Goal: Information Seeking & Learning: Compare options

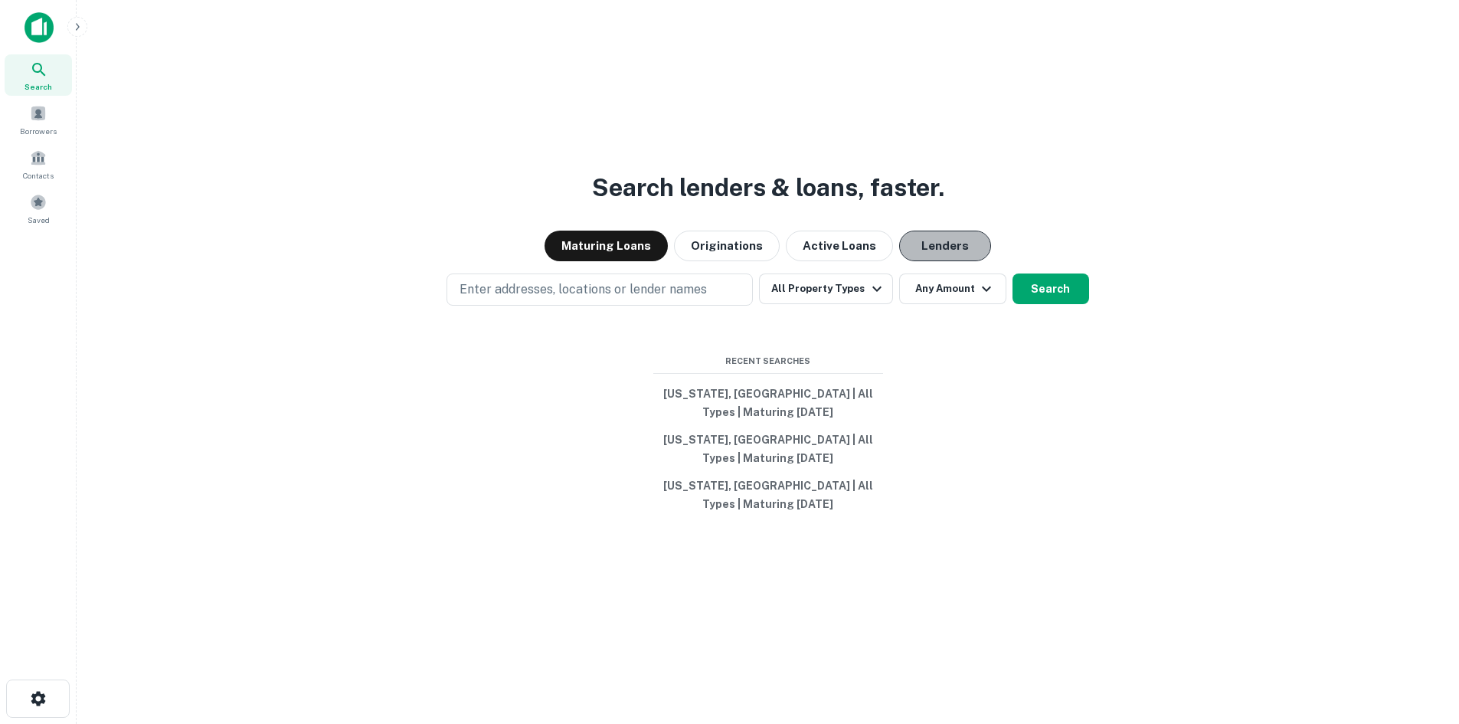
click at [912, 241] on button "Lenders" at bounding box center [945, 246] width 92 height 31
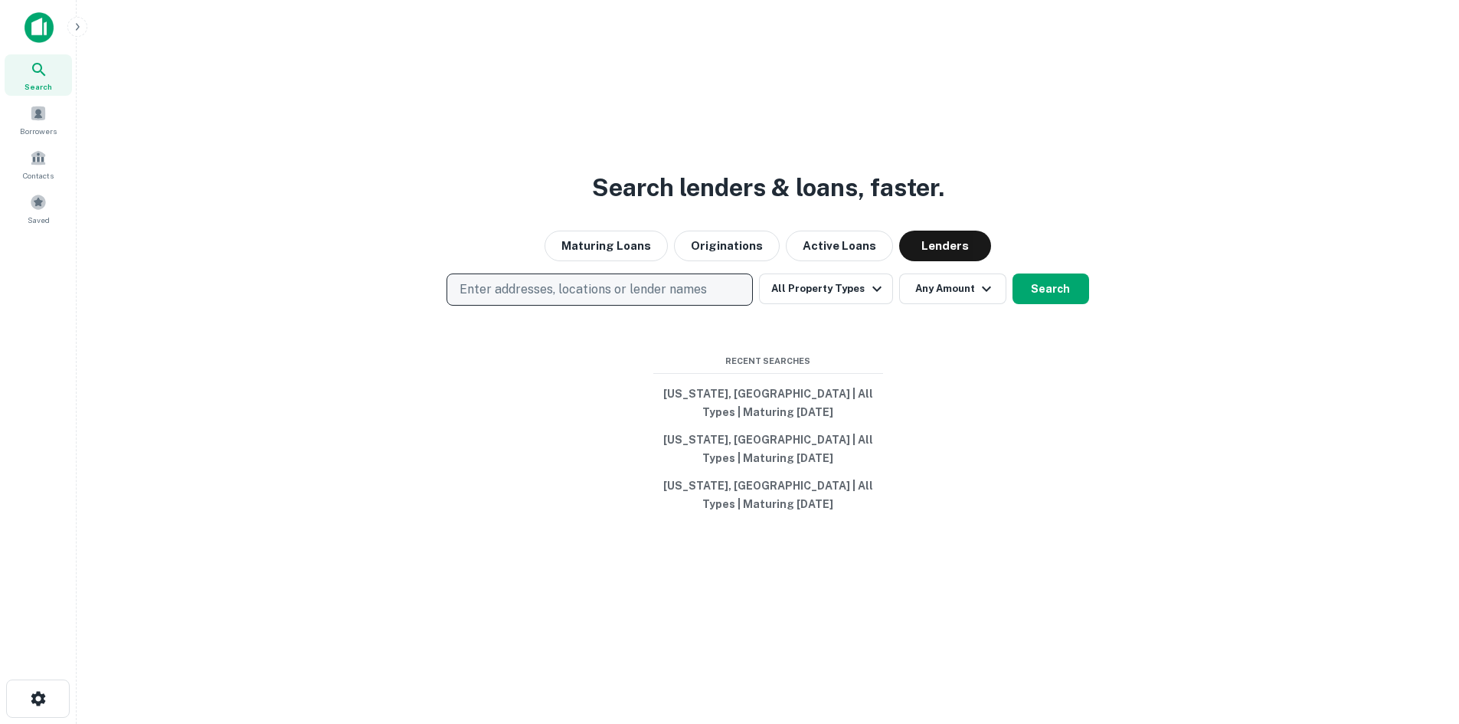
click at [662, 294] on p "Enter addresses, locations or lender names" at bounding box center [582, 289] width 247 height 18
type input "*"
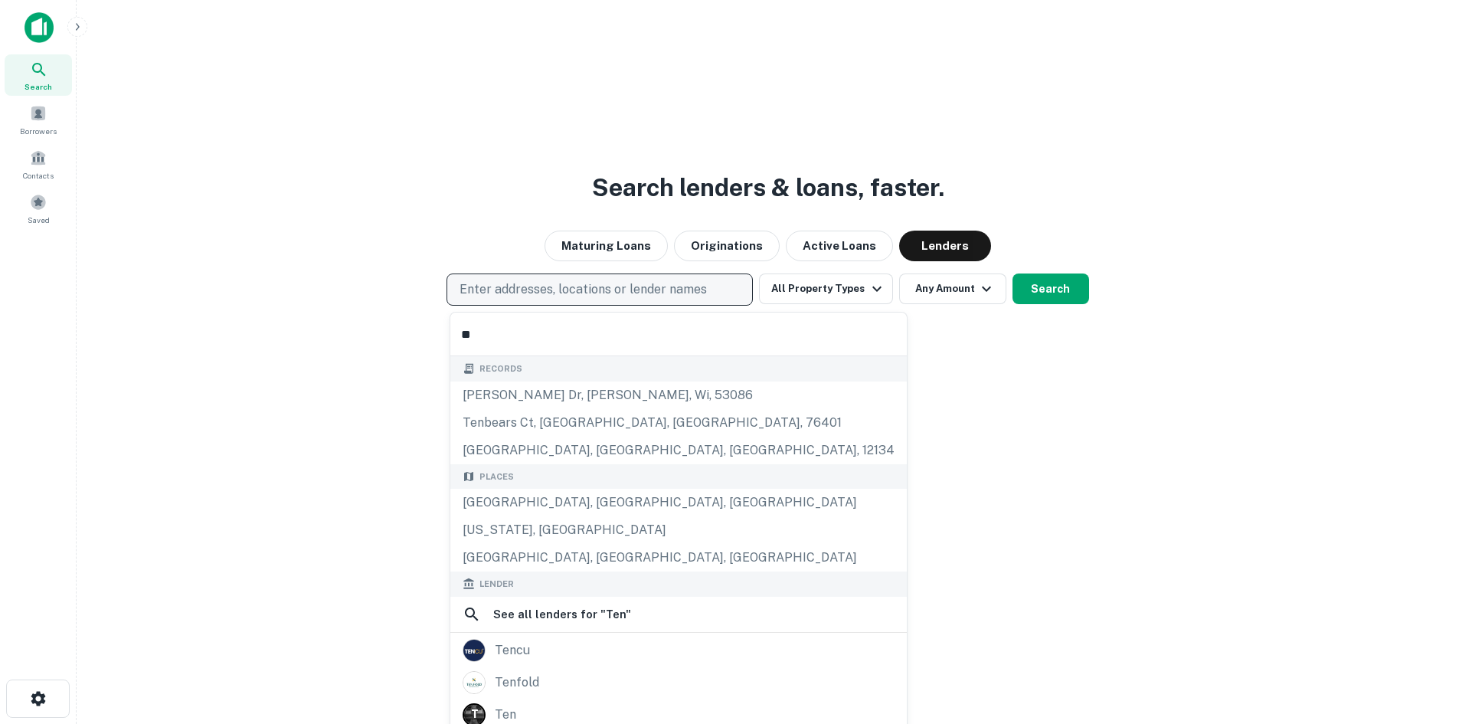
type input "*"
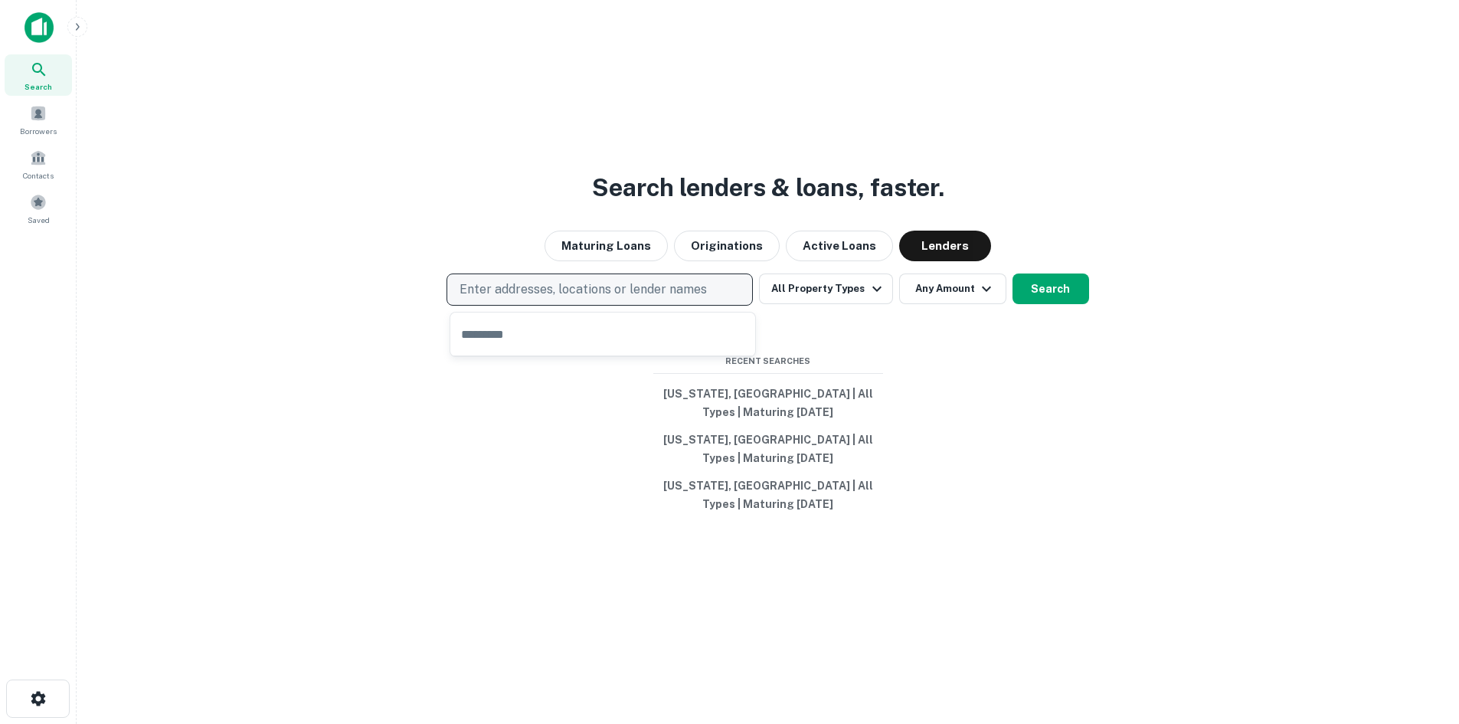
type input "*"
type input "*********"
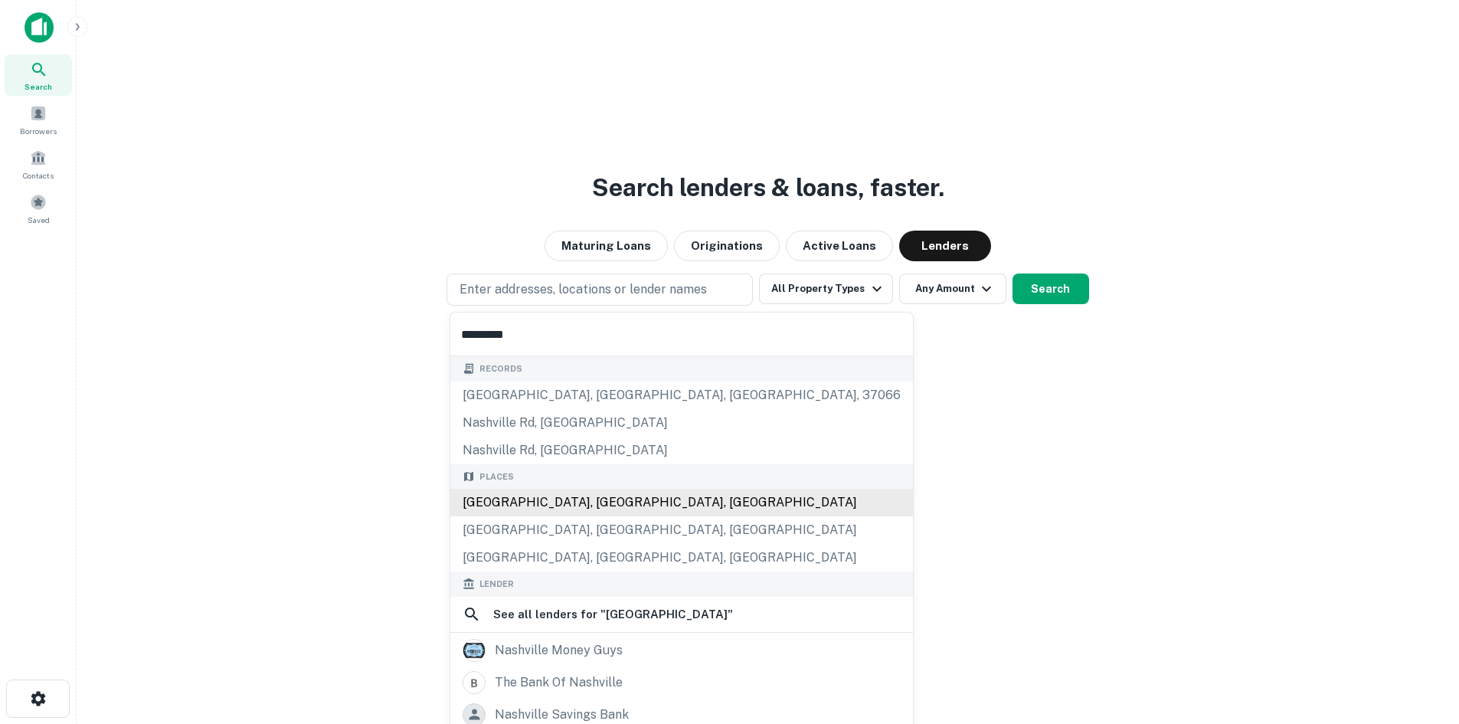
click at [593, 502] on div "[GEOGRAPHIC_DATA], [GEOGRAPHIC_DATA], [GEOGRAPHIC_DATA]" at bounding box center [681, 503] width 463 height 28
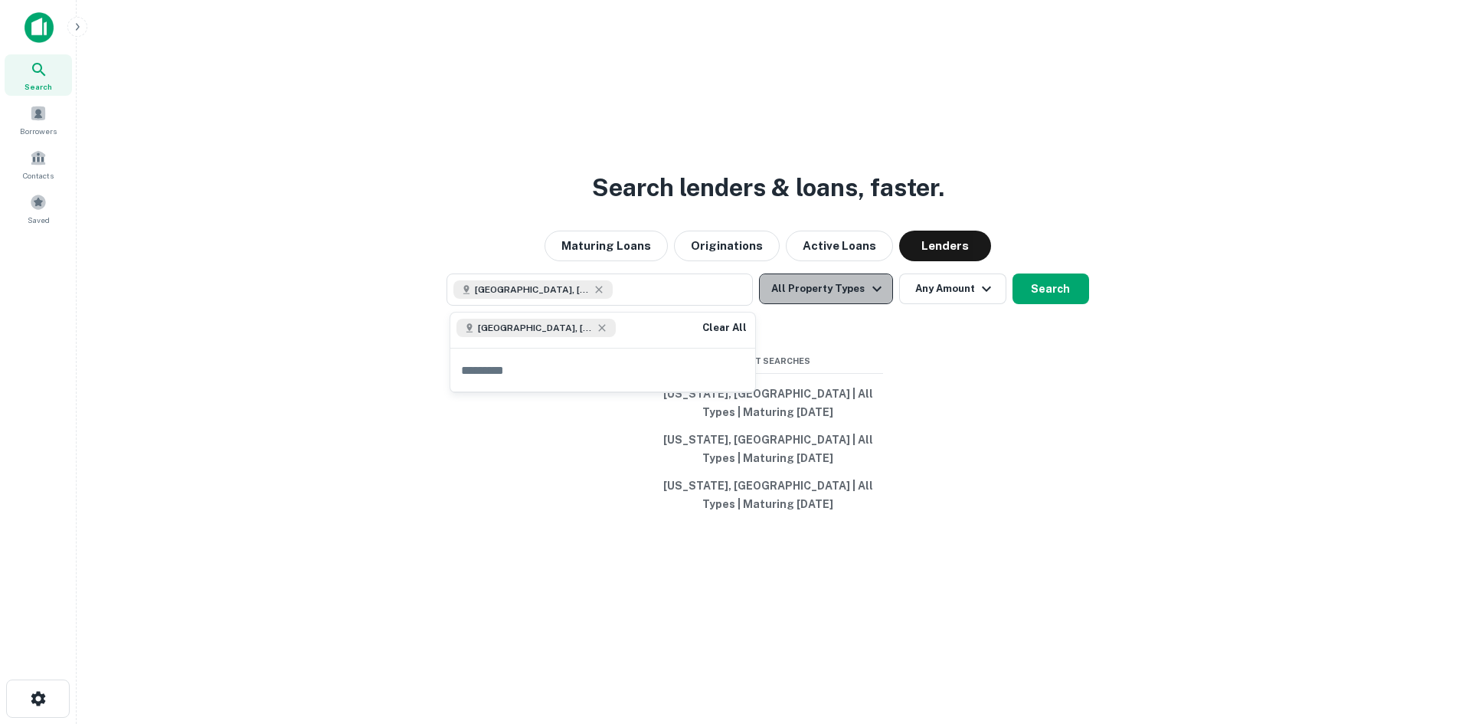
click at [886, 286] on button "All Property Types" at bounding box center [825, 288] width 133 height 31
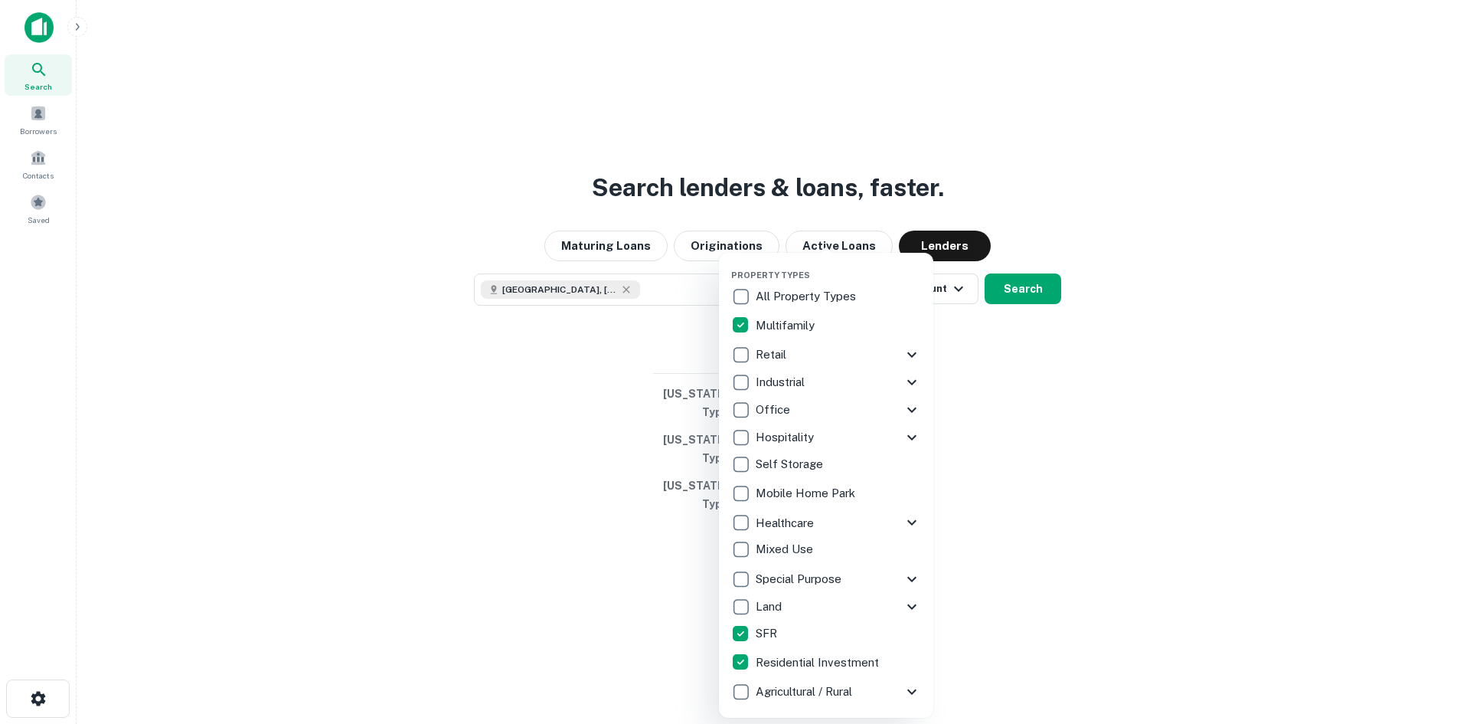
click at [1002, 292] on div at bounding box center [735, 362] width 1470 height 724
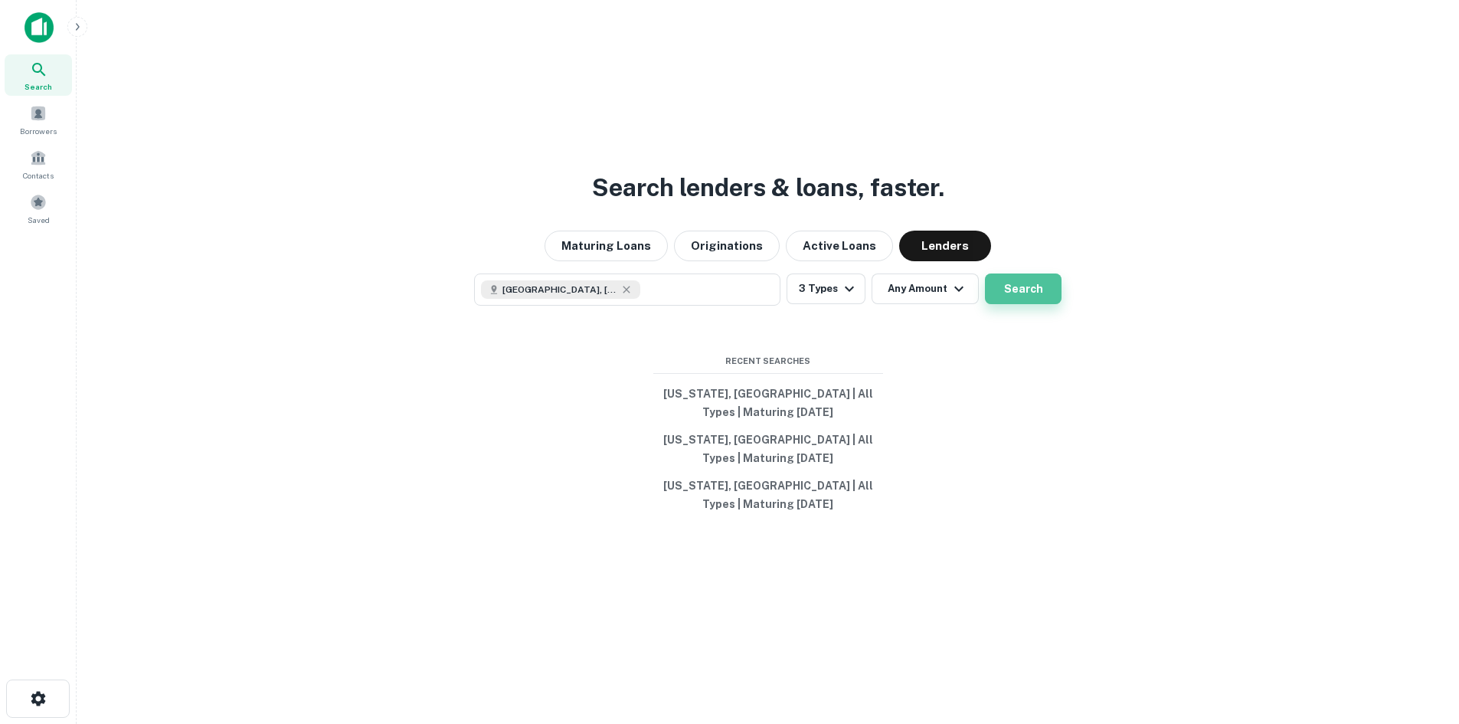
click at [1027, 296] on button "Search" at bounding box center [1023, 288] width 77 height 31
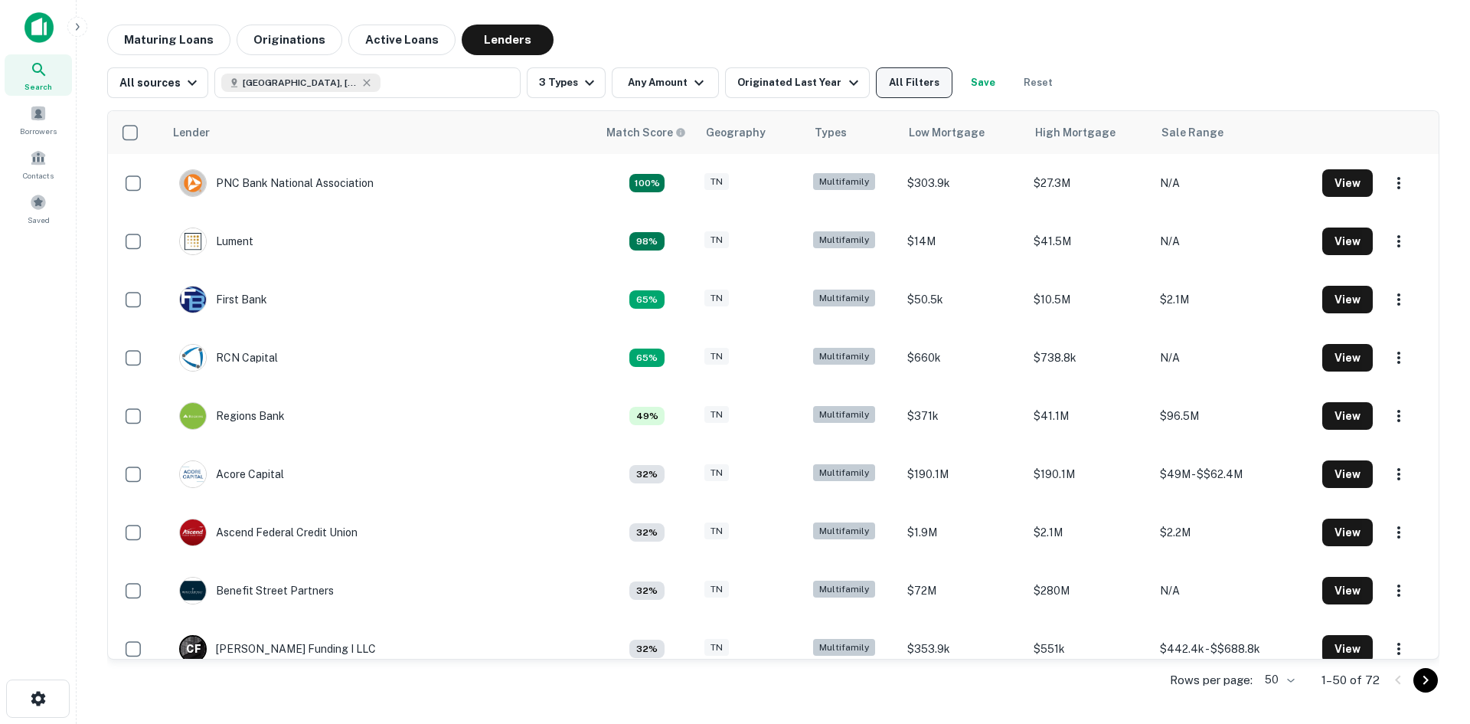
click at [935, 86] on button "All Filters" at bounding box center [914, 82] width 77 height 31
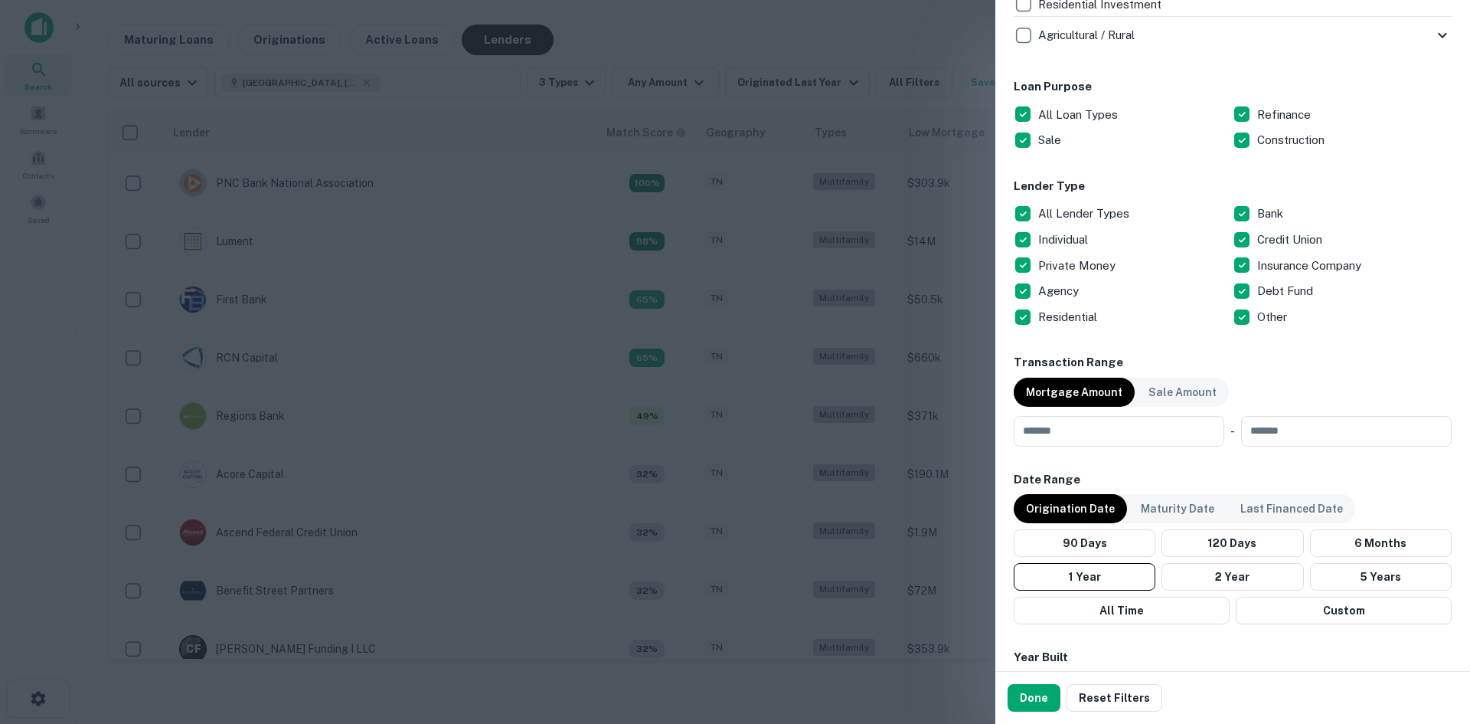
scroll to position [842, 0]
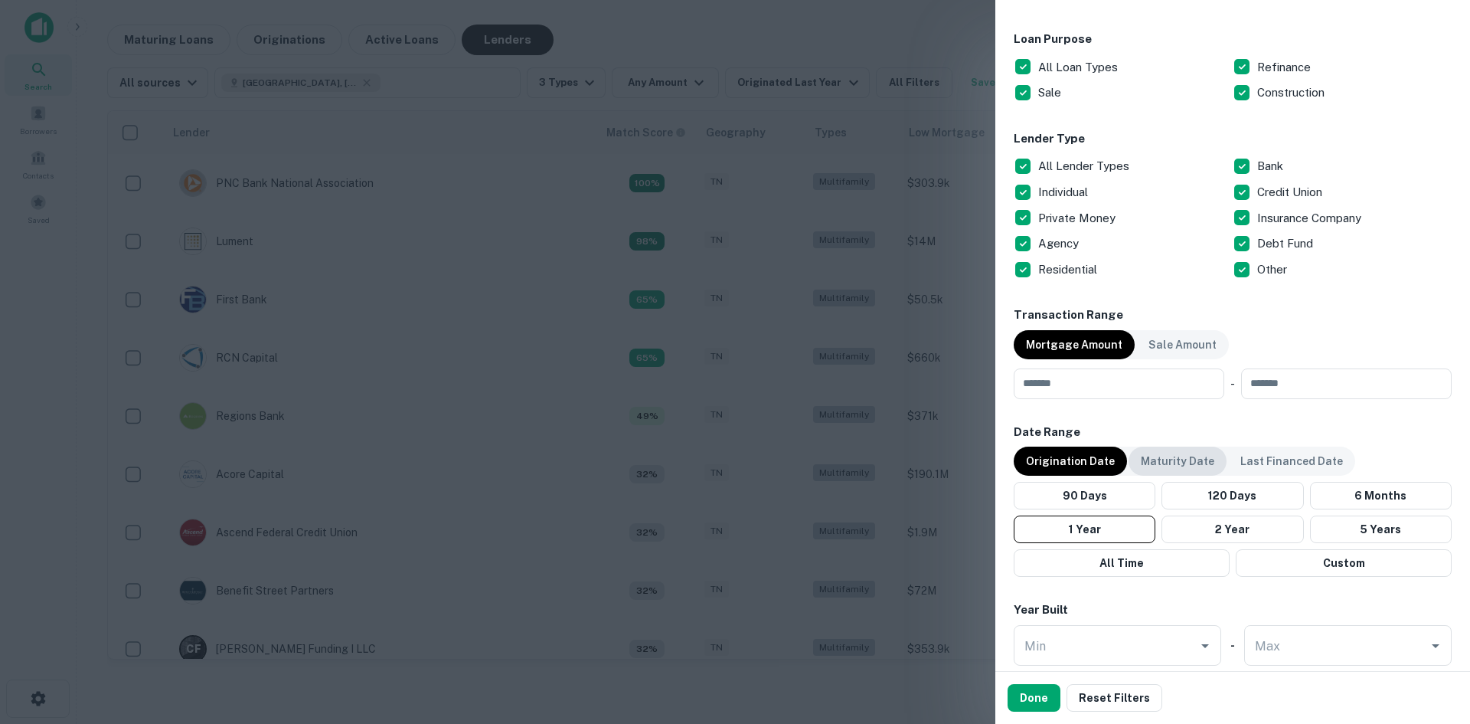
click at [1175, 472] on div "Maturity Date" at bounding box center [1178, 460] width 98 height 29
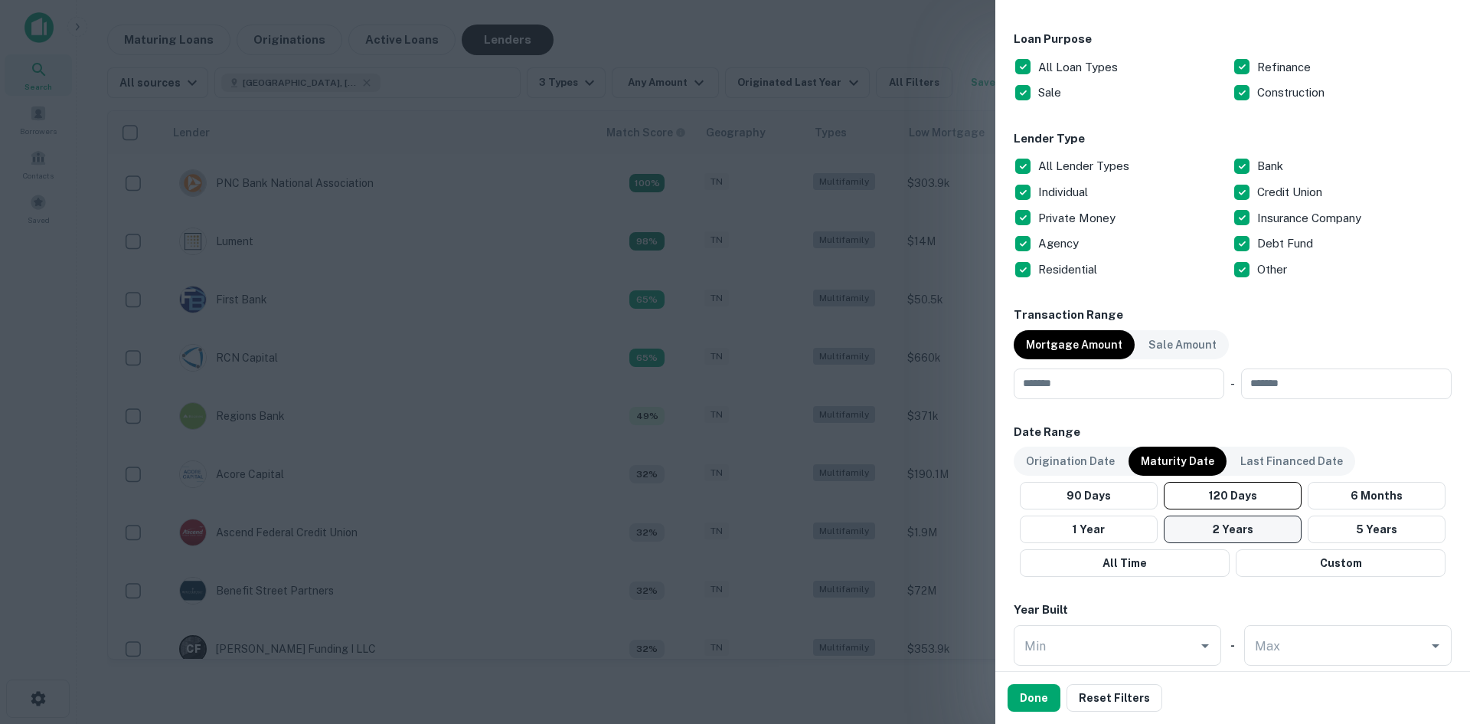
click at [1267, 524] on button "2 Years" at bounding box center [1233, 529] width 138 height 28
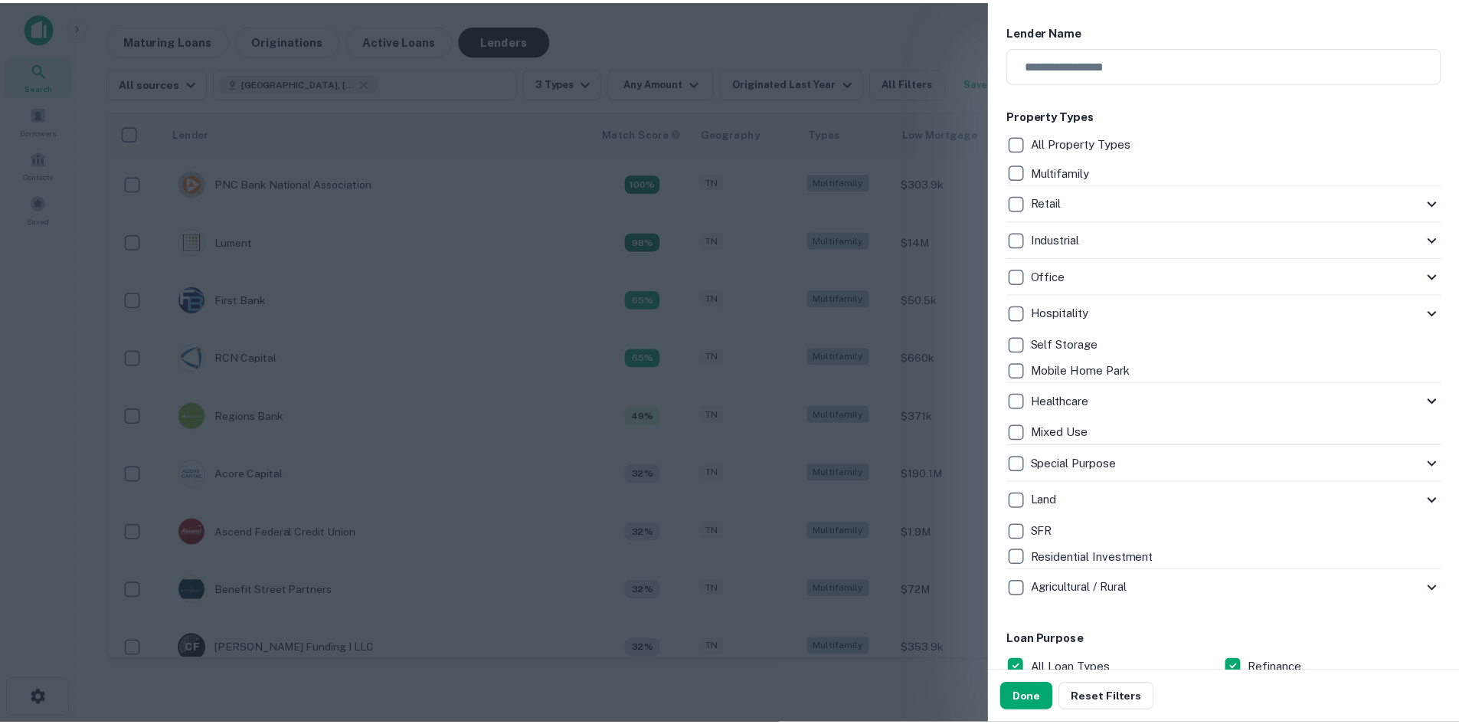
scroll to position [153, 0]
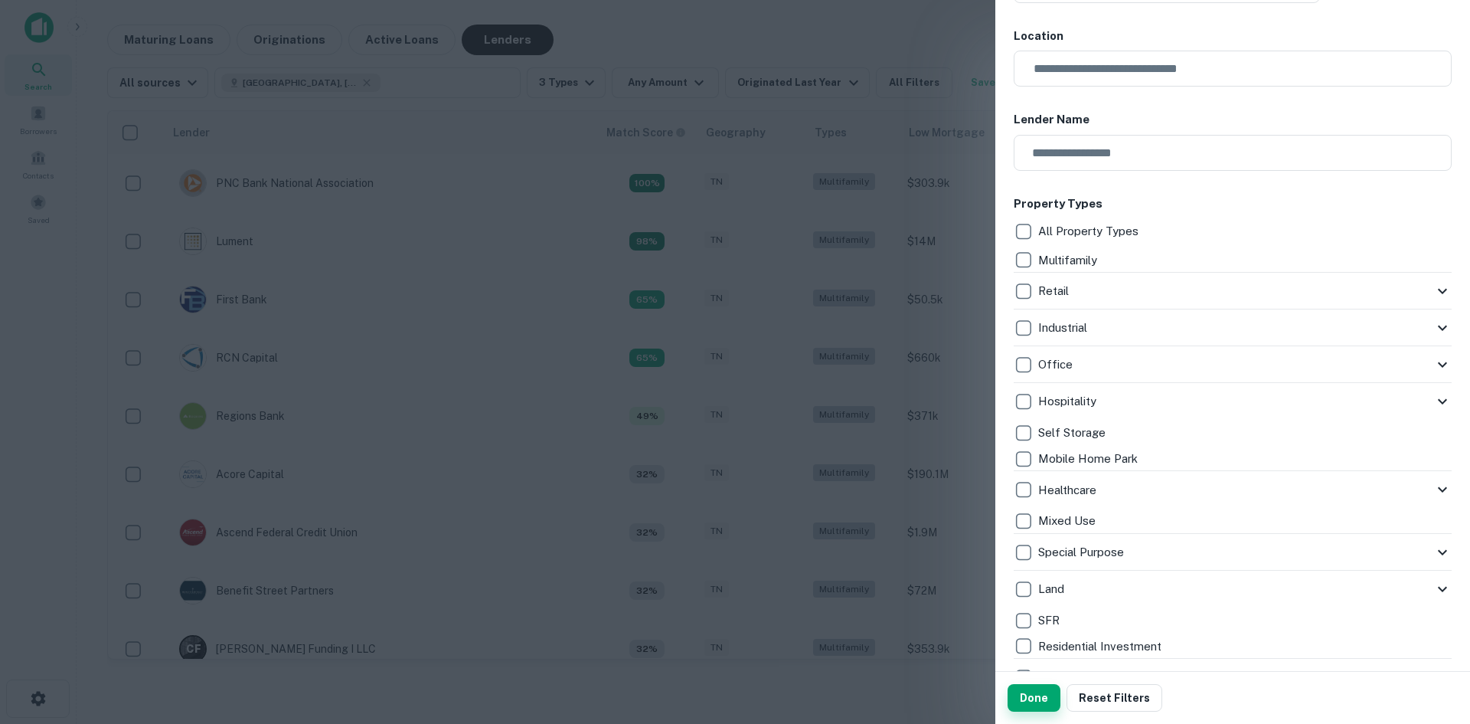
click at [1049, 701] on button "Done" at bounding box center [1034, 698] width 53 height 28
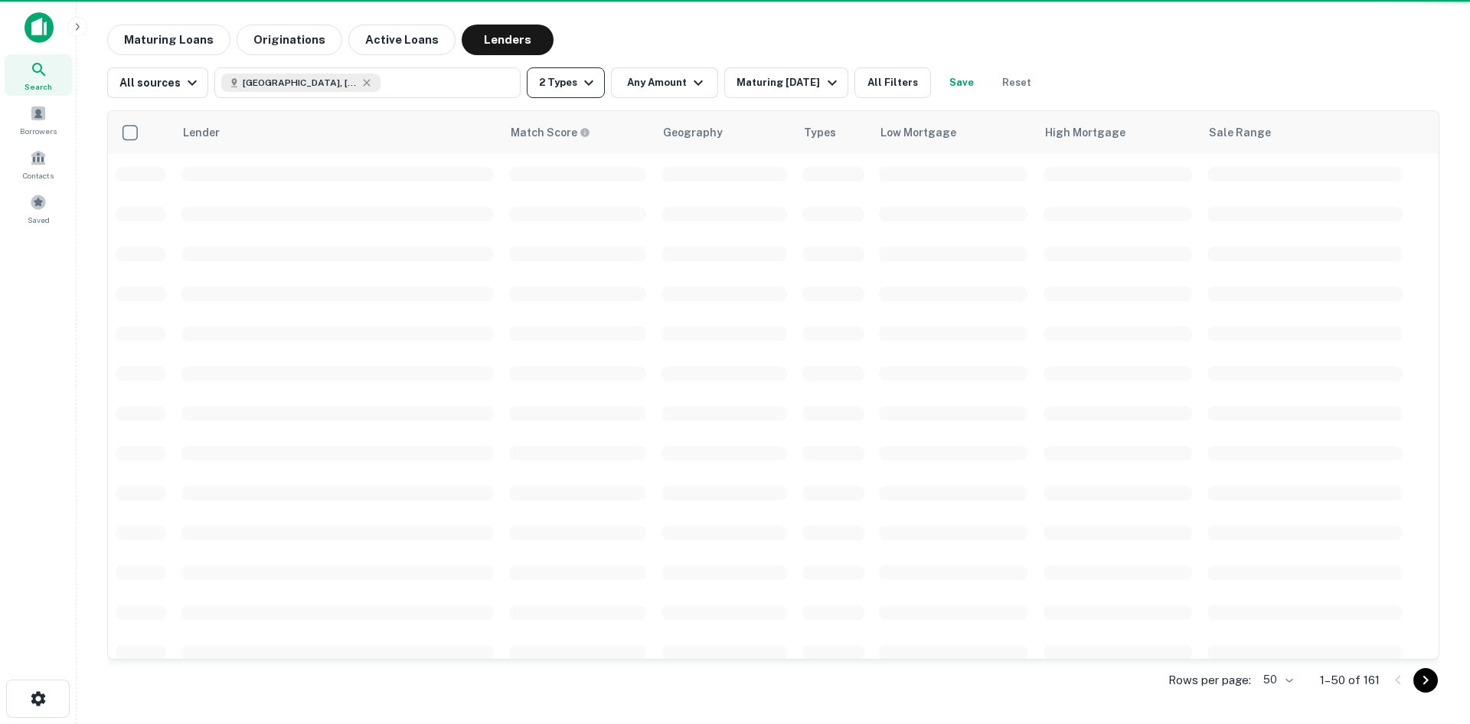
click at [587, 78] on icon "button" at bounding box center [589, 83] width 18 height 18
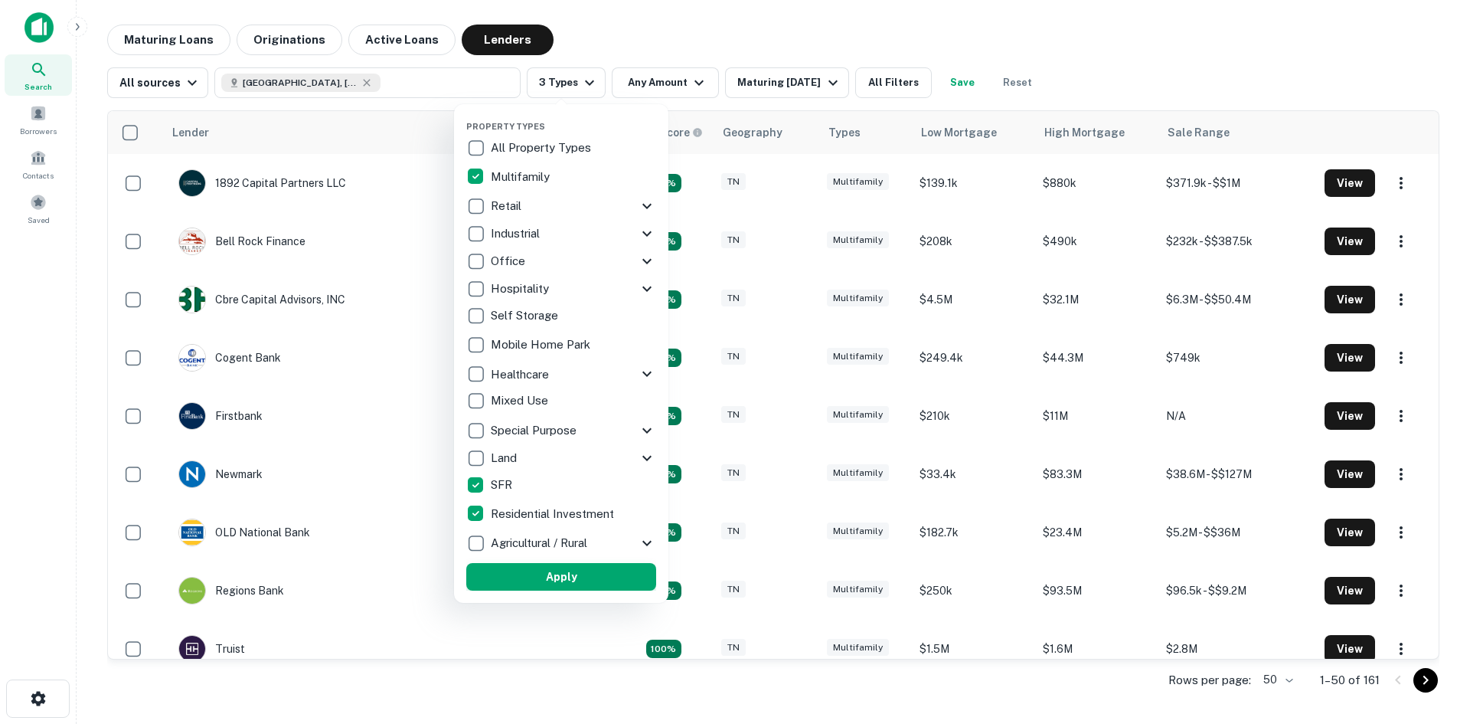
click at [558, 572] on button "Apply" at bounding box center [561, 577] width 190 height 28
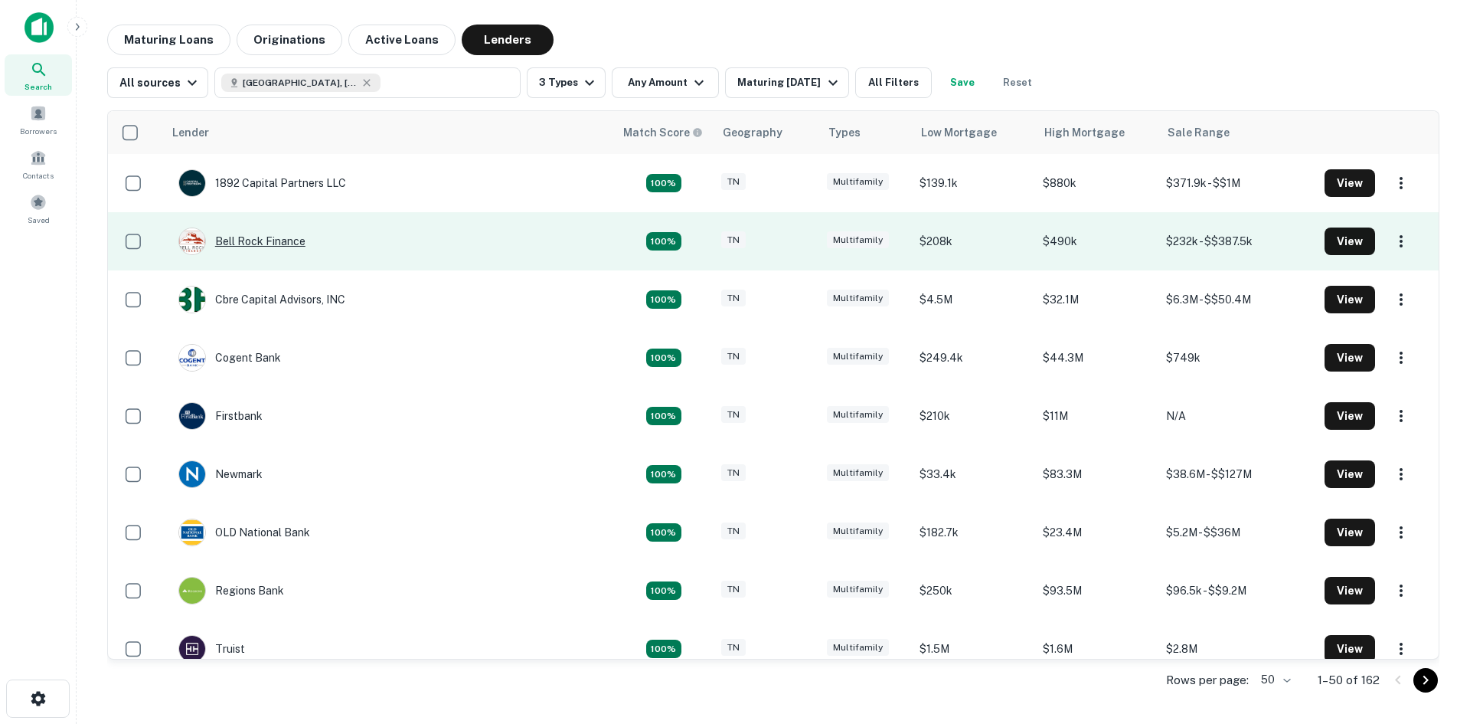
click at [271, 241] on div "Bell Rock Finance" at bounding box center [241, 241] width 127 height 28
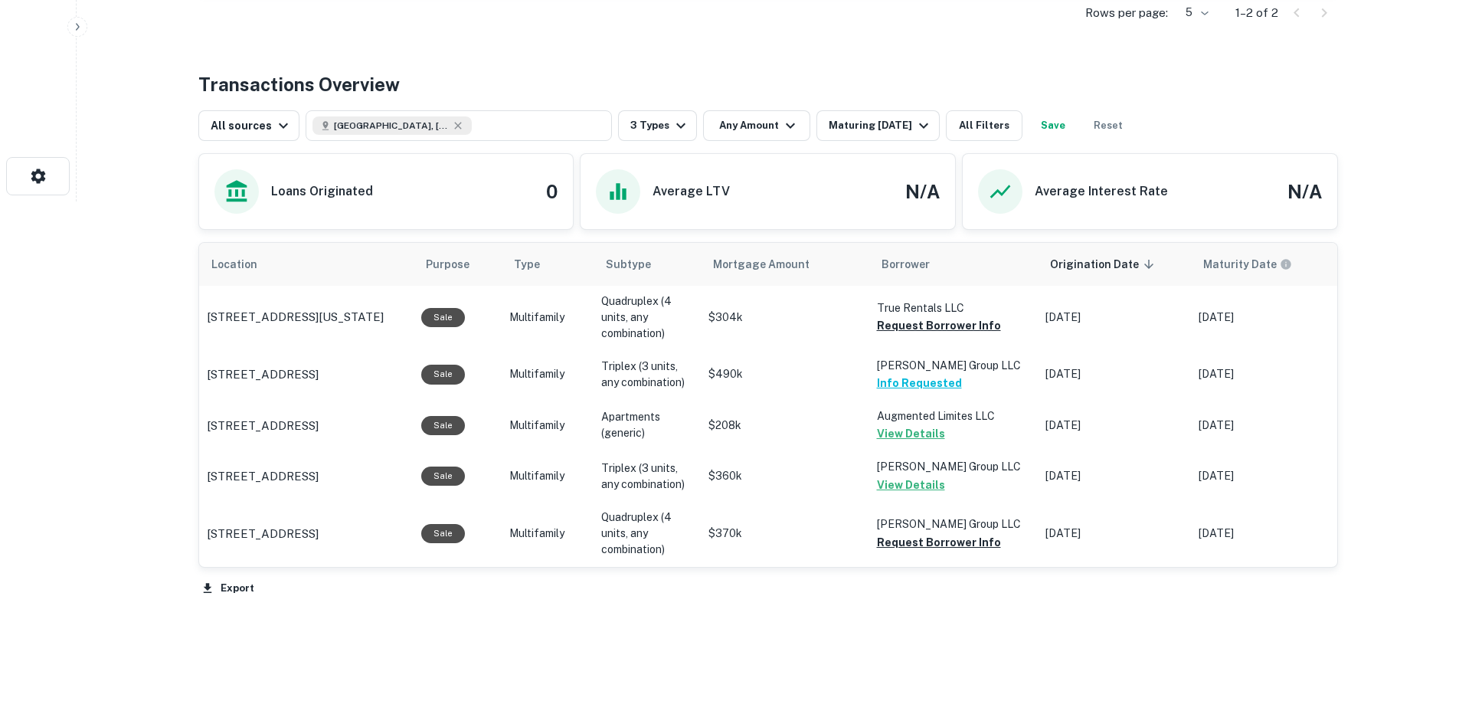
scroll to position [536, 0]
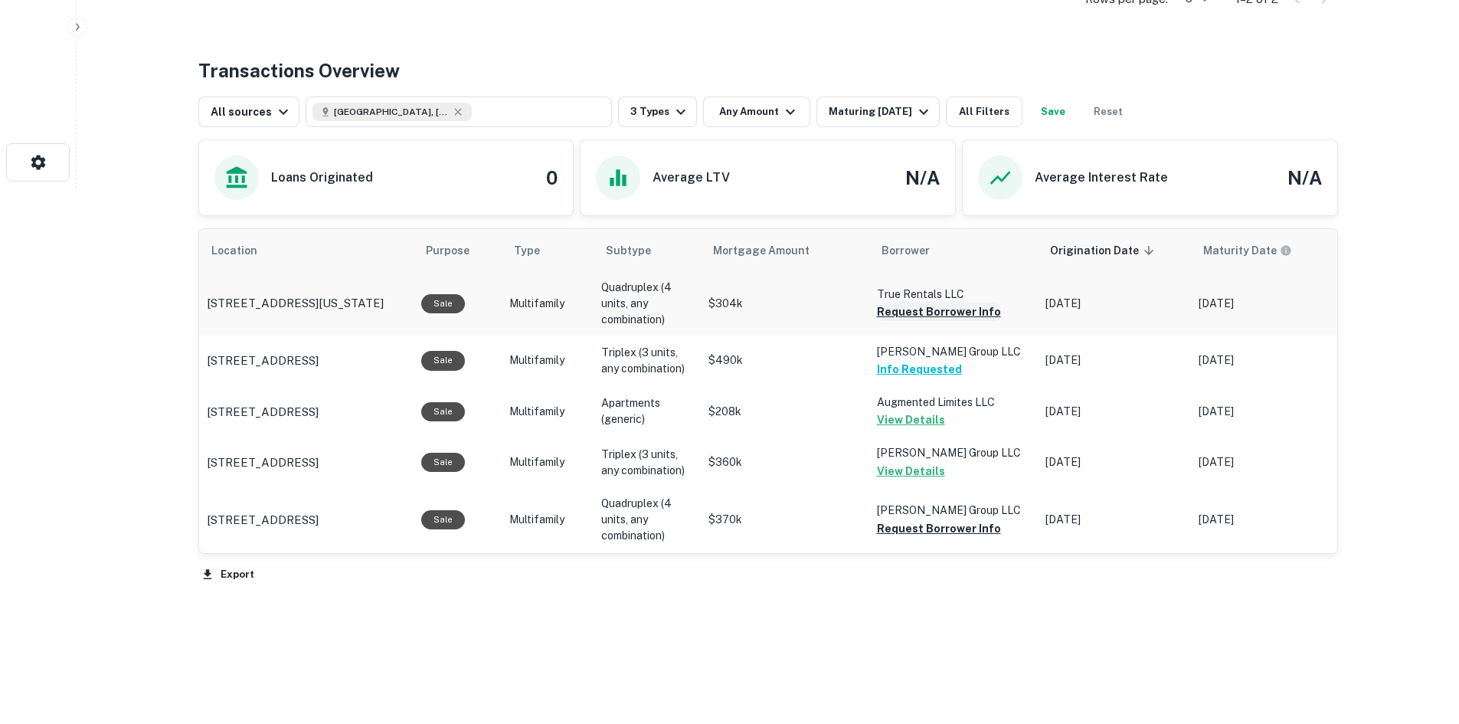
click at [923, 312] on button "Request Borrower Info" at bounding box center [939, 311] width 124 height 18
click at [972, 528] on button "Request Borrower Info" at bounding box center [939, 528] width 124 height 18
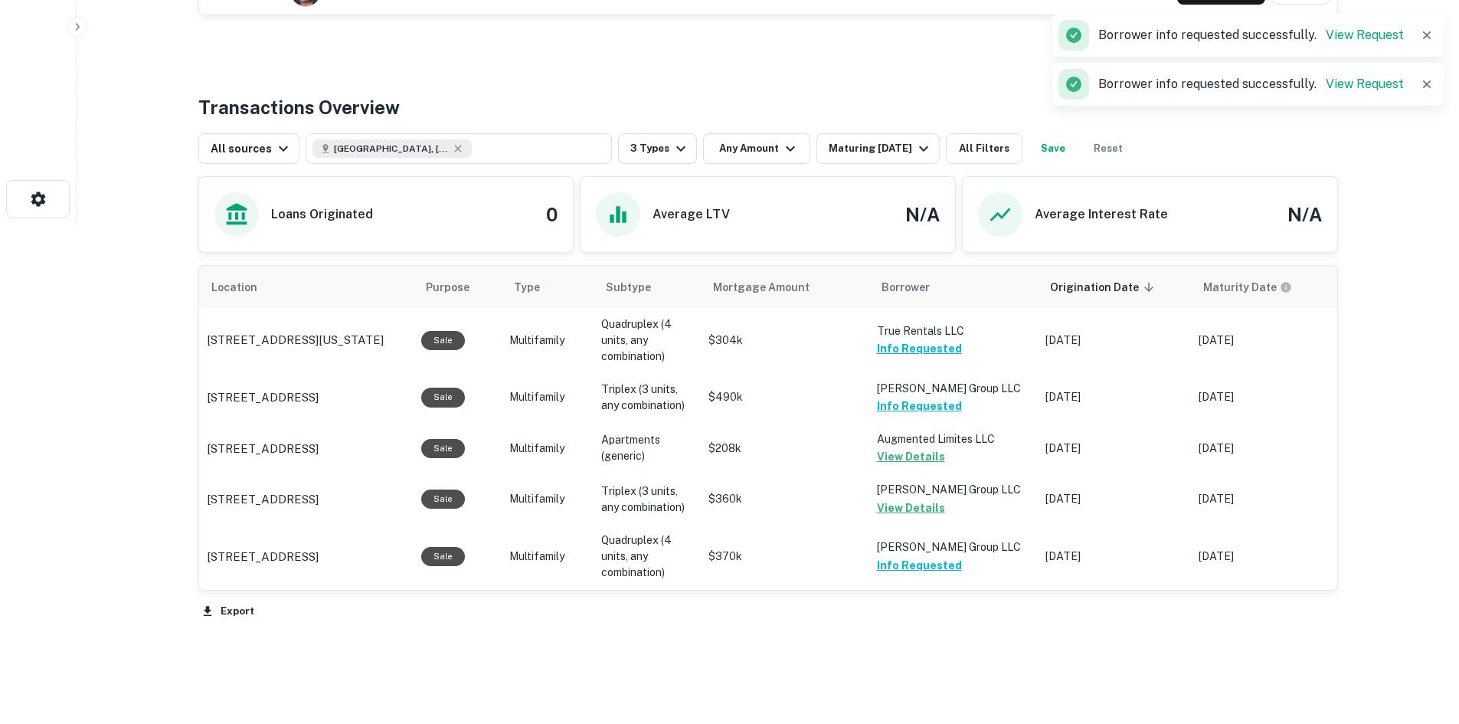
scroll to position [239, 0]
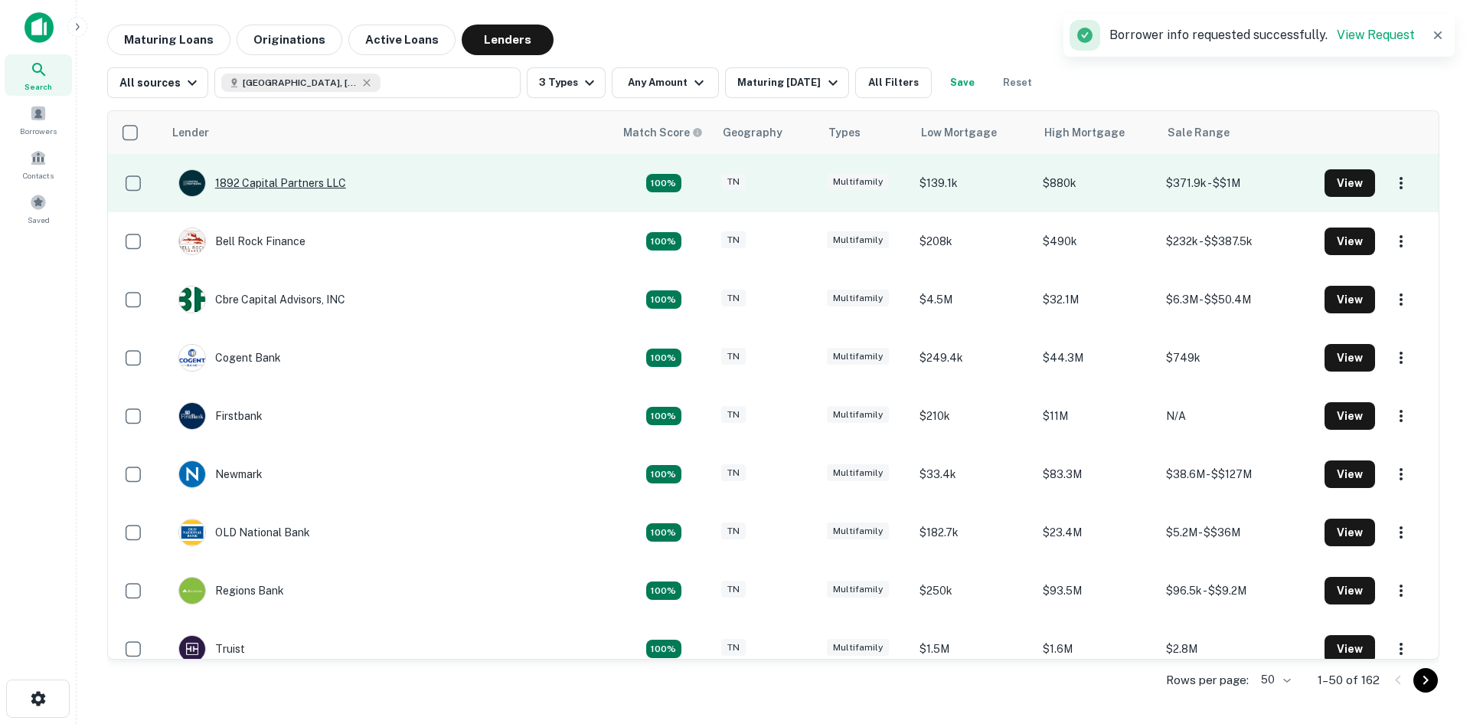
click at [282, 181] on div "1892 Capital Partners LLC" at bounding box center [262, 183] width 168 height 28
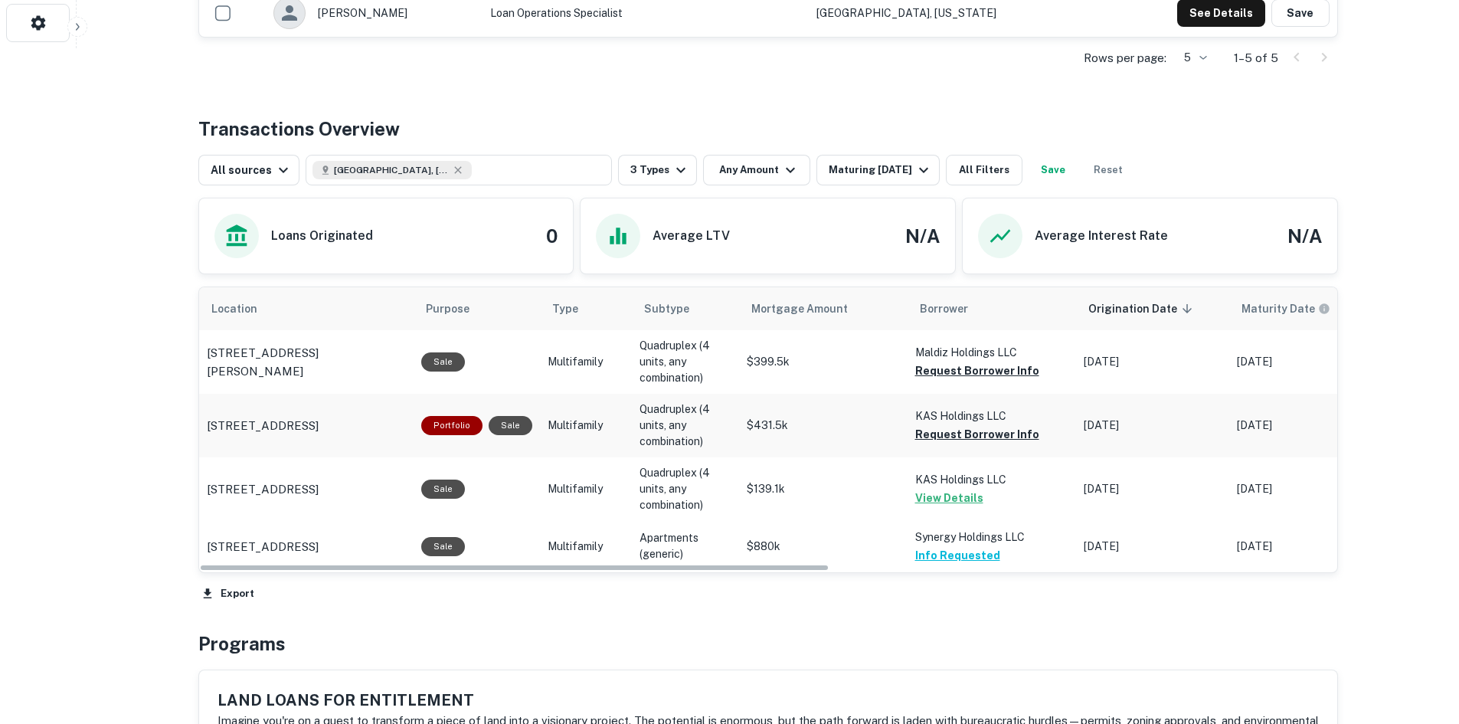
scroll to position [689, 0]
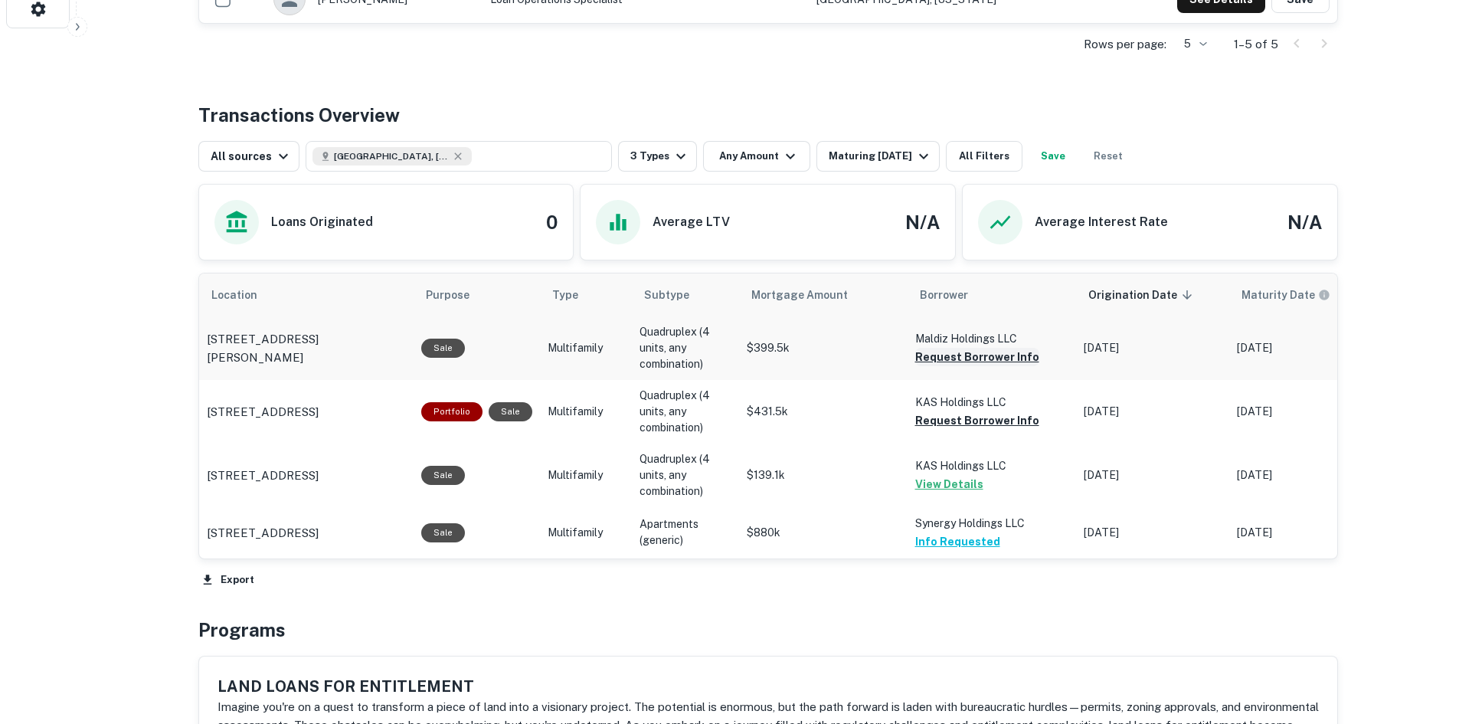
click at [944, 358] on button "Request Borrower Info" at bounding box center [977, 357] width 124 height 18
click at [967, 421] on button "Request Borrower Info" at bounding box center [977, 420] width 124 height 18
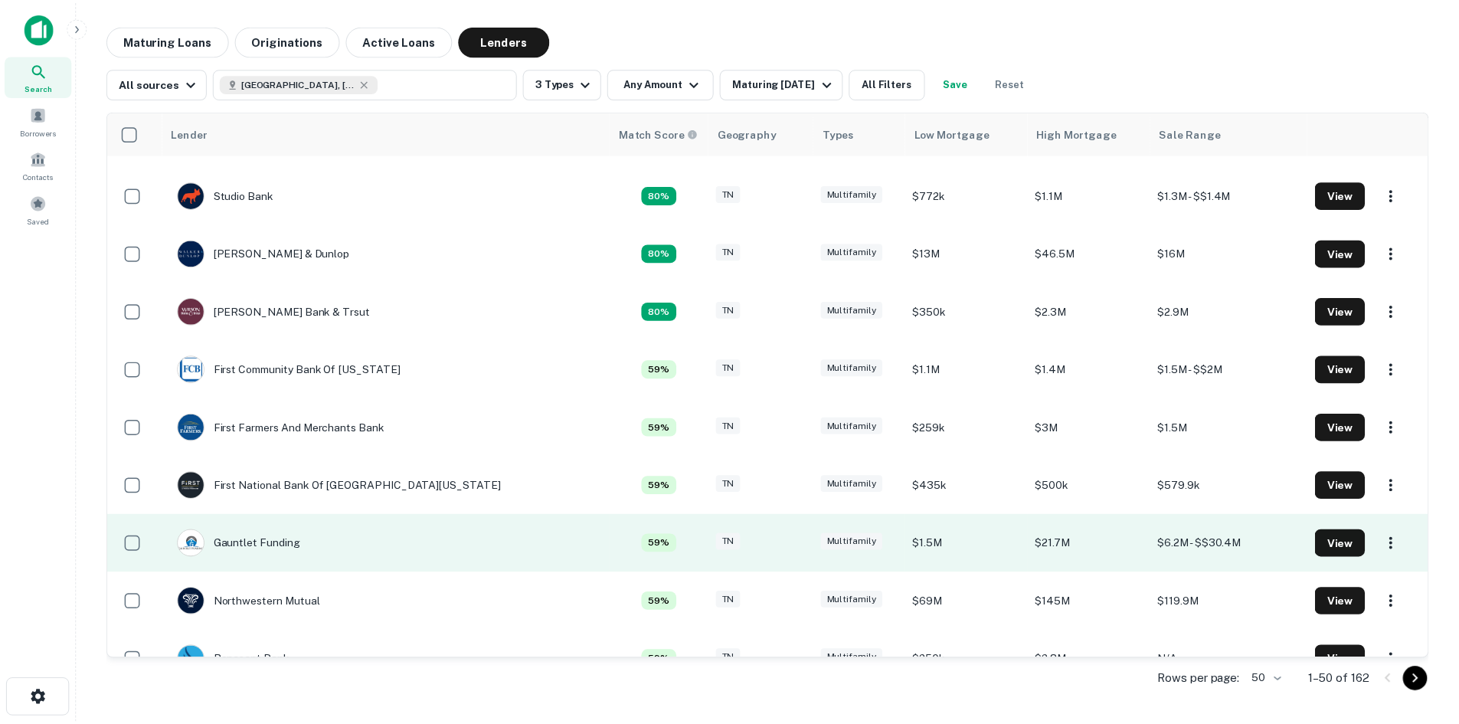
scroll to position [689, 0]
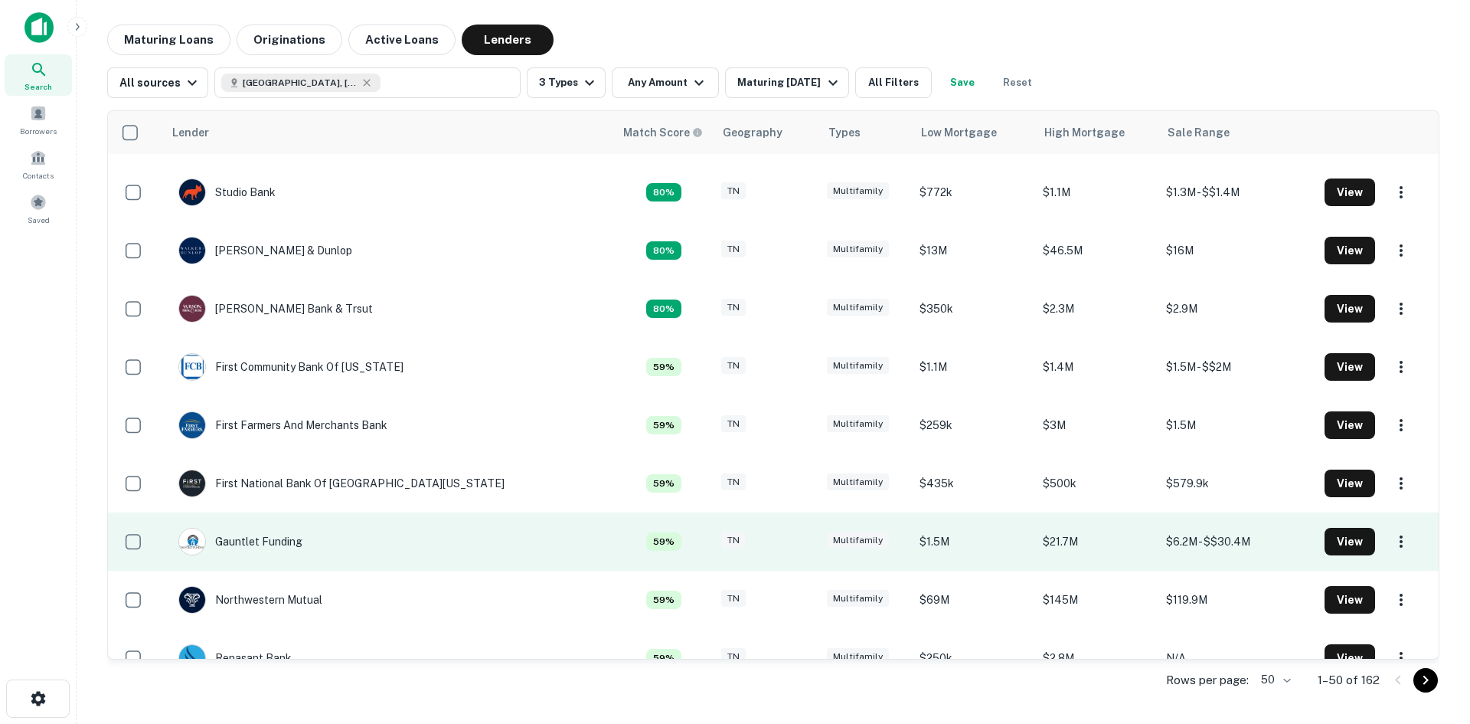
click at [307, 542] on td "Gauntlet Funding" at bounding box center [240, 541] width 139 height 43
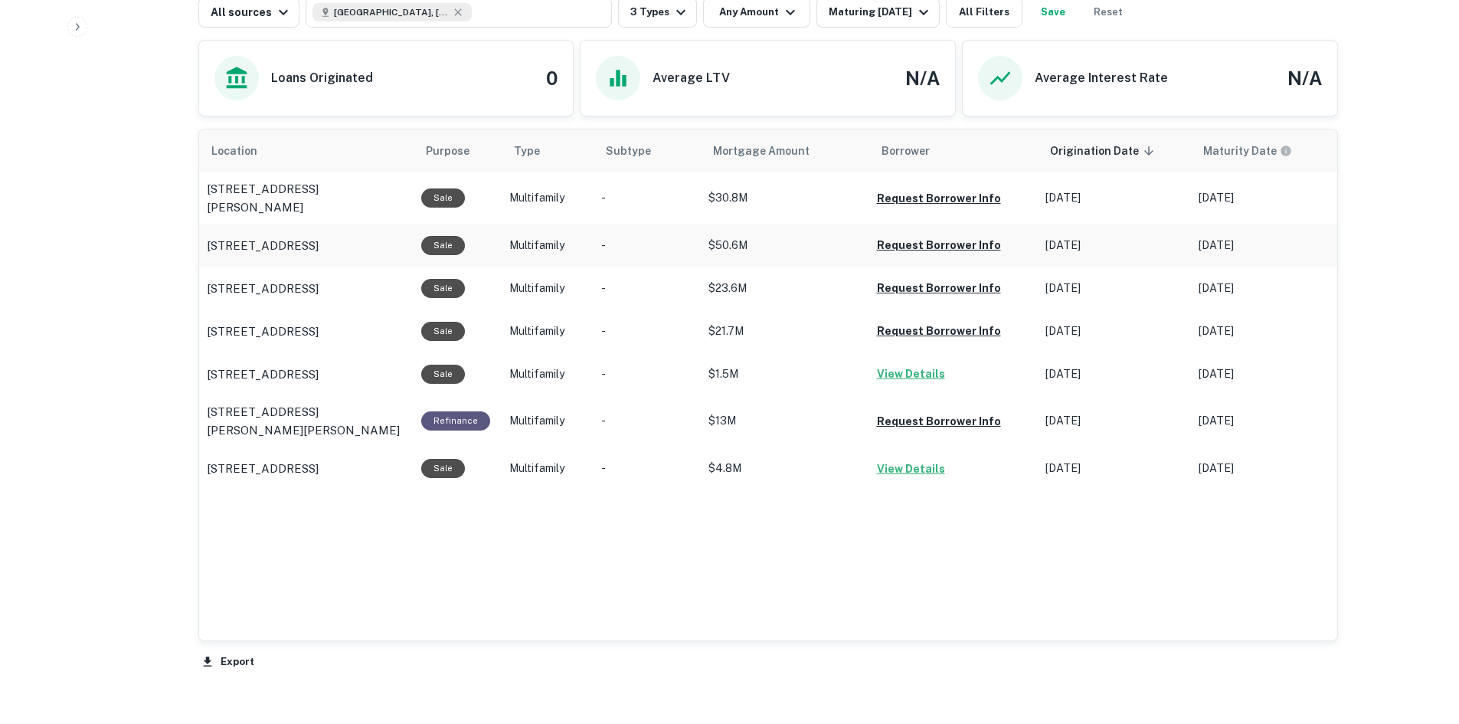
scroll to position [766, 0]
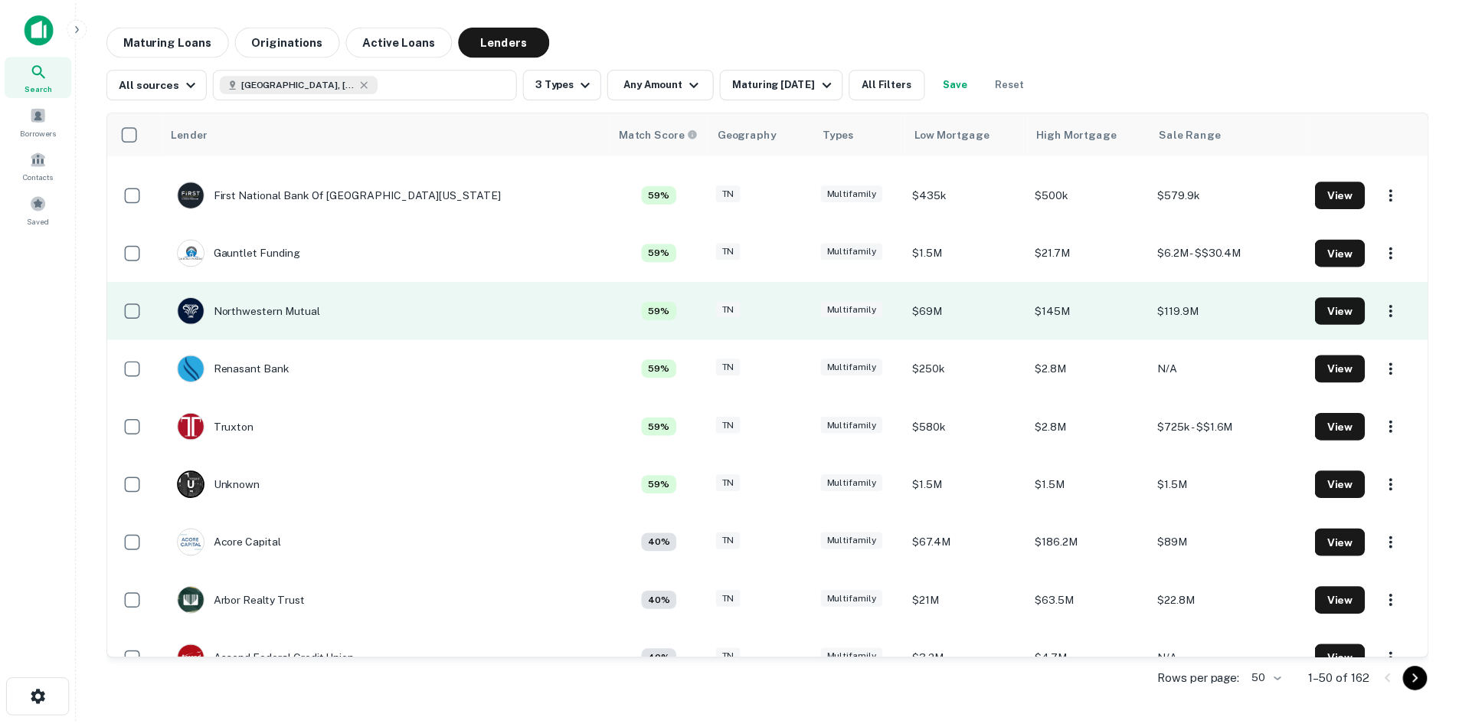
scroll to position [996, 0]
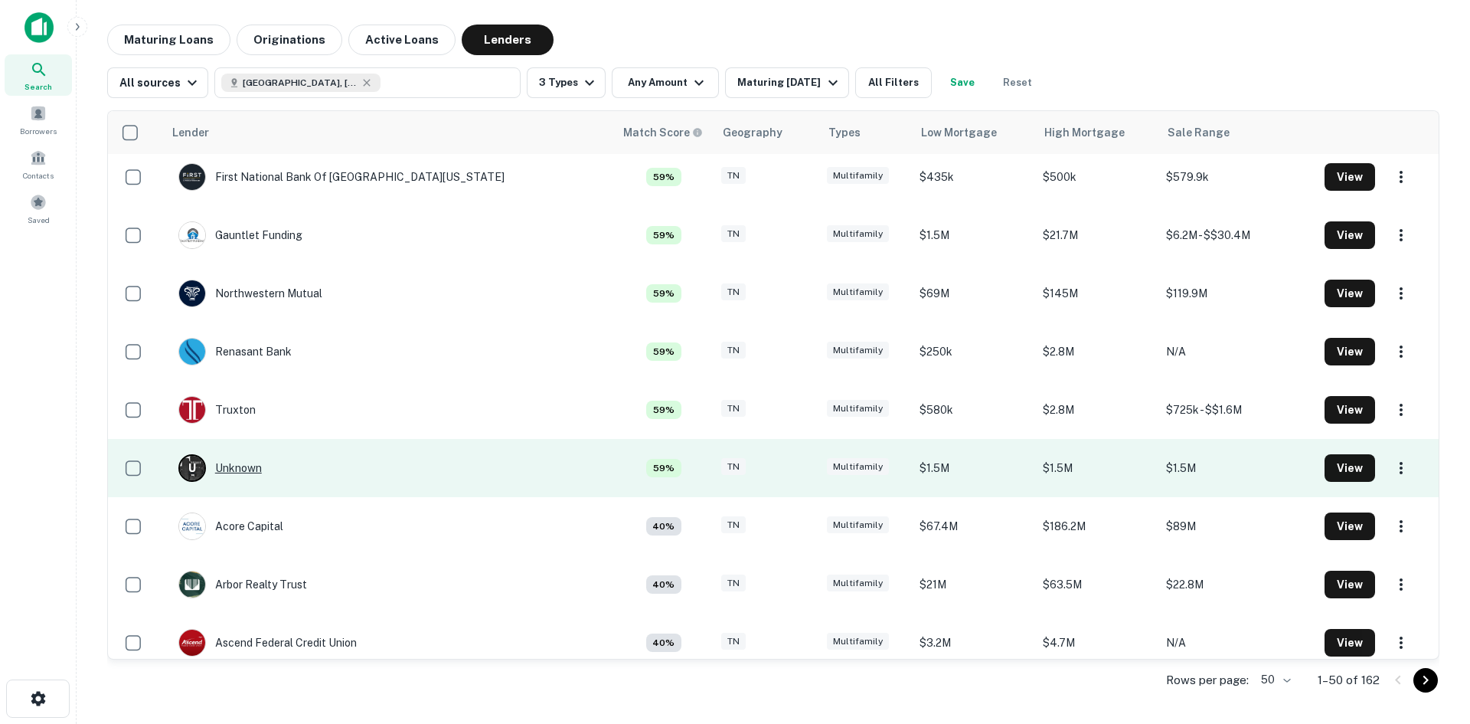
click at [250, 464] on div "U Unknown" at bounding box center [219, 468] width 83 height 28
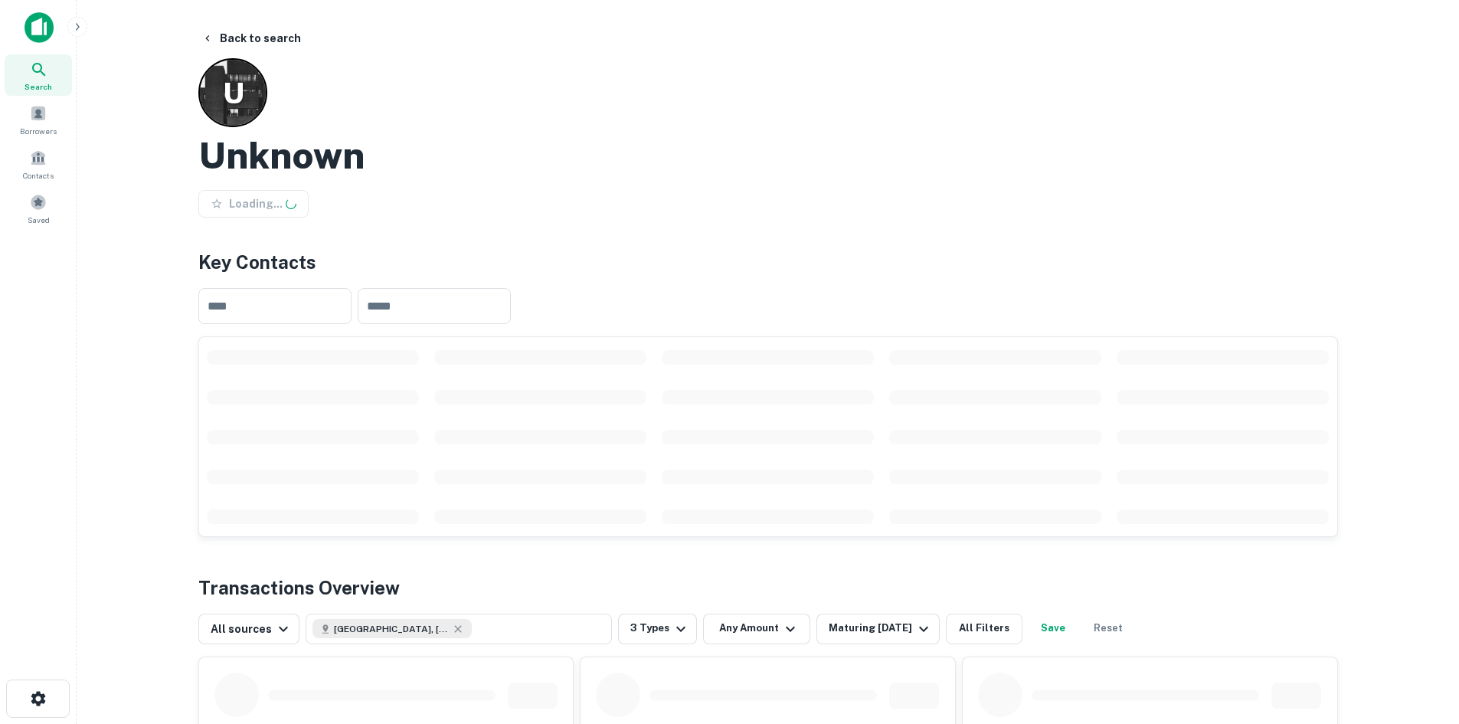
scroll to position [383, 0]
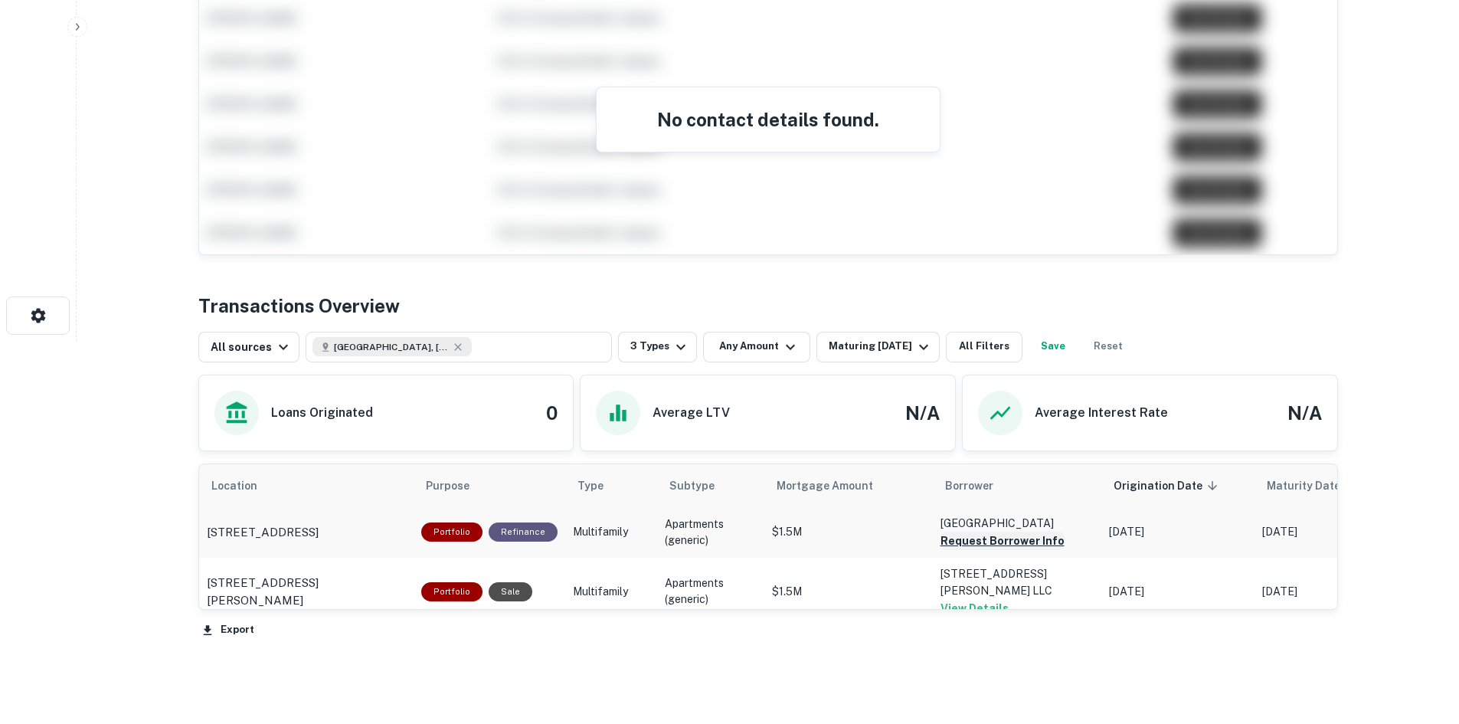
click at [1019, 543] on button "Request Borrower Info" at bounding box center [1002, 540] width 124 height 18
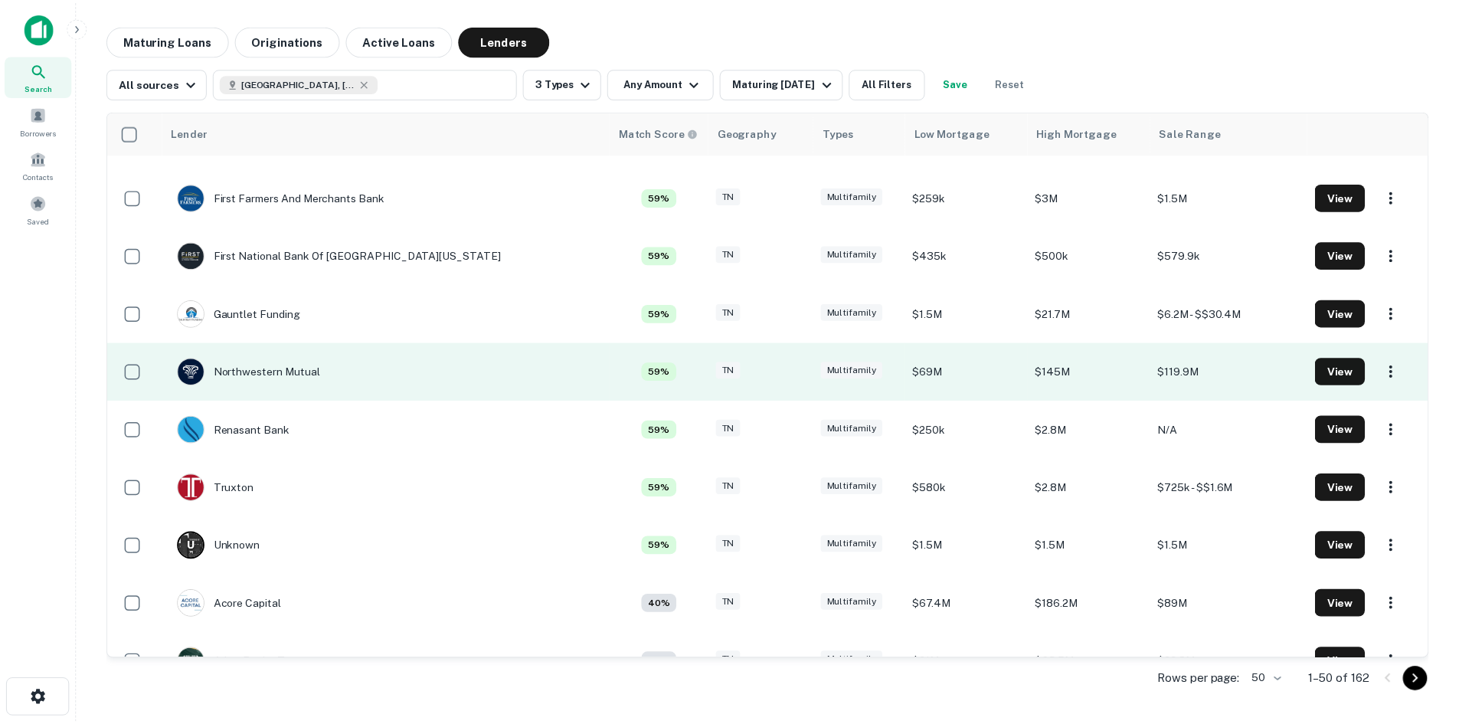
scroll to position [919, 0]
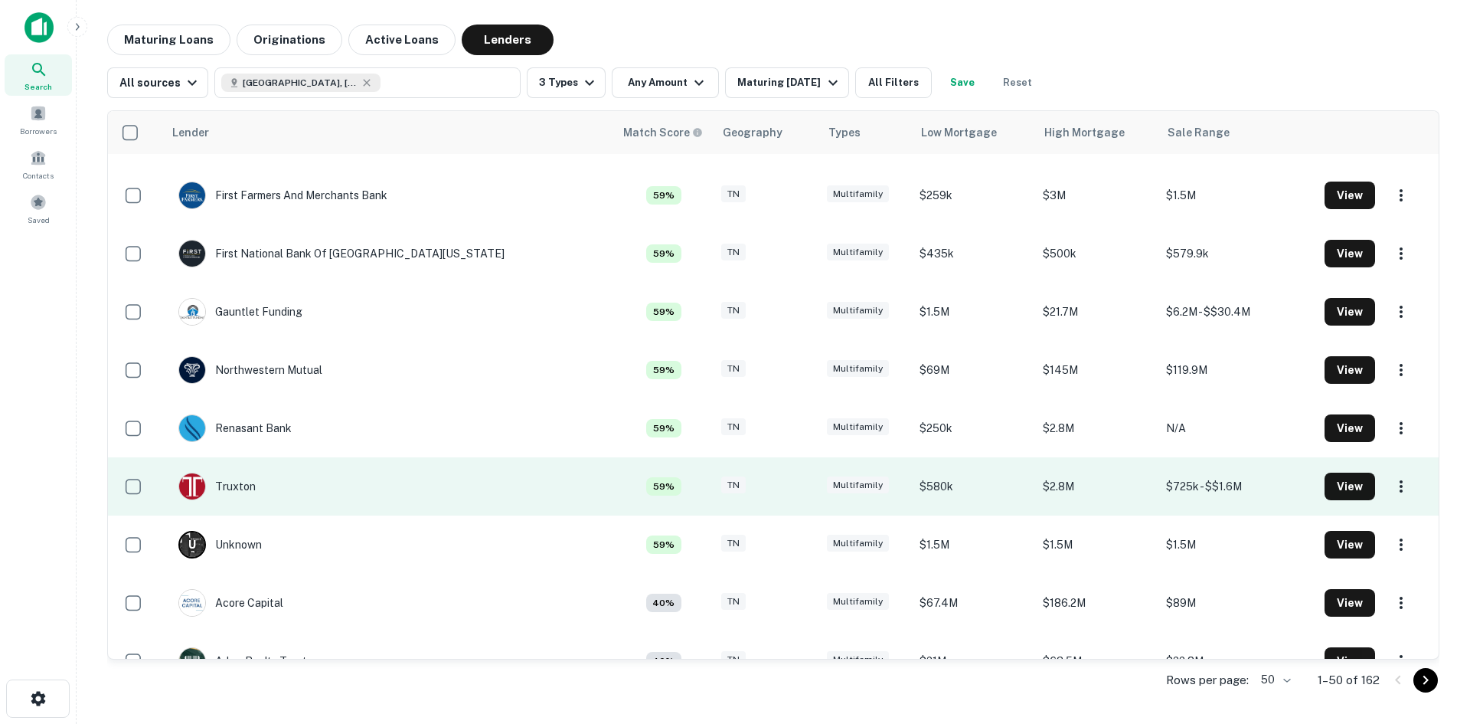
click at [268, 489] on td "Truxton" at bounding box center [388, 486] width 451 height 58
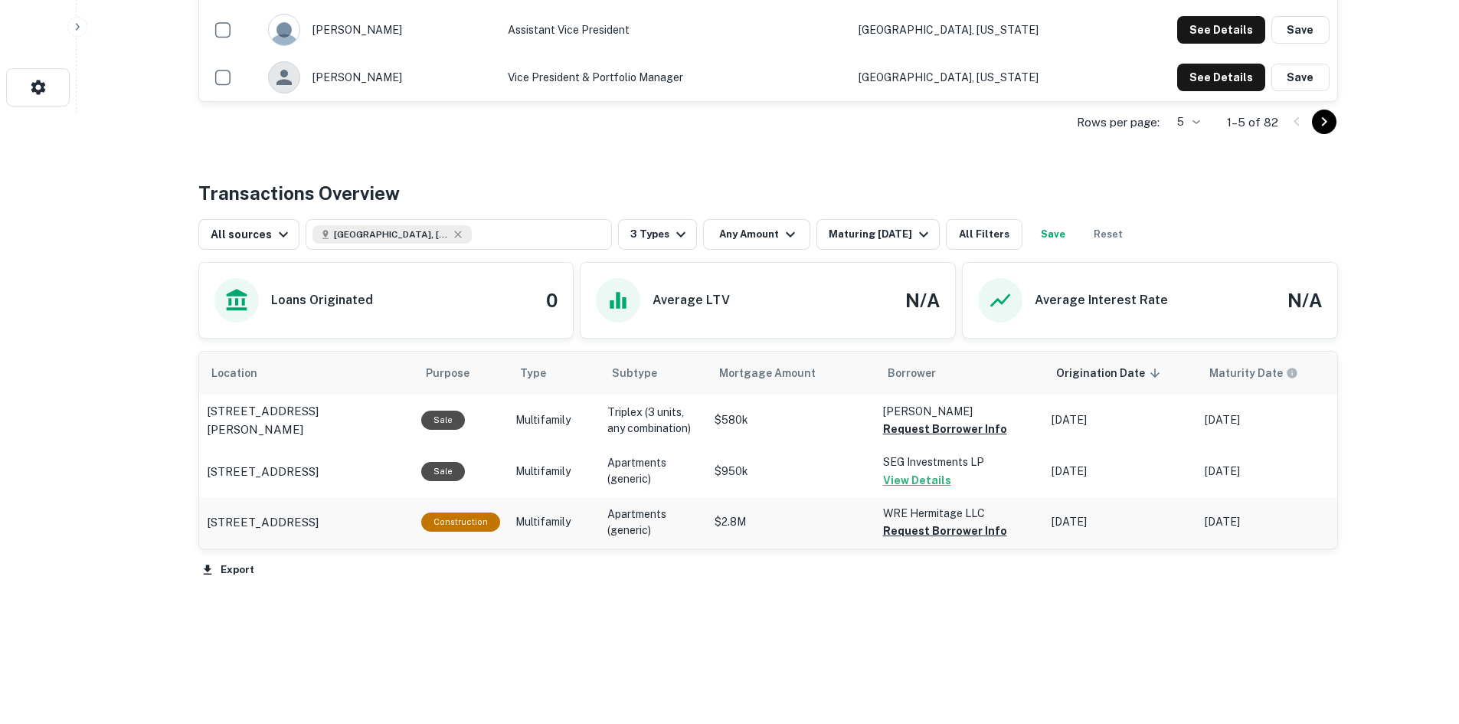
scroll to position [613, 0]
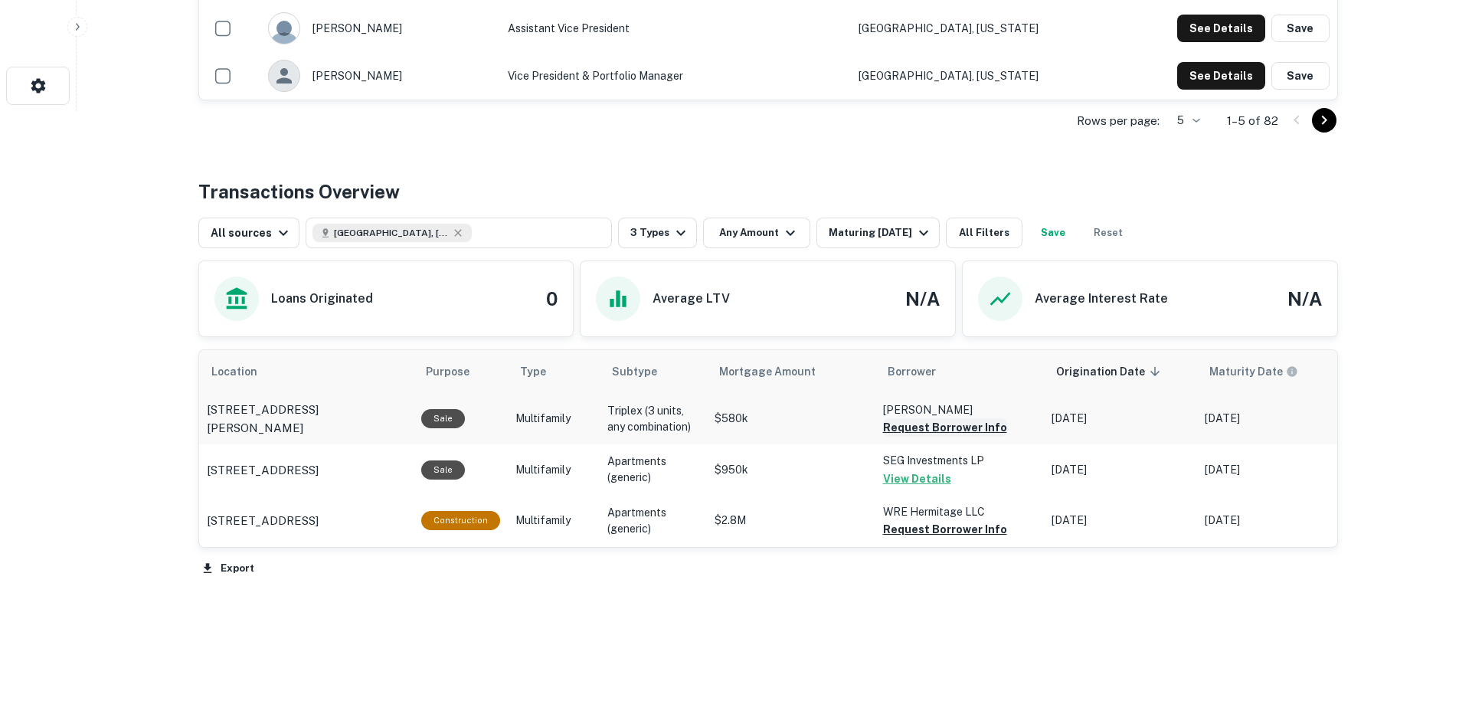
click at [929, 428] on button "Request Borrower Info" at bounding box center [945, 427] width 124 height 18
click at [972, 527] on button "Request Borrower Info" at bounding box center [945, 529] width 124 height 18
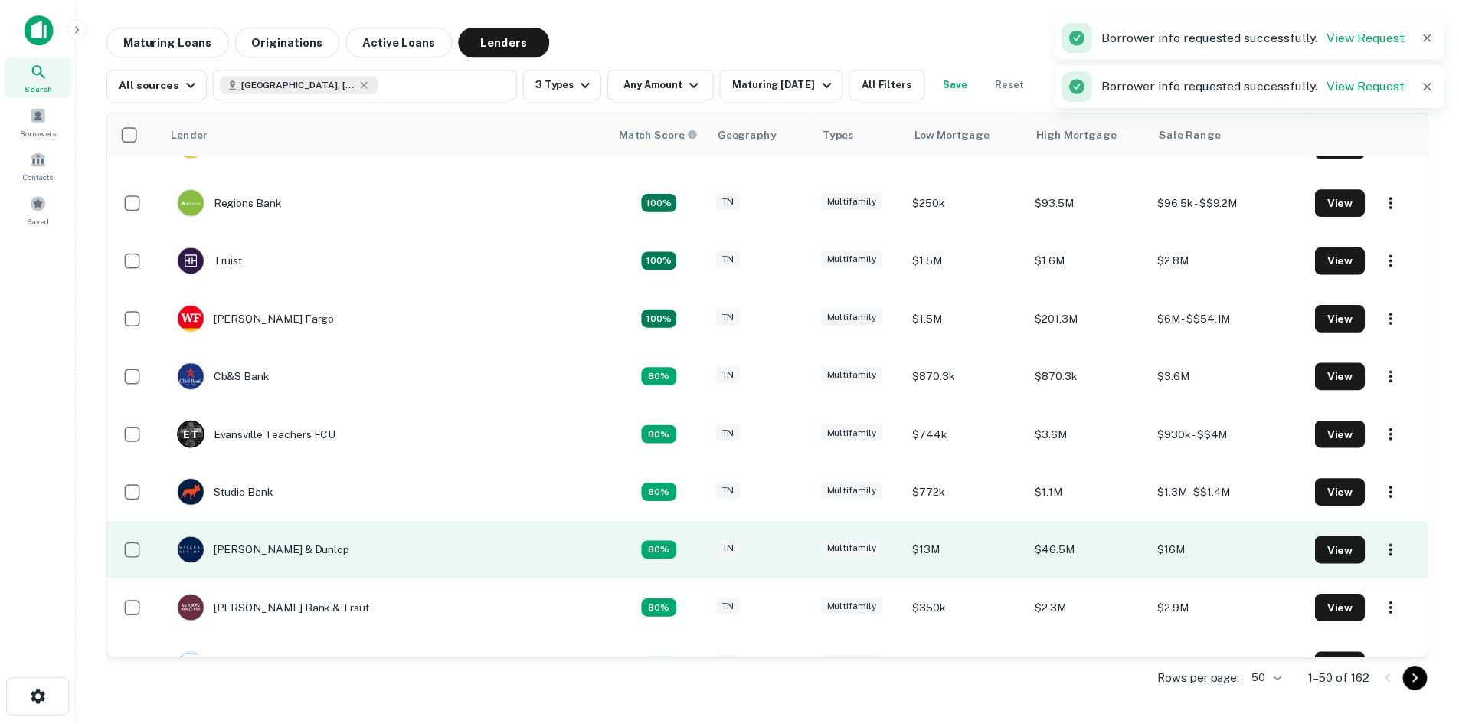
scroll to position [459, 0]
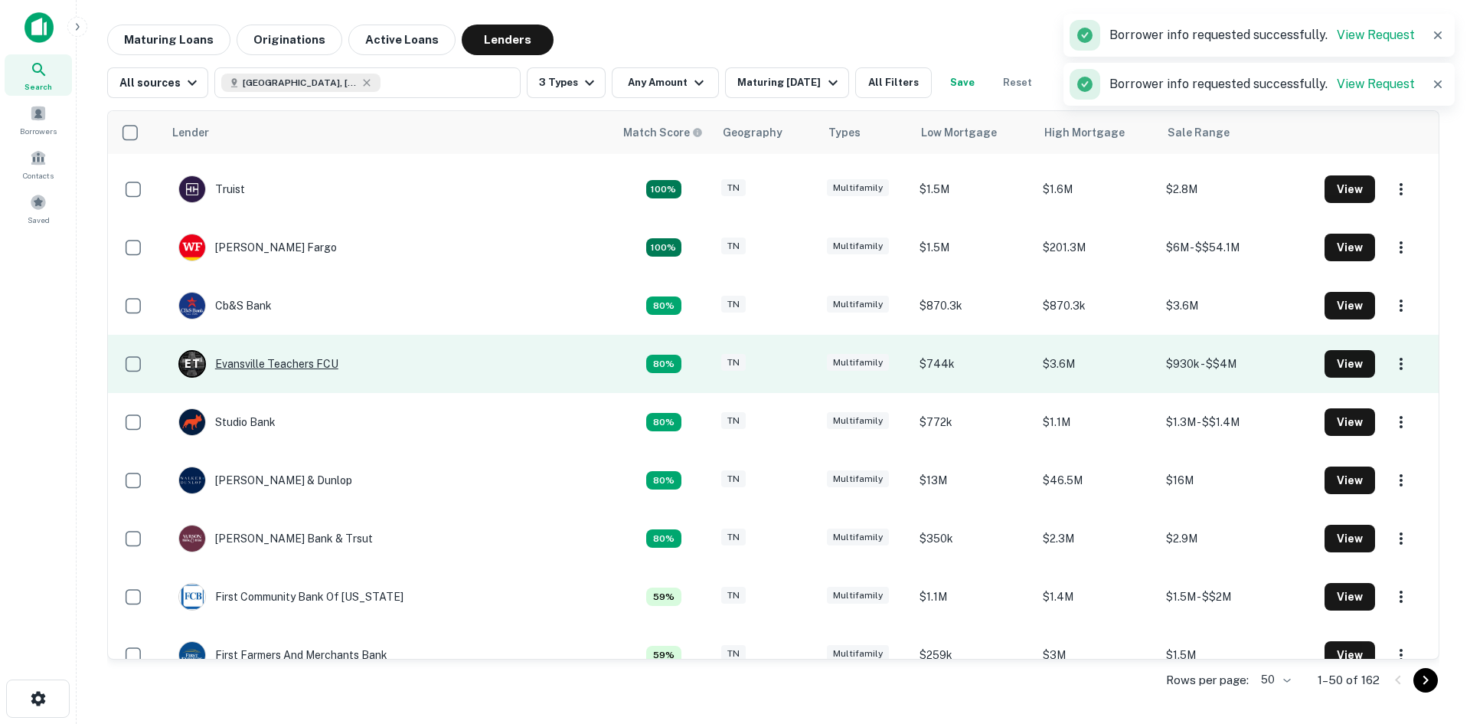
click at [248, 368] on div "E T Evansville Teachers FCU" at bounding box center [258, 364] width 160 height 28
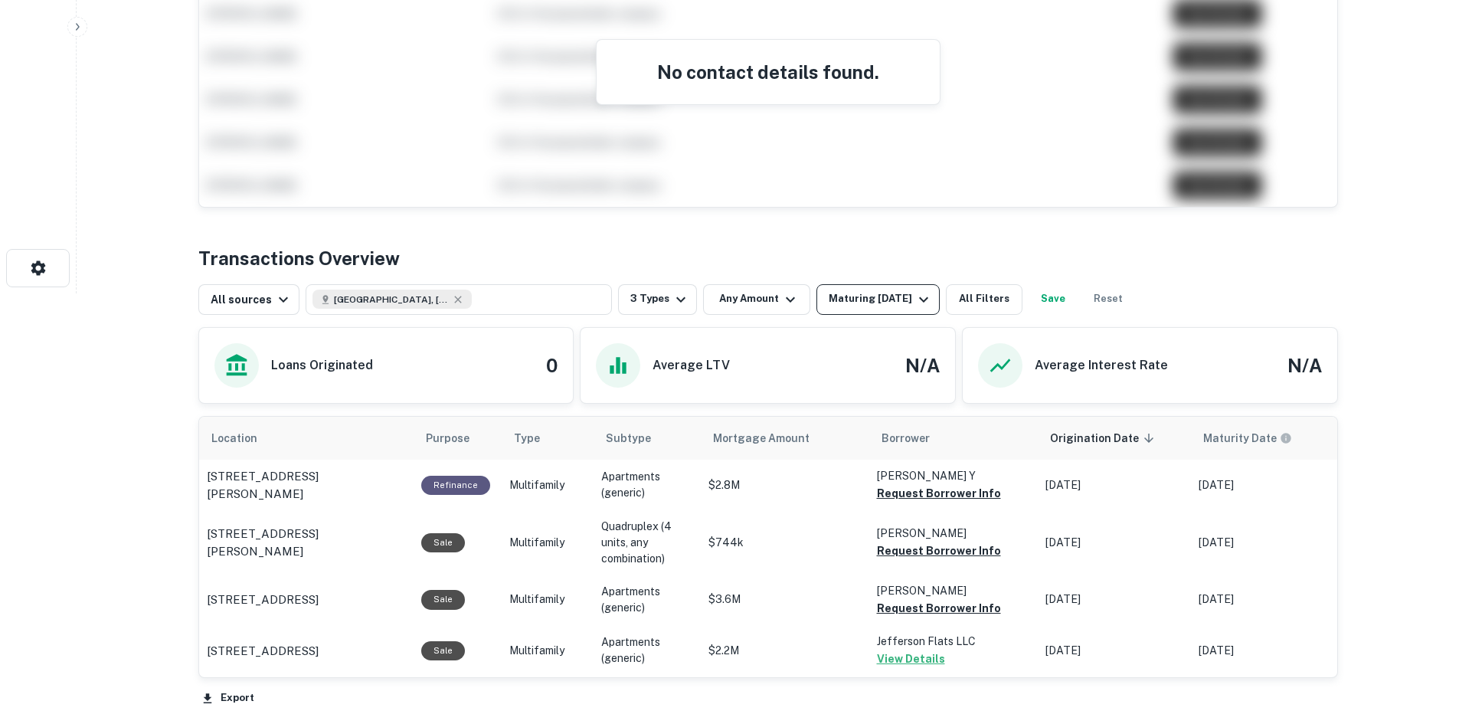
scroll to position [459, 0]
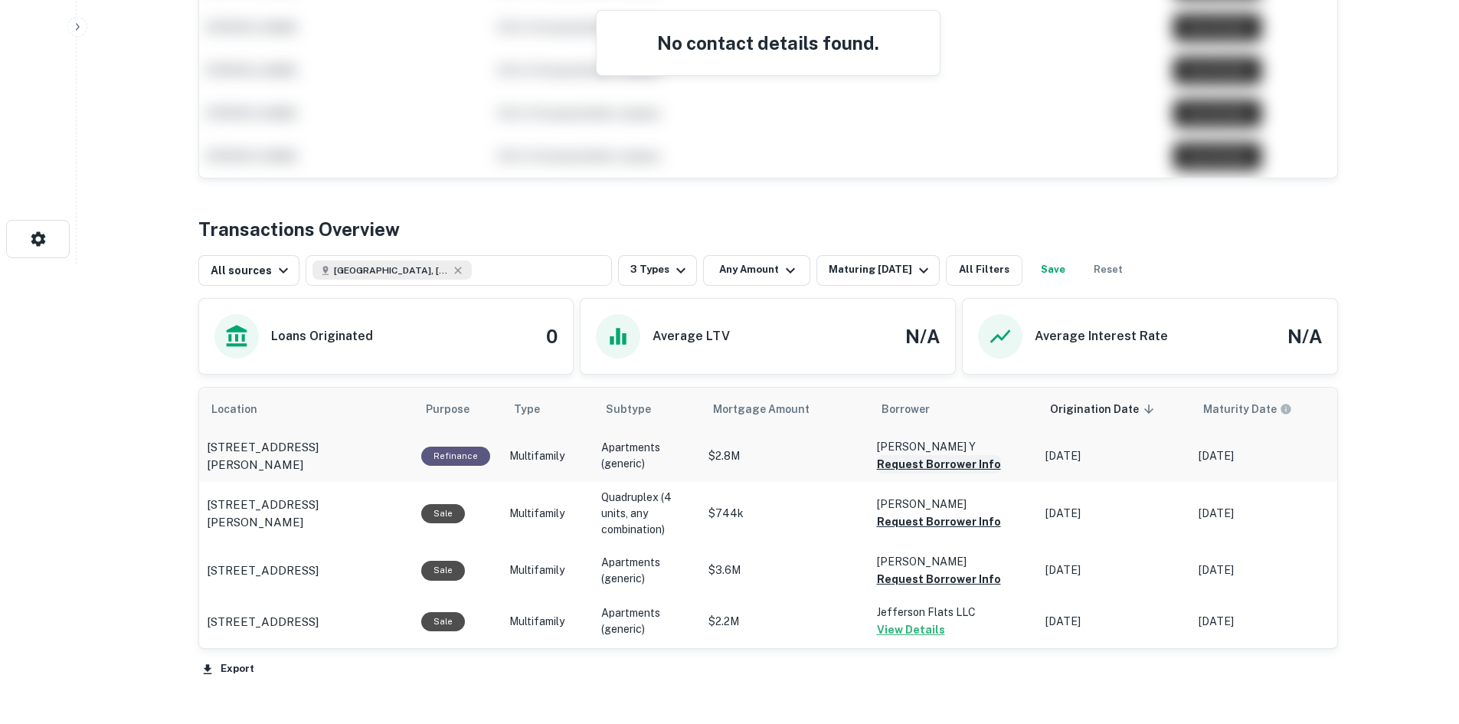
click at [894, 466] on button "Request Borrower Info" at bounding box center [939, 464] width 124 height 18
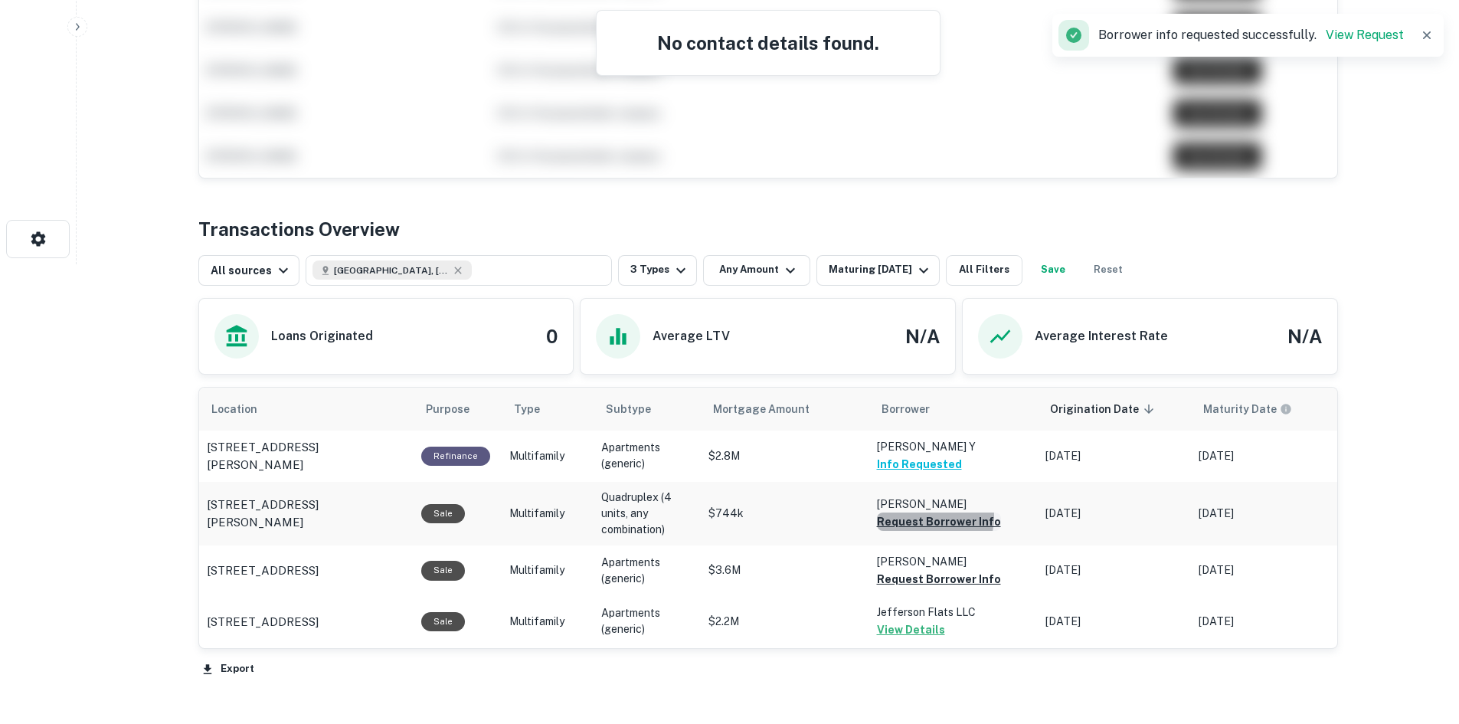
click at [921, 516] on button "Request Borrower Info" at bounding box center [939, 521] width 124 height 18
click at [949, 581] on button "Request Borrower Info" at bounding box center [939, 579] width 124 height 18
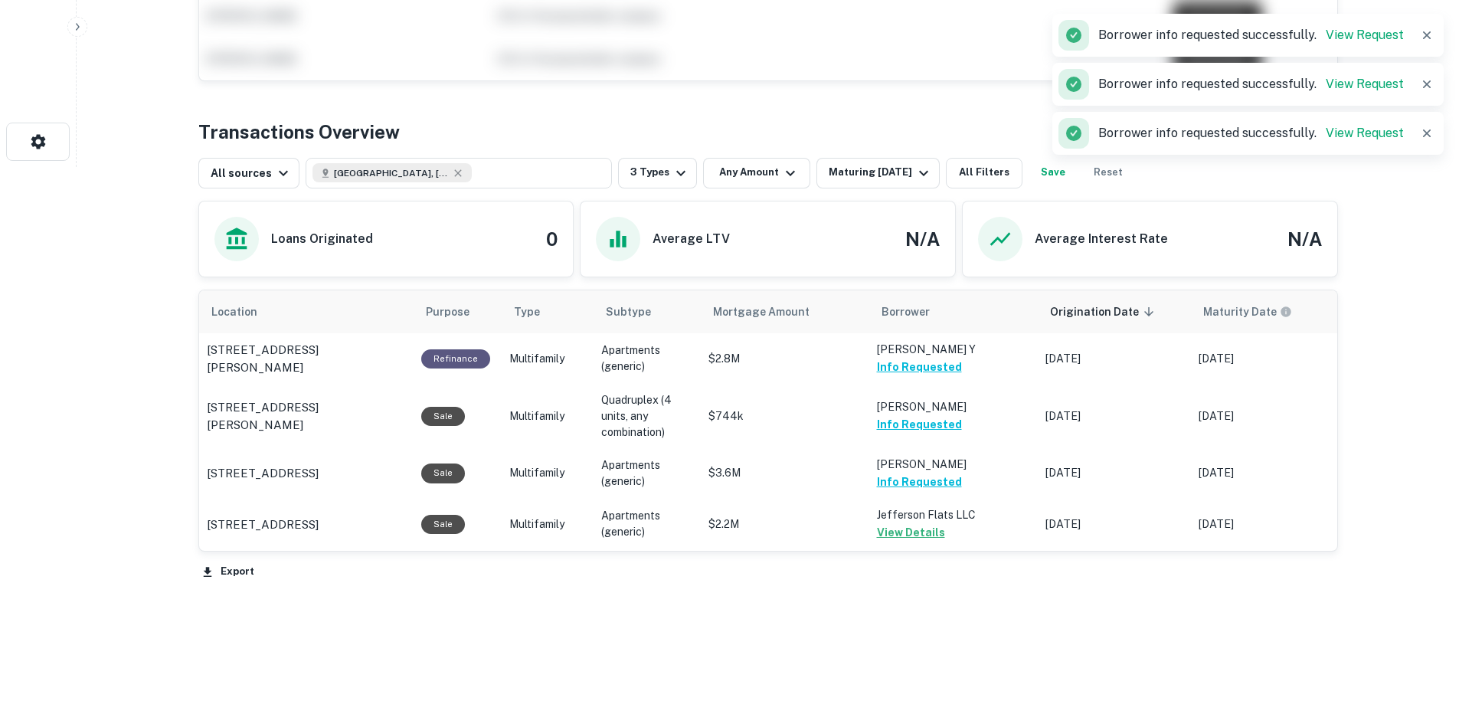
scroll to position [564, 0]
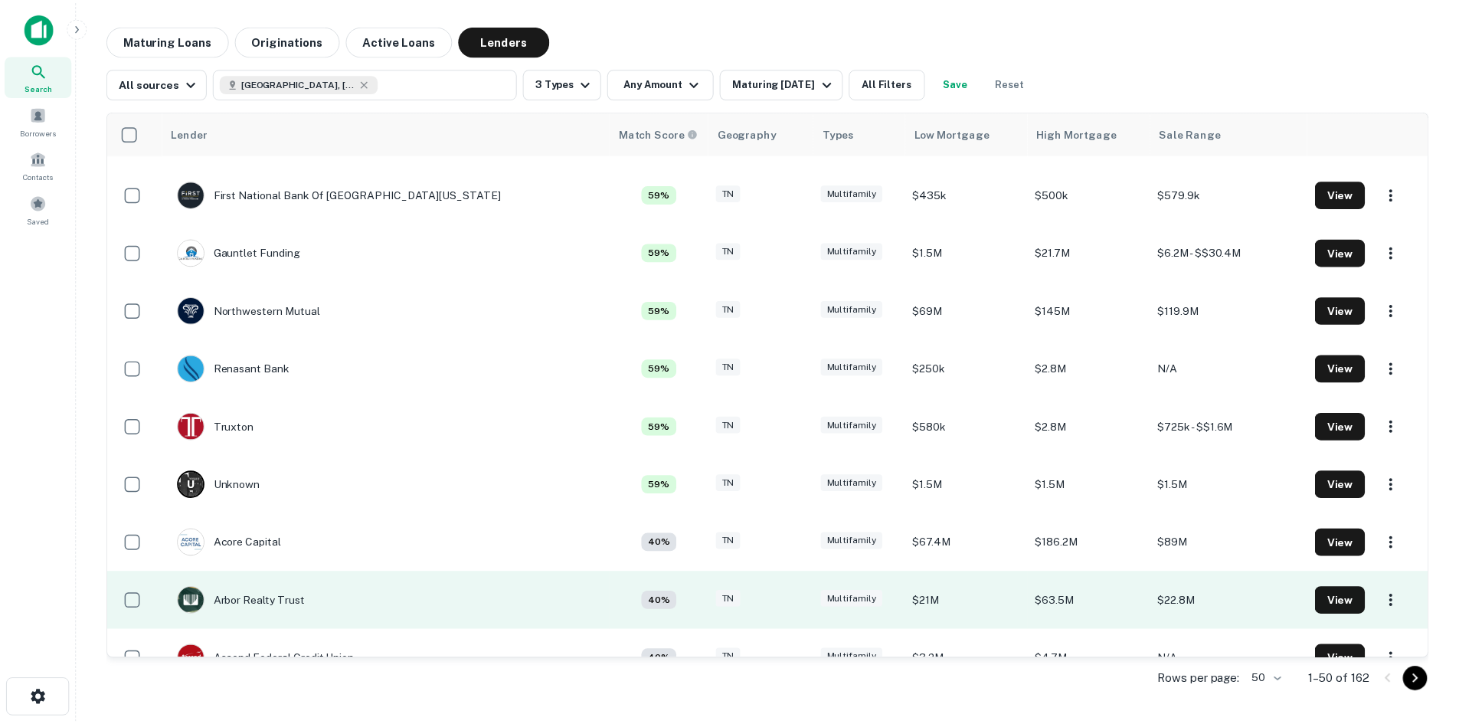
scroll to position [996, 0]
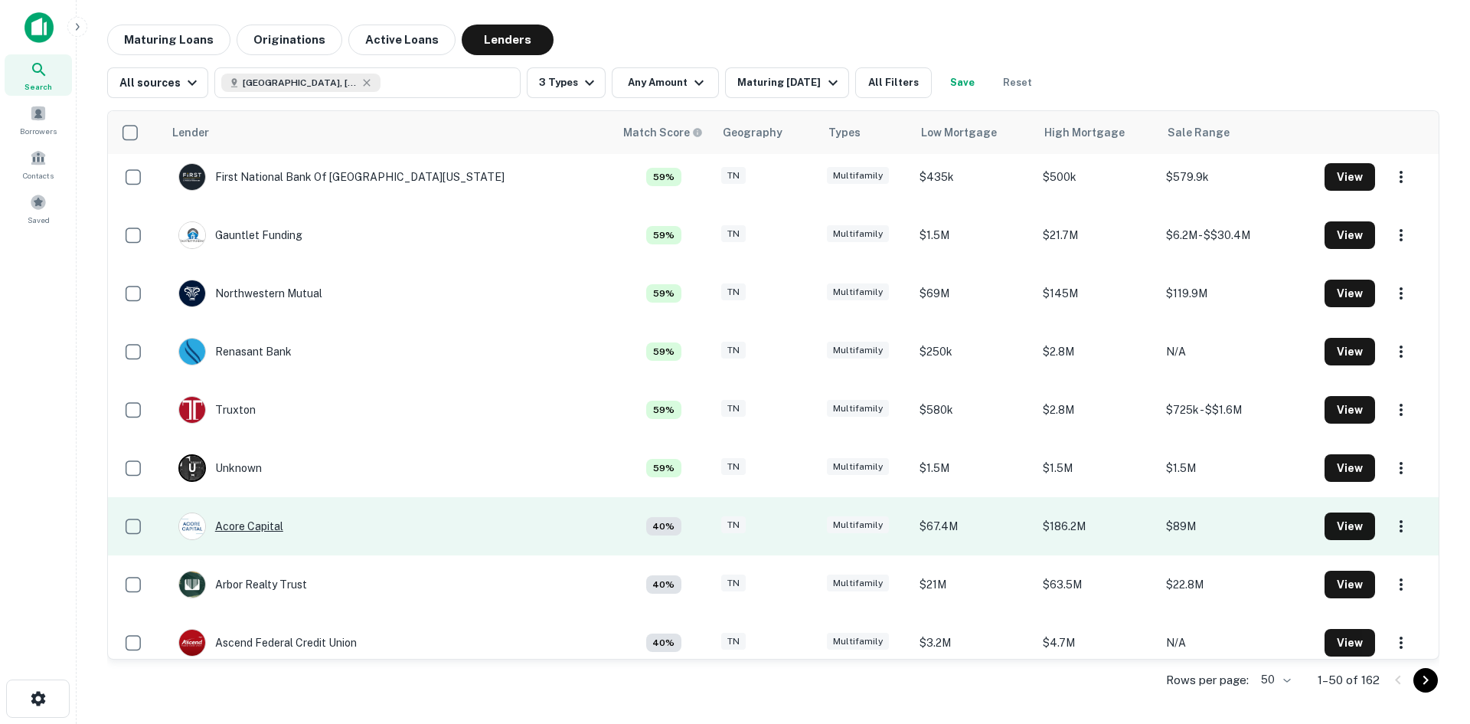
click at [270, 527] on div "Acore Capital" at bounding box center [230, 526] width 105 height 28
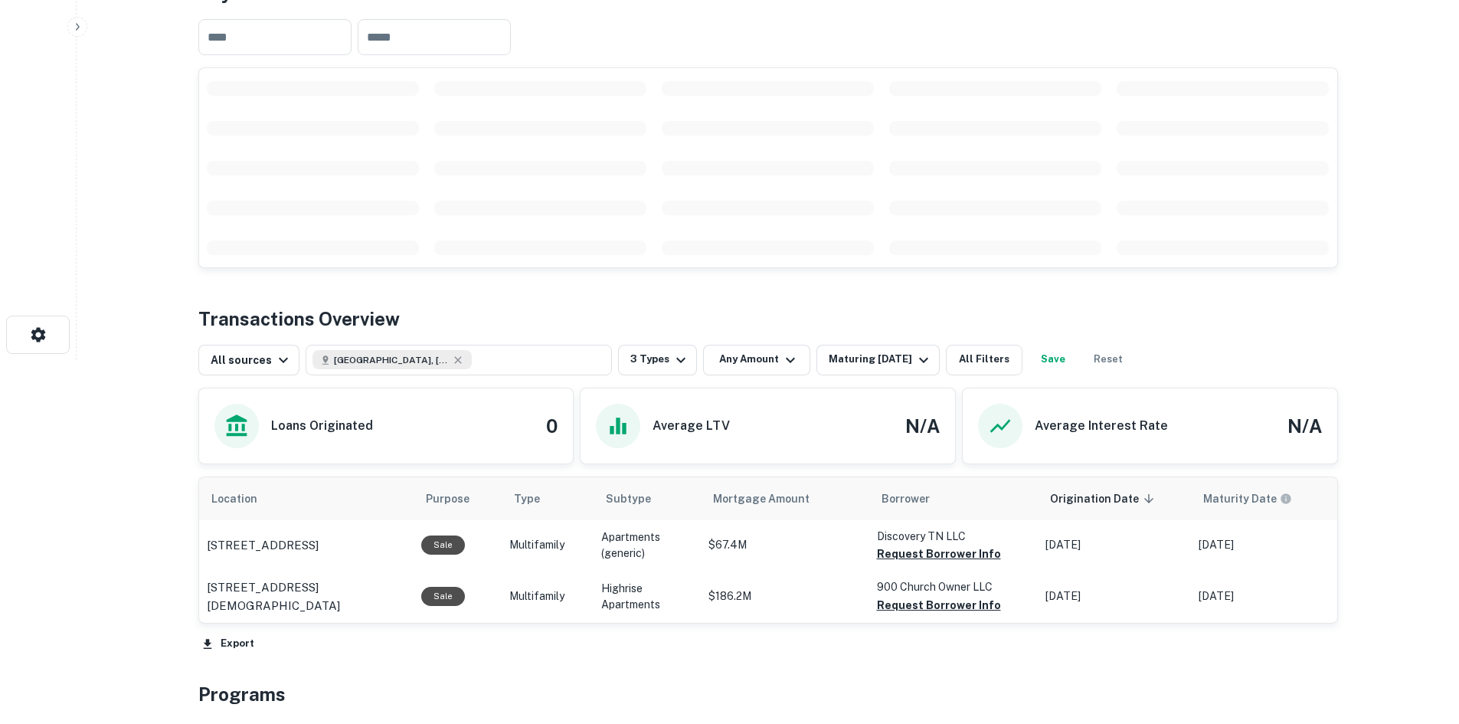
scroll to position [383, 0]
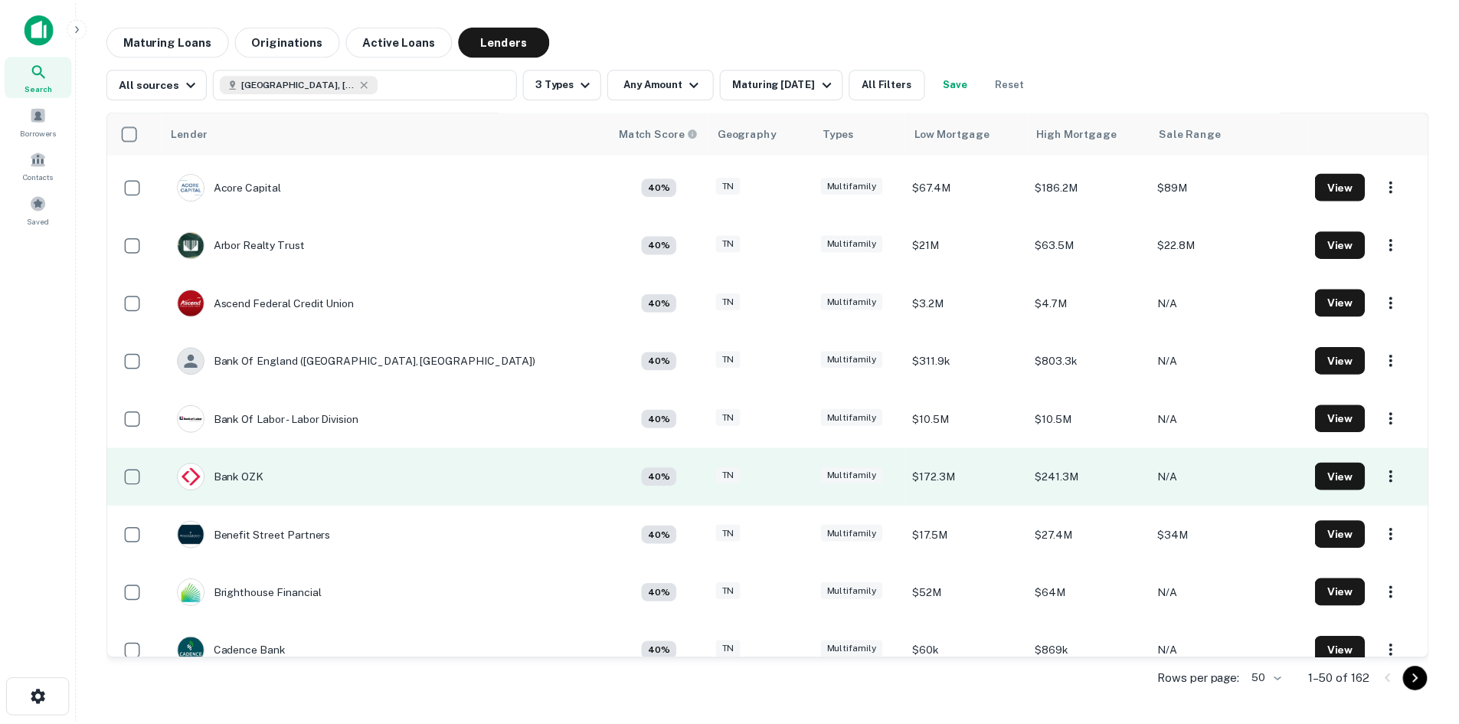
scroll to position [1378, 0]
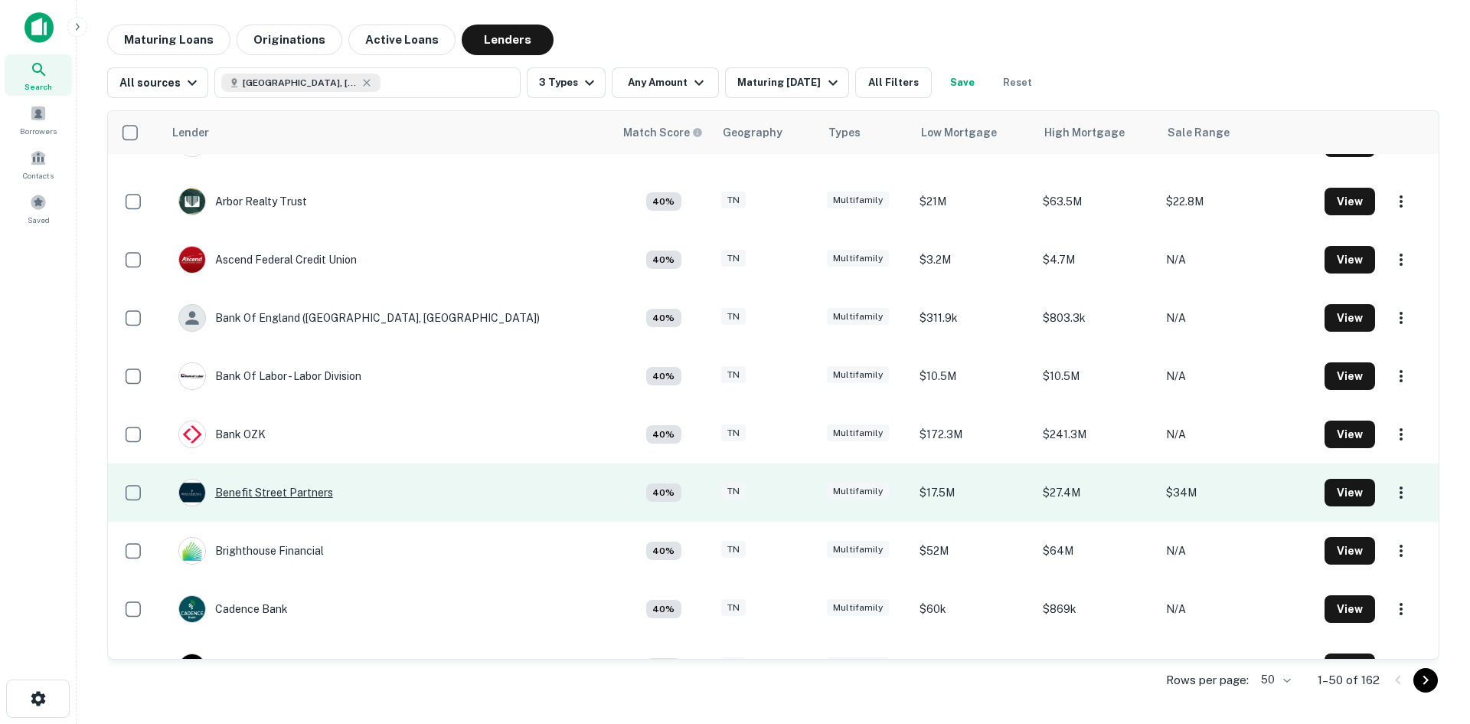
click at [325, 488] on div "Benefit Street Partners" at bounding box center [255, 493] width 155 height 28
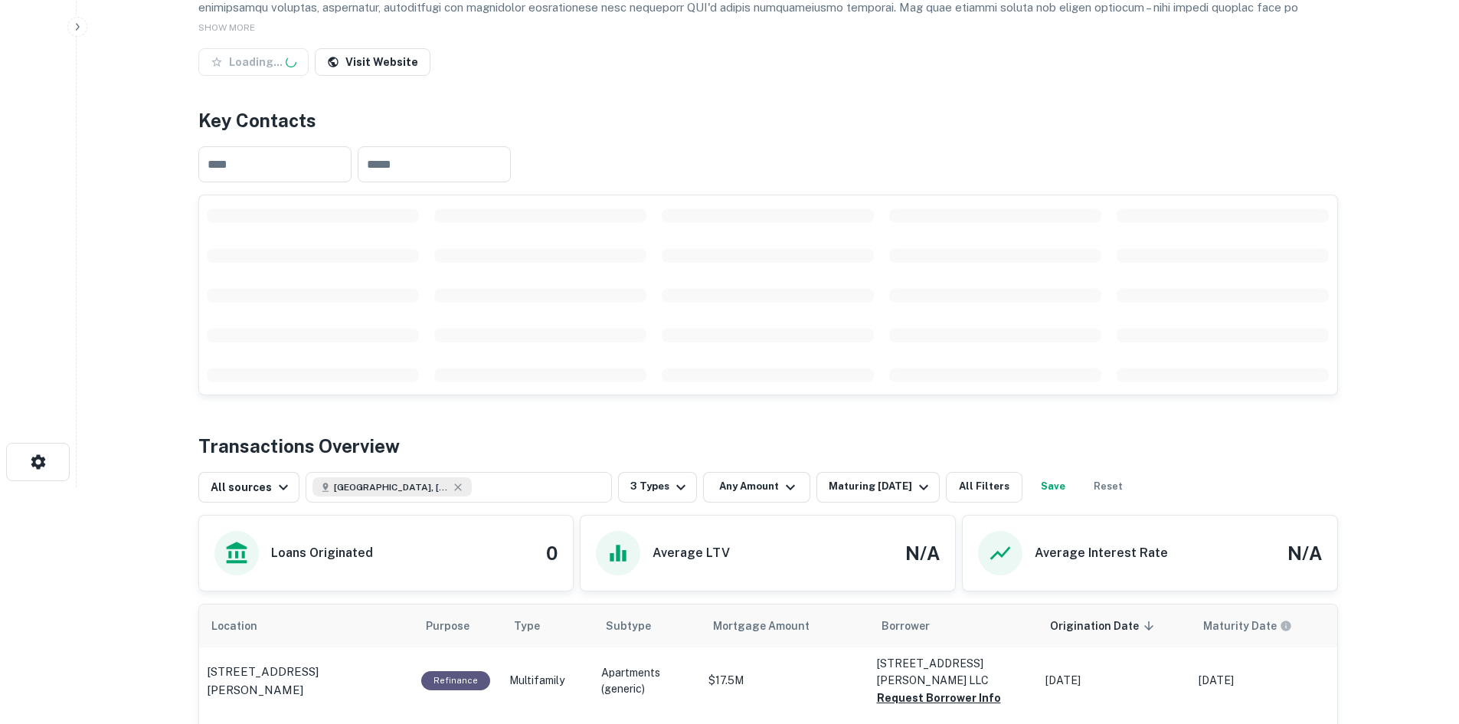
scroll to position [306, 0]
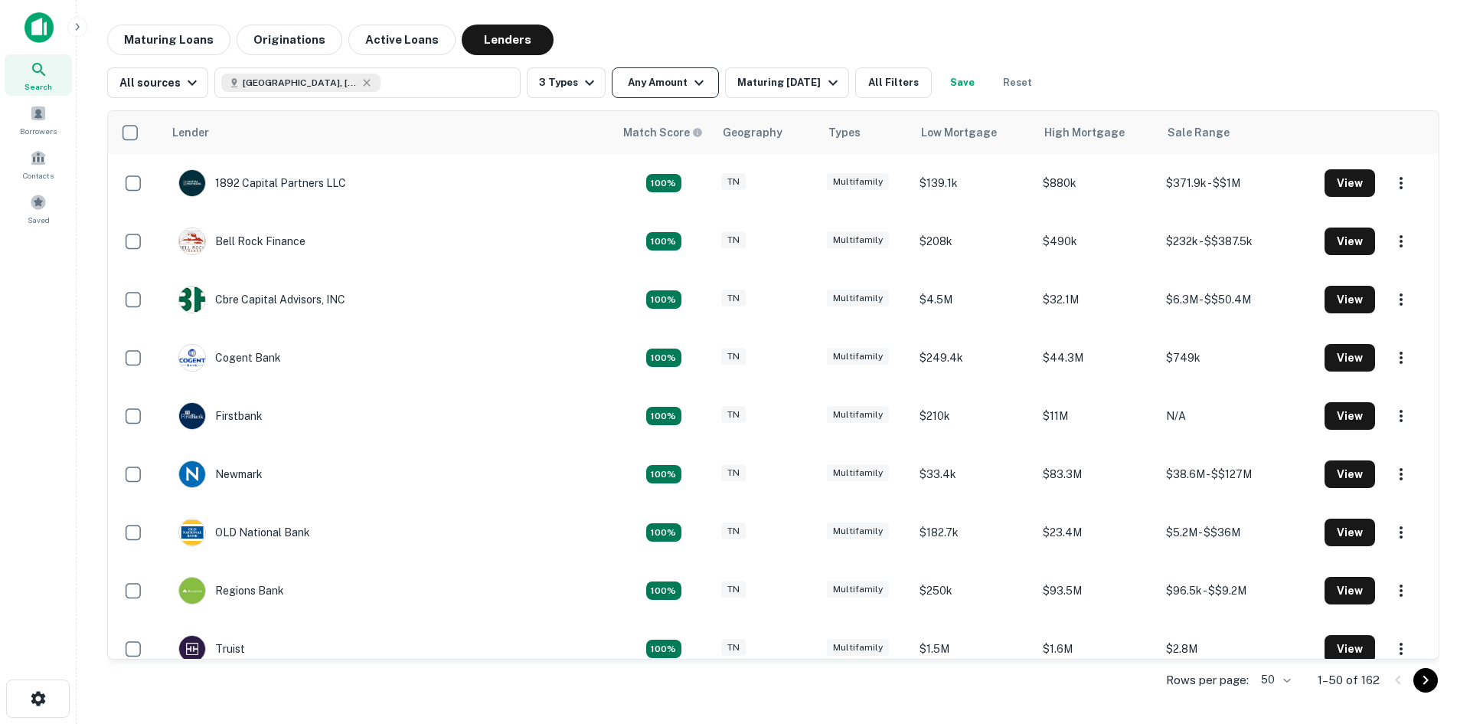
click at [690, 81] on icon "button" at bounding box center [699, 83] width 18 height 18
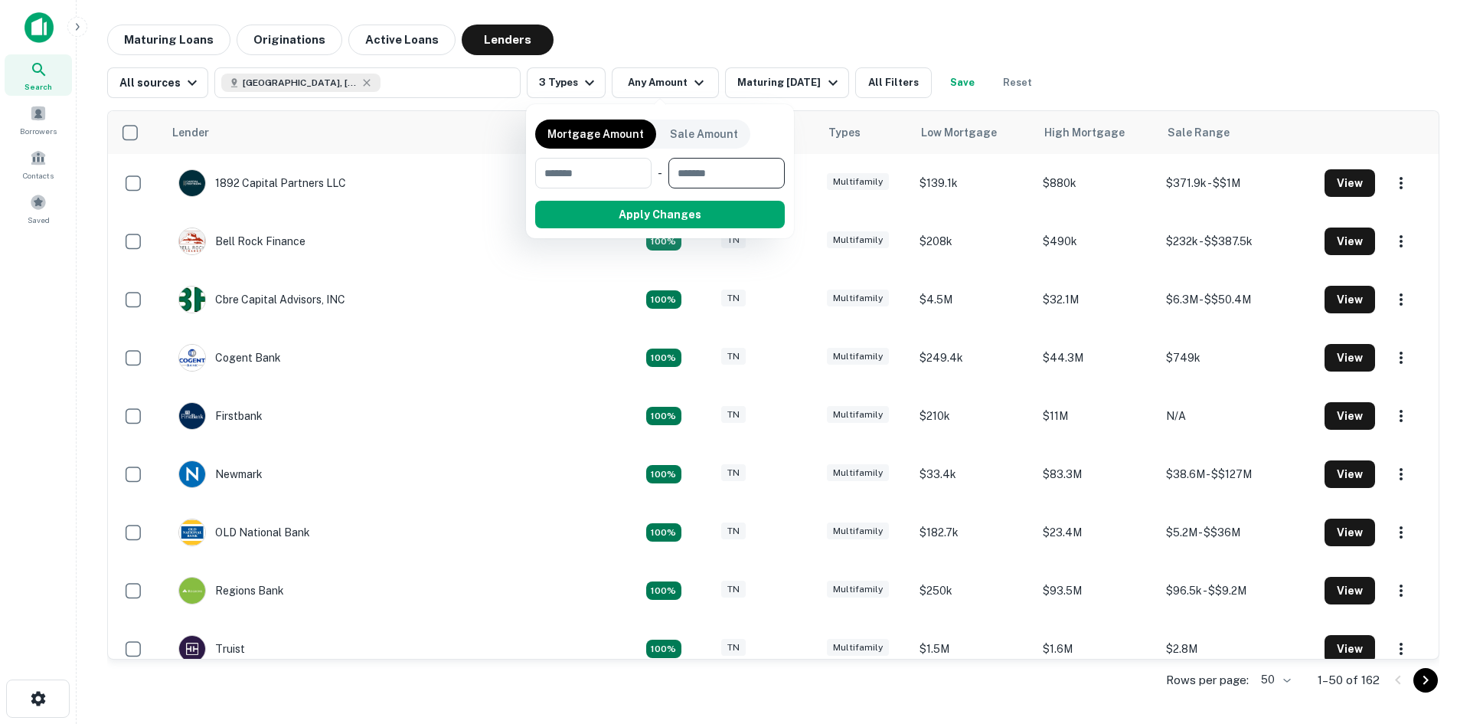
click at [724, 169] on input "number" at bounding box center [722, 173] width 106 height 31
type input "********"
click at [746, 221] on button "Apply Changes" at bounding box center [687, 215] width 195 height 28
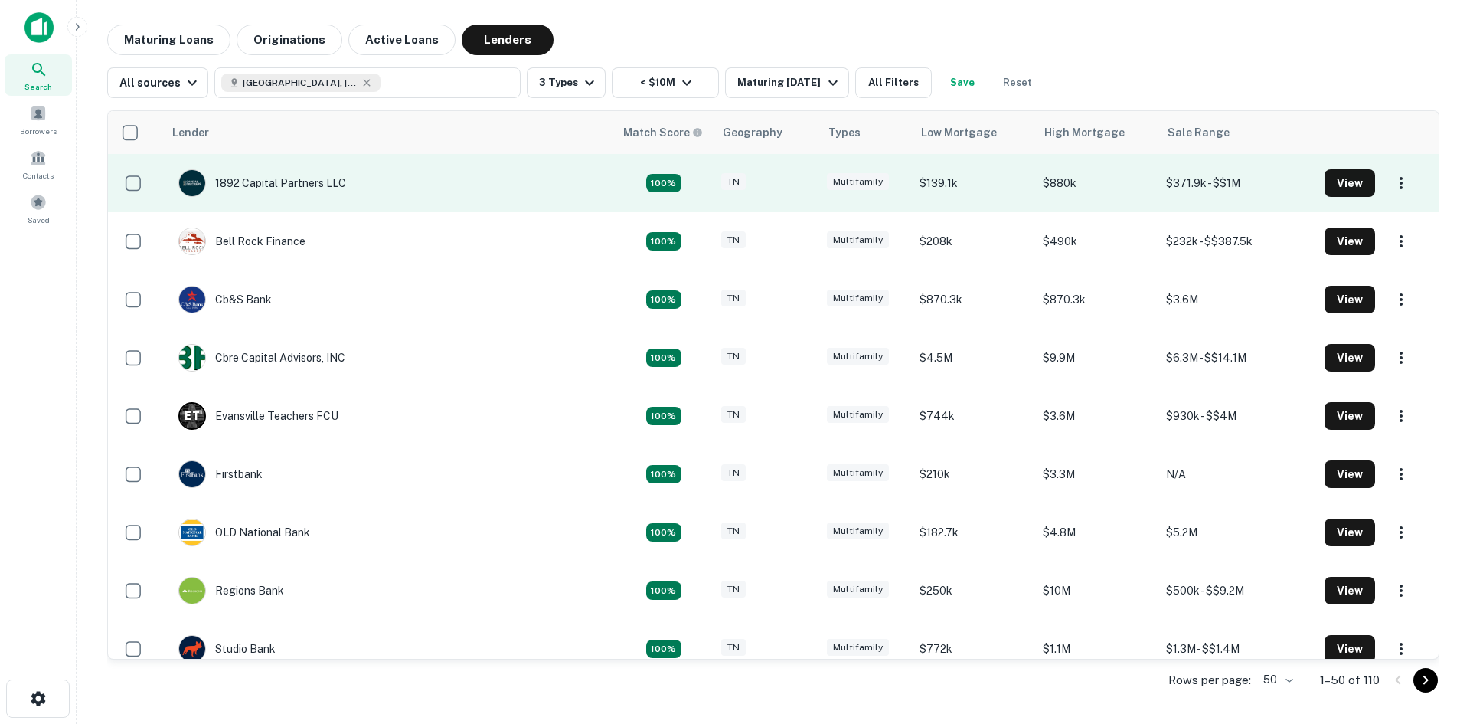
click at [299, 181] on div "1892 Capital Partners LLC" at bounding box center [262, 183] width 168 height 28
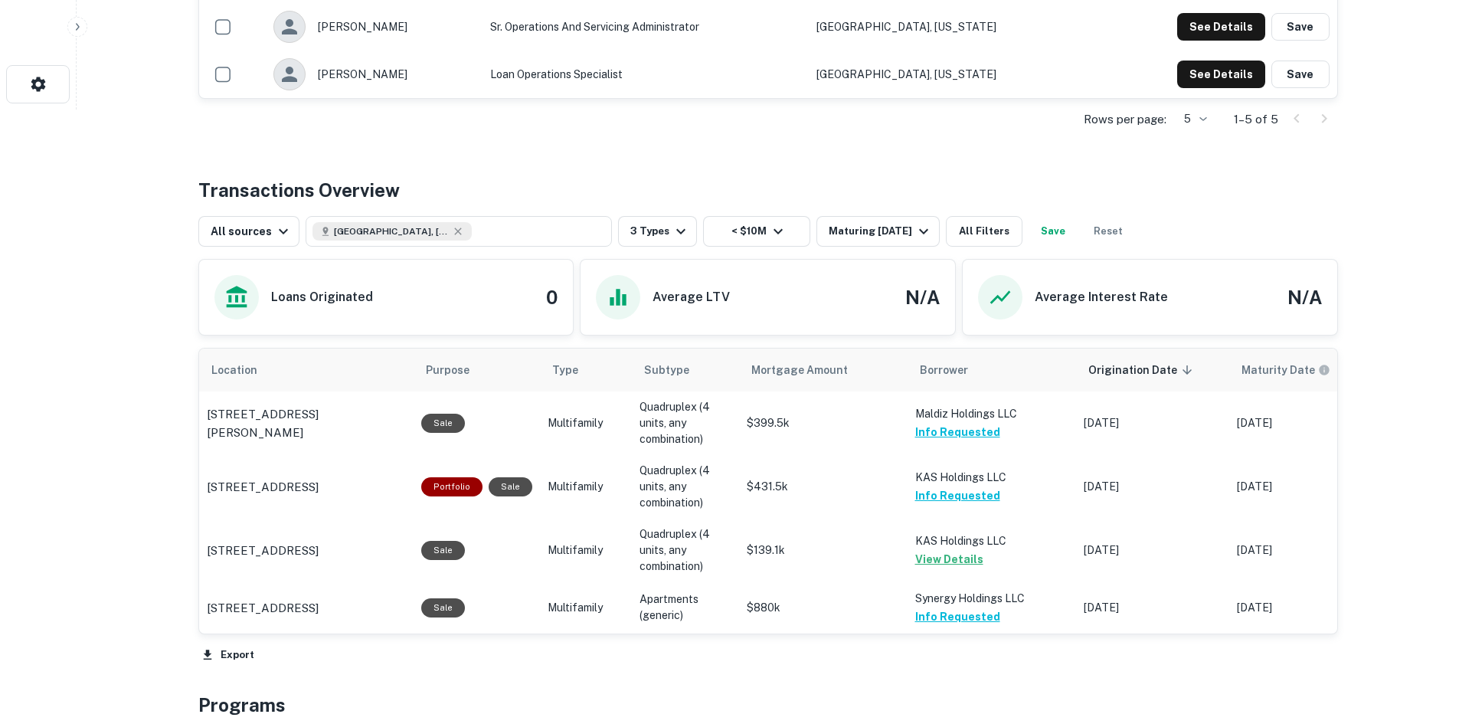
scroll to position [613, 0]
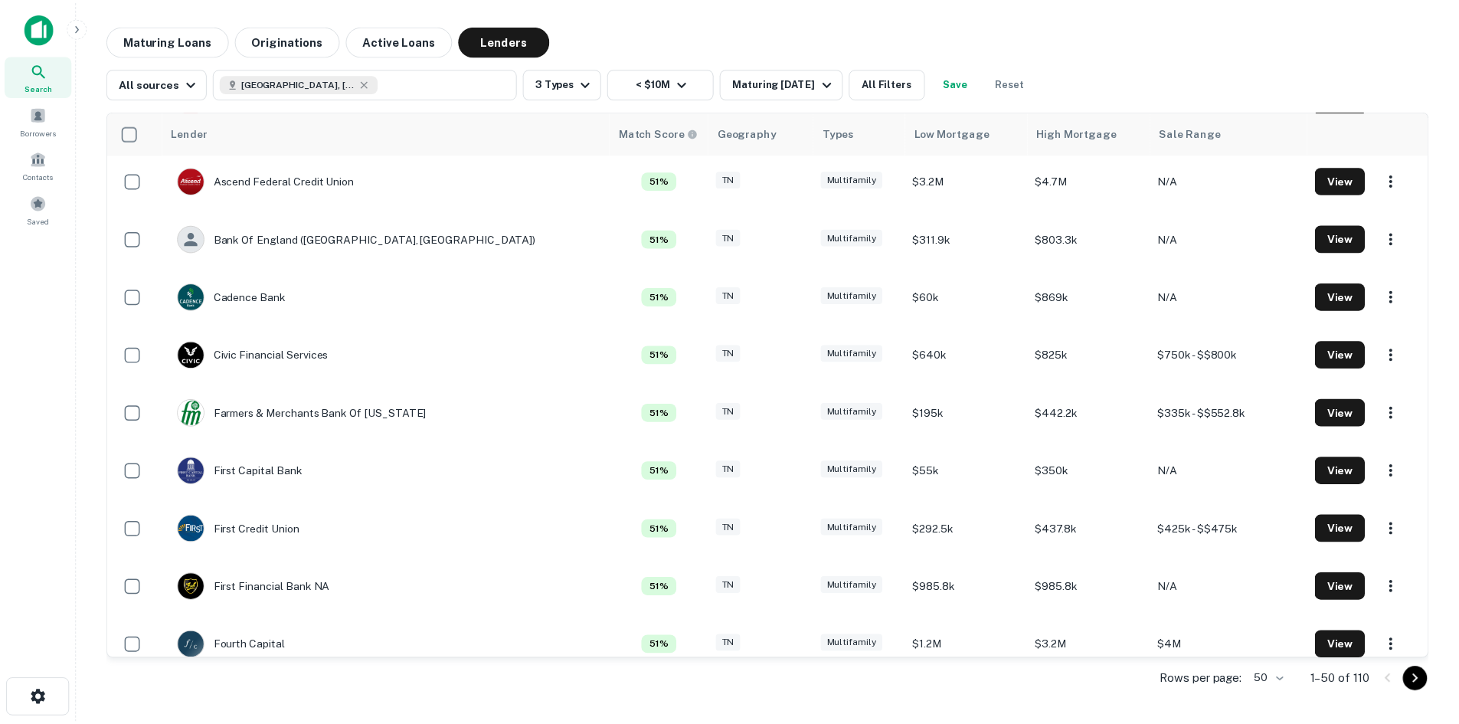
scroll to position [1149, 0]
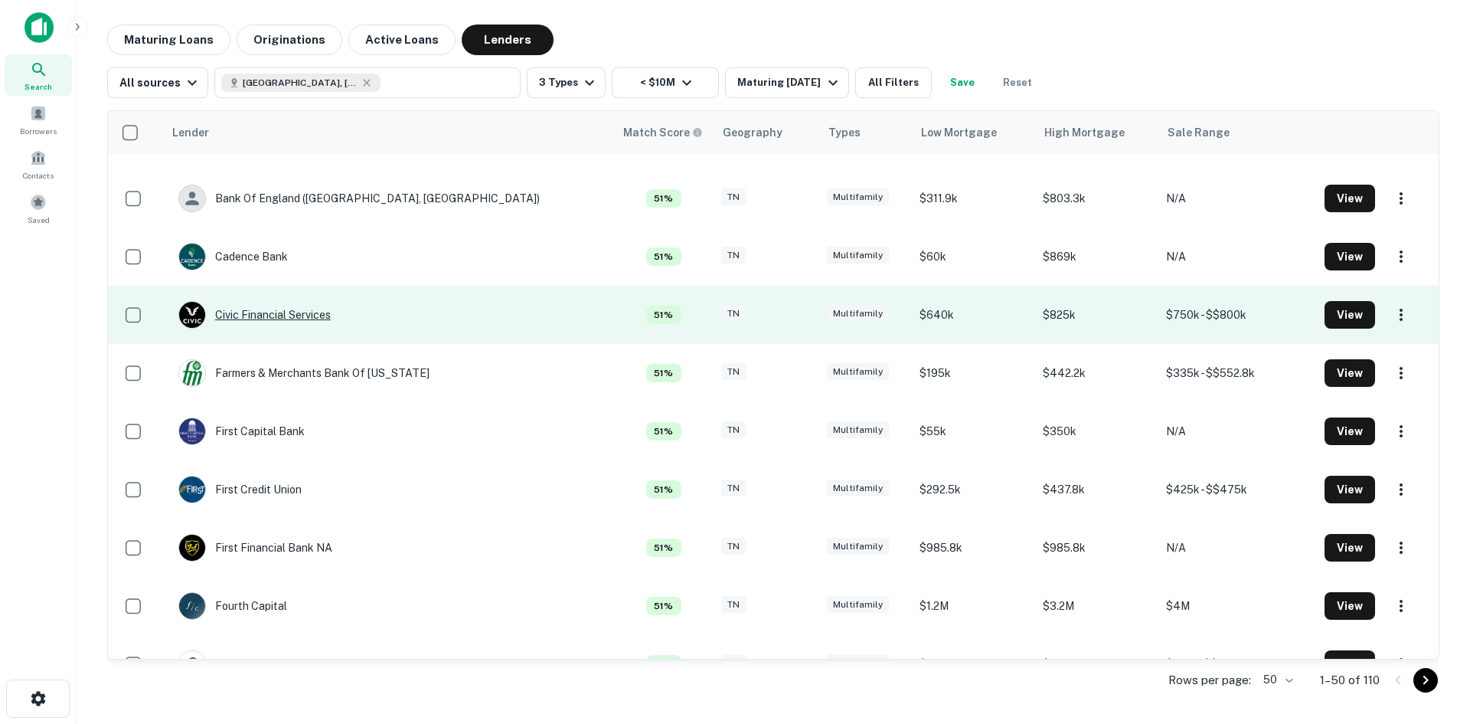
click at [326, 320] on div "Civic Financial Services" at bounding box center [254, 315] width 152 height 28
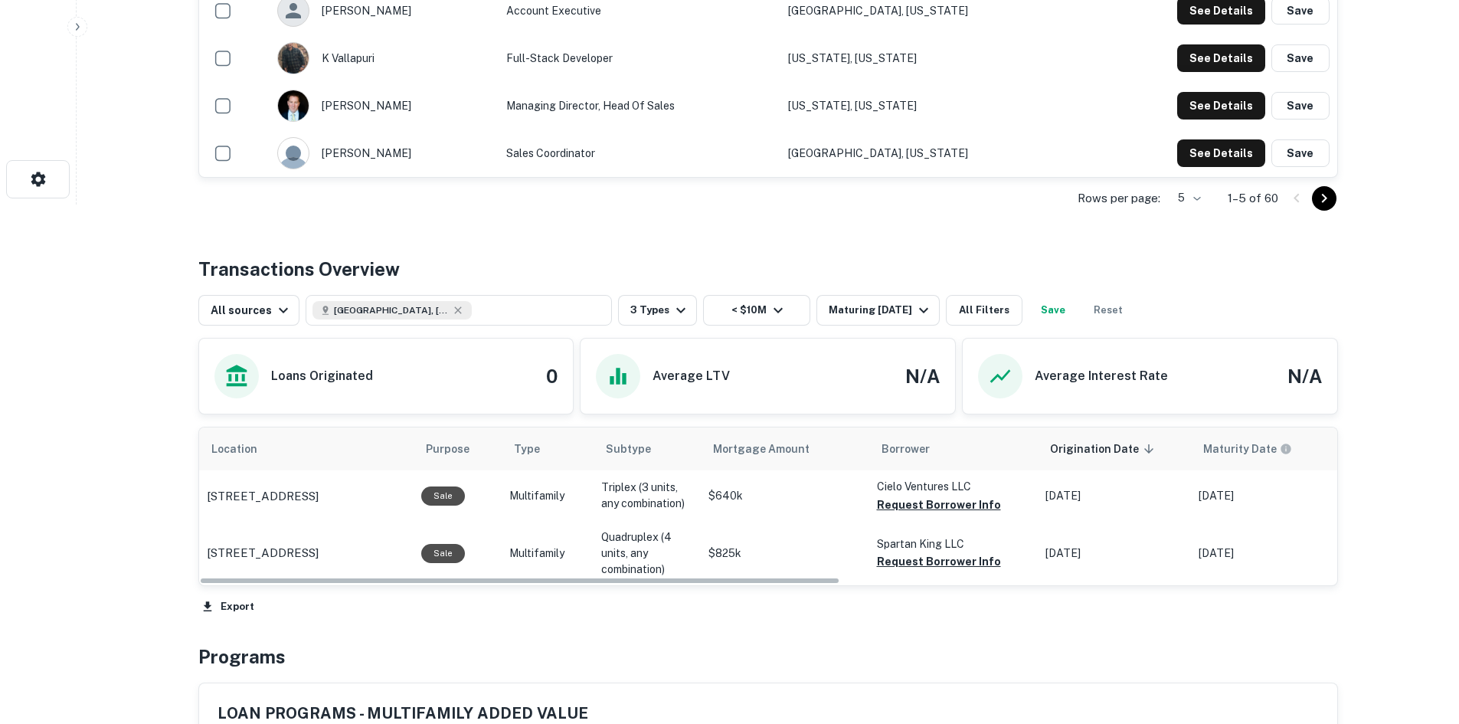
scroll to position [536, 0]
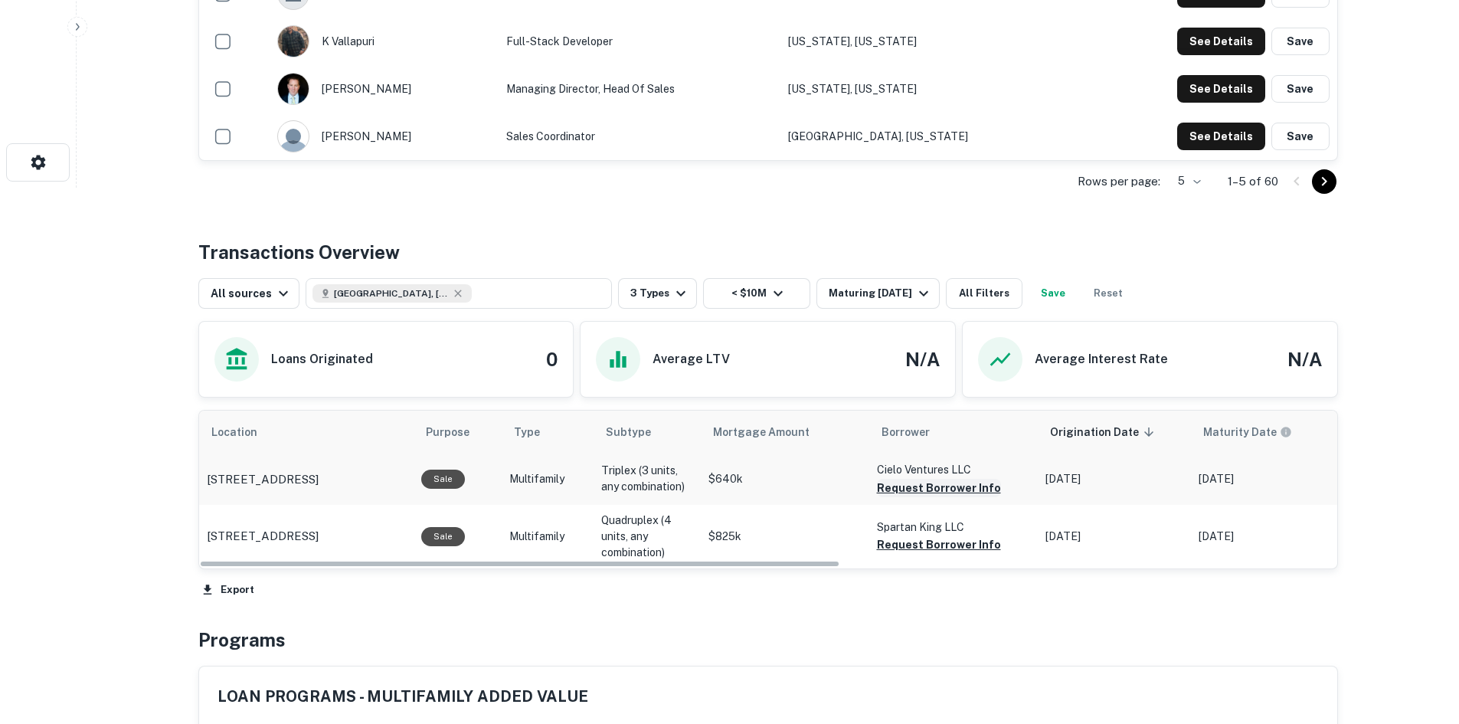
click at [941, 488] on button "Request Borrower Info" at bounding box center [939, 488] width 124 height 18
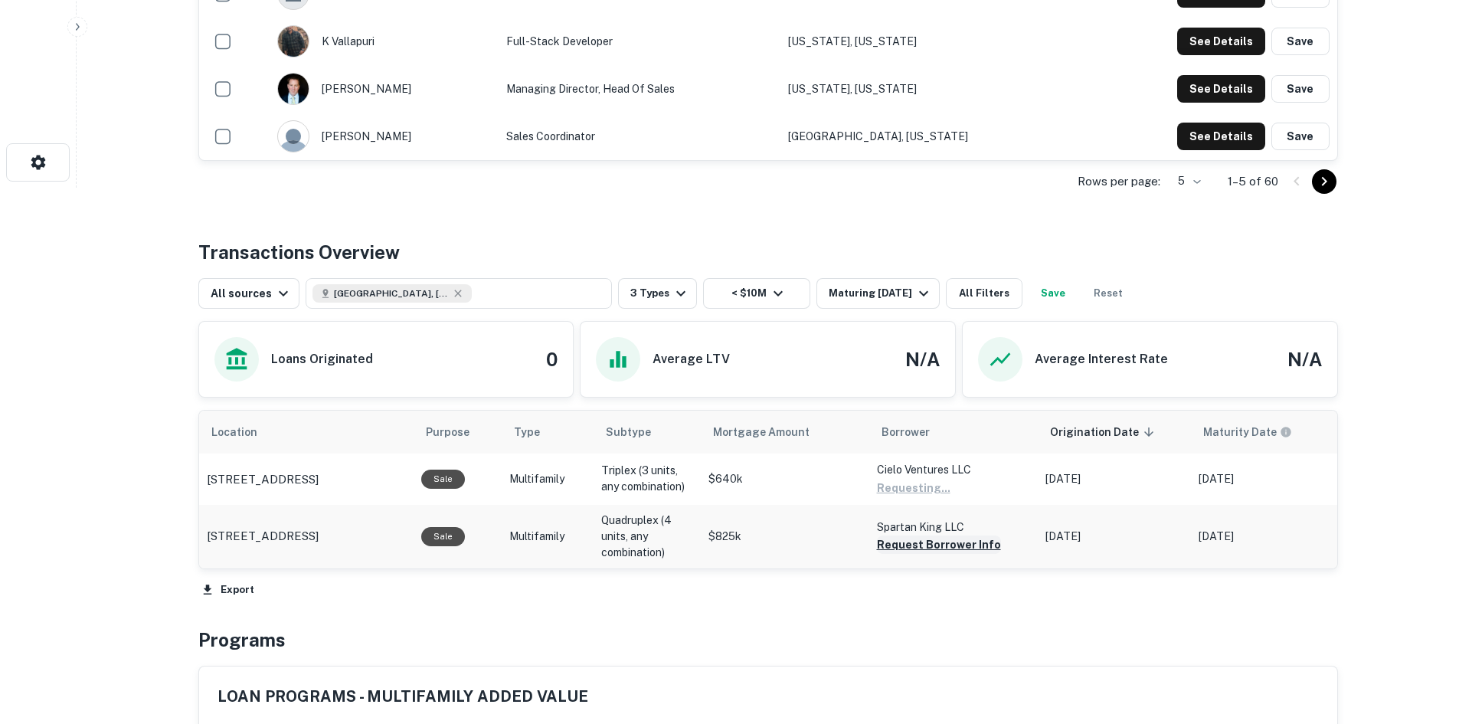
click at [955, 544] on button "Request Borrower Info" at bounding box center [939, 544] width 124 height 18
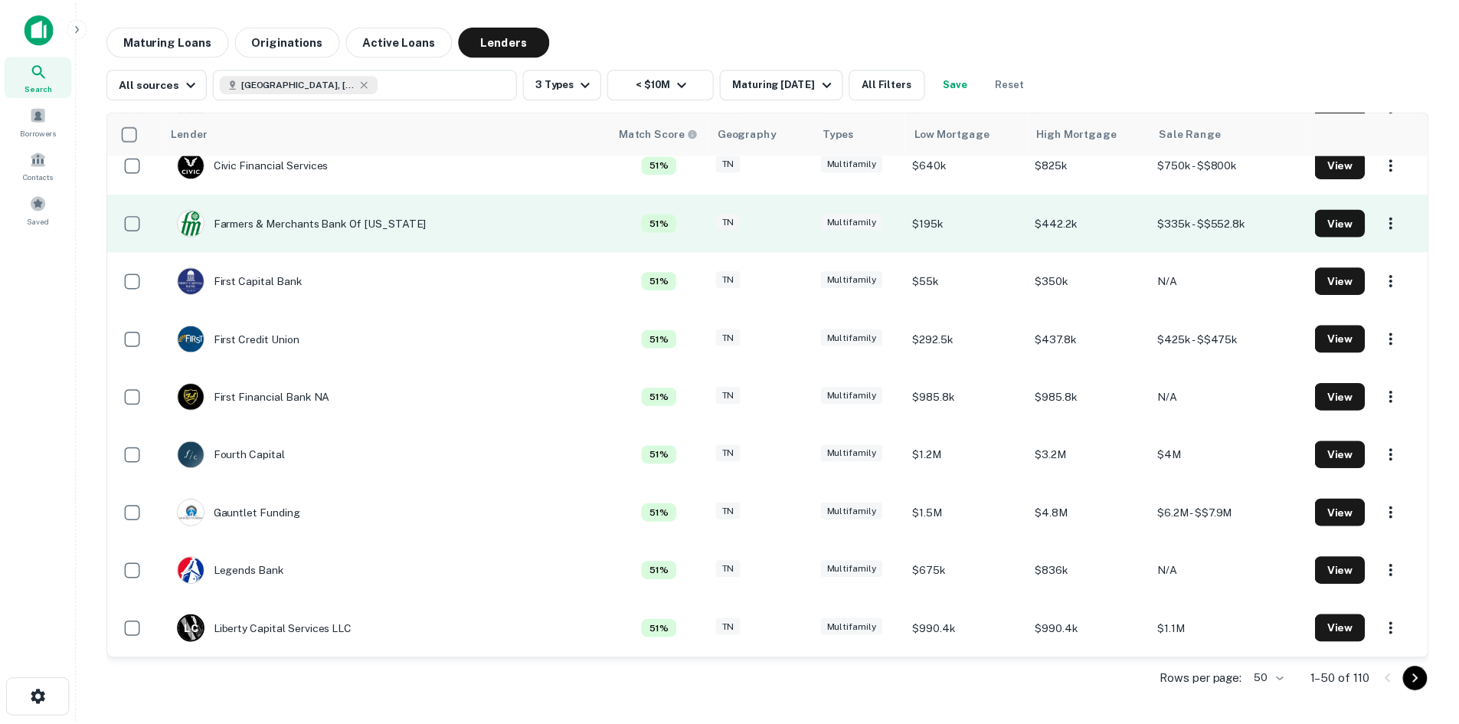
scroll to position [1302, 0]
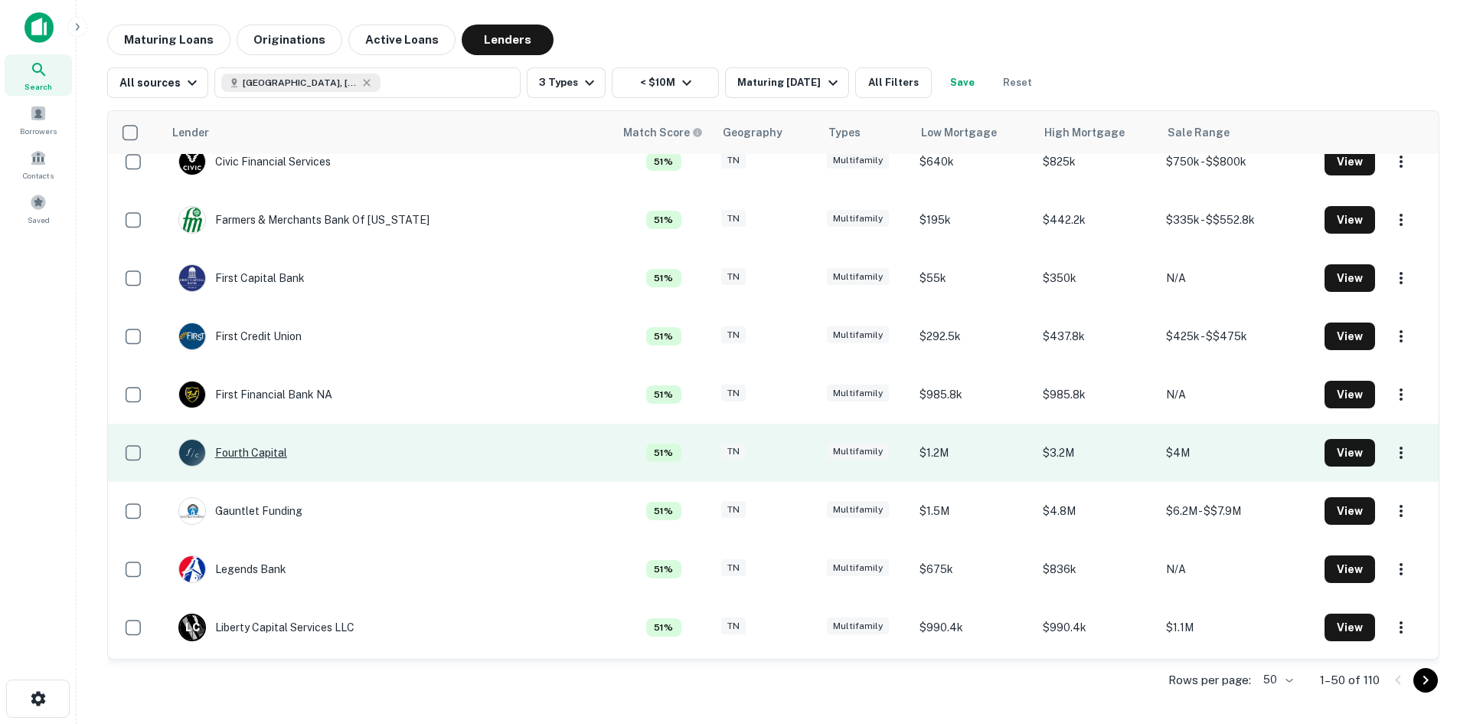
click at [280, 450] on div "Fourth Capital" at bounding box center [232, 453] width 109 height 28
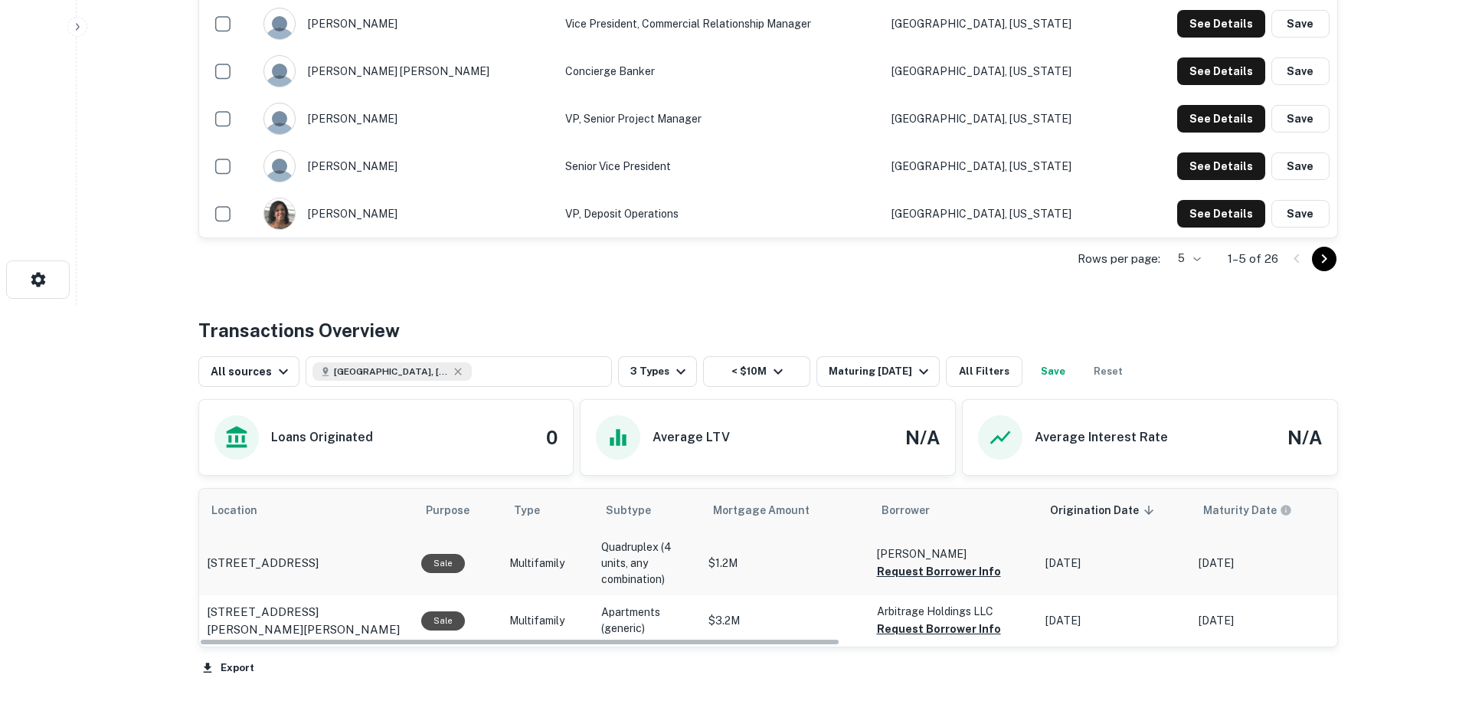
scroll to position [459, 0]
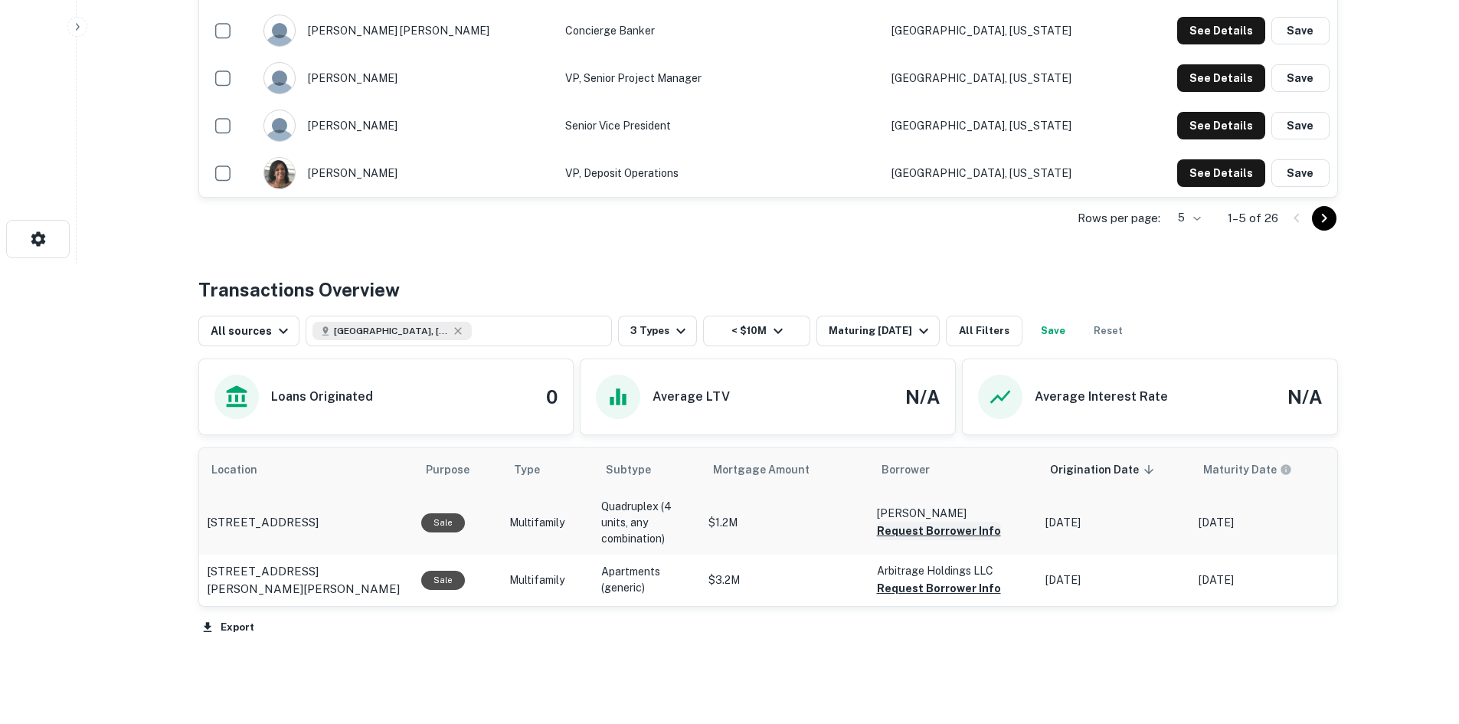
click at [960, 532] on button "Request Borrower Info" at bounding box center [939, 531] width 124 height 18
click at [974, 590] on button "Request Borrower Info" at bounding box center [939, 588] width 124 height 18
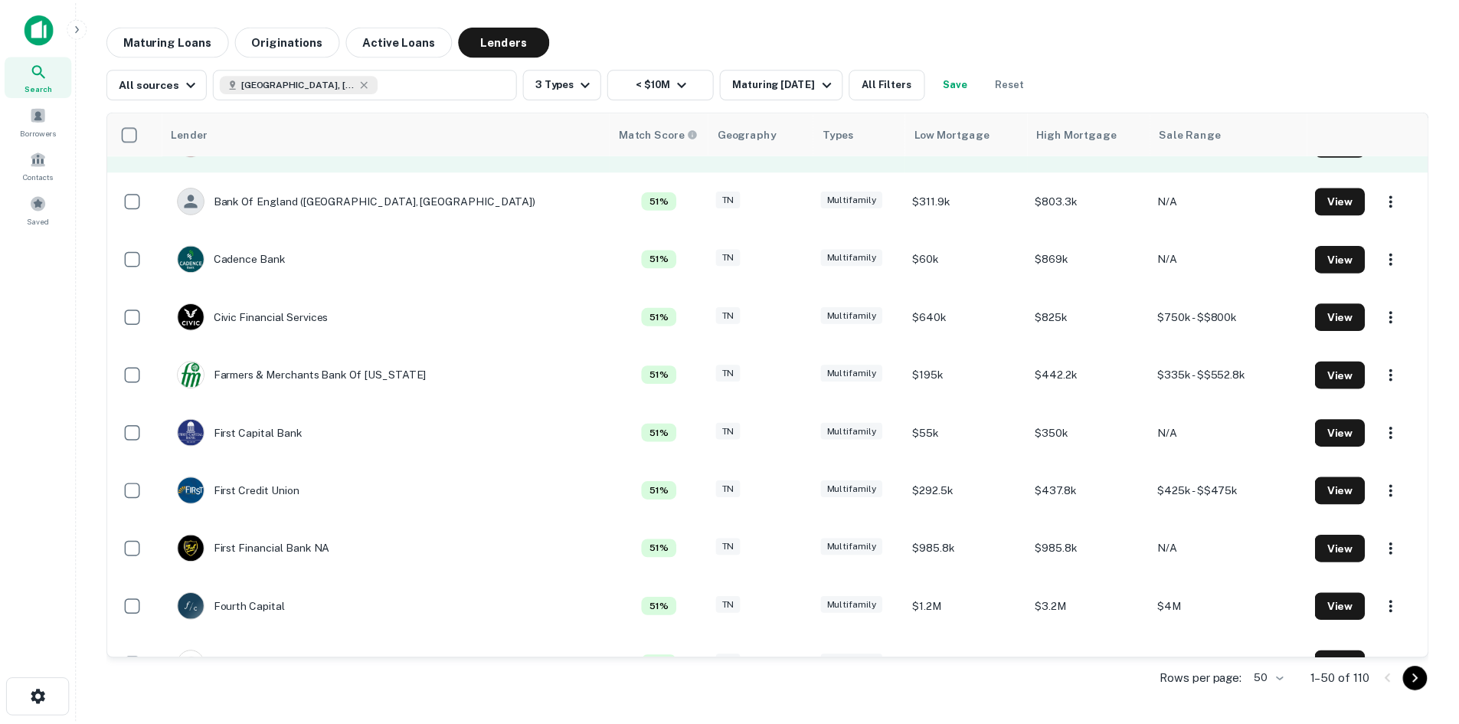
scroll to position [1149, 0]
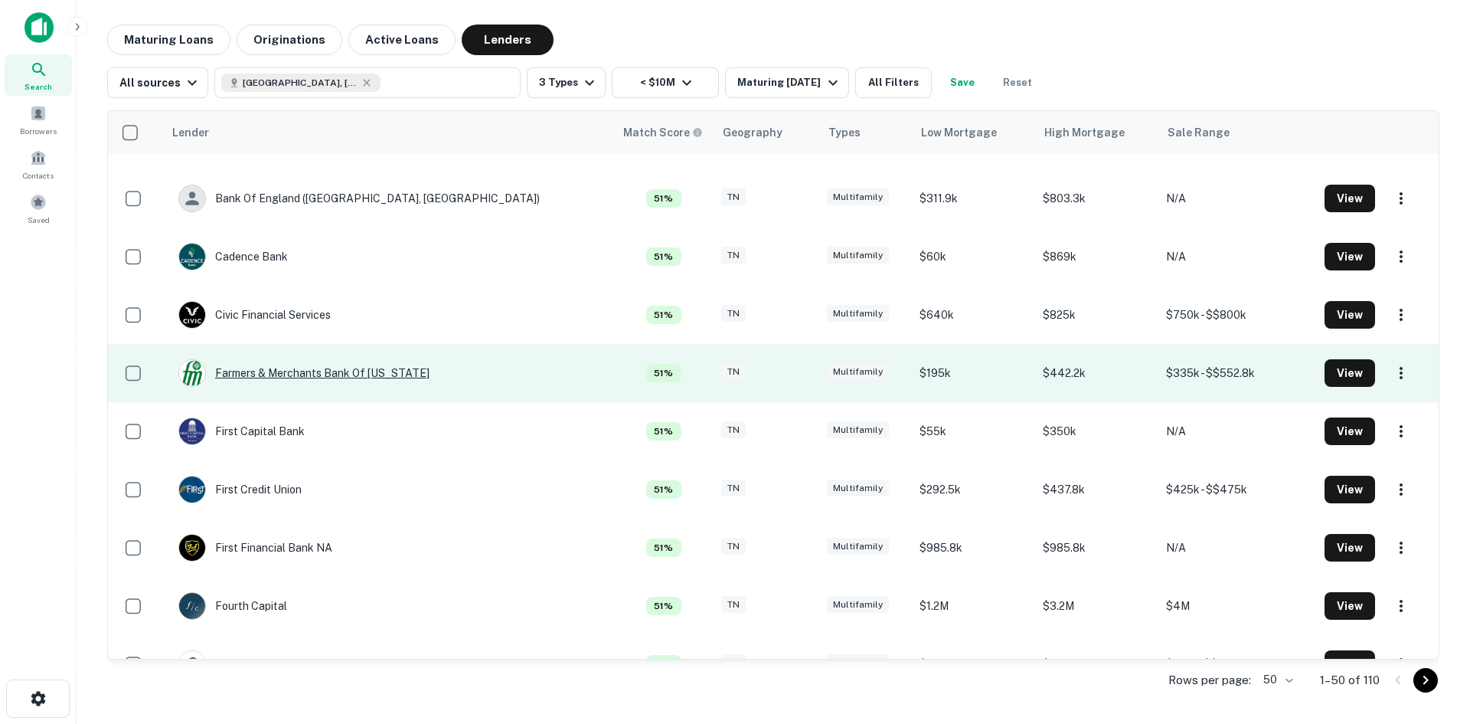
click at [430, 373] on div "Farmers & Merchants Bank Of [US_STATE]" at bounding box center [303, 373] width 251 height 28
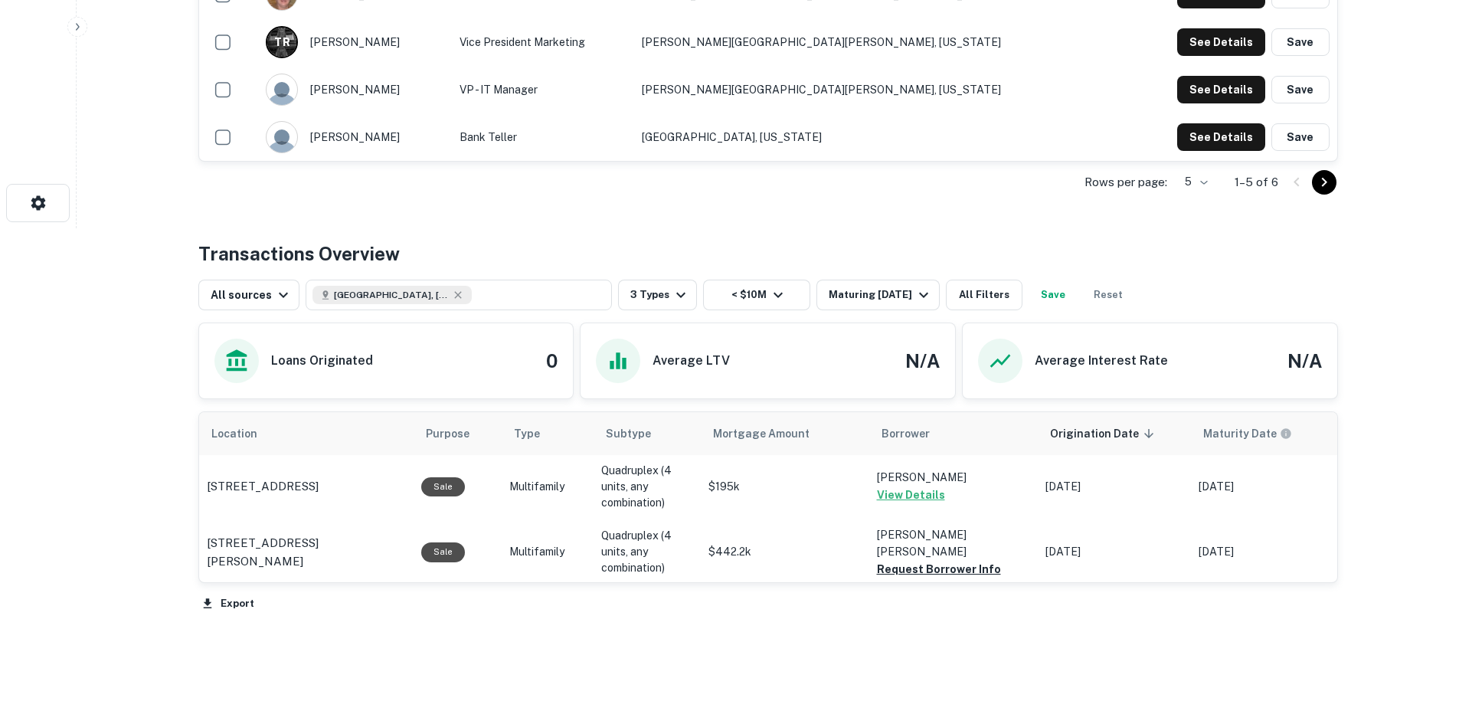
scroll to position [534, 0]
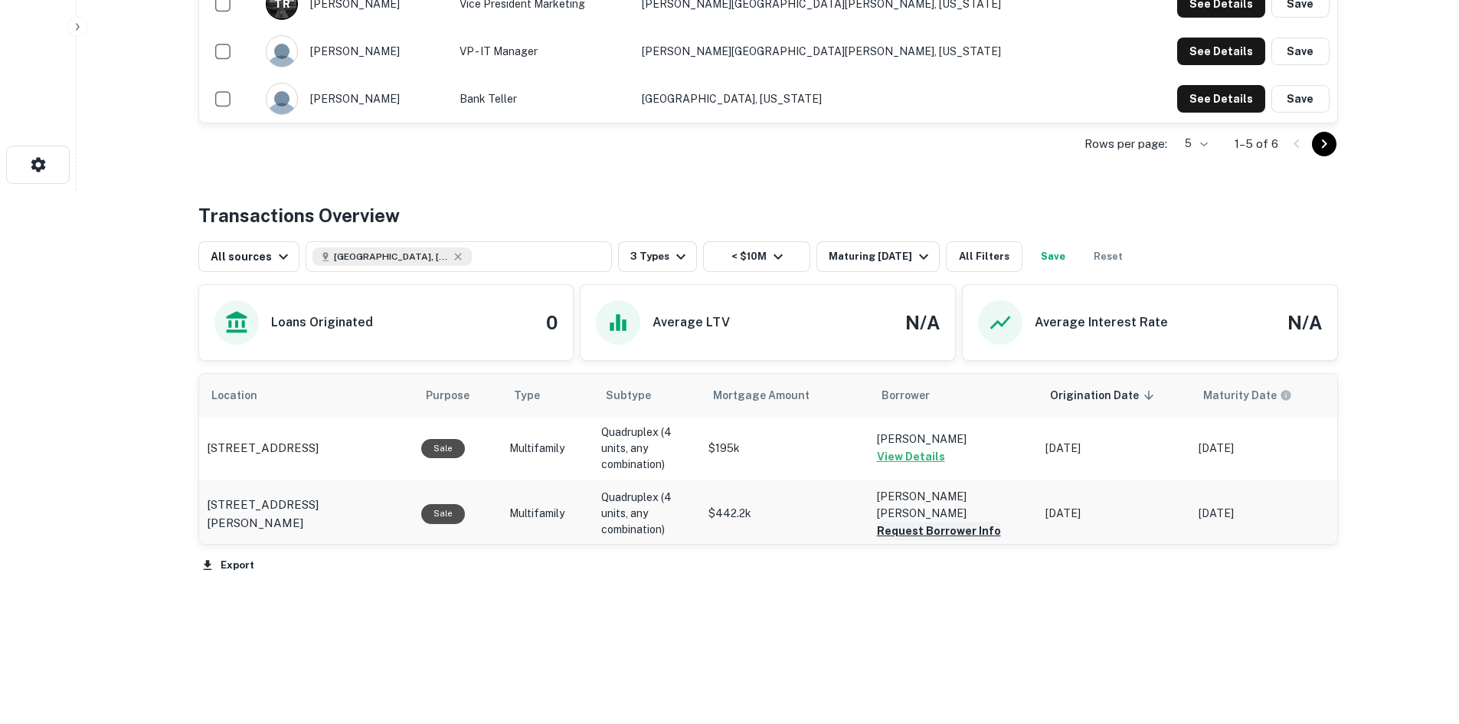
click at [912, 524] on button "Request Borrower Info" at bounding box center [939, 531] width 124 height 18
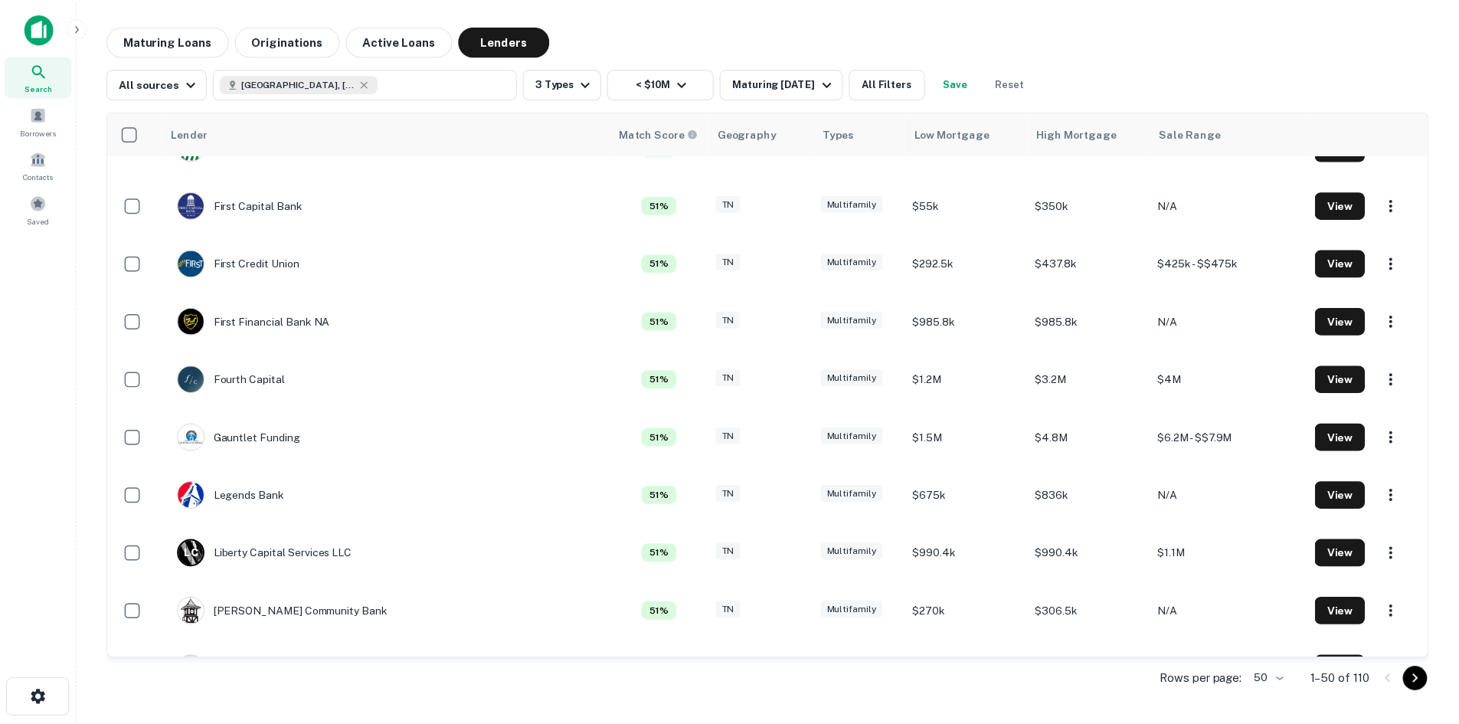
scroll to position [1378, 0]
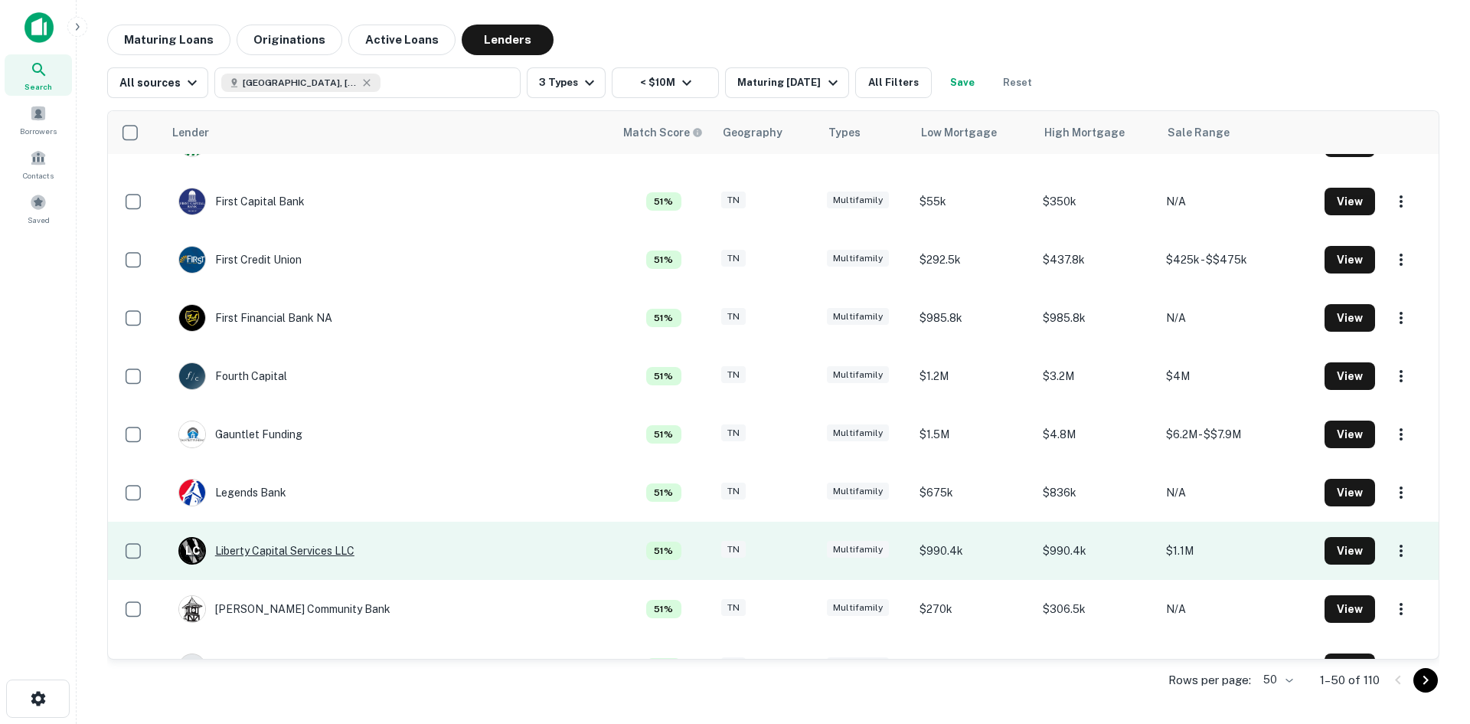
click at [329, 551] on div "L C Liberty Capital Services LLC" at bounding box center [266, 551] width 176 height 28
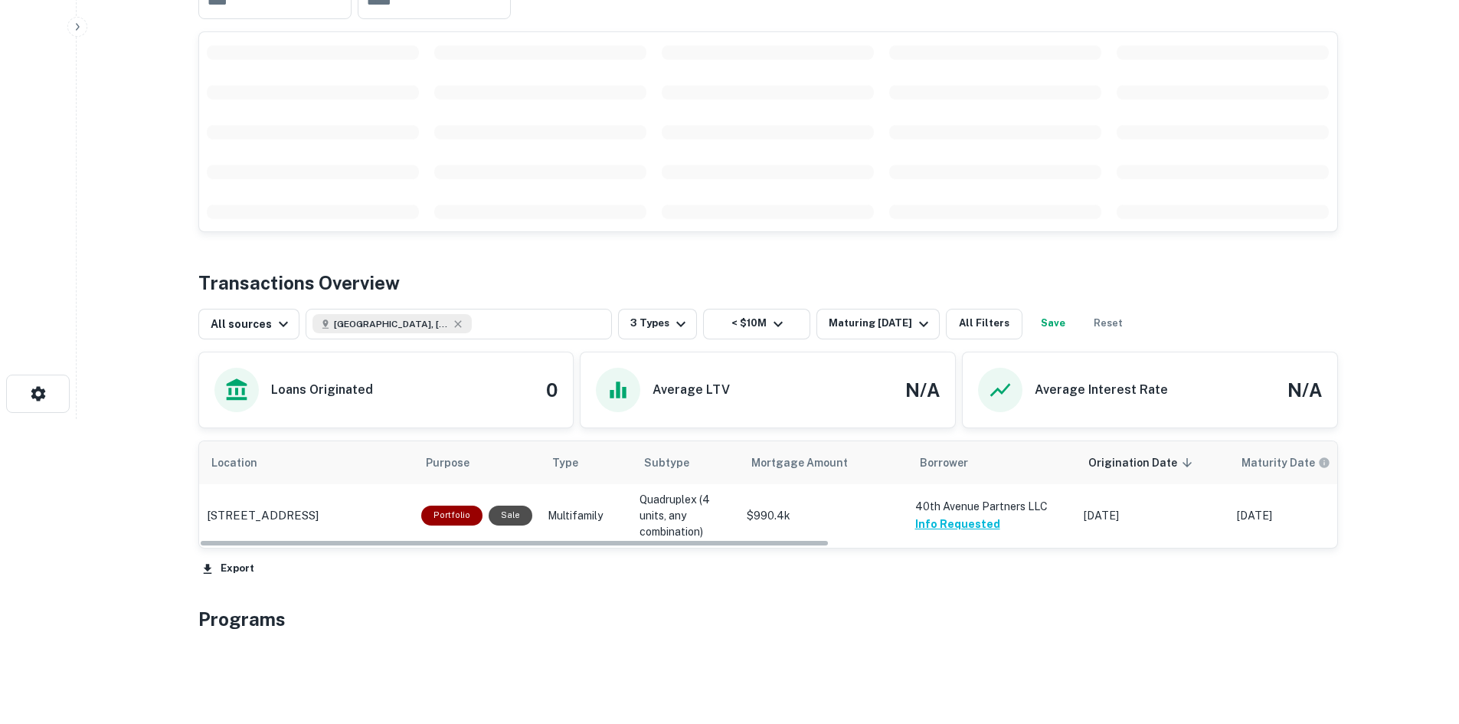
scroll to position [306, 0]
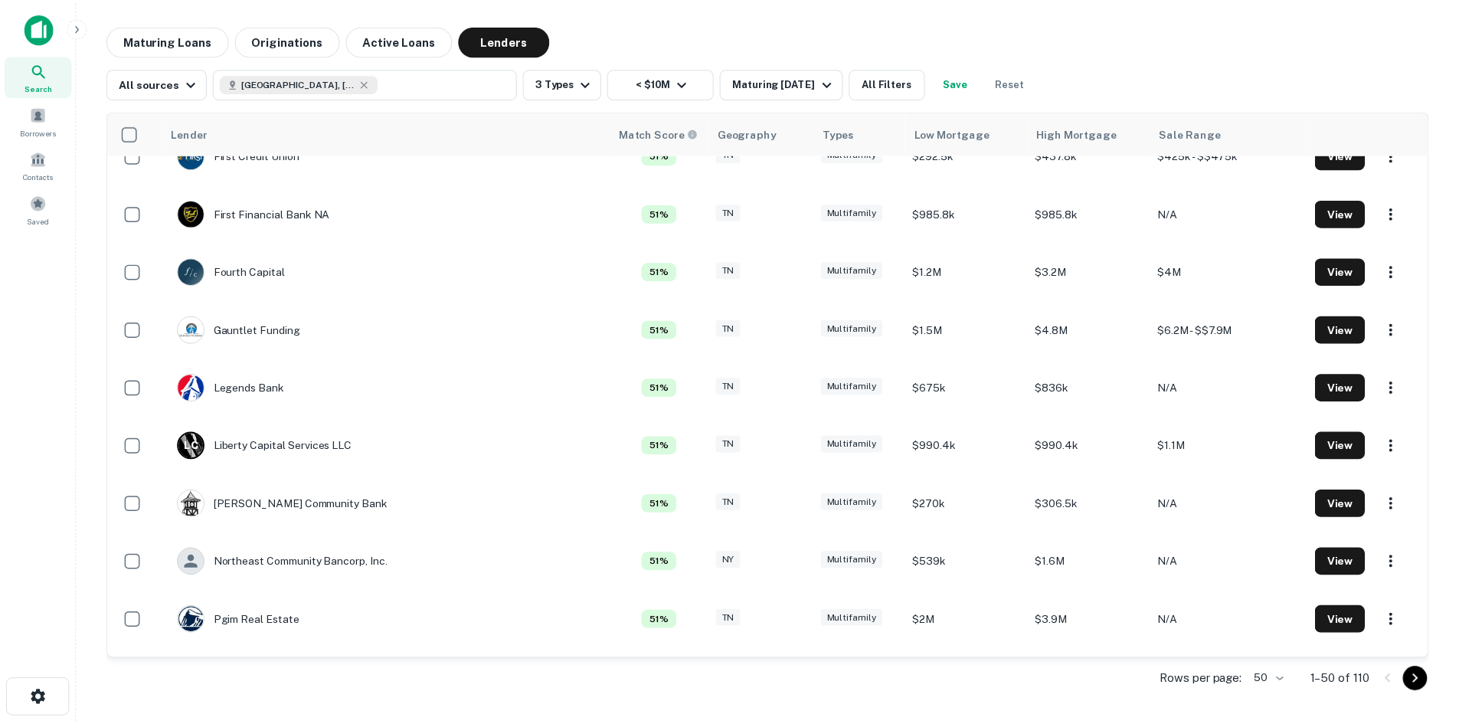
scroll to position [1608, 0]
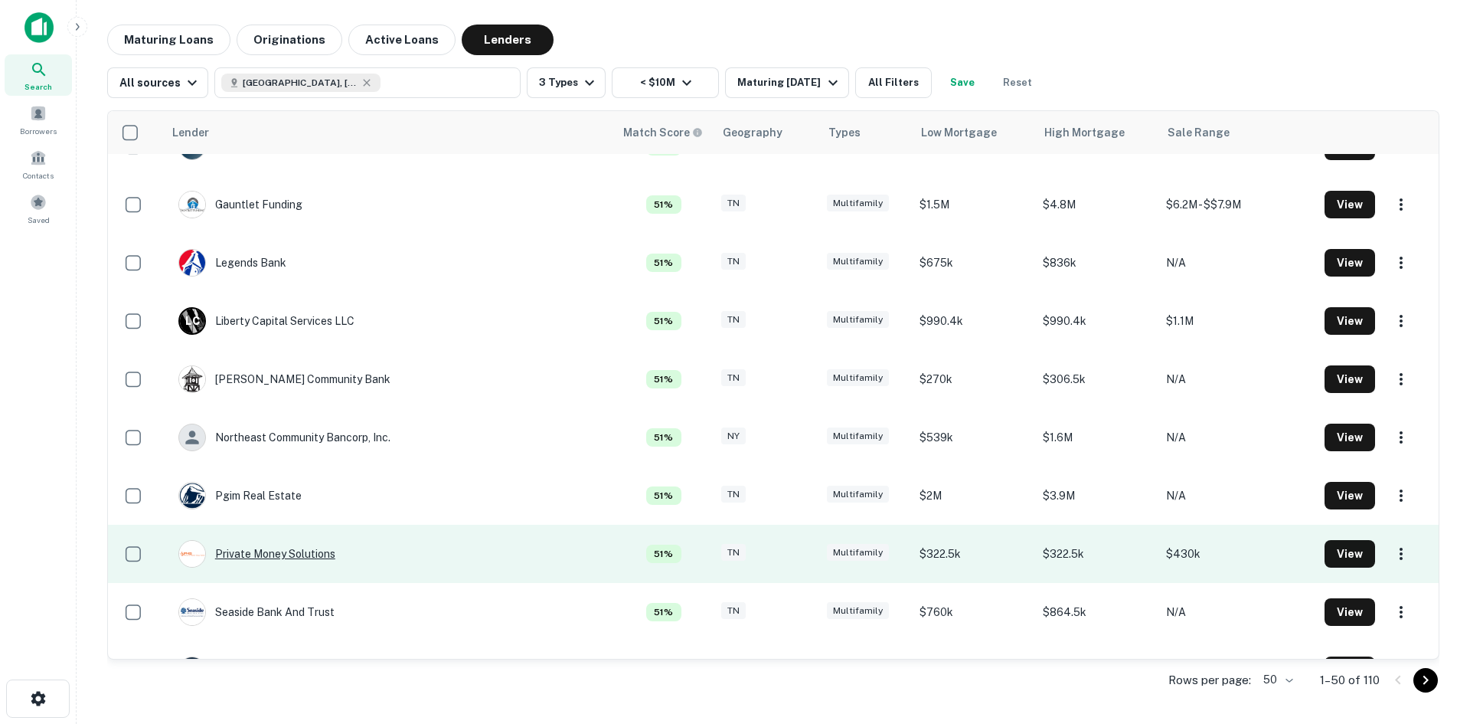
click at [293, 541] on div "Private Money Solutions" at bounding box center [256, 554] width 157 height 28
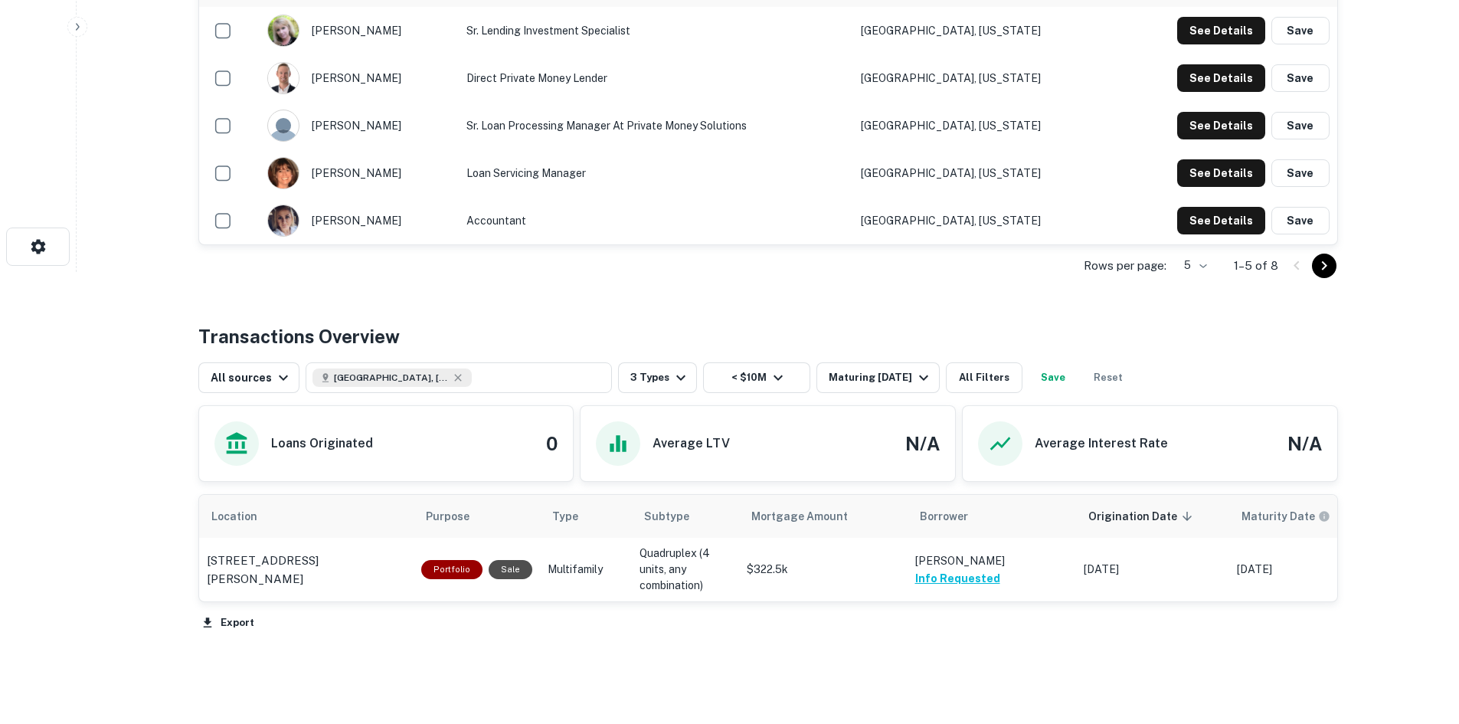
scroll to position [456, 0]
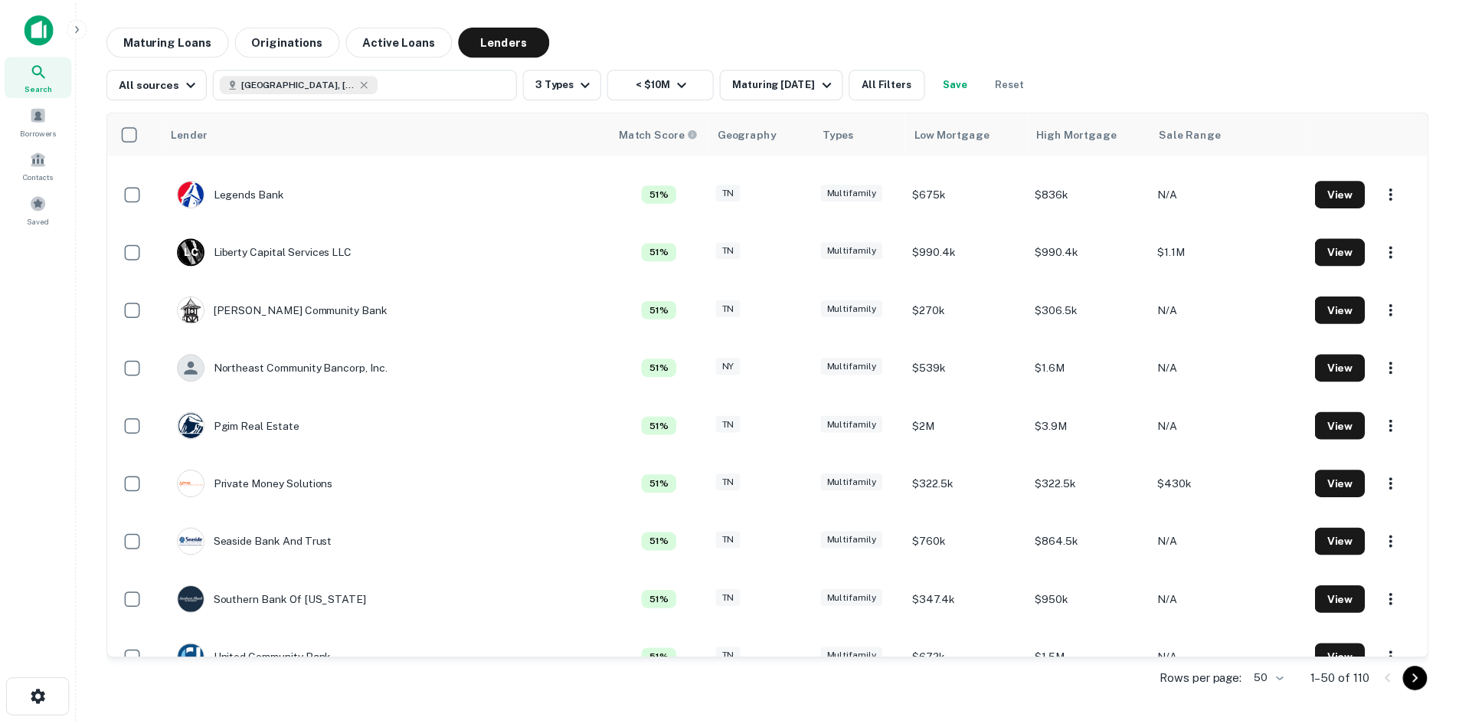
scroll to position [1685, 0]
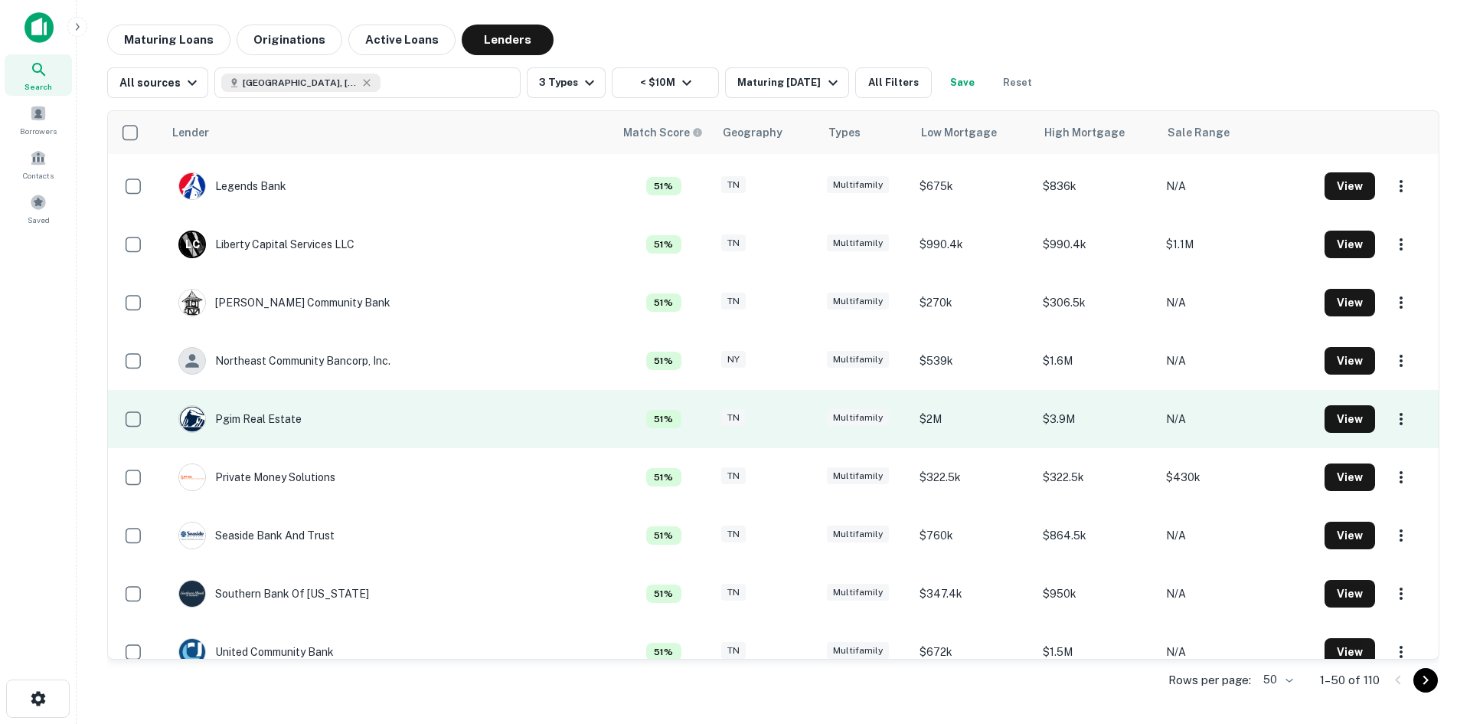
click at [306, 421] on td "Pgim Real Estate" at bounding box center [240, 418] width 139 height 43
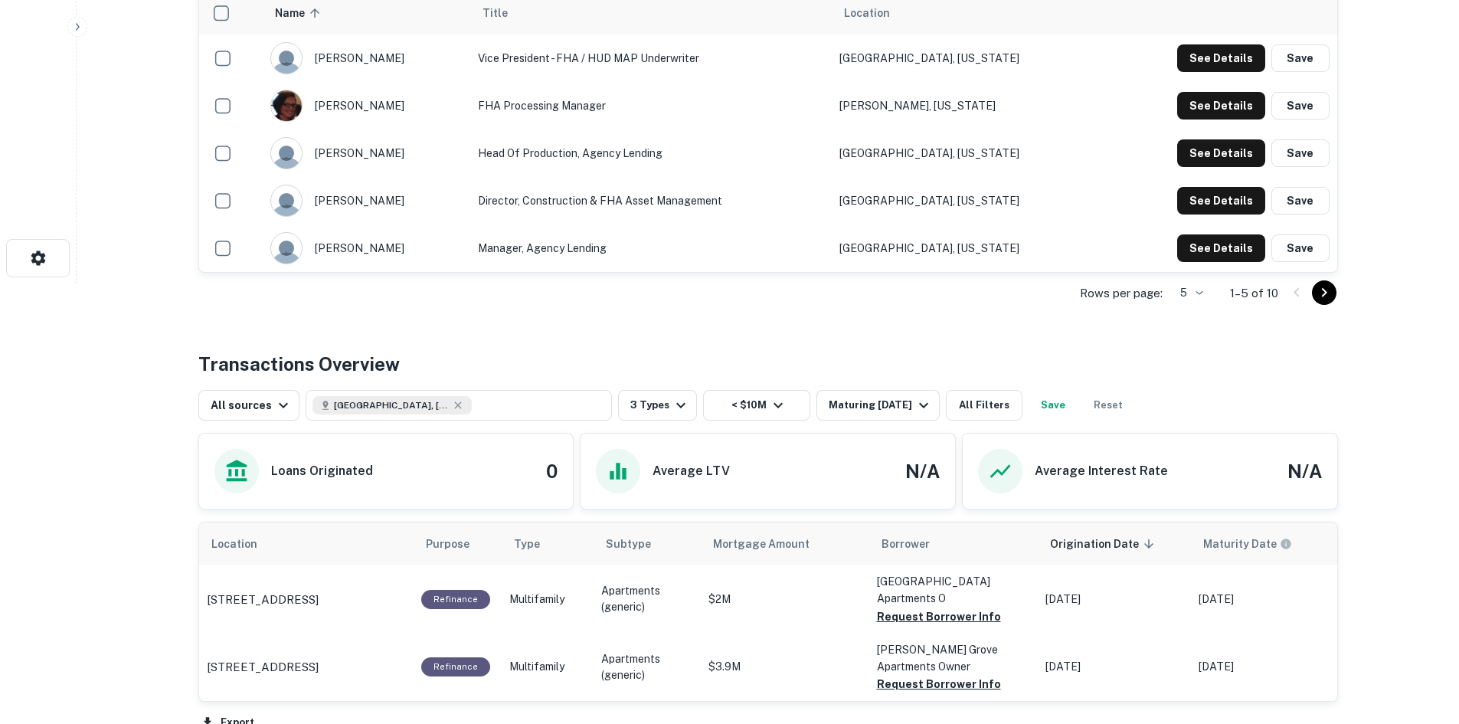
scroll to position [459, 0]
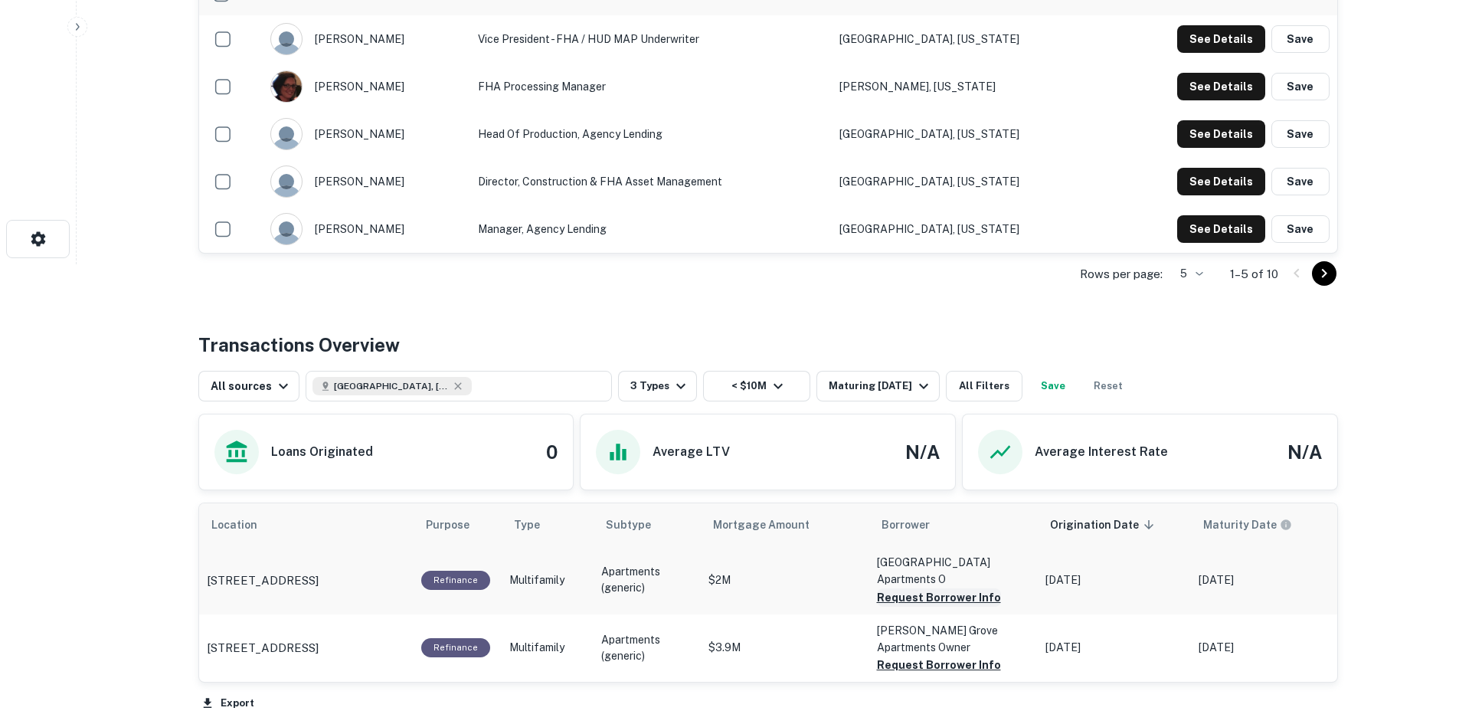
click at [936, 594] on button "Request Borrower Info" at bounding box center [939, 597] width 124 height 18
click at [948, 664] on button "Request Borrower Info" at bounding box center [939, 665] width 124 height 18
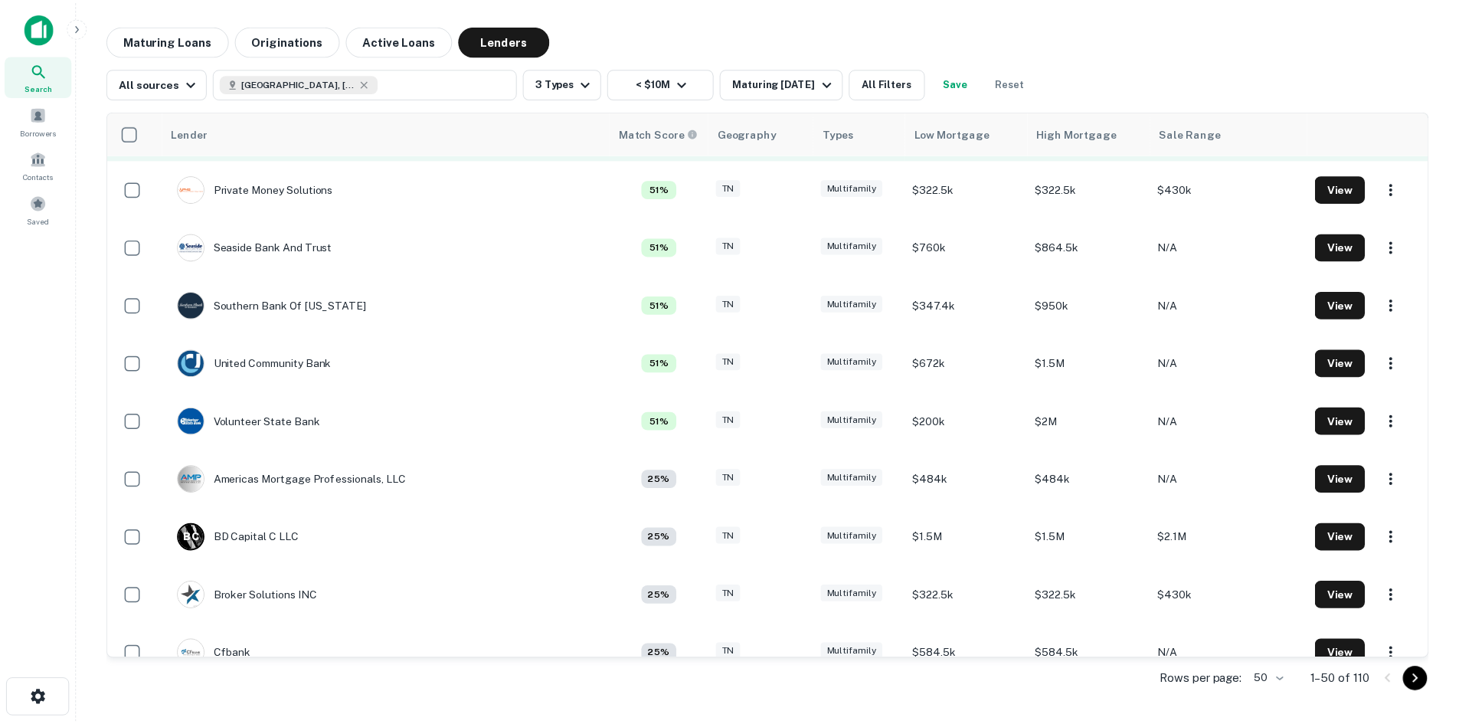
scroll to position [1991, 0]
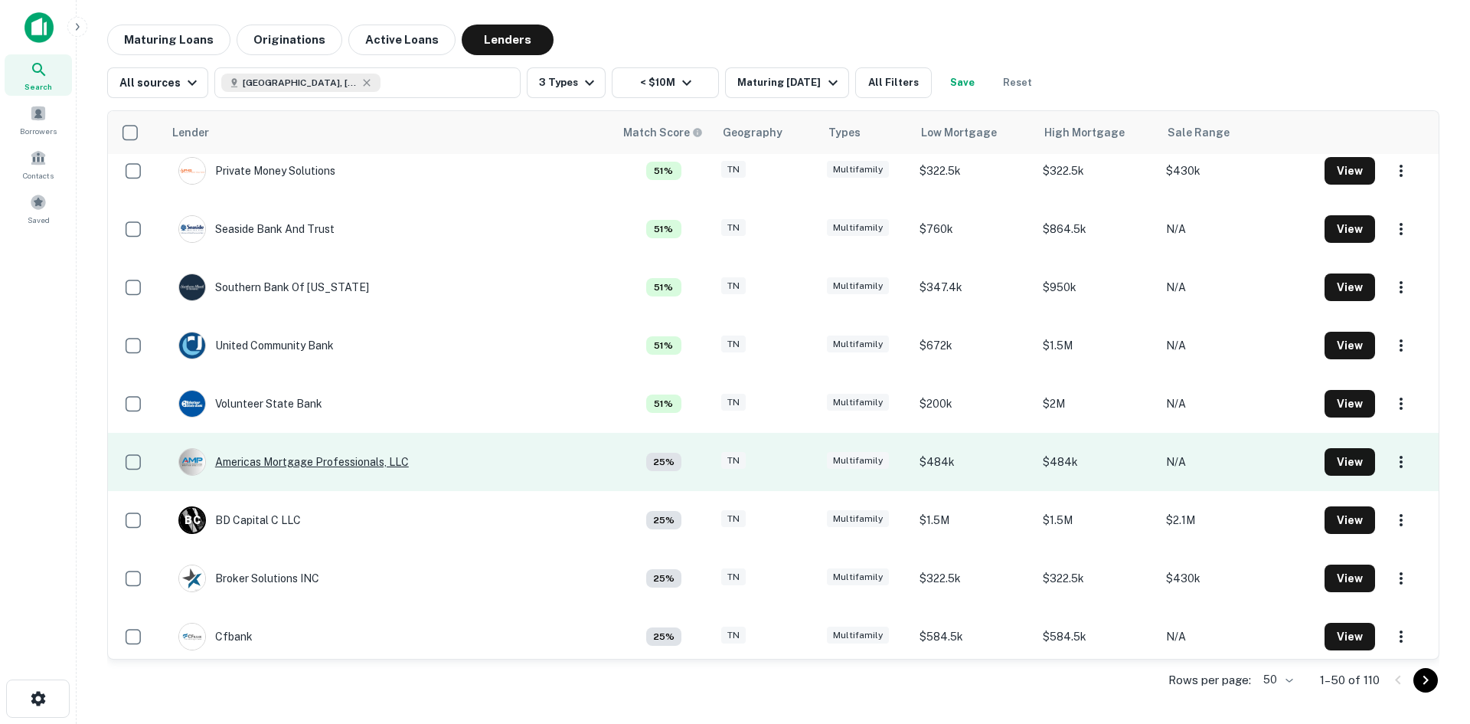
click at [323, 460] on div "Americas Mortgage Professionals, LLC" at bounding box center [293, 462] width 231 height 28
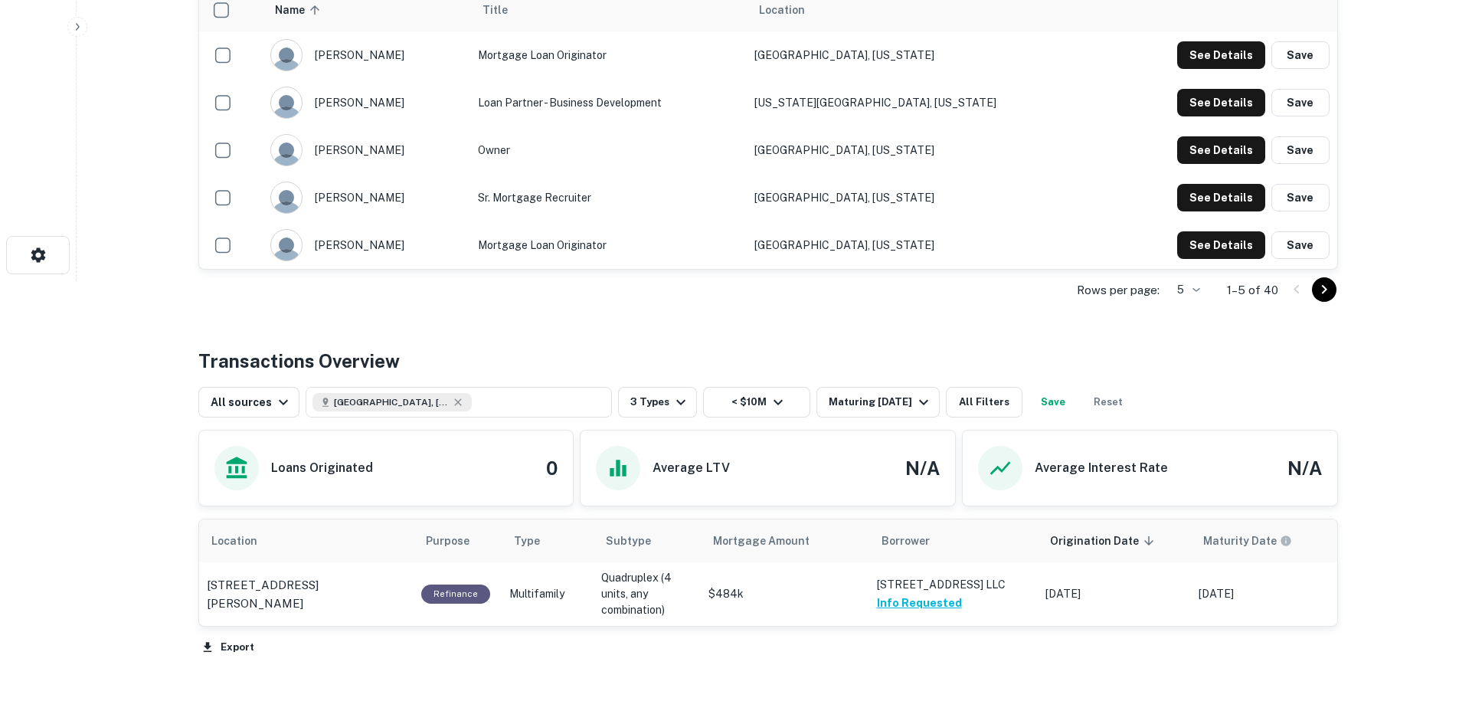
scroll to position [459, 0]
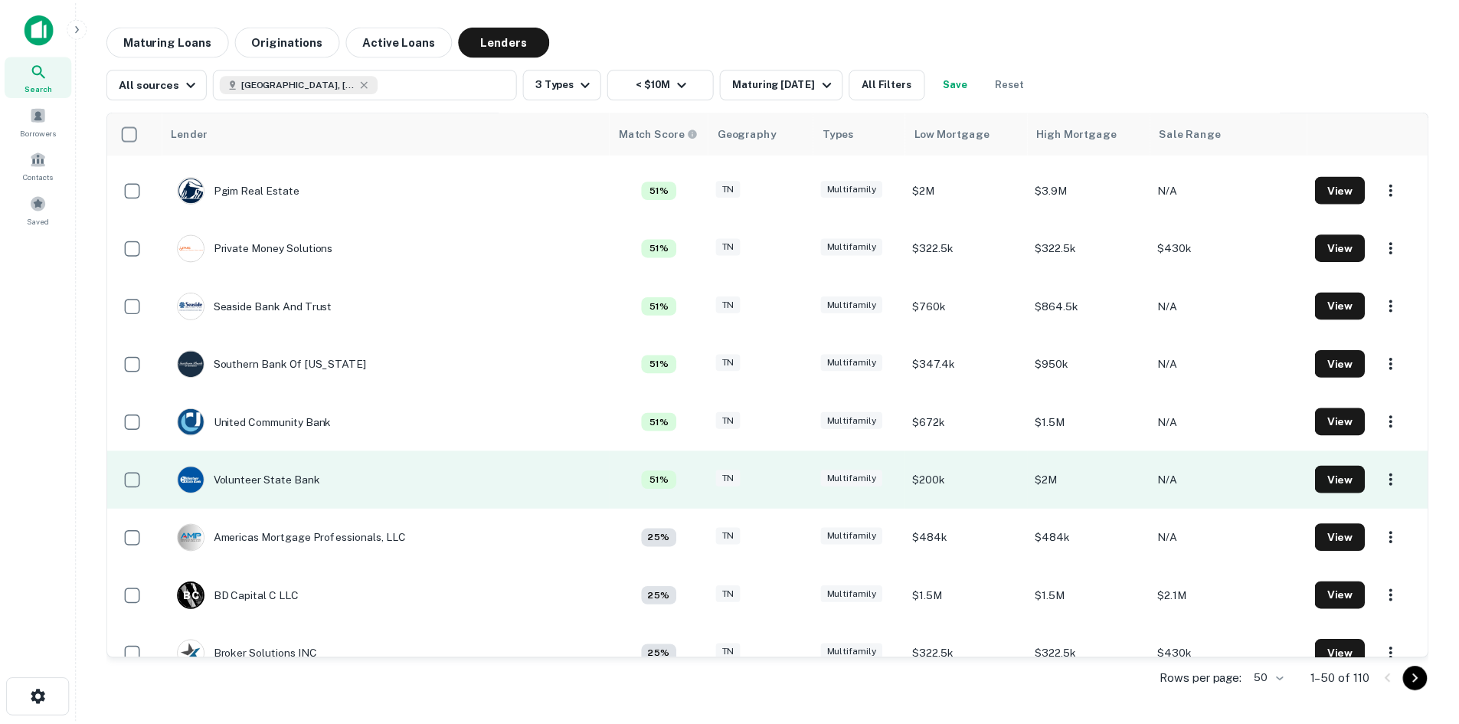
scroll to position [1991, 0]
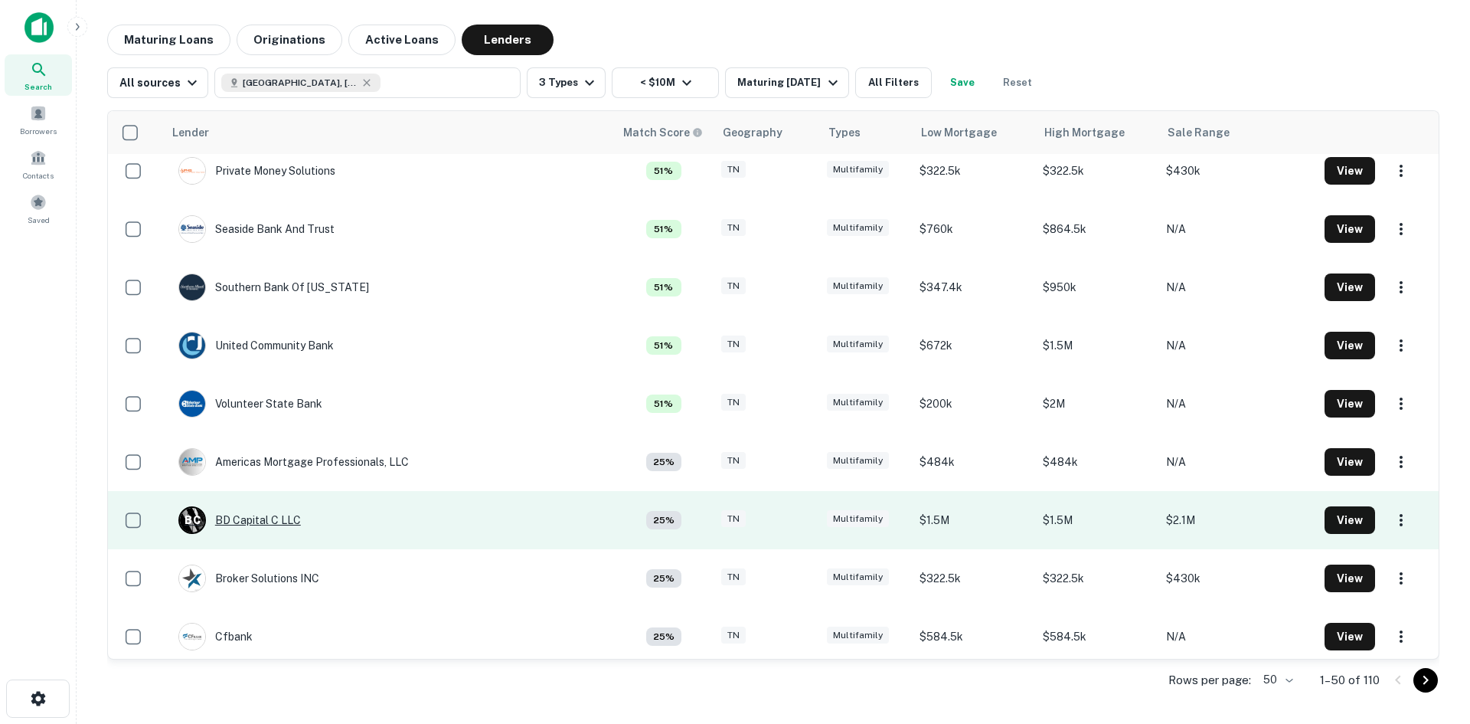
click at [301, 515] on div "B C BD Capital C LLC" at bounding box center [239, 520] width 123 height 28
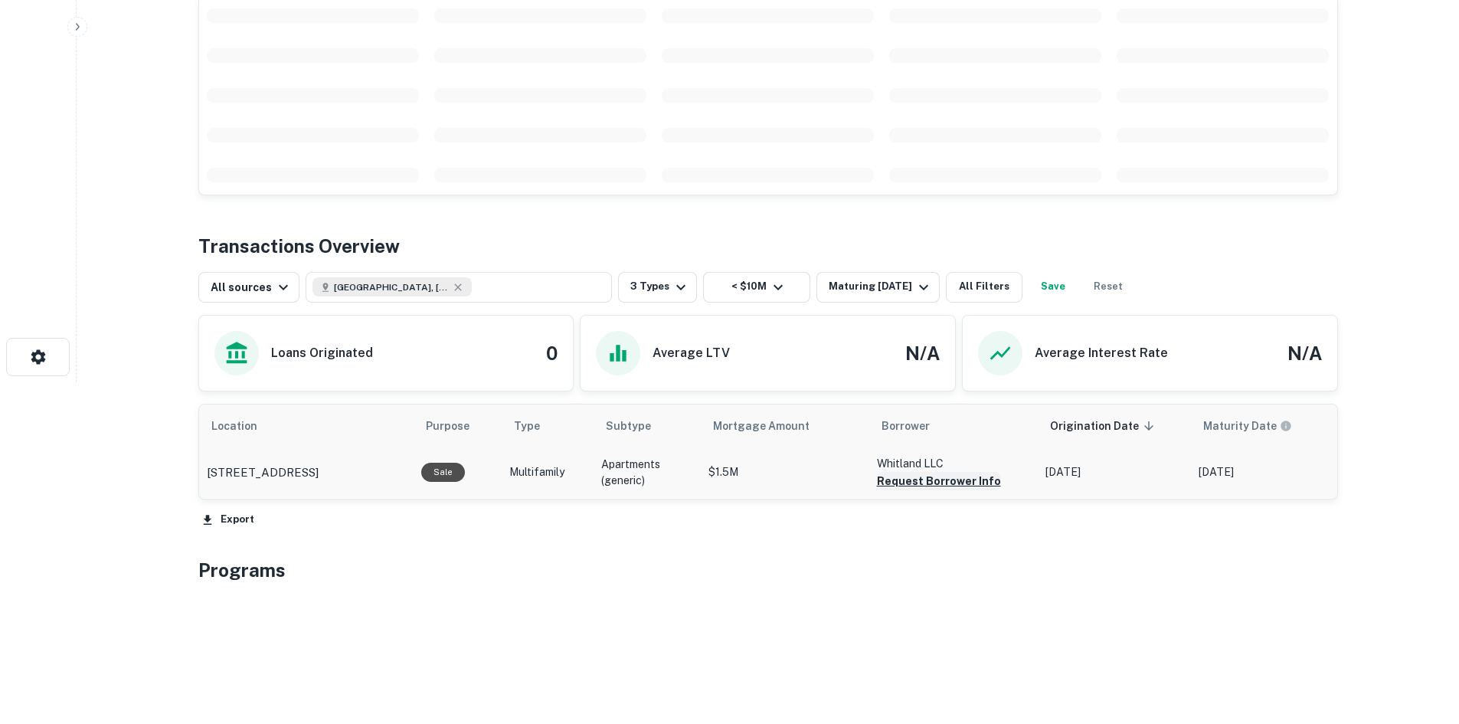
scroll to position [361, 0]
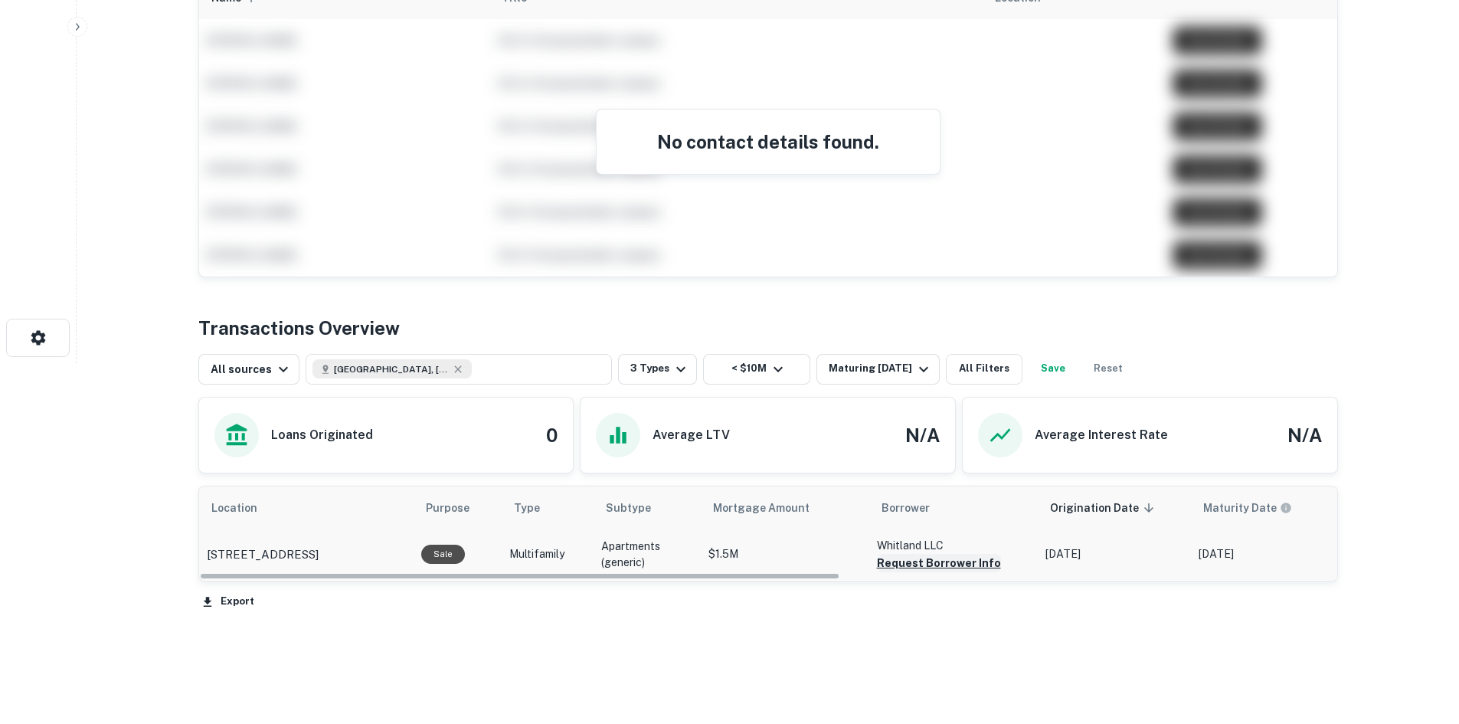
click at [915, 561] on button "Request Borrower Info" at bounding box center [939, 563] width 124 height 18
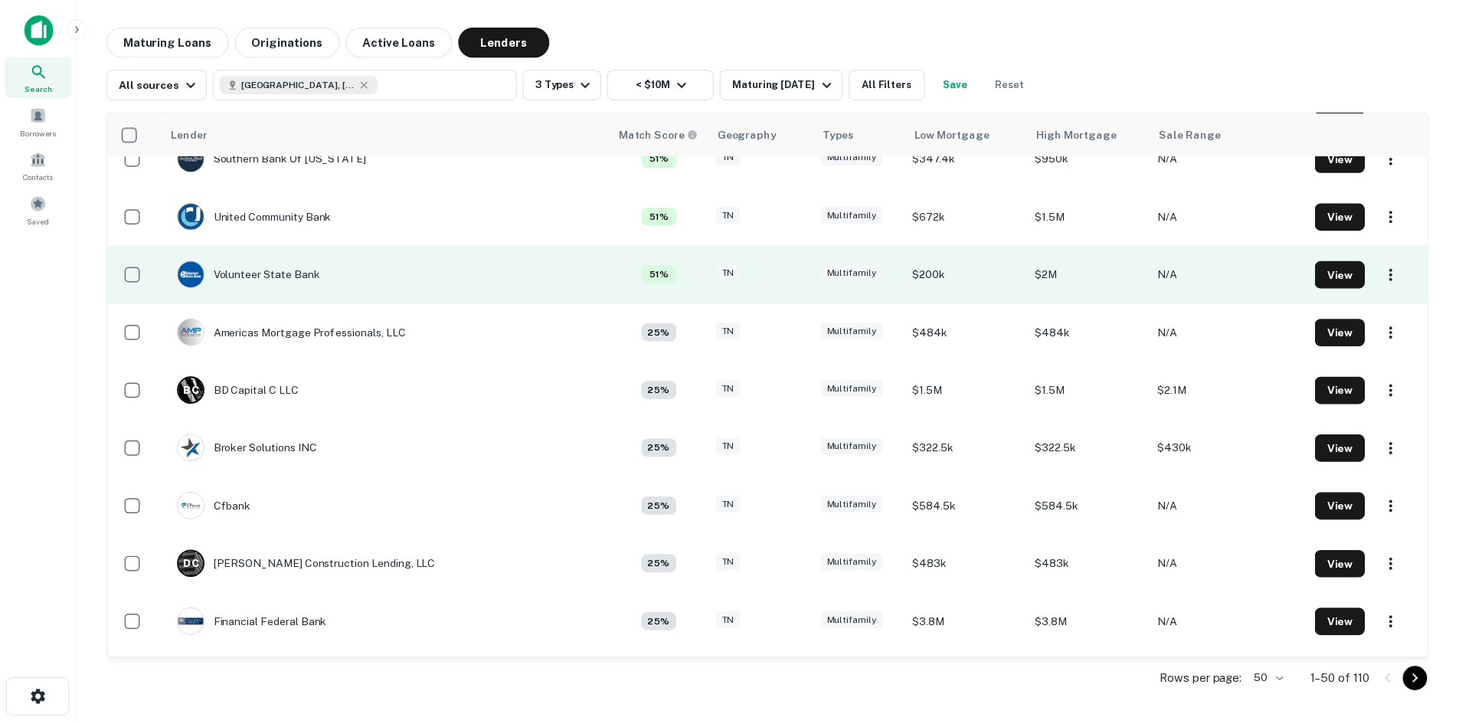
scroll to position [2144, 0]
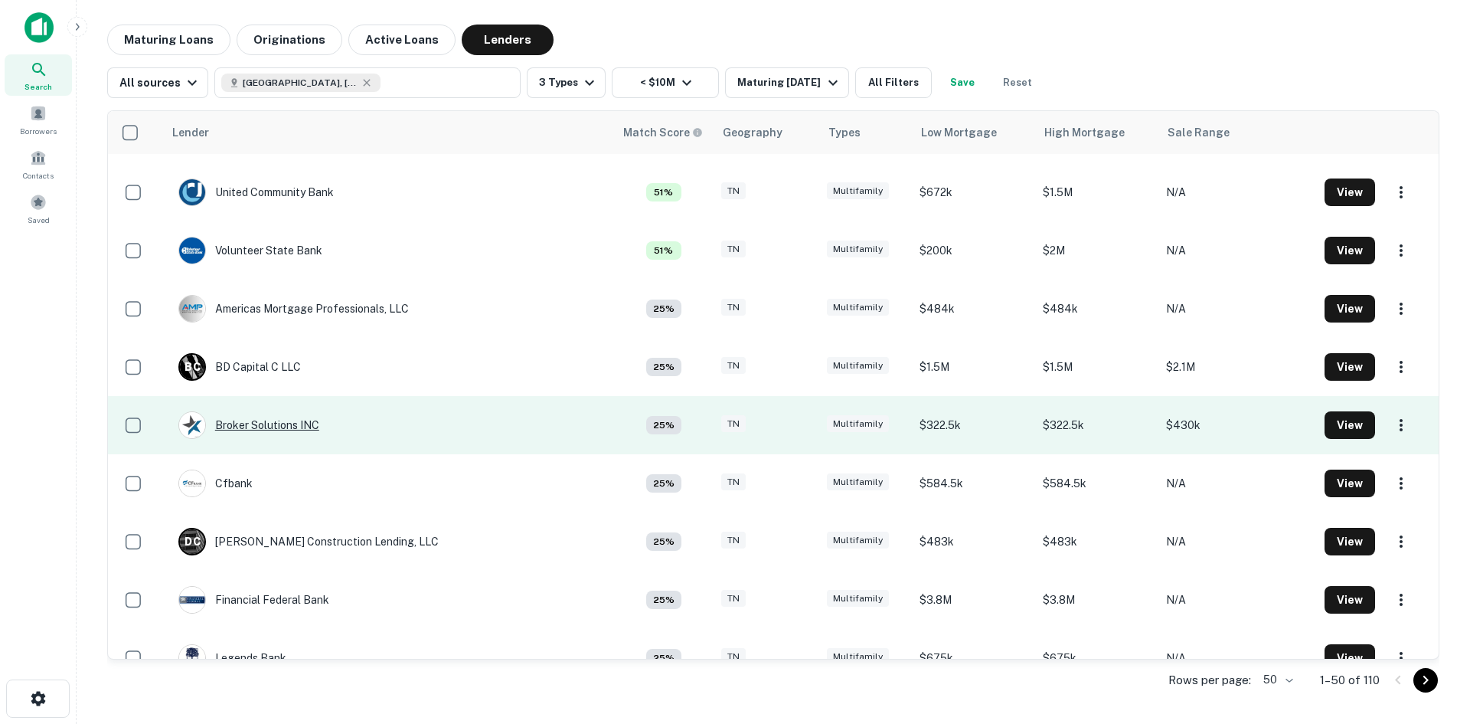
click at [308, 421] on div "Broker Solutions INC" at bounding box center [248, 425] width 141 height 28
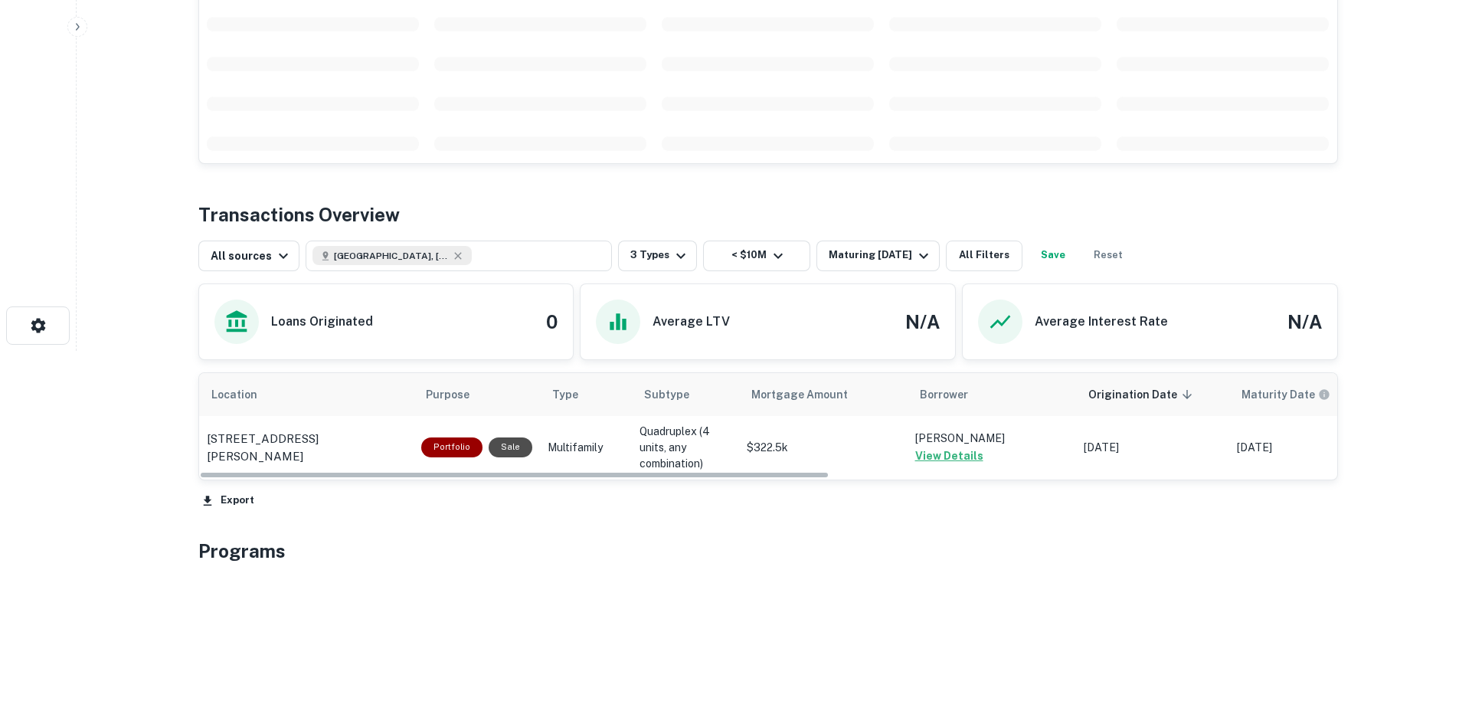
scroll to position [240, 0]
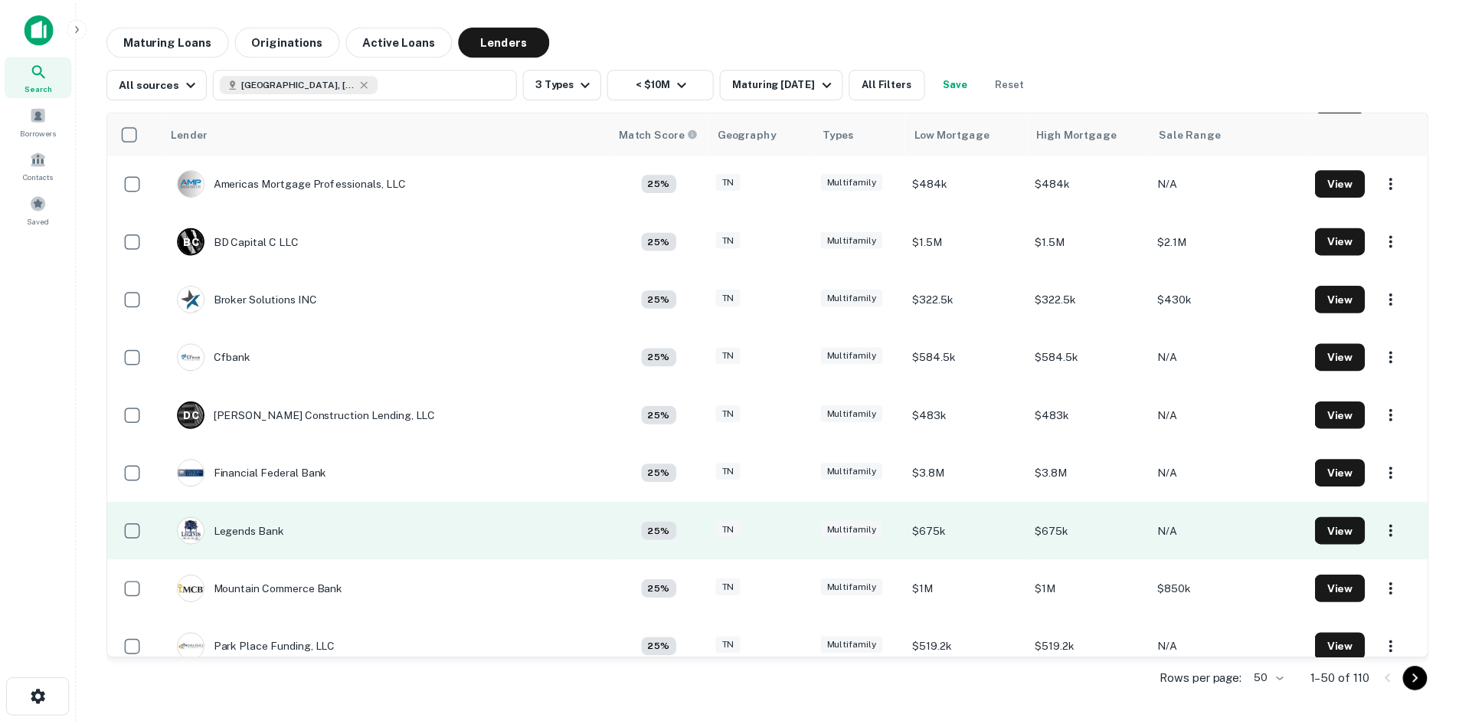
scroll to position [2297, 0]
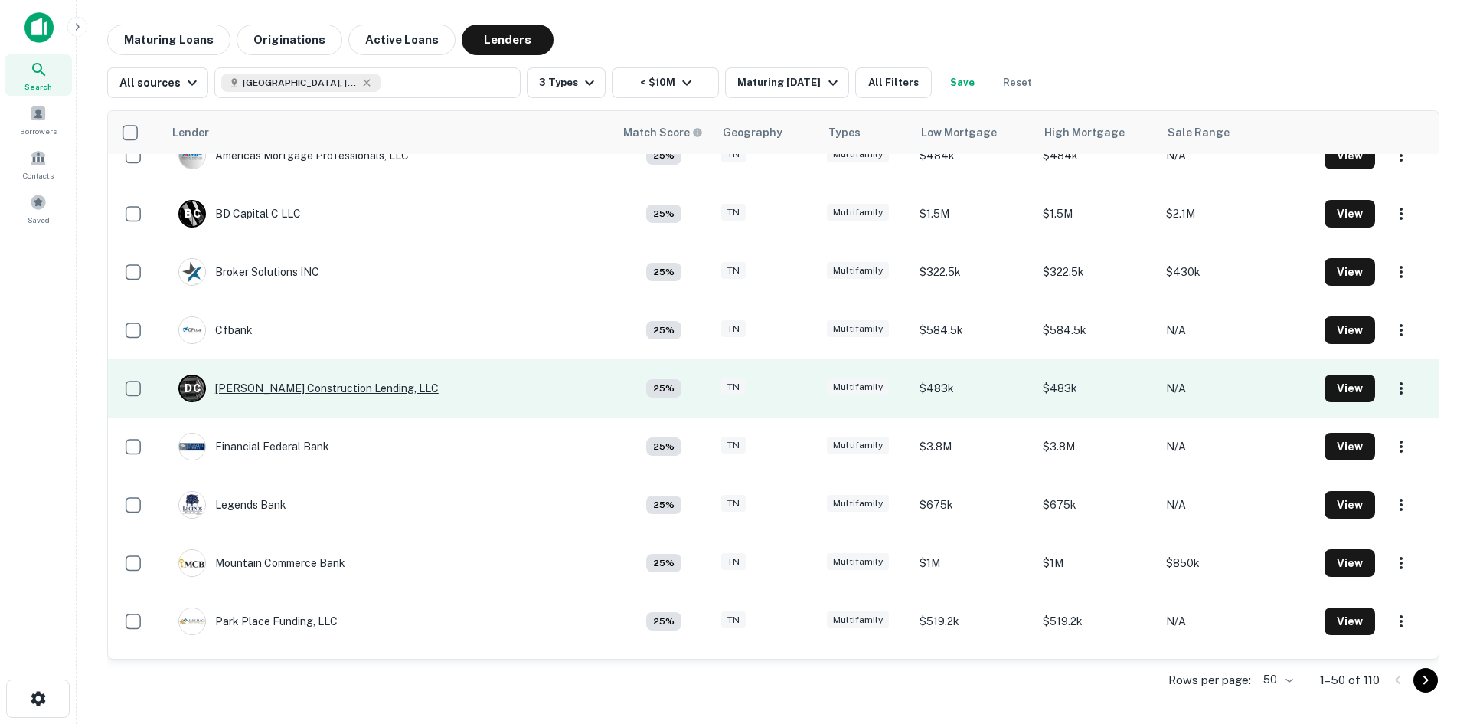
click at [344, 389] on div "[PERSON_NAME] Construction Lending, LLC" at bounding box center [308, 388] width 260 height 28
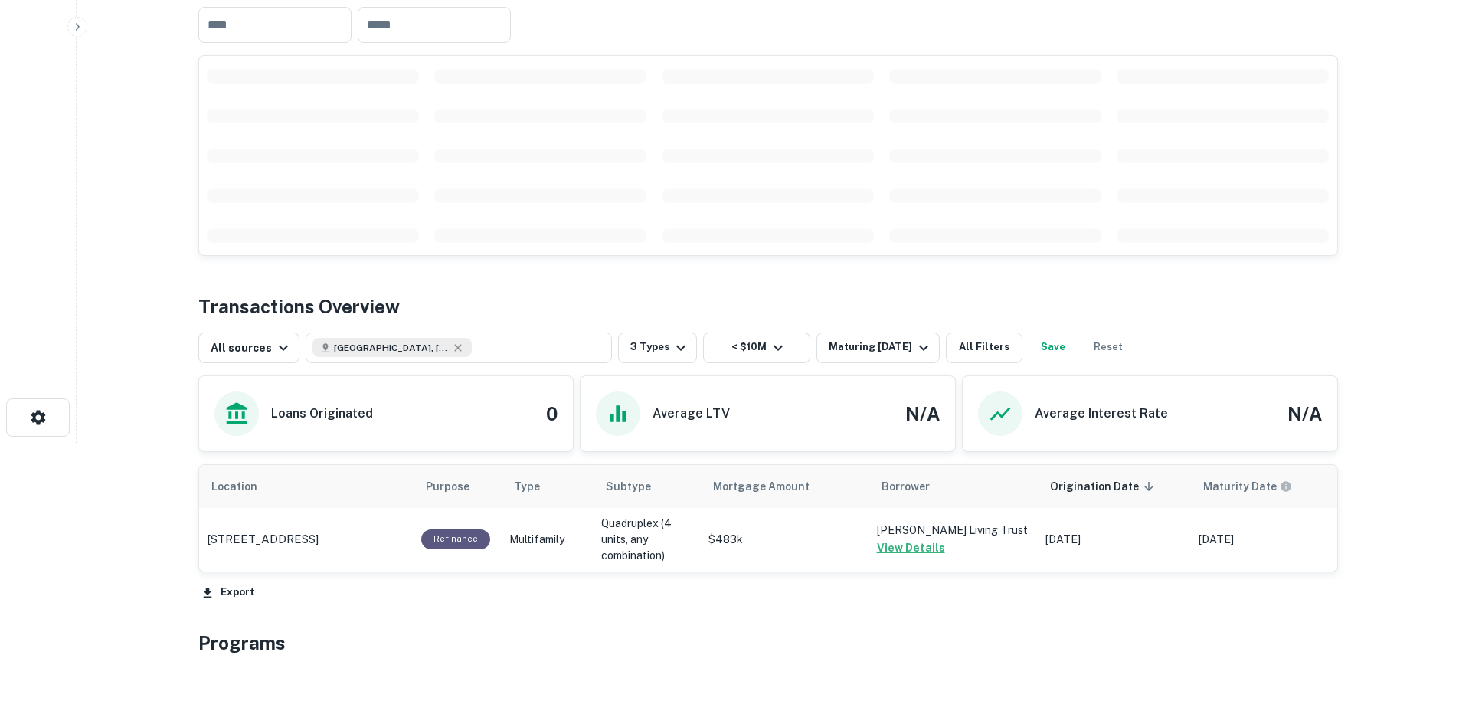
scroll to position [306, 0]
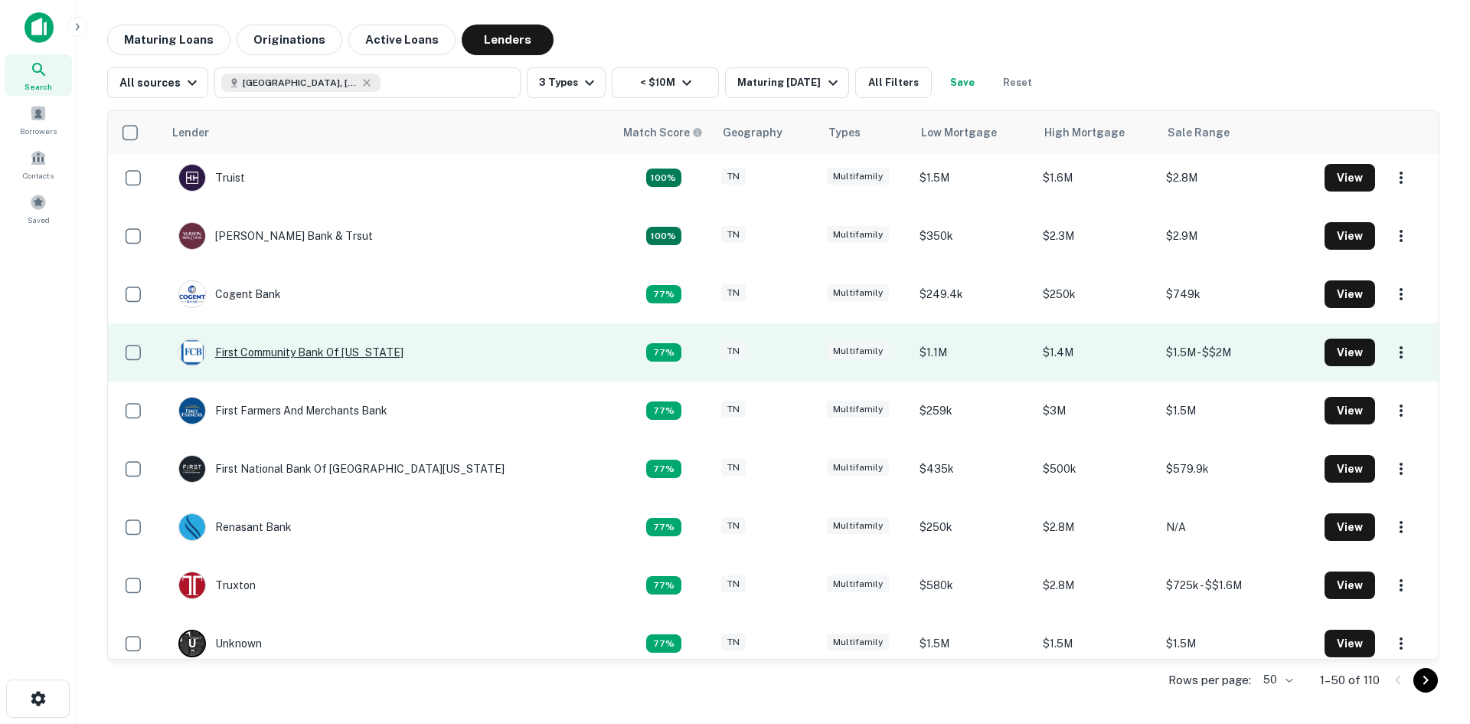
scroll to position [613, 0]
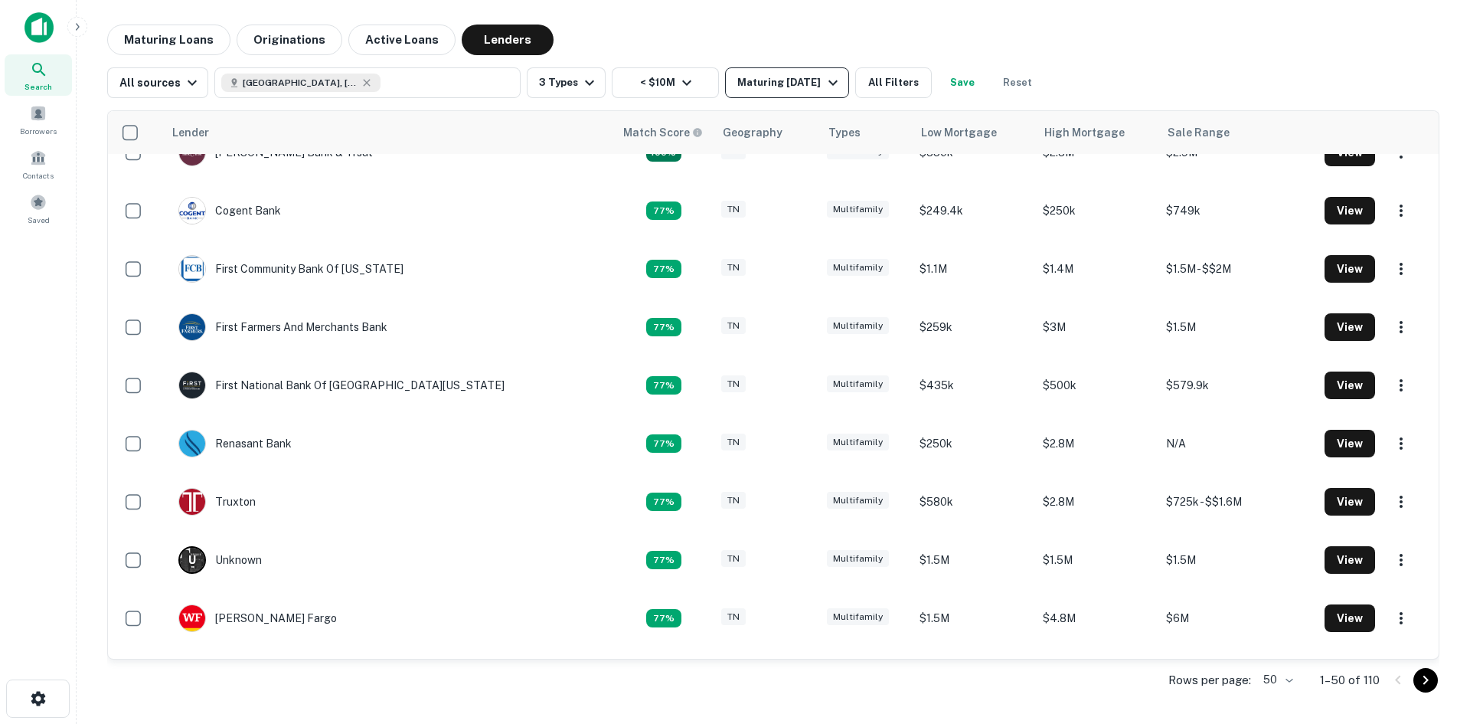
click at [822, 89] on div "Maturing [DATE]" at bounding box center [789, 83] width 104 height 18
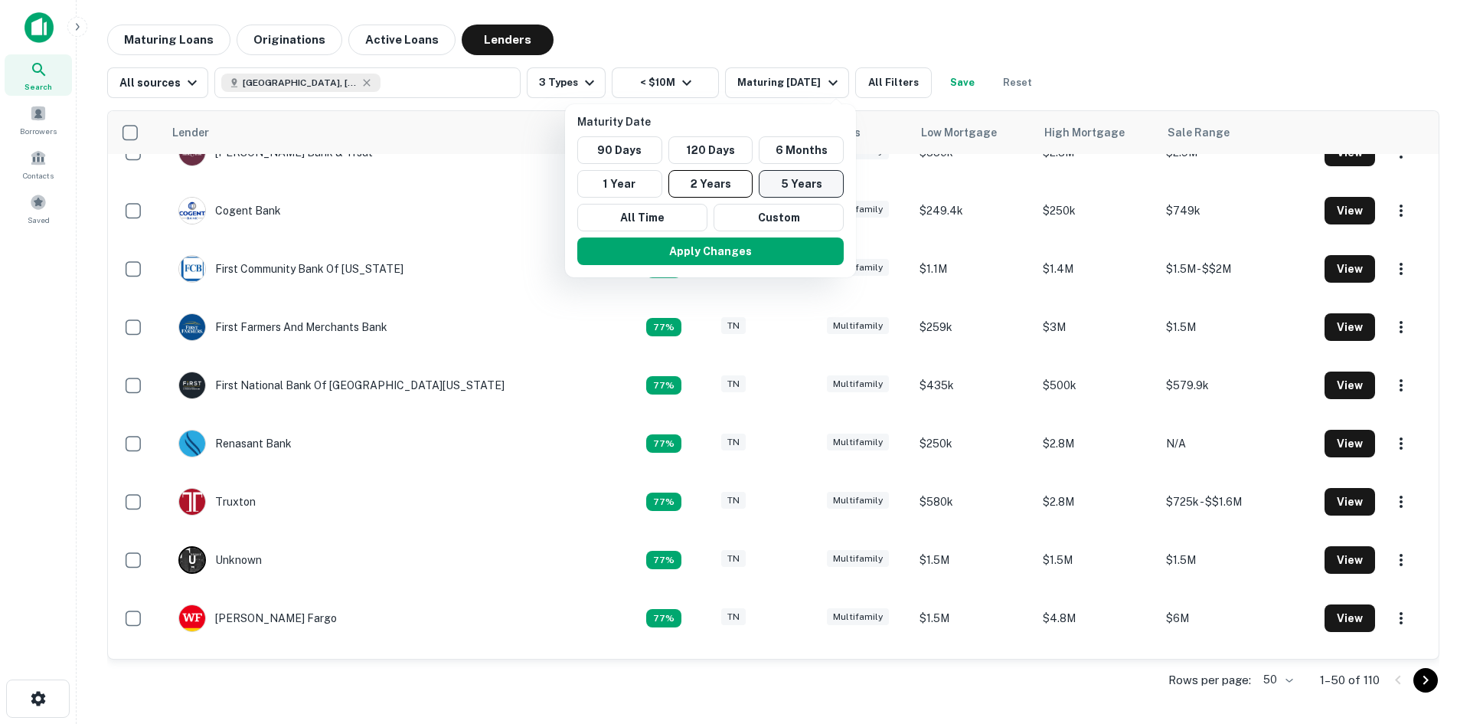
click at [792, 187] on button "5 Years" at bounding box center [801, 184] width 85 height 28
click at [774, 258] on button "Apply Changes" at bounding box center [711, 251] width 267 height 28
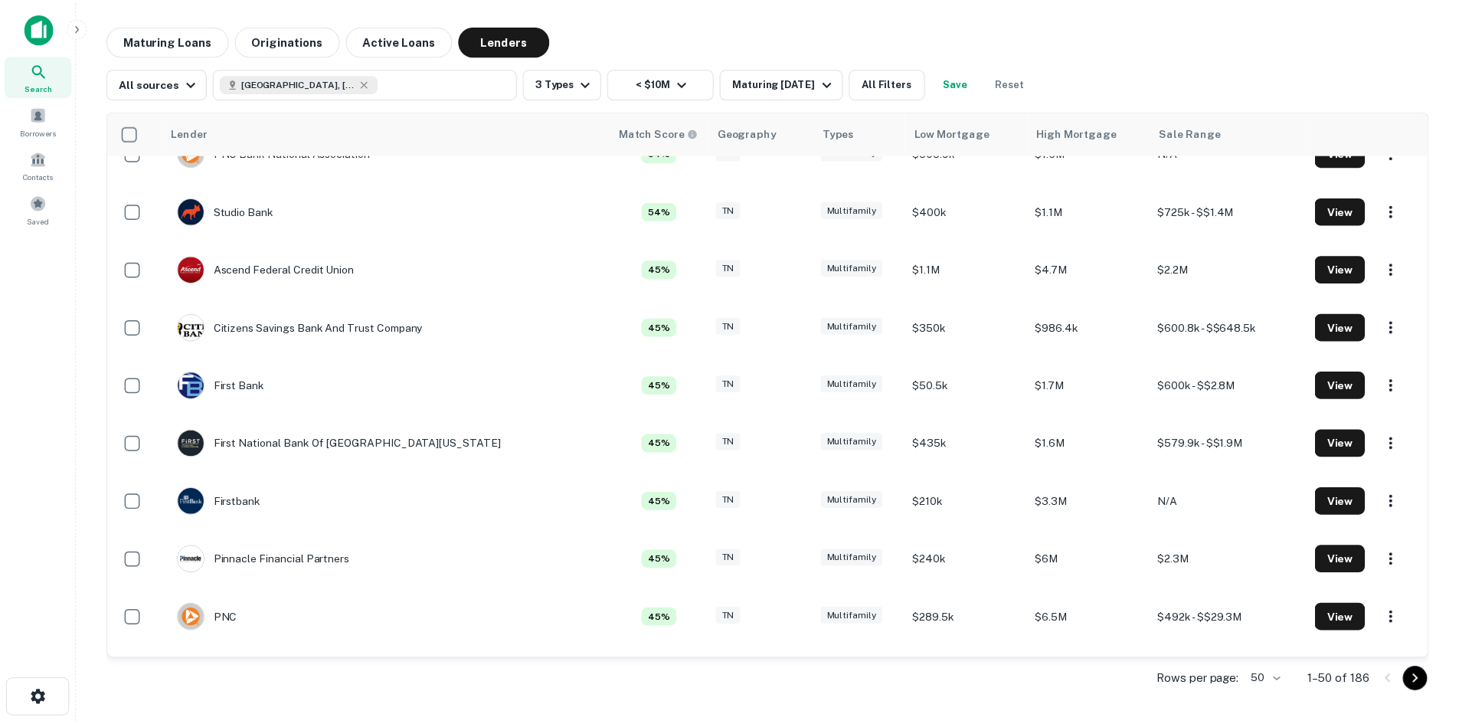
scroll to position [230, 0]
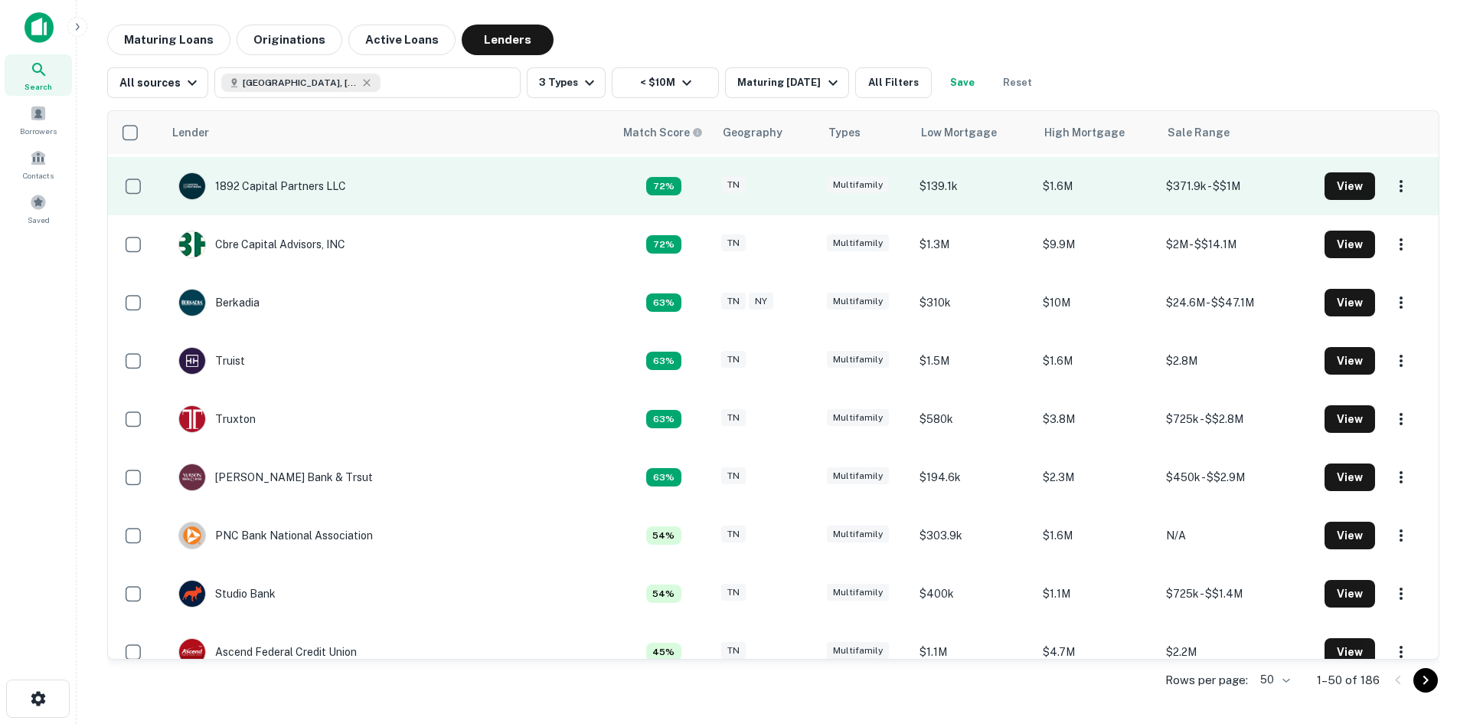
click at [327, 201] on td "1892 Capital Partners LLC" at bounding box center [262, 186] width 183 height 43
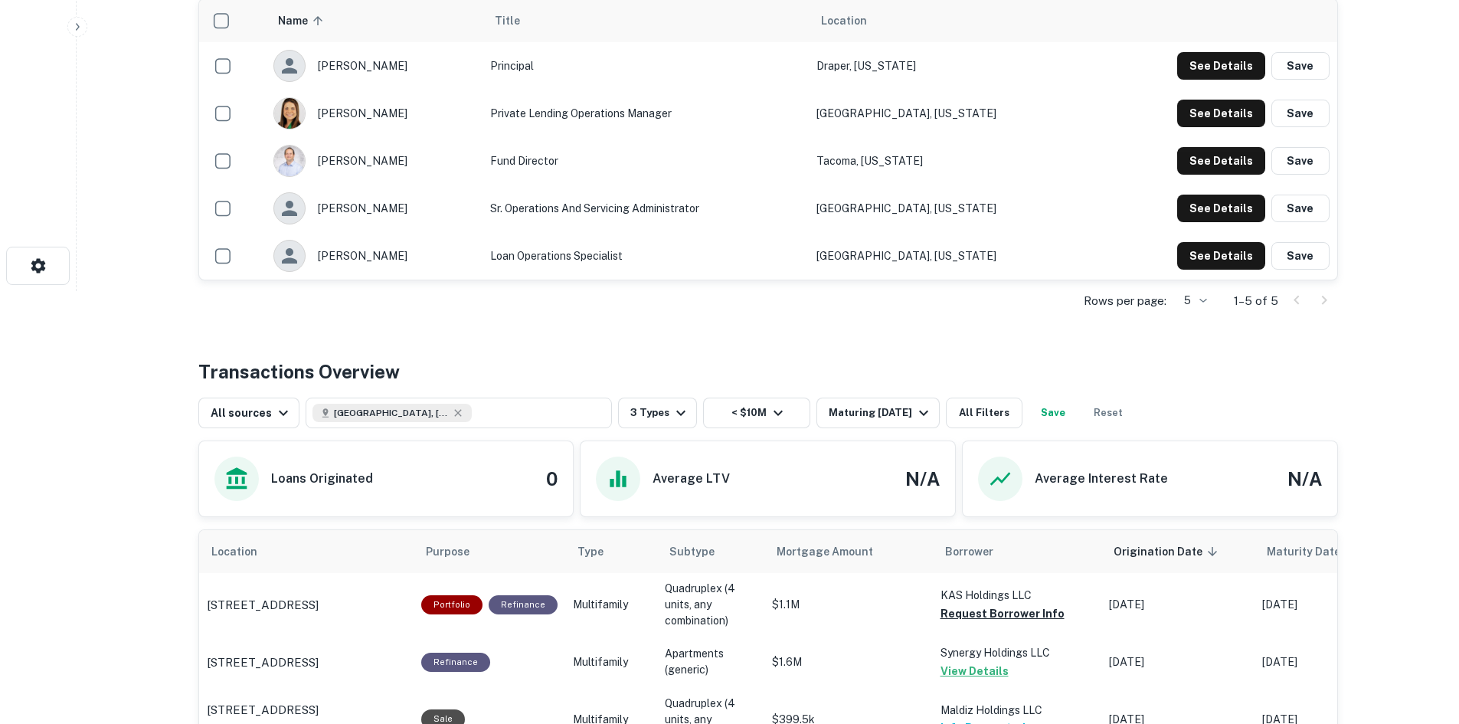
scroll to position [689, 0]
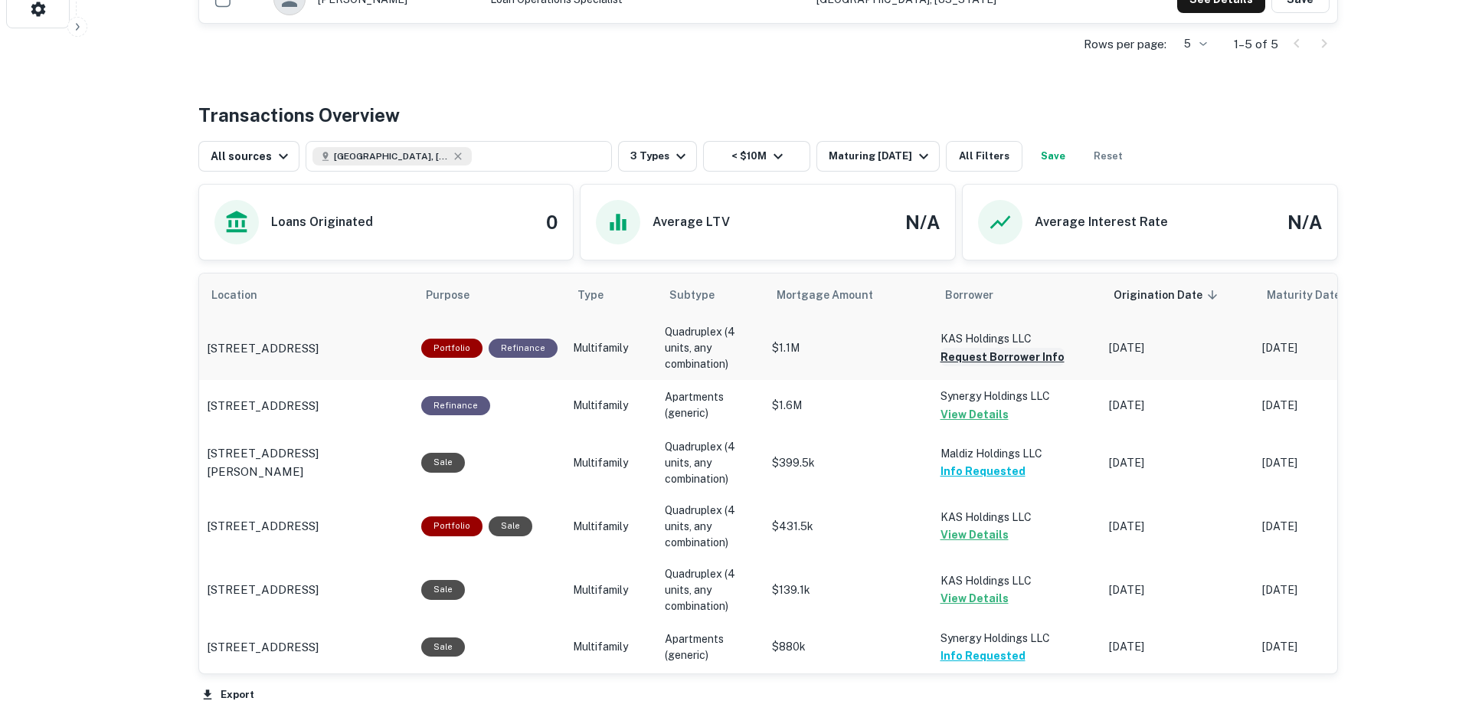
click at [996, 363] on button "Request Borrower Info" at bounding box center [1002, 357] width 124 height 18
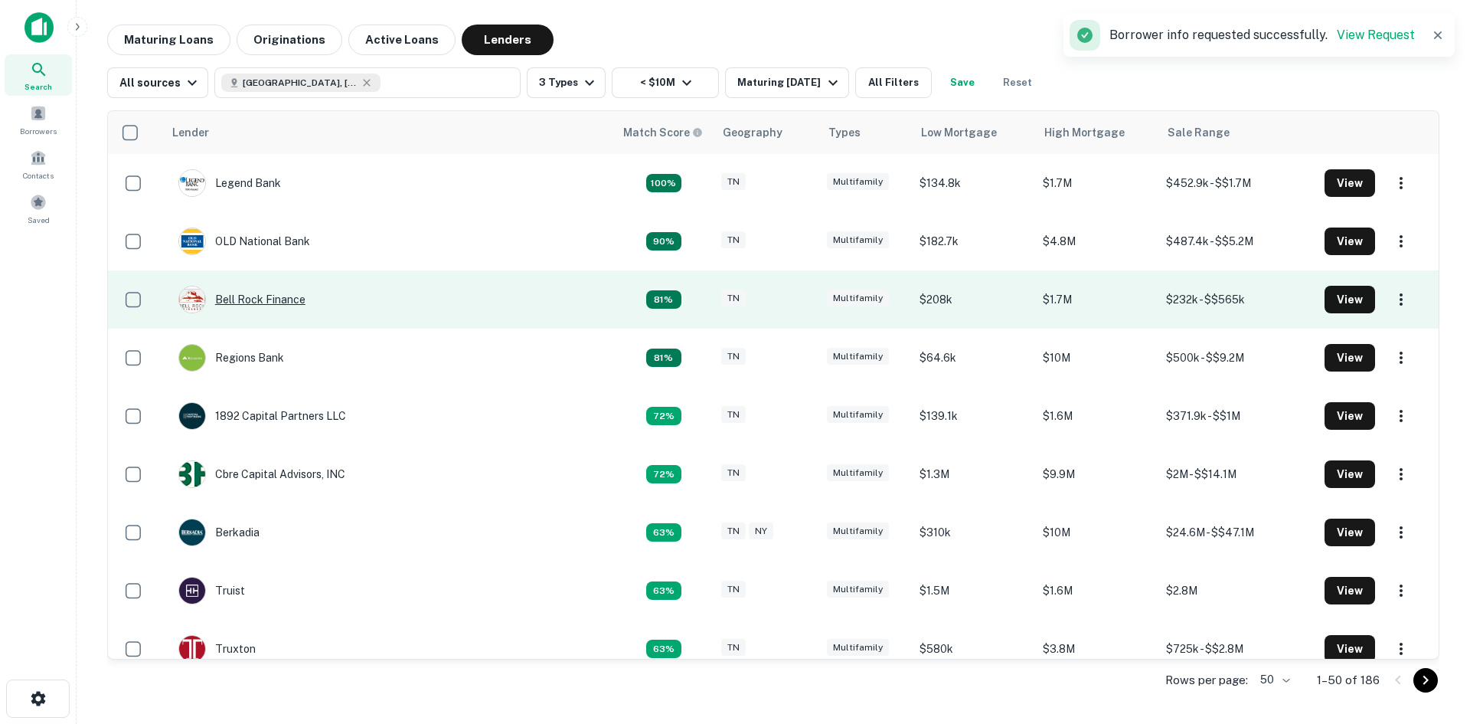
click at [296, 297] on div "Bell Rock Finance" at bounding box center [241, 300] width 127 height 28
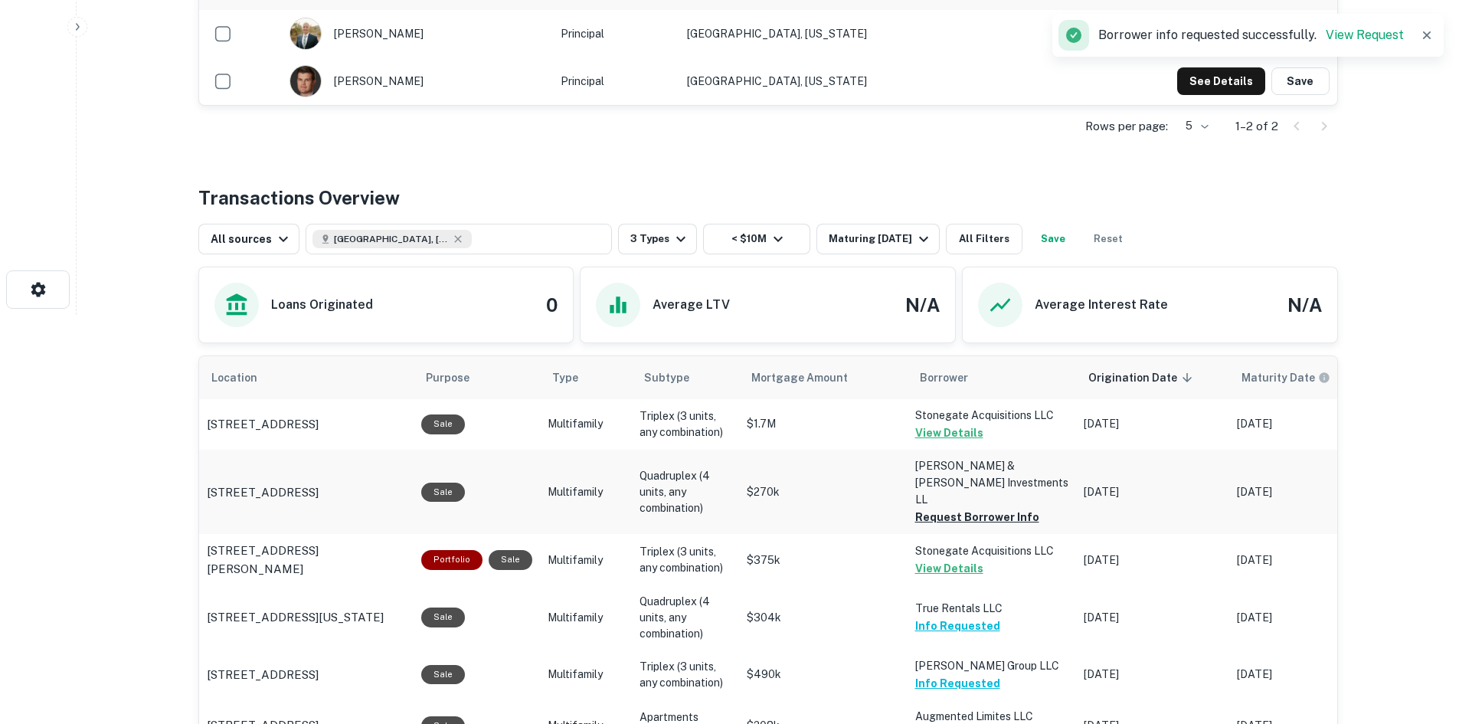
scroll to position [459, 0]
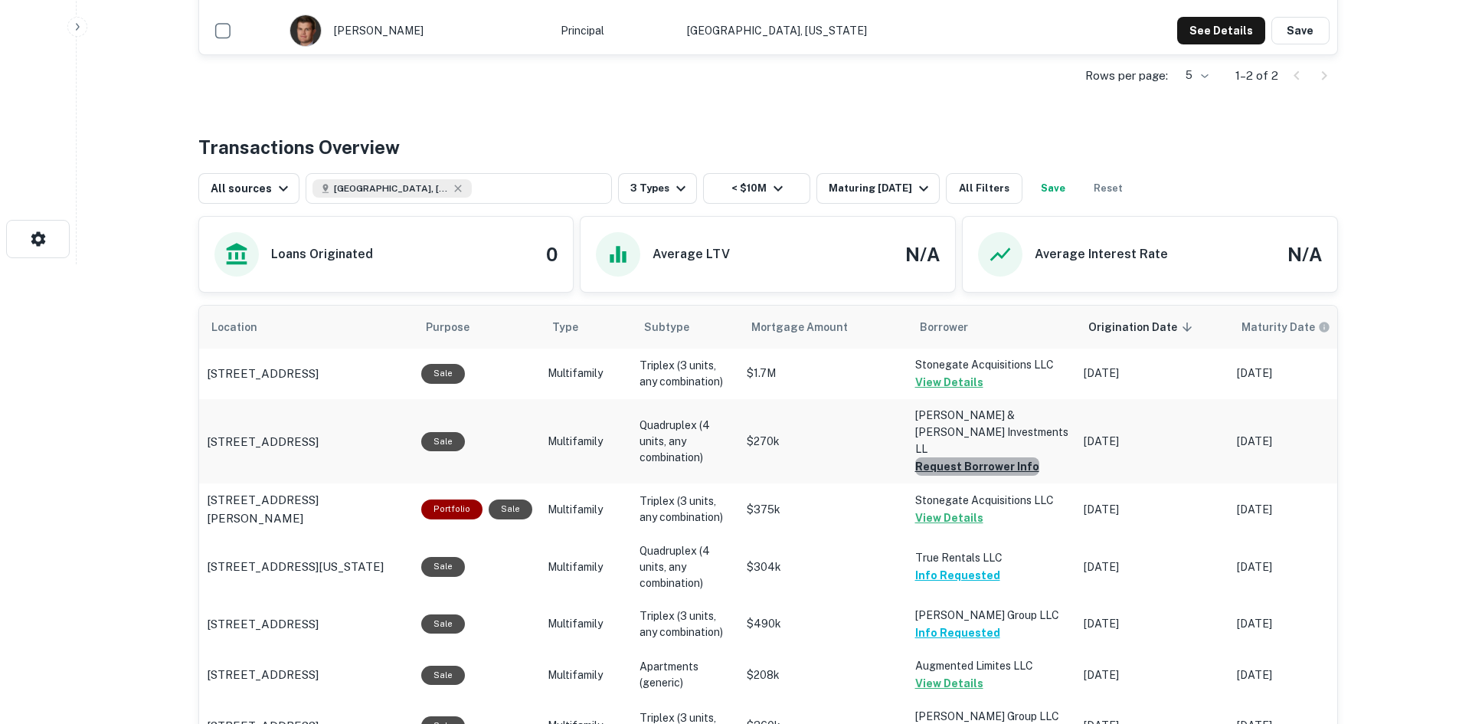
click at [999, 457] on button "Request Borrower Info" at bounding box center [977, 466] width 124 height 18
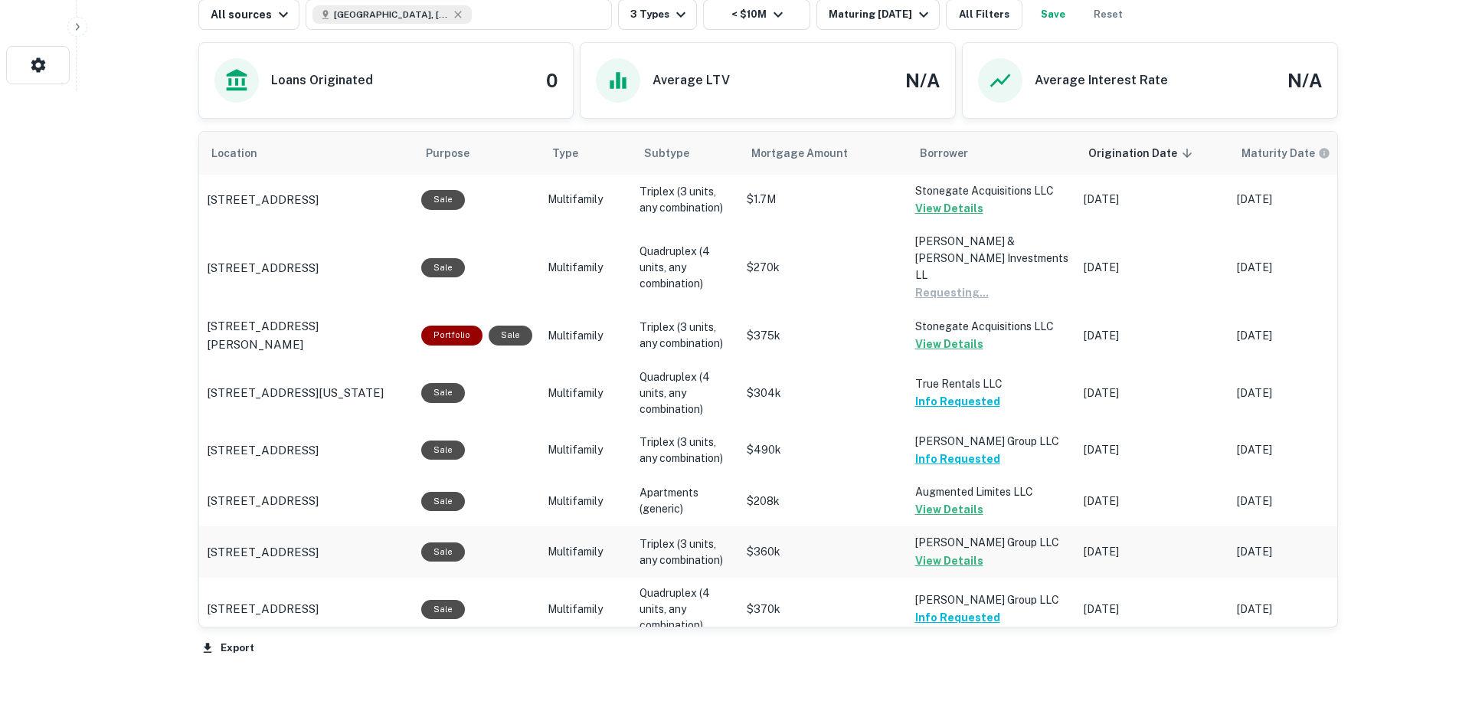
scroll to position [689, 0]
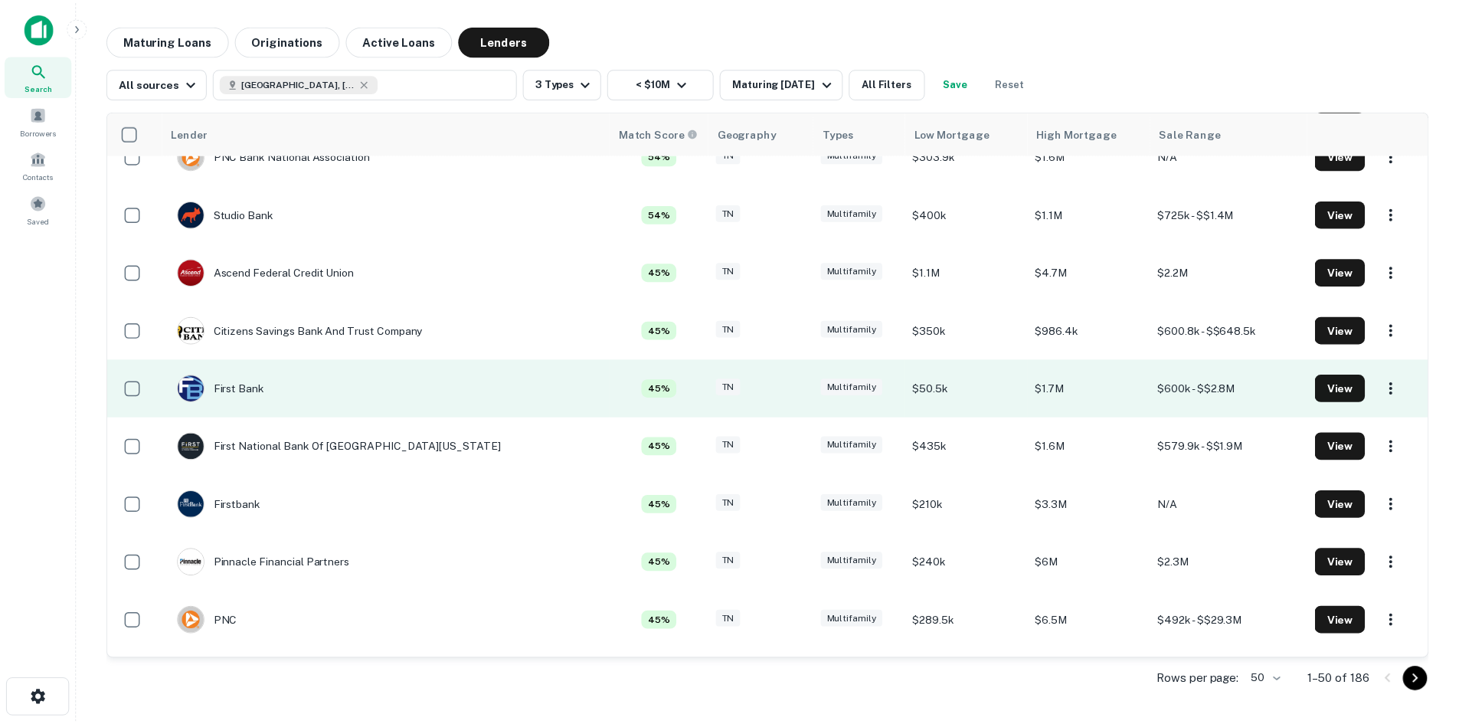
scroll to position [613, 0]
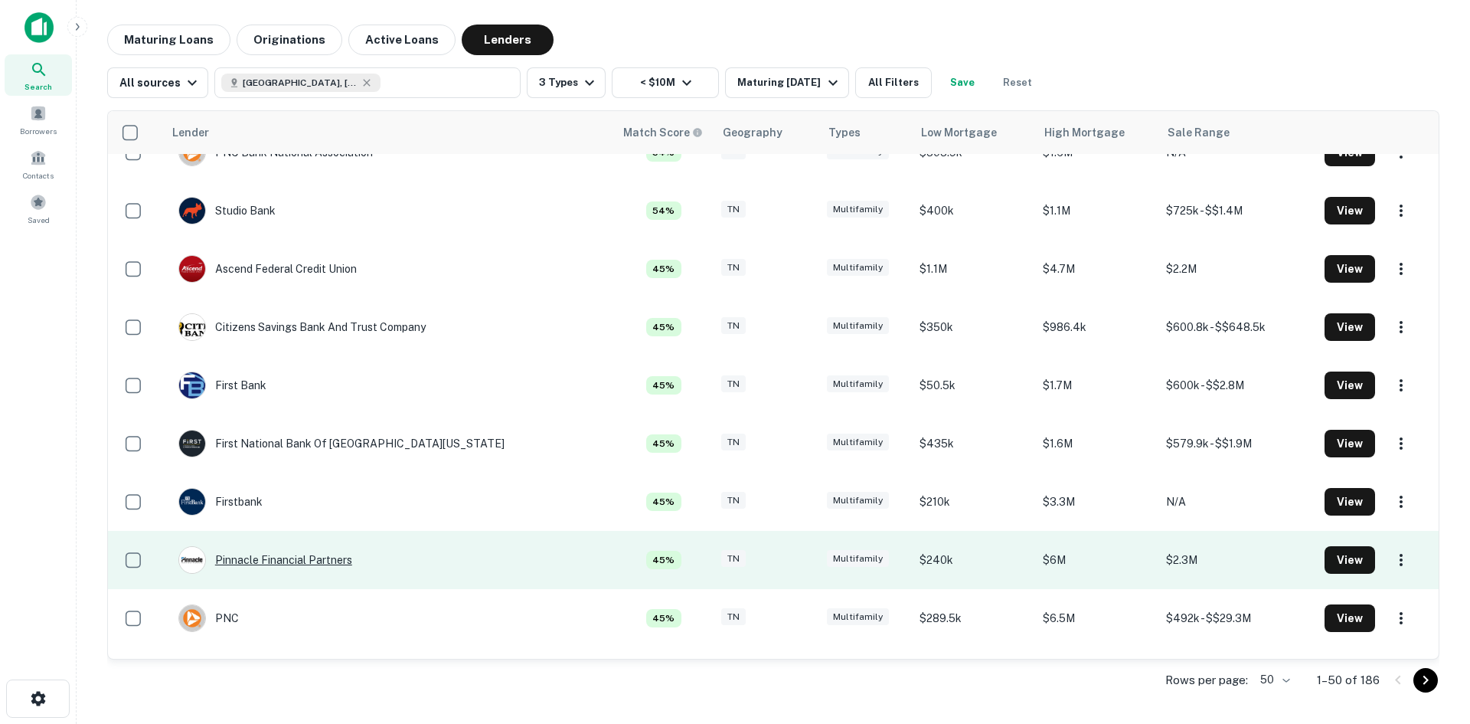
click at [348, 553] on div "Pinnacle Financial Partners" at bounding box center [265, 560] width 174 height 28
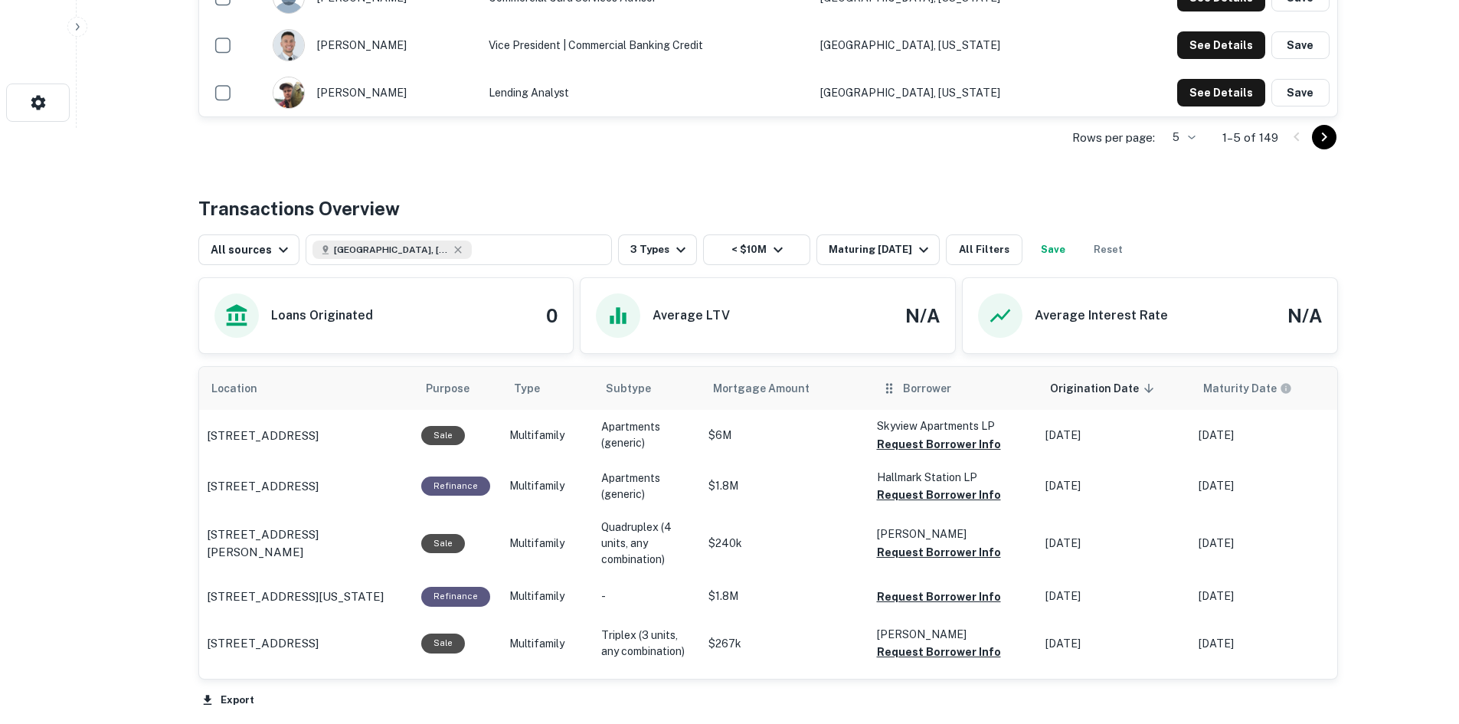
scroll to position [613, 0]
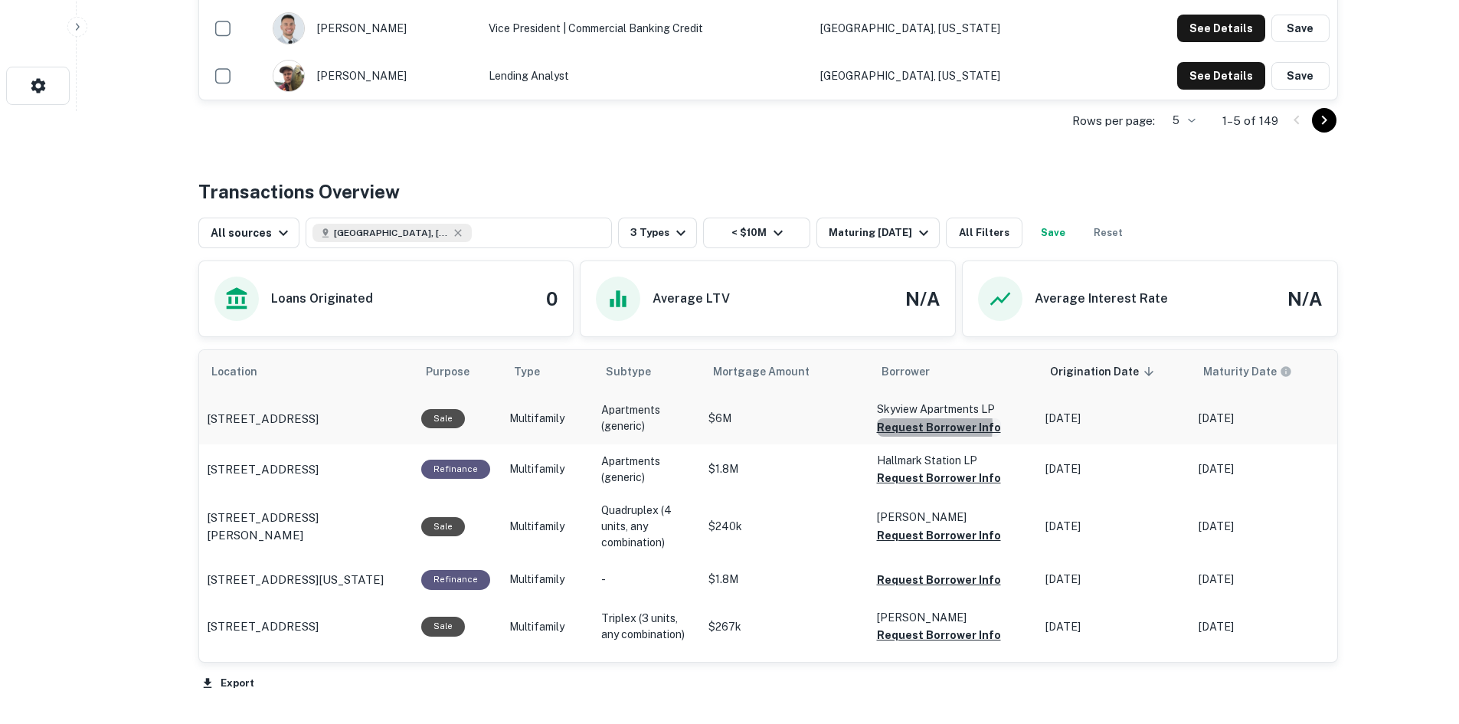
click at [902, 426] on button "Request Borrower Info" at bounding box center [939, 427] width 124 height 18
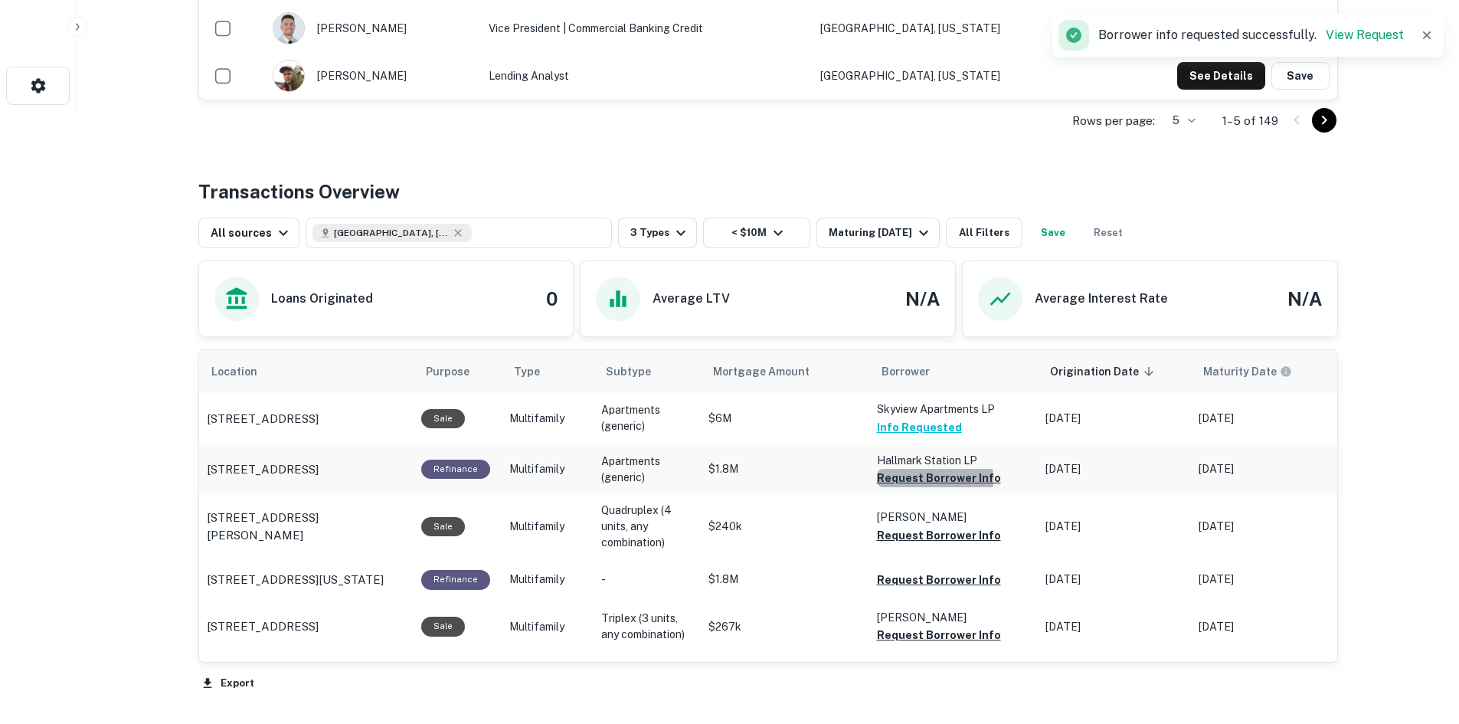
click at [918, 480] on button "Request Borrower Info" at bounding box center [939, 478] width 124 height 18
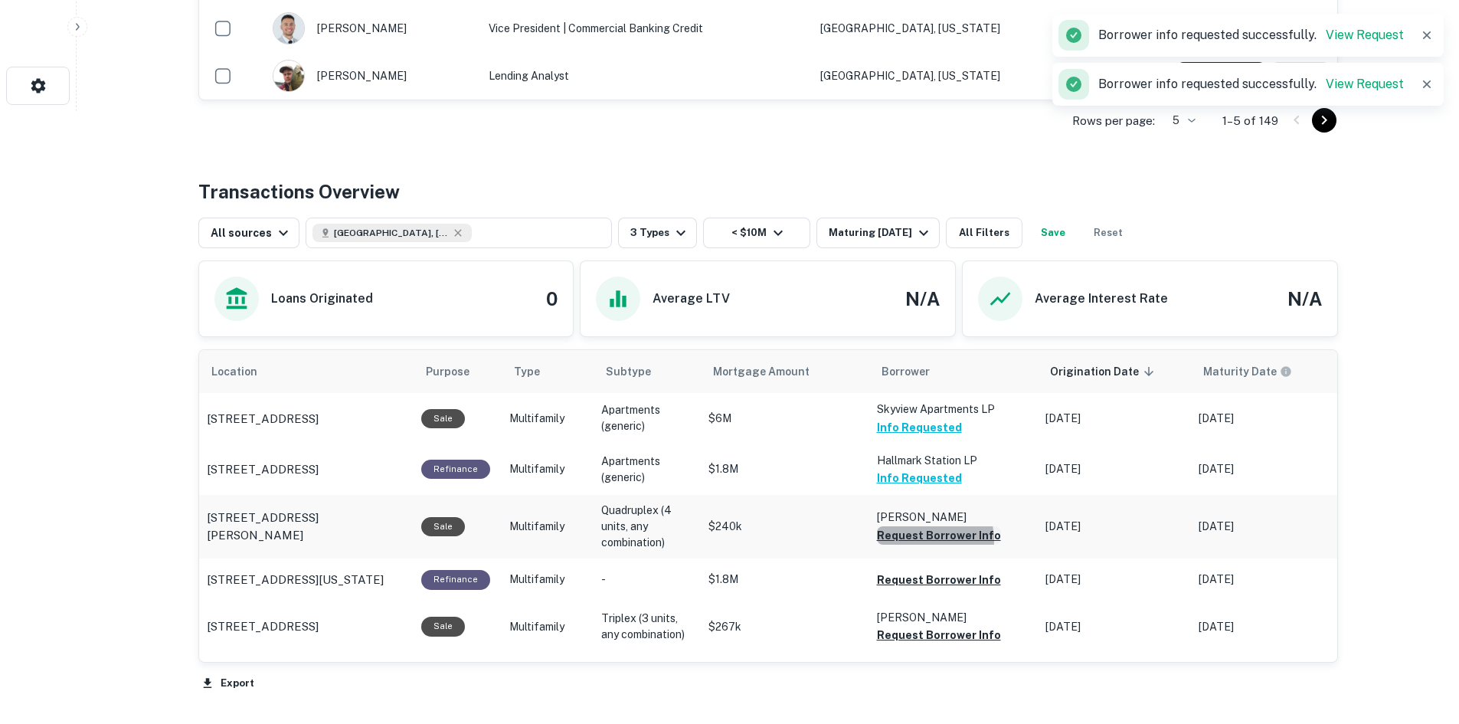
click at [928, 541] on button "Request Borrower Info" at bounding box center [939, 535] width 124 height 18
click at [947, 589] on button "Request Borrower Info" at bounding box center [939, 580] width 124 height 18
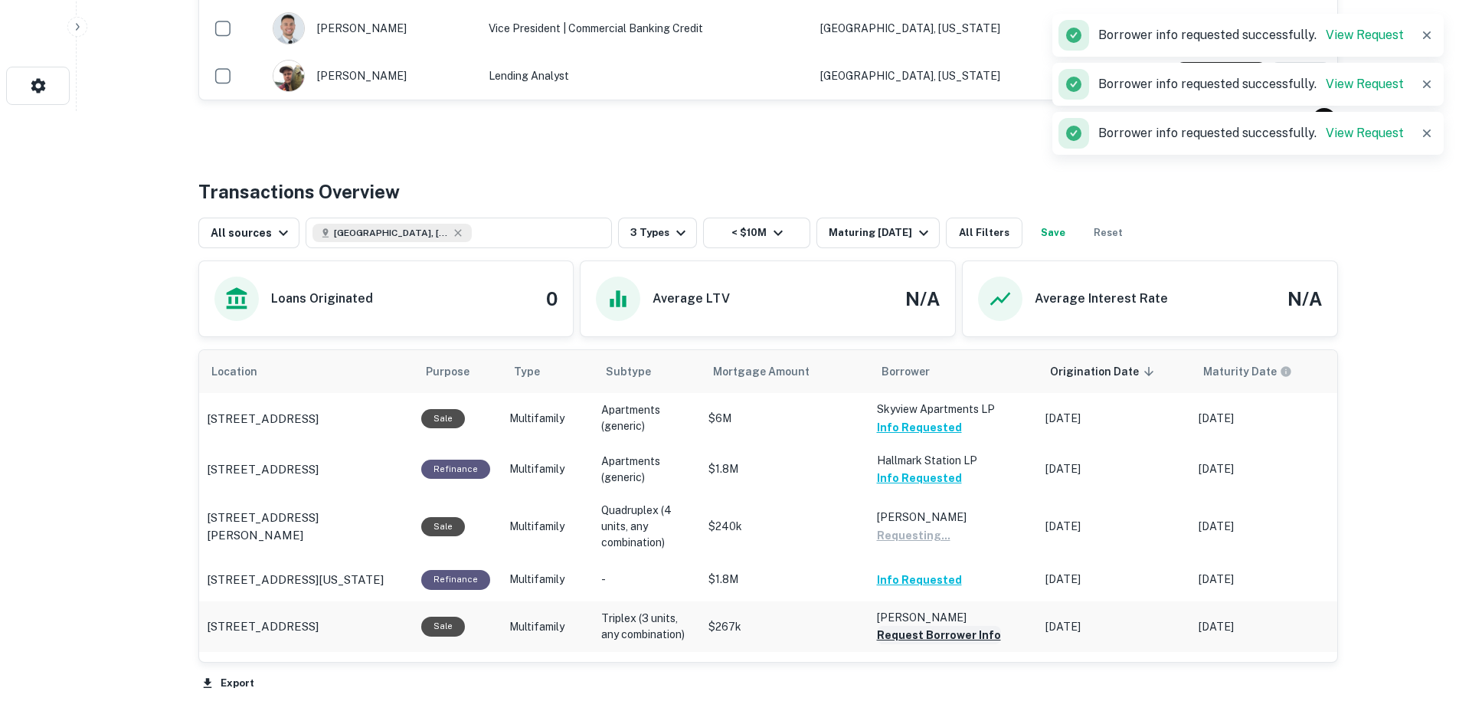
click at [960, 644] on button "Request Borrower Info" at bounding box center [939, 635] width 124 height 18
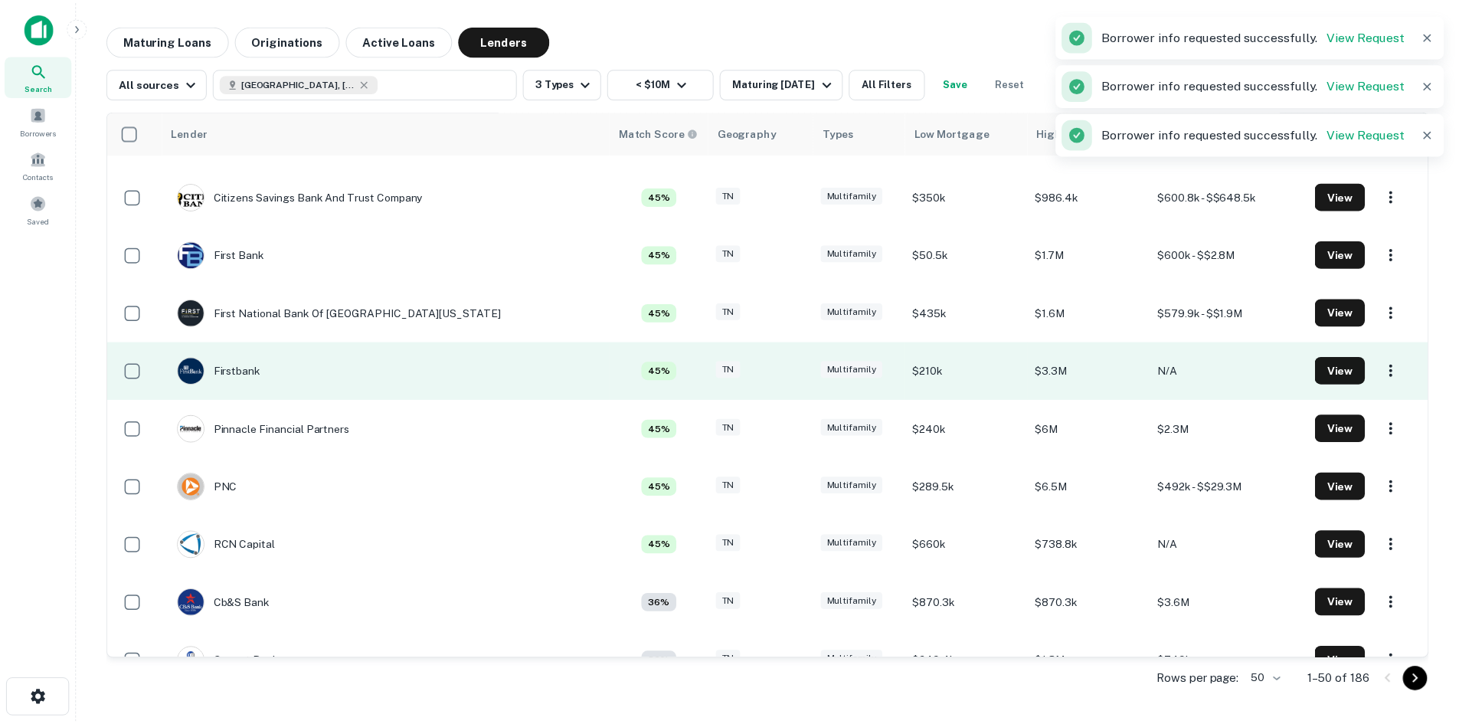
scroll to position [842, 0]
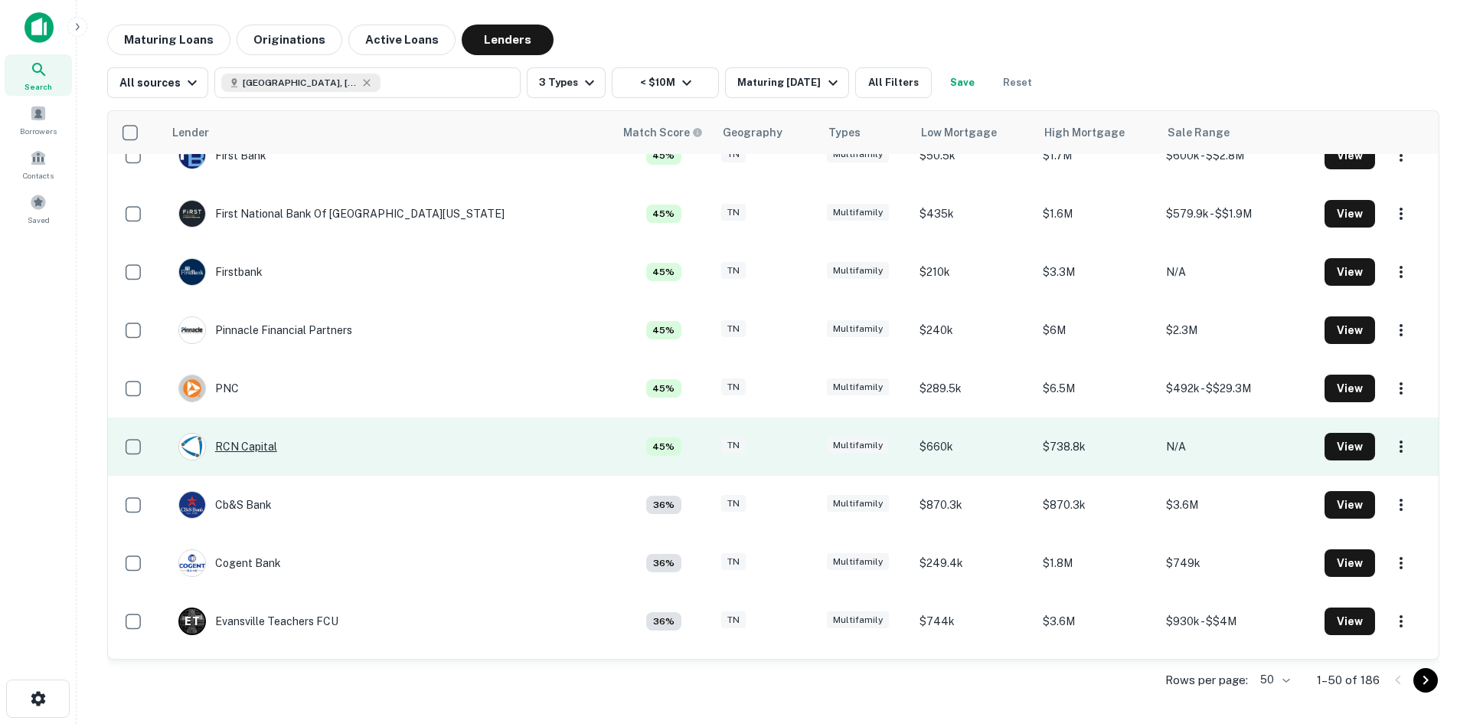
click at [273, 453] on div "RCN Capital" at bounding box center [227, 447] width 99 height 28
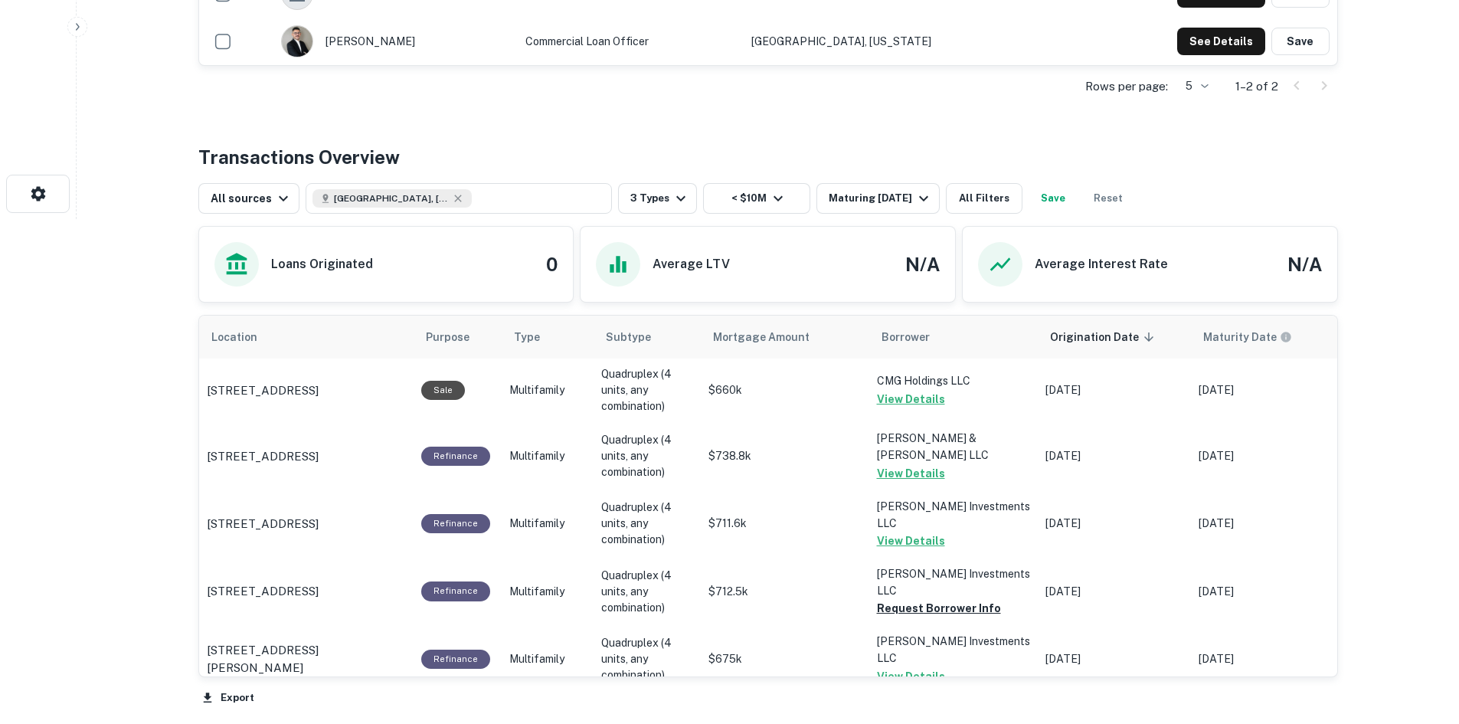
scroll to position [536, 0]
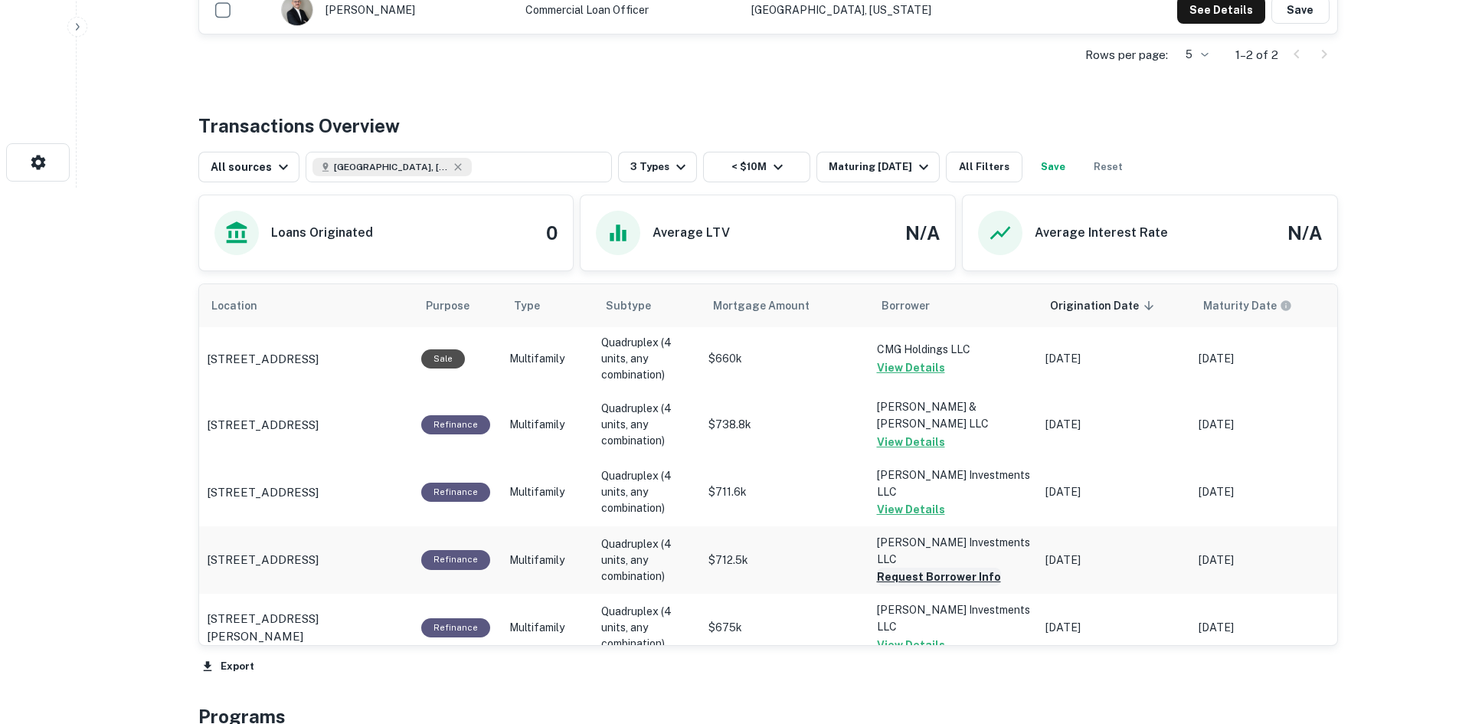
click at [919, 567] on button "Request Borrower Info" at bounding box center [939, 576] width 124 height 18
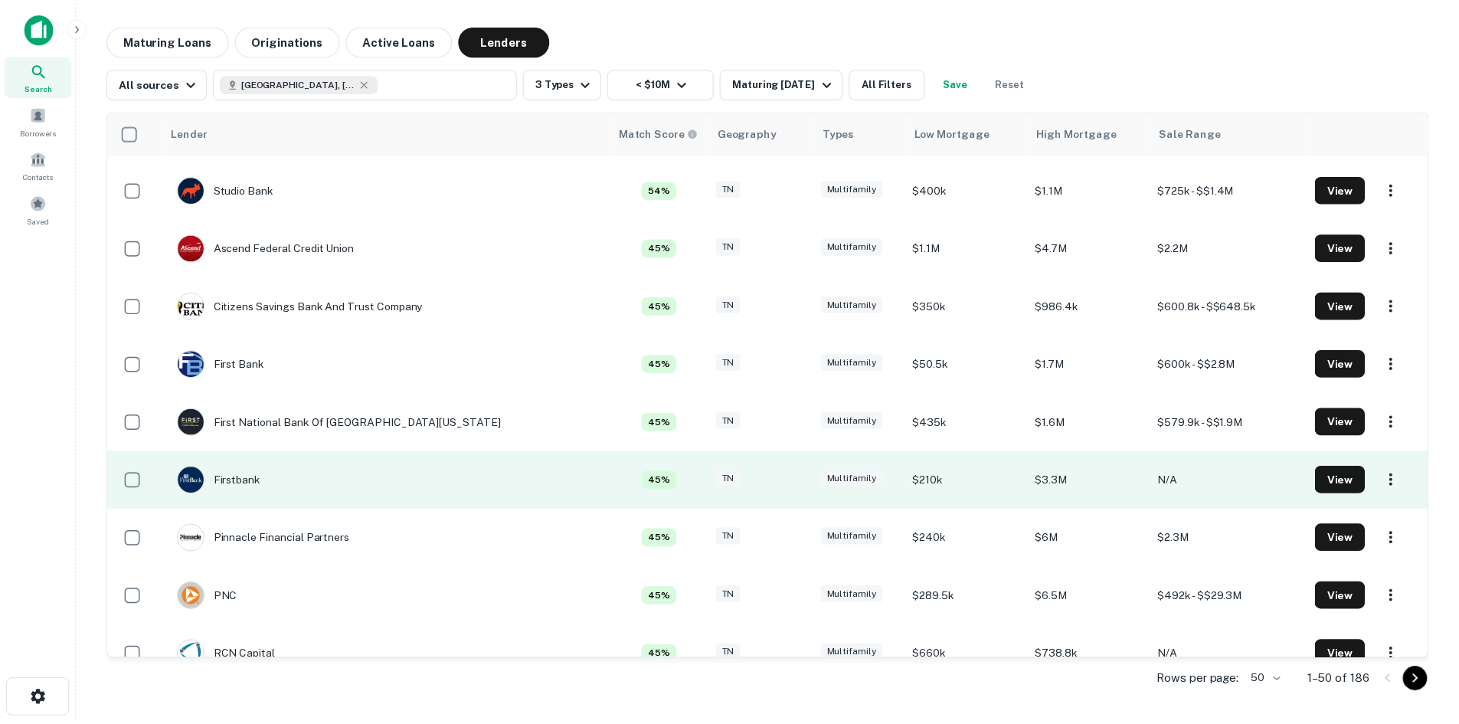
scroll to position [689, 0]
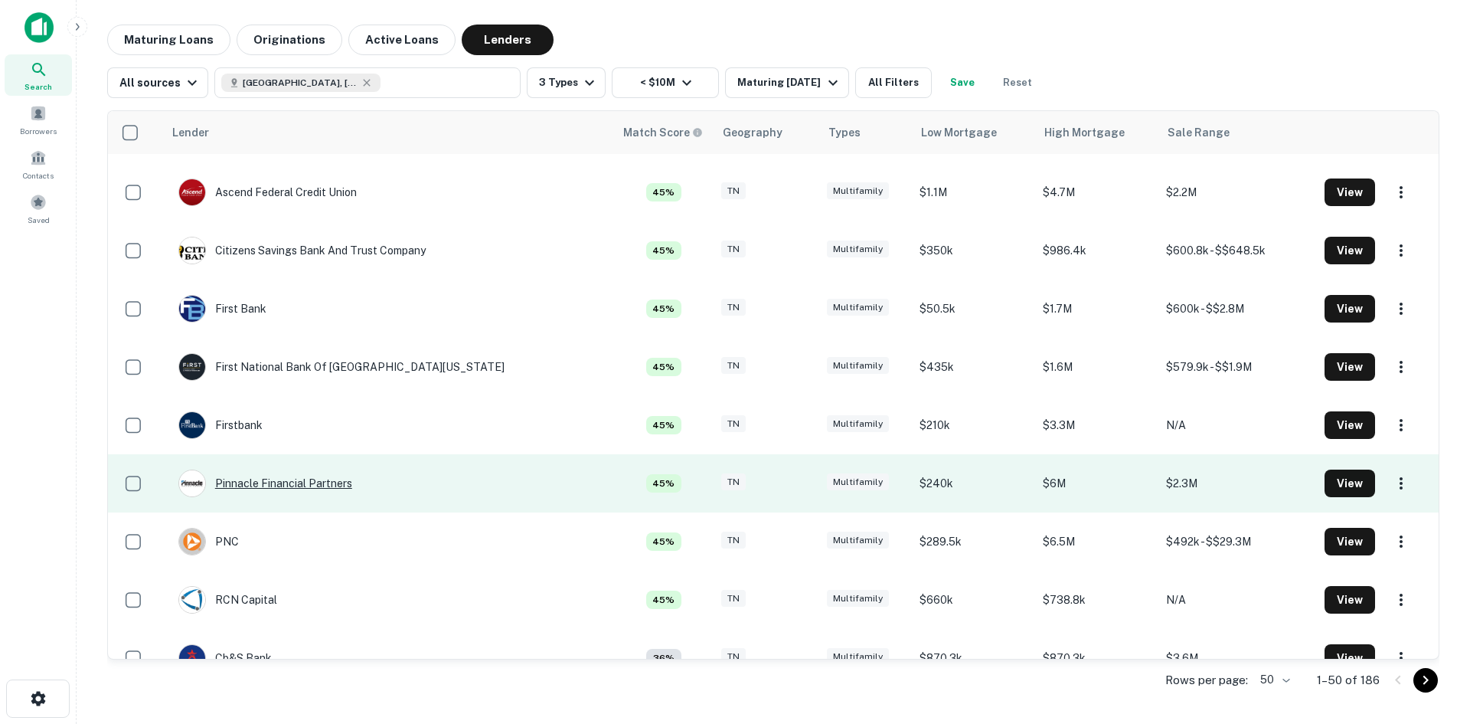
click at [352, 484] on div "Pinnacle Financial Partners" at bounding box center [265, 483] width 174 height 28
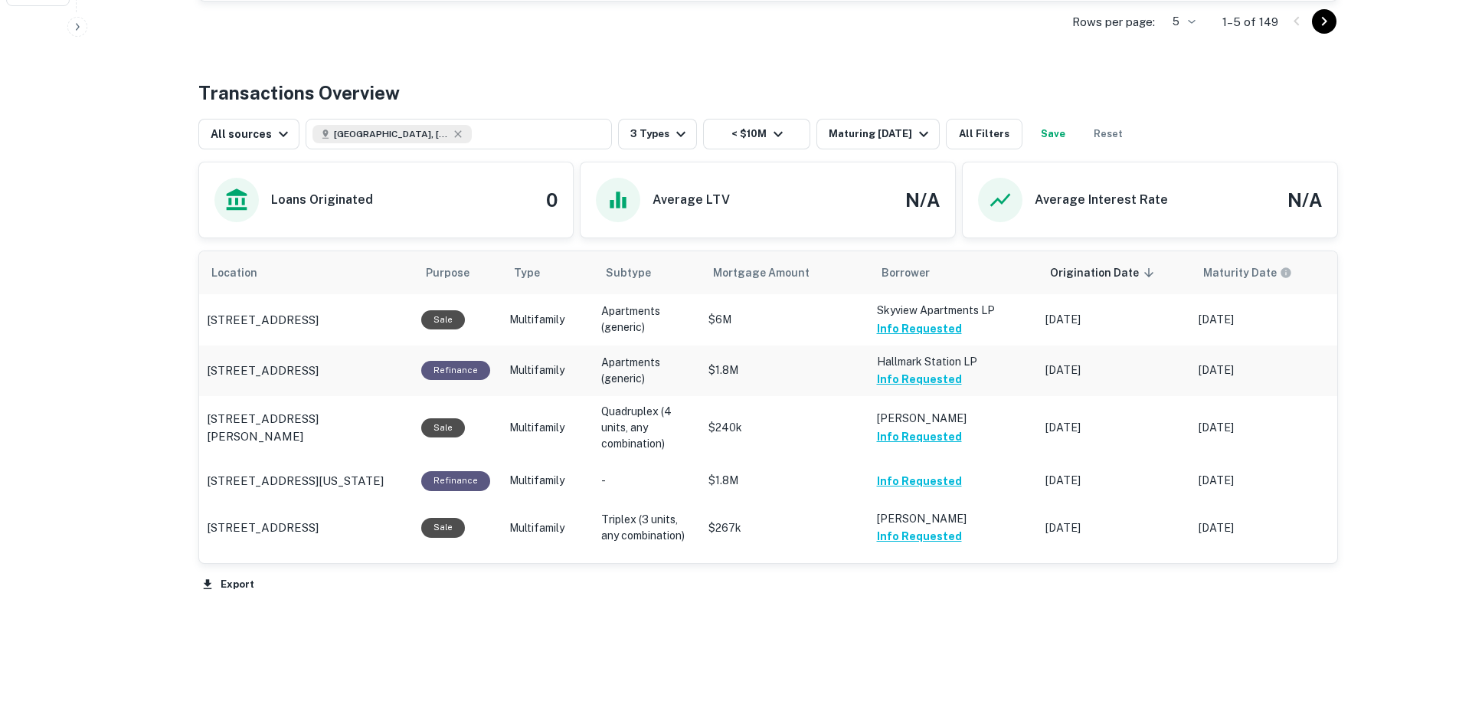
scroll to position [731, 0]
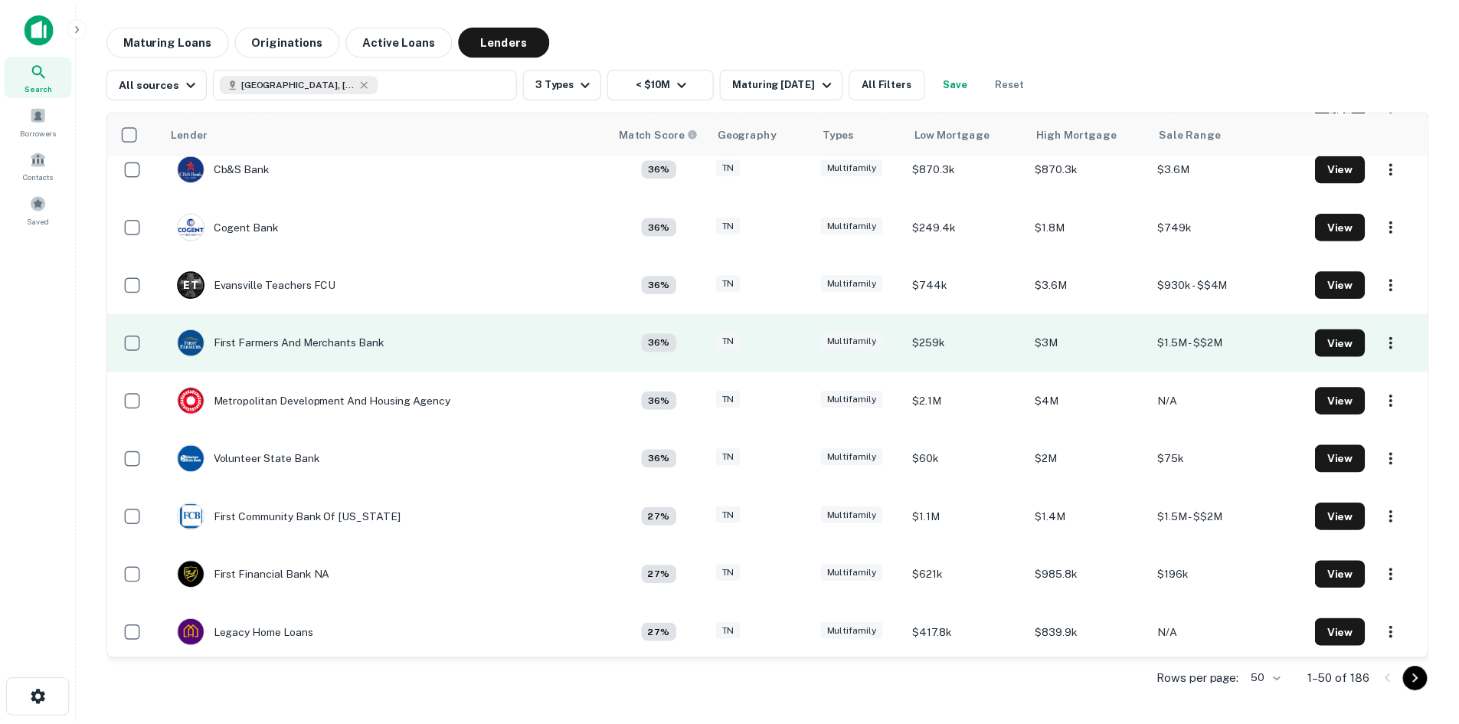
scroll to position [1225, 0]
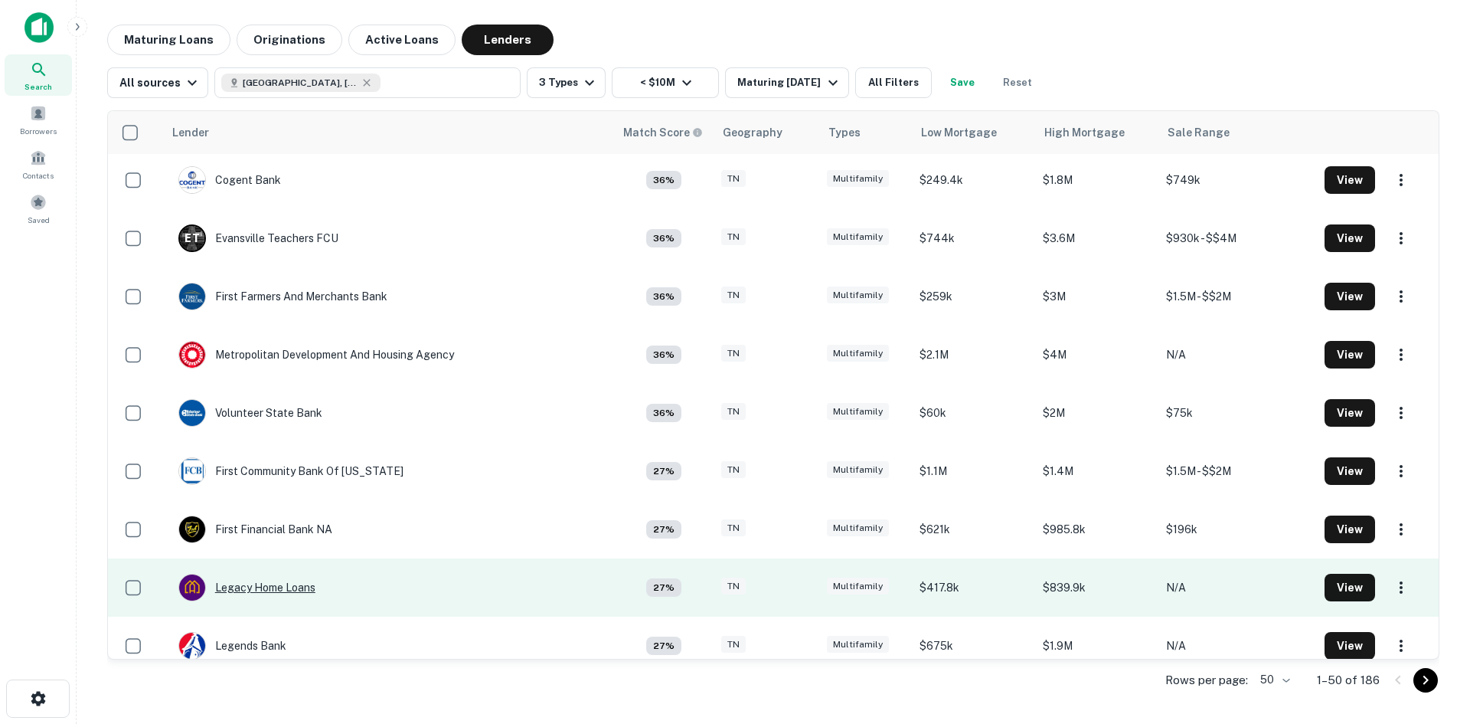
click at [286, 586] on div "Legacy Home Loans" at bounding box center [246, 588] width 137 height 28
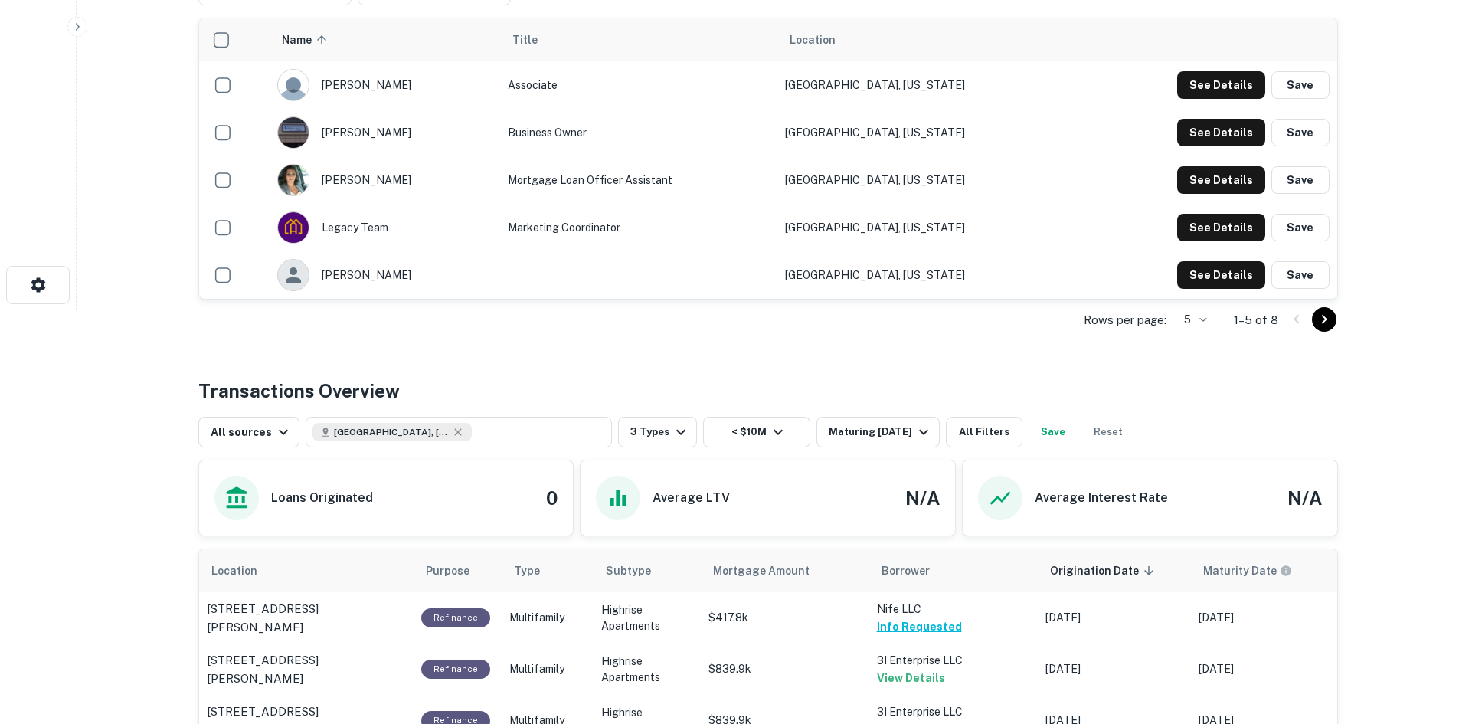
scroll to position [536, 0]
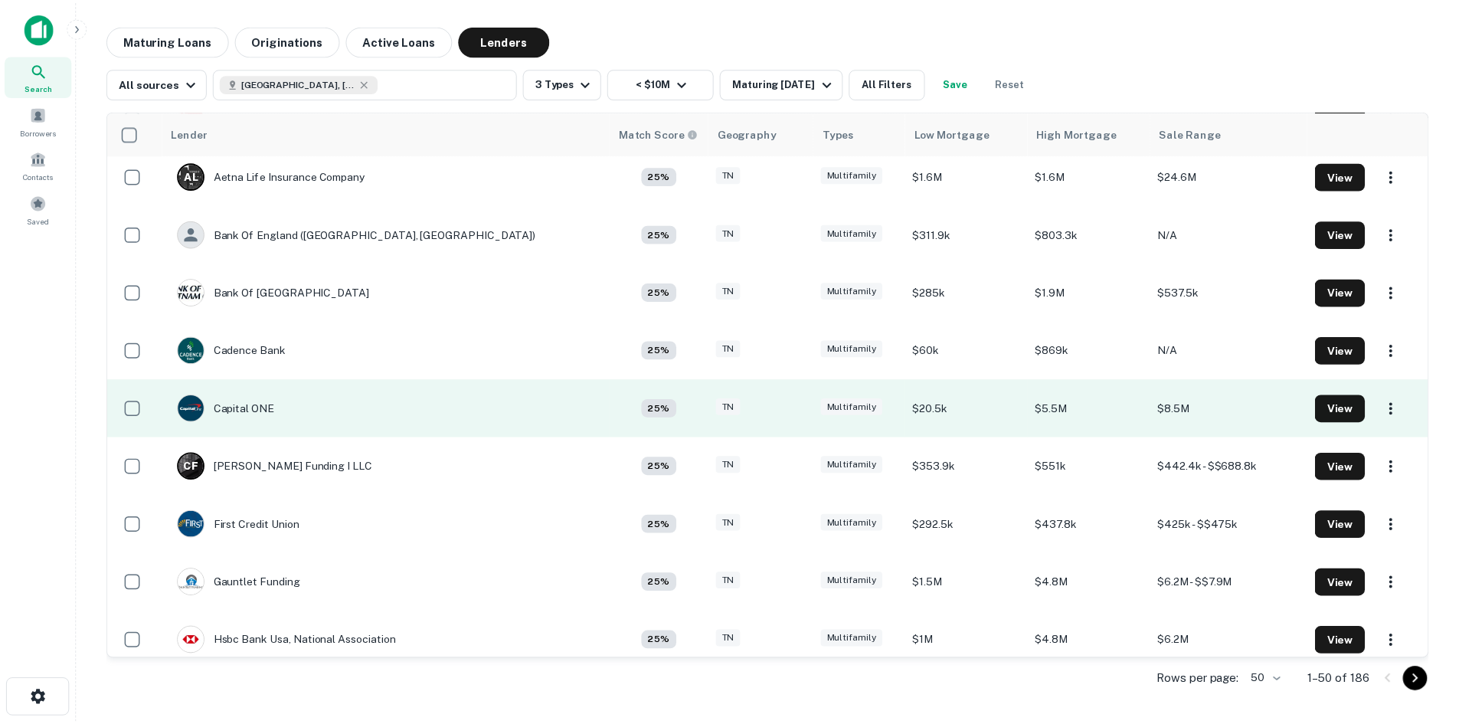
scroll to position [2221, 0]
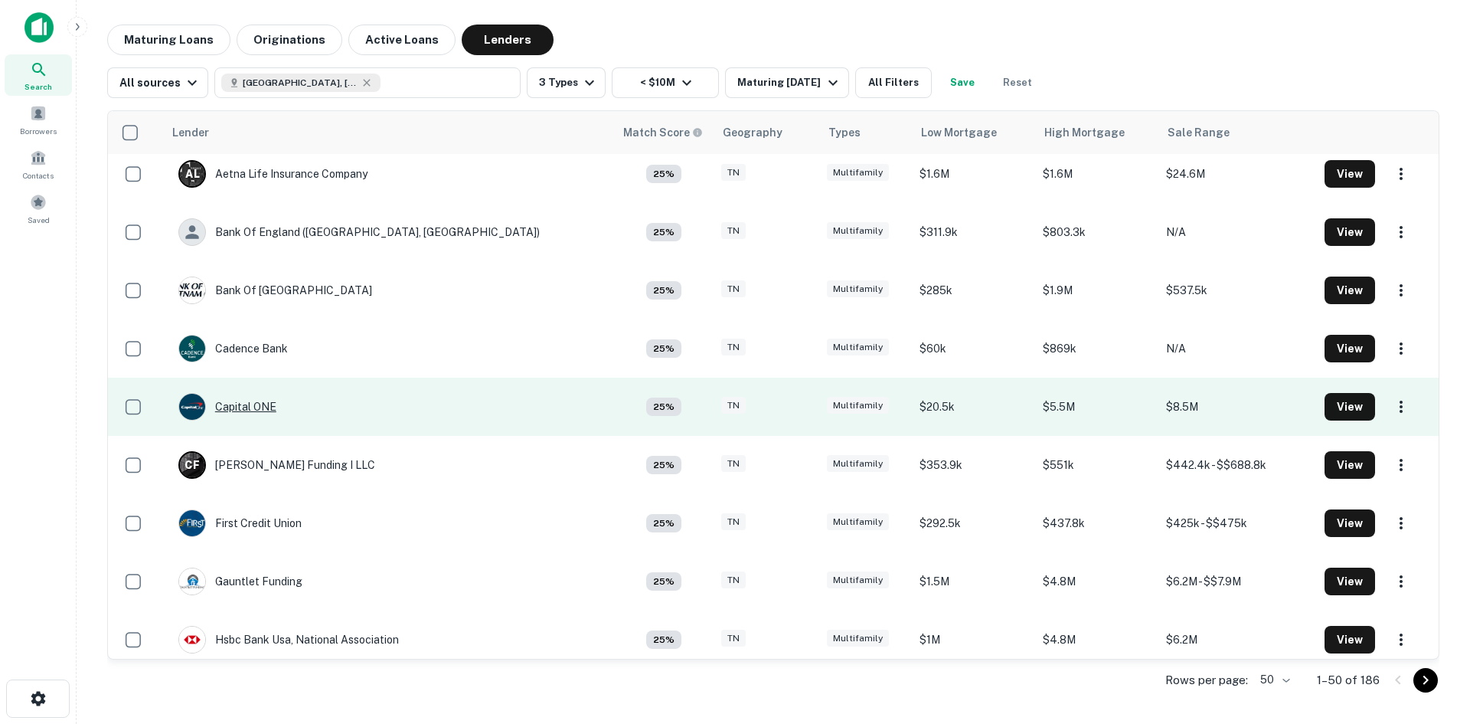
click at [224, 407] on div "Capital ONE" at bounding box center [227, 407] width 98 height 28
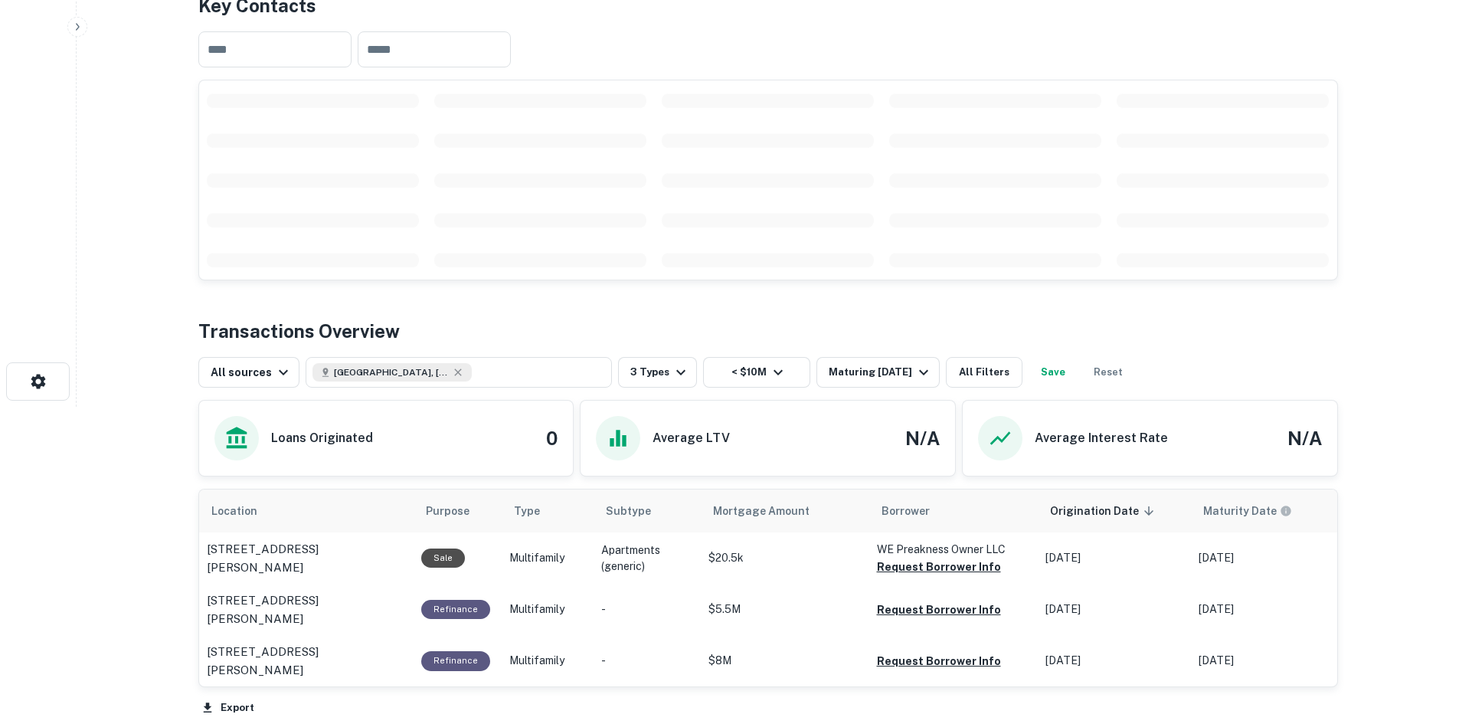
scroll to position [459, 0]
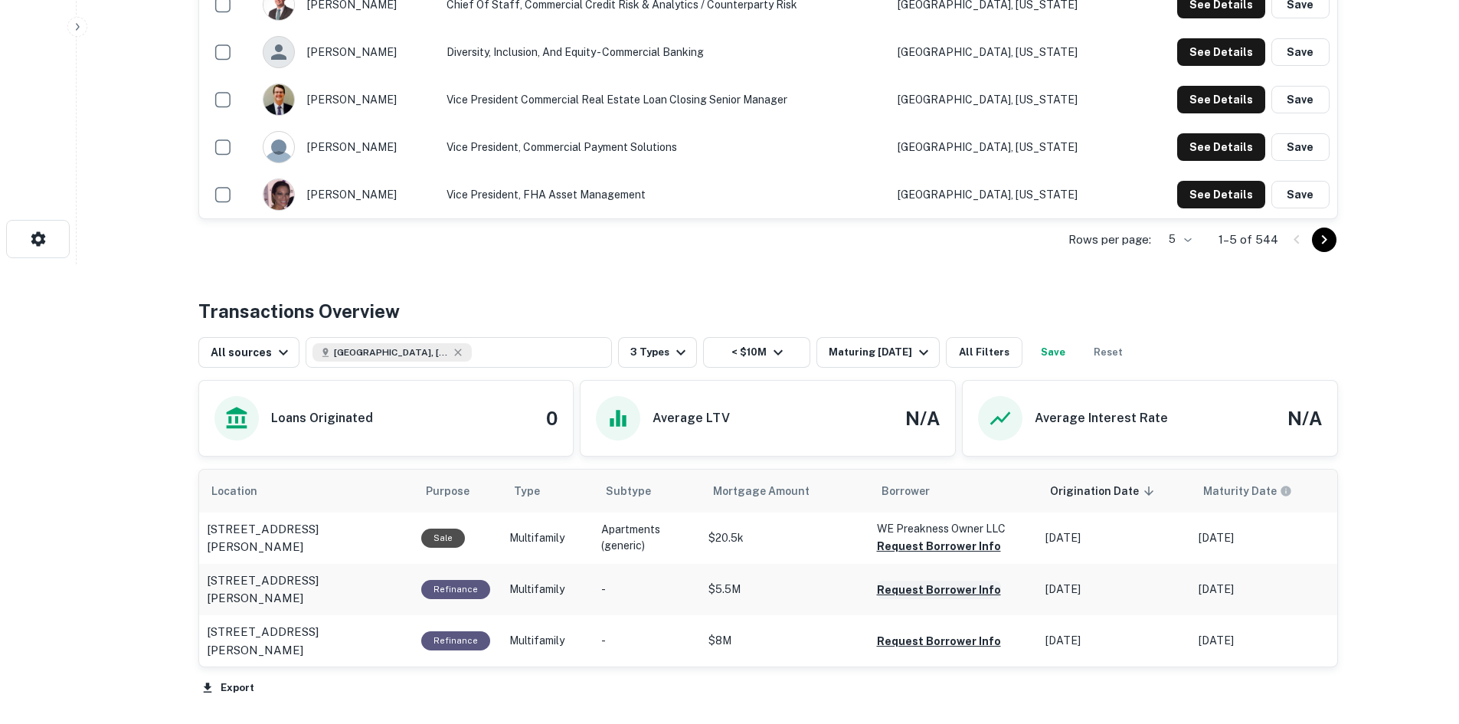
click at [939, 597] on button "Request Borrower Info" at bounding box center [939, 589] width 124 height 18
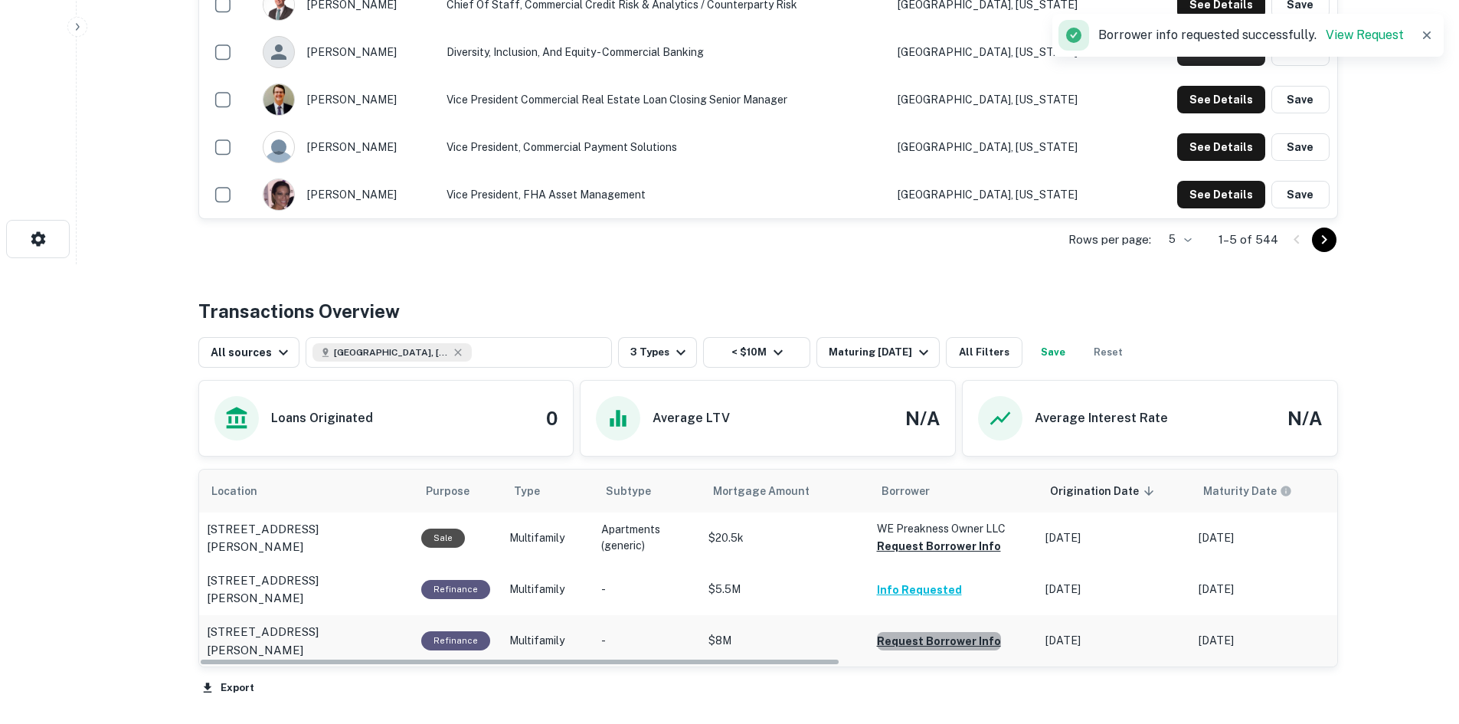
click at [943, 644] on button "Request Borrower Info" at bounding box center [939, 641] width 124 height 18
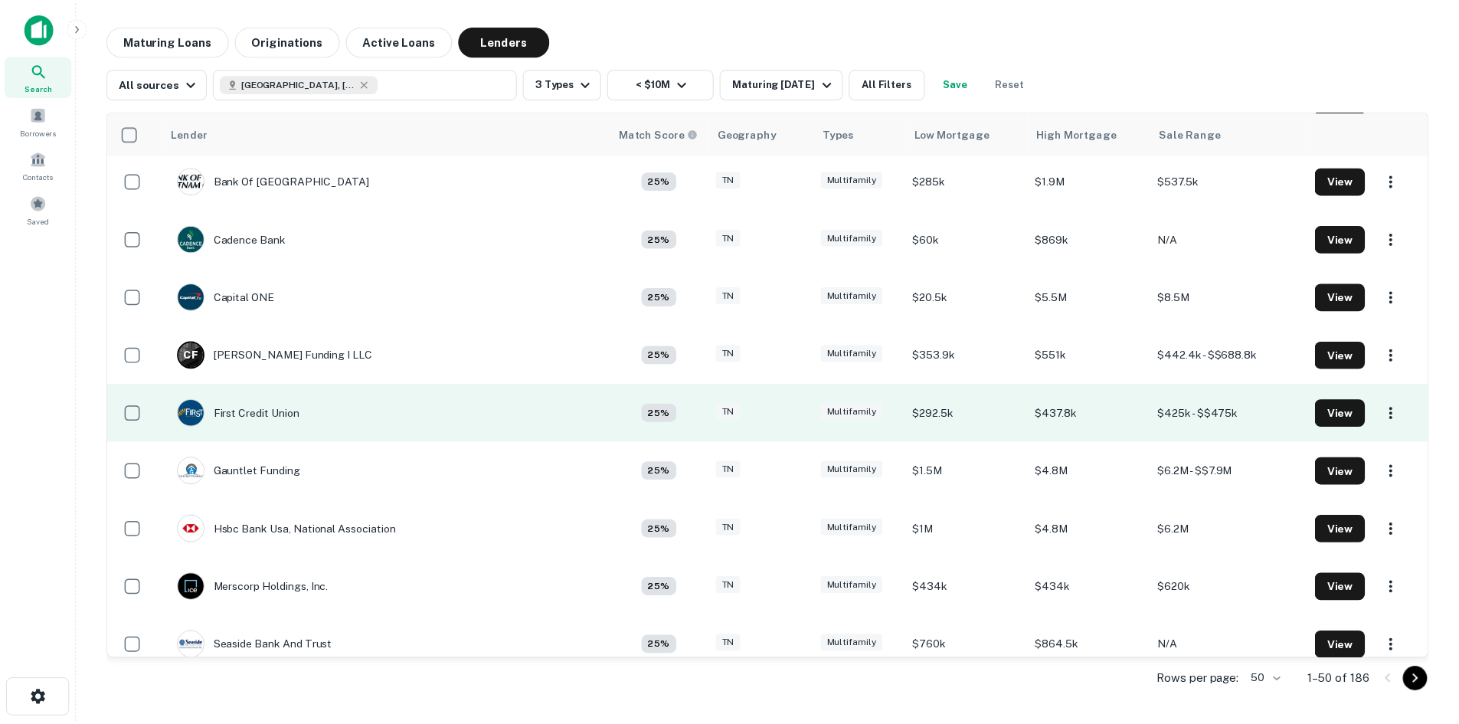
scroll to position [2329, 0]
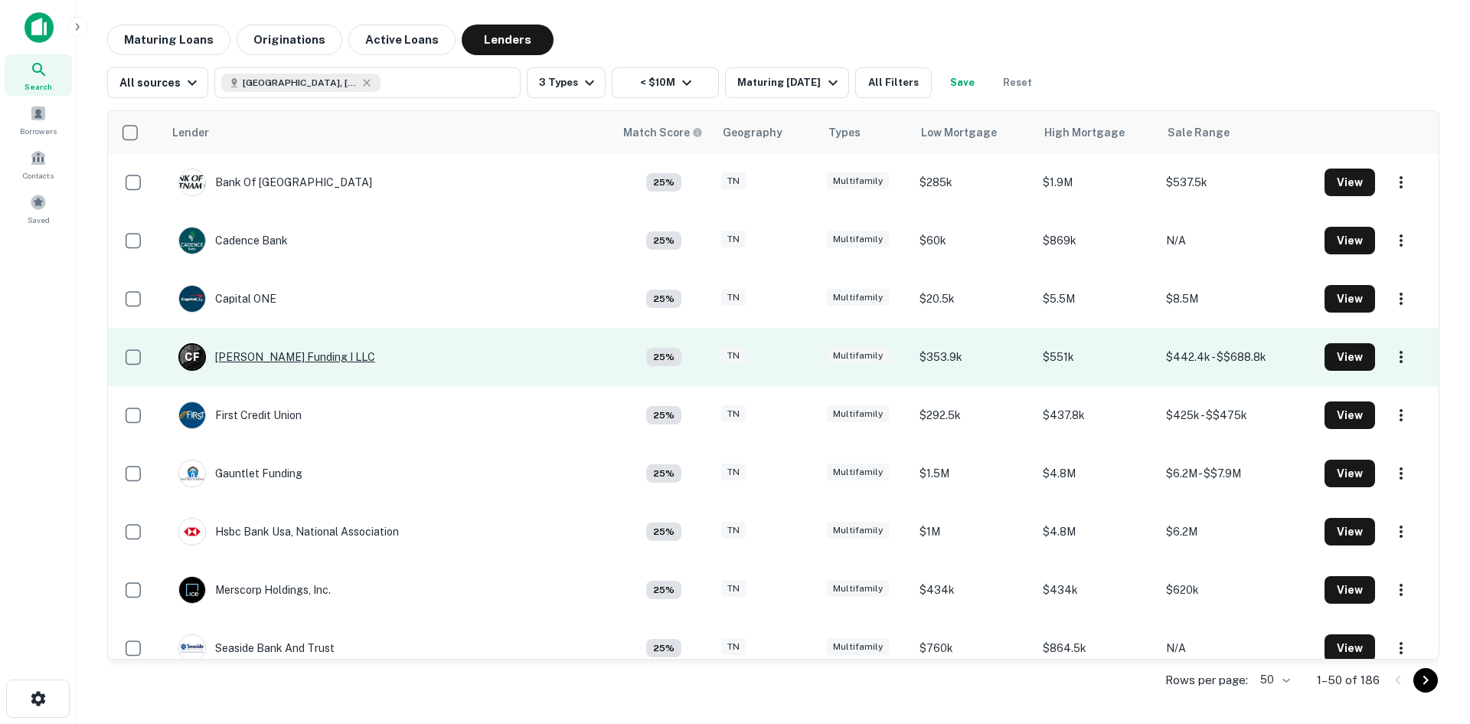
click at [280, 361] on div "C F Churchill Funding I LLC" at bounding box center [276, 357] width 197 height 28
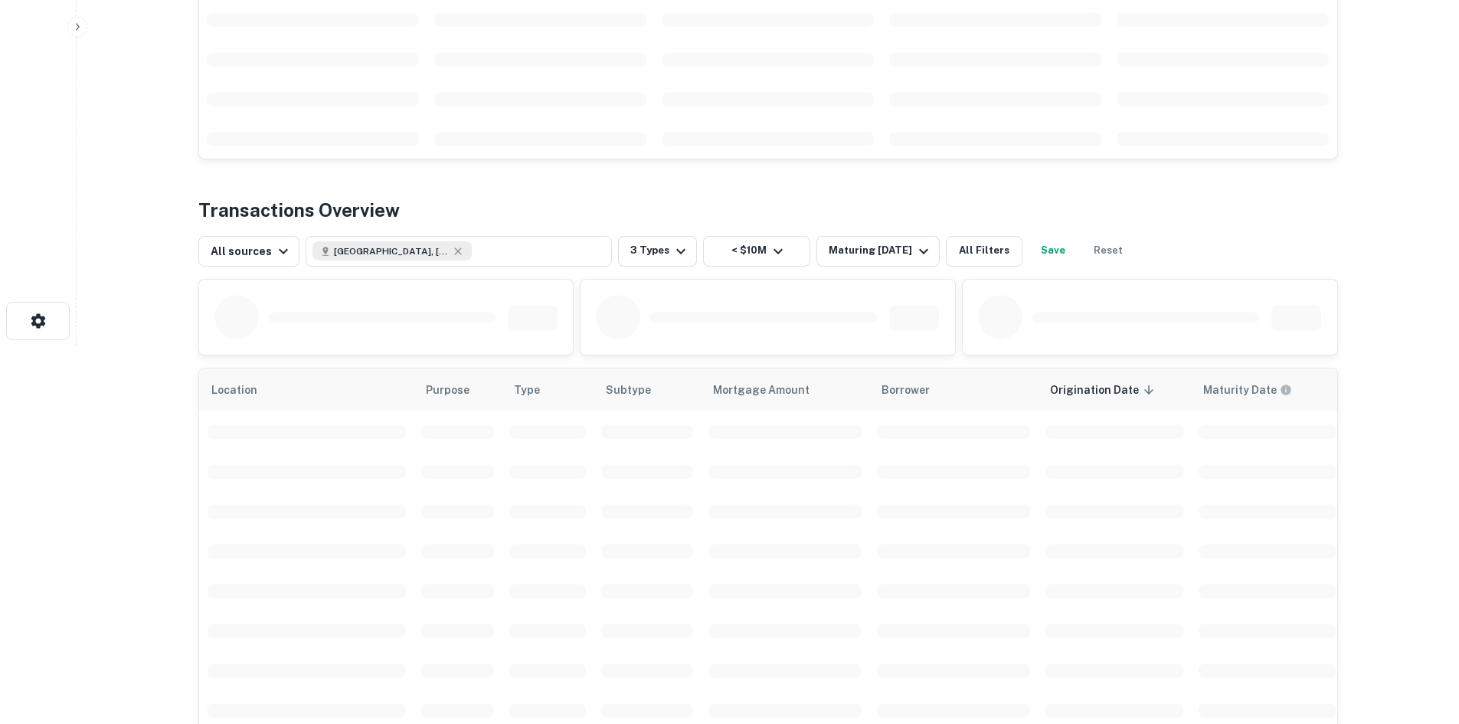
scroll to position [383, 0]
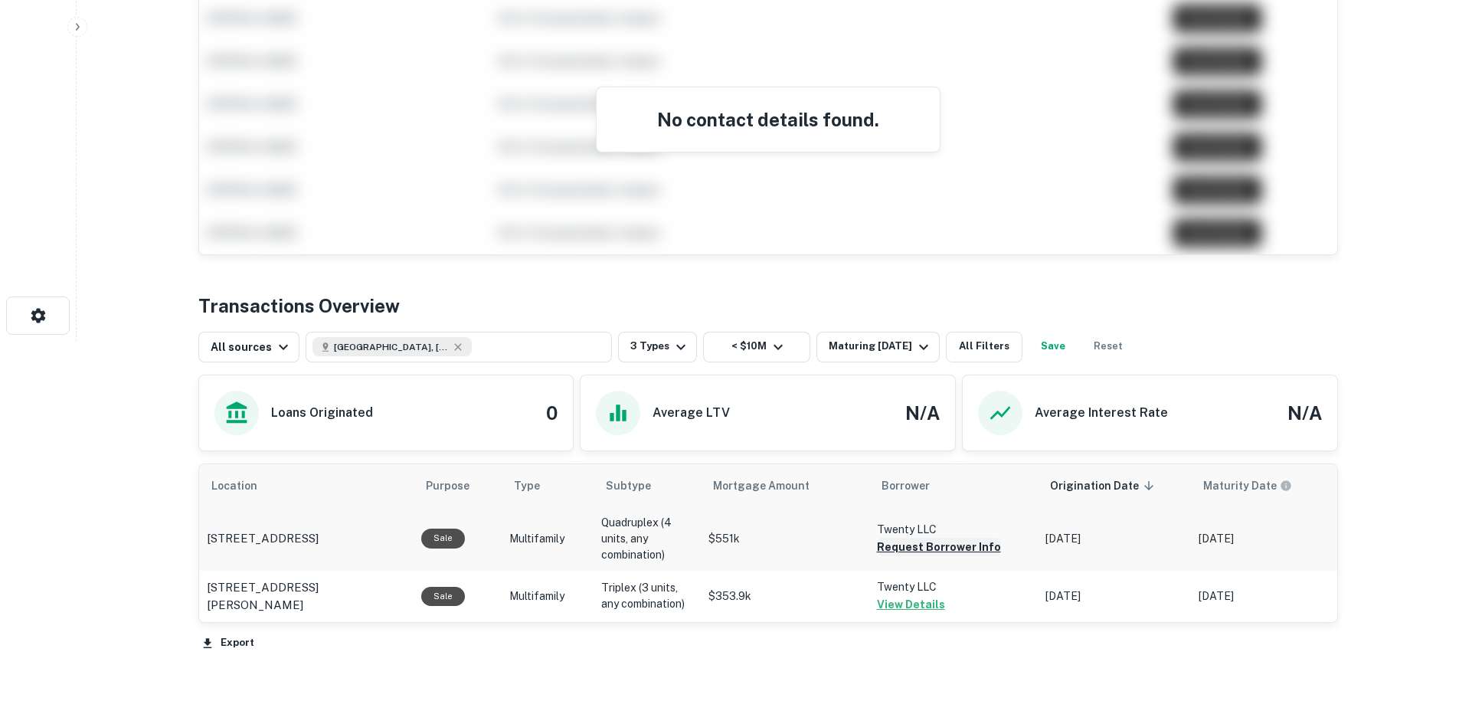
click at [948, 551] on button "Request Borrower Info" at bounding box center [939, 547] width 124 height 18
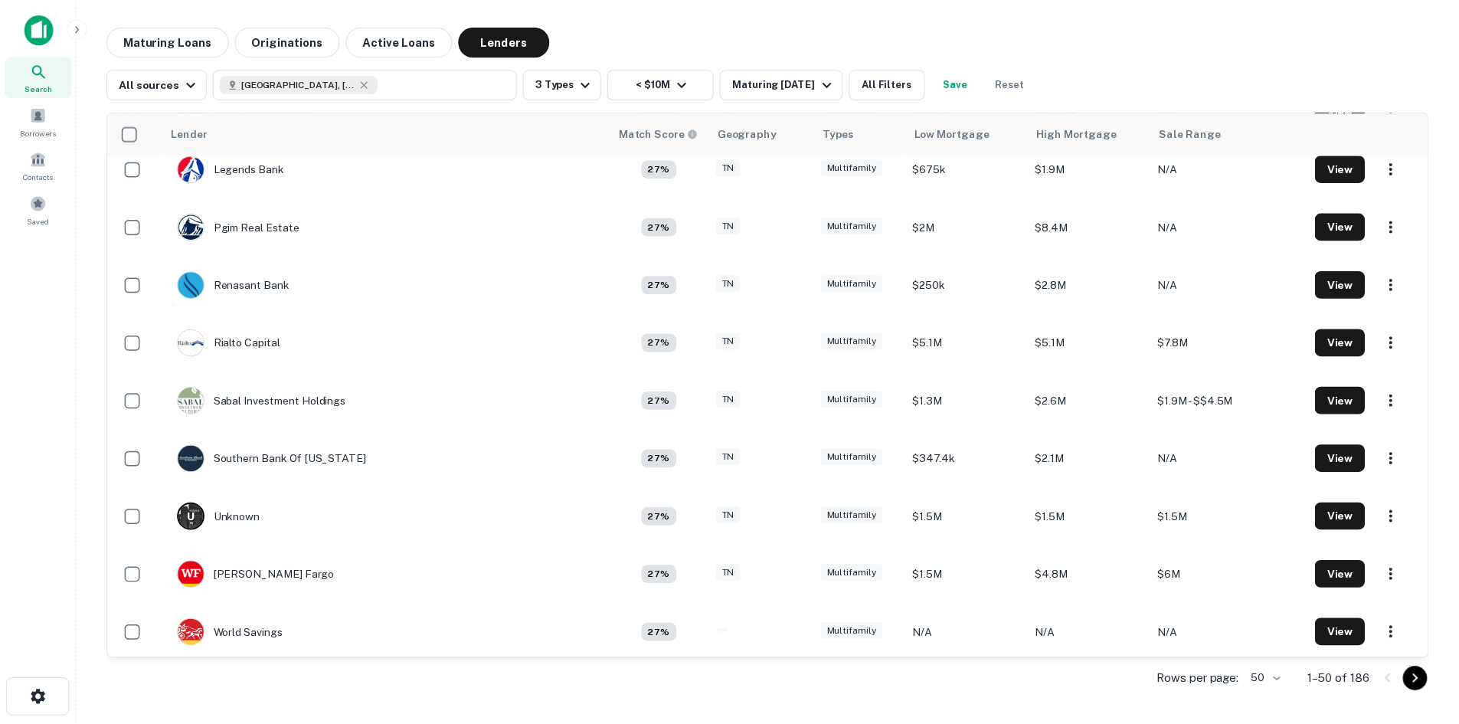
scroll to position [1761, 0]
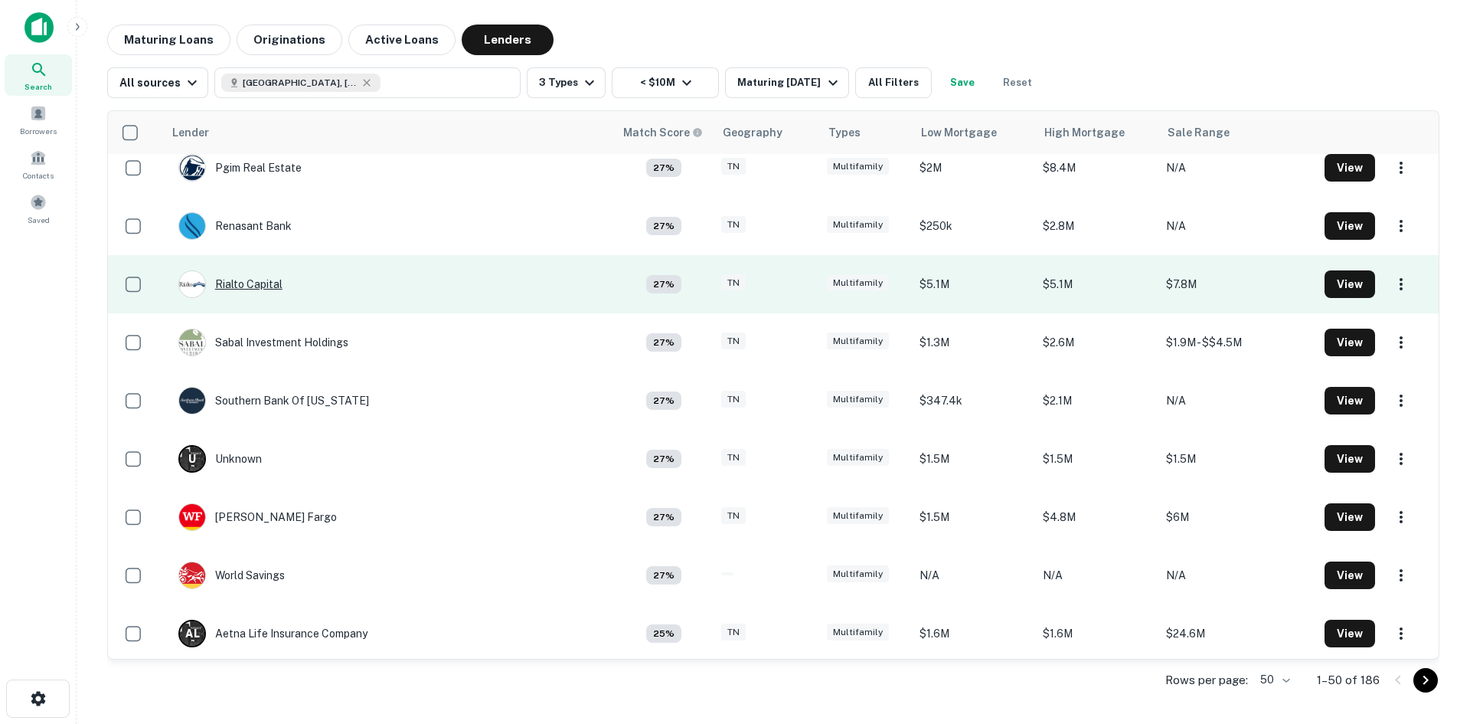
click at [283, 285] on div "Rialto Capital" at bounding box center [230, 284] width 104 height 28
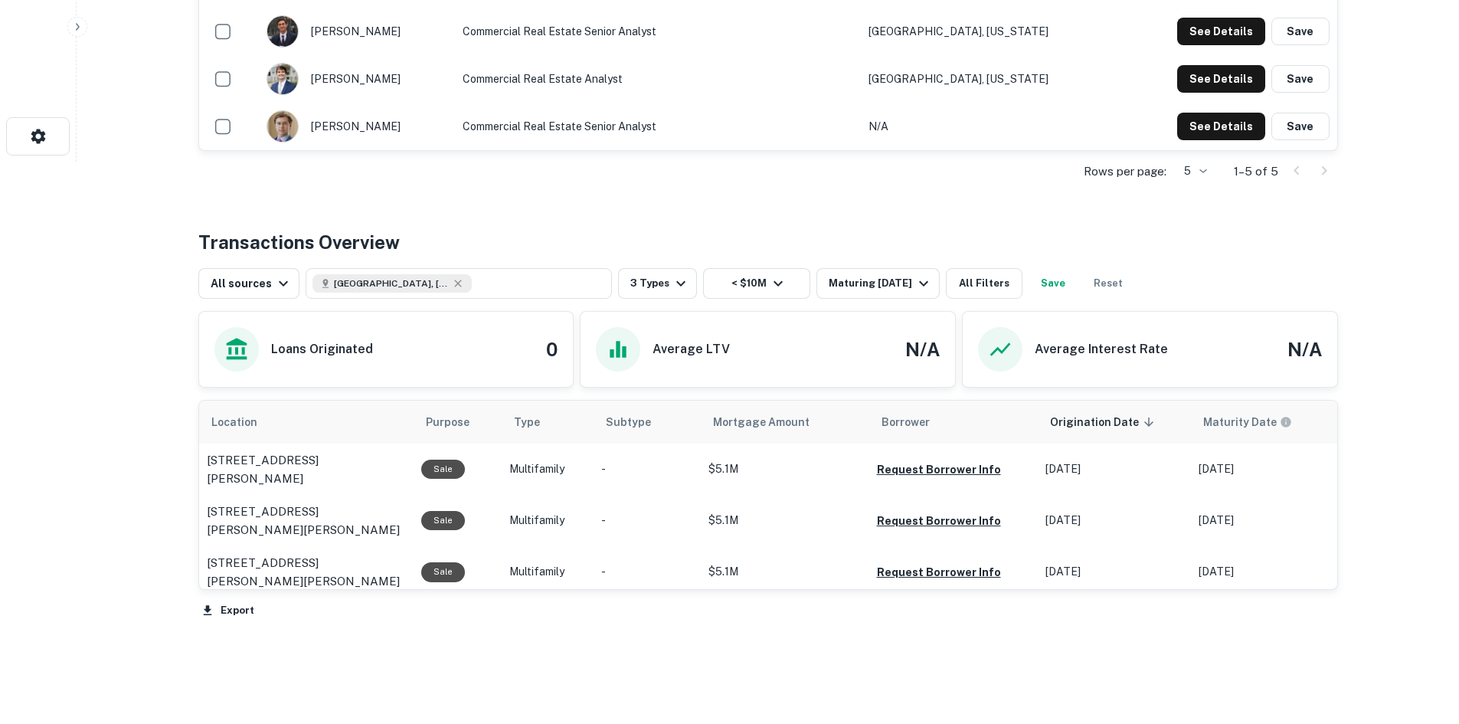
scroll to position [607, 0]
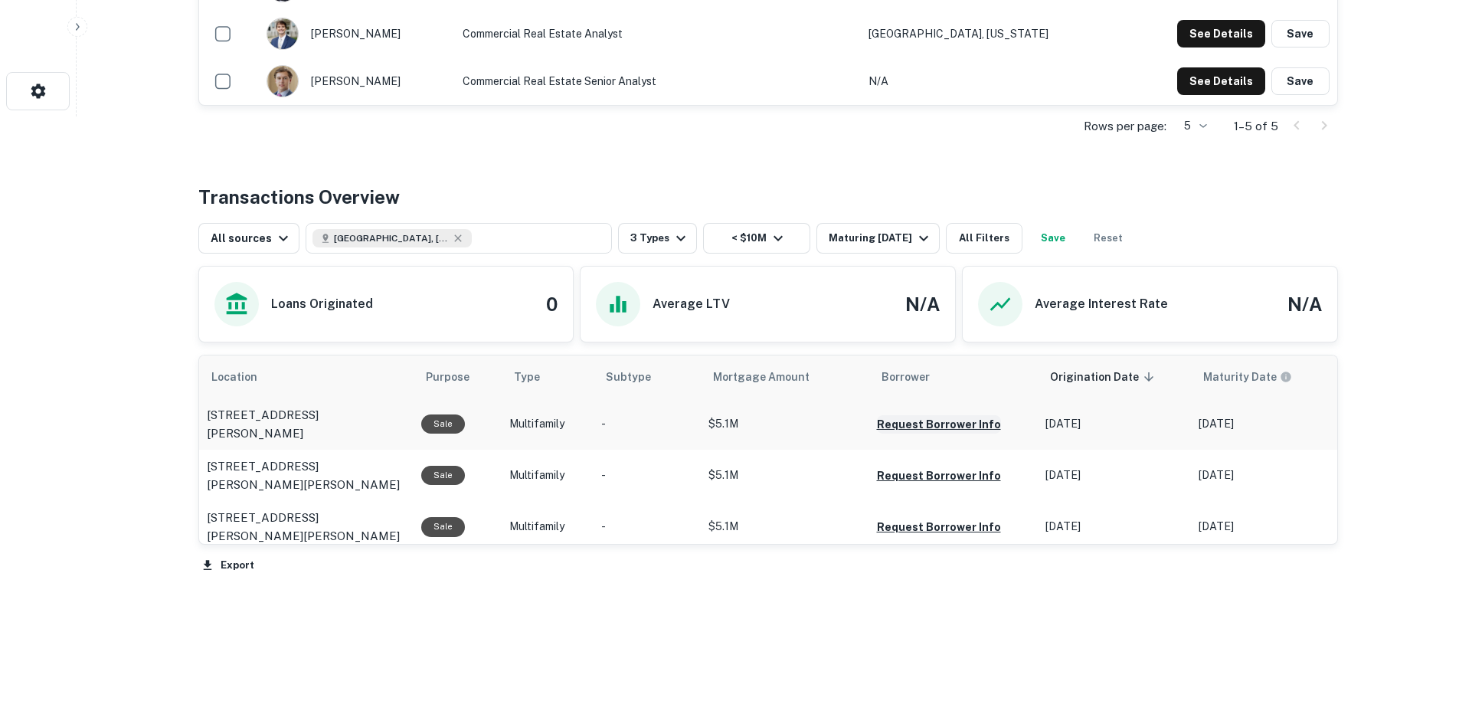
click at [931, 419] on button "Request Borrower Info" at bounding box center [939, 424] width 124 height 18
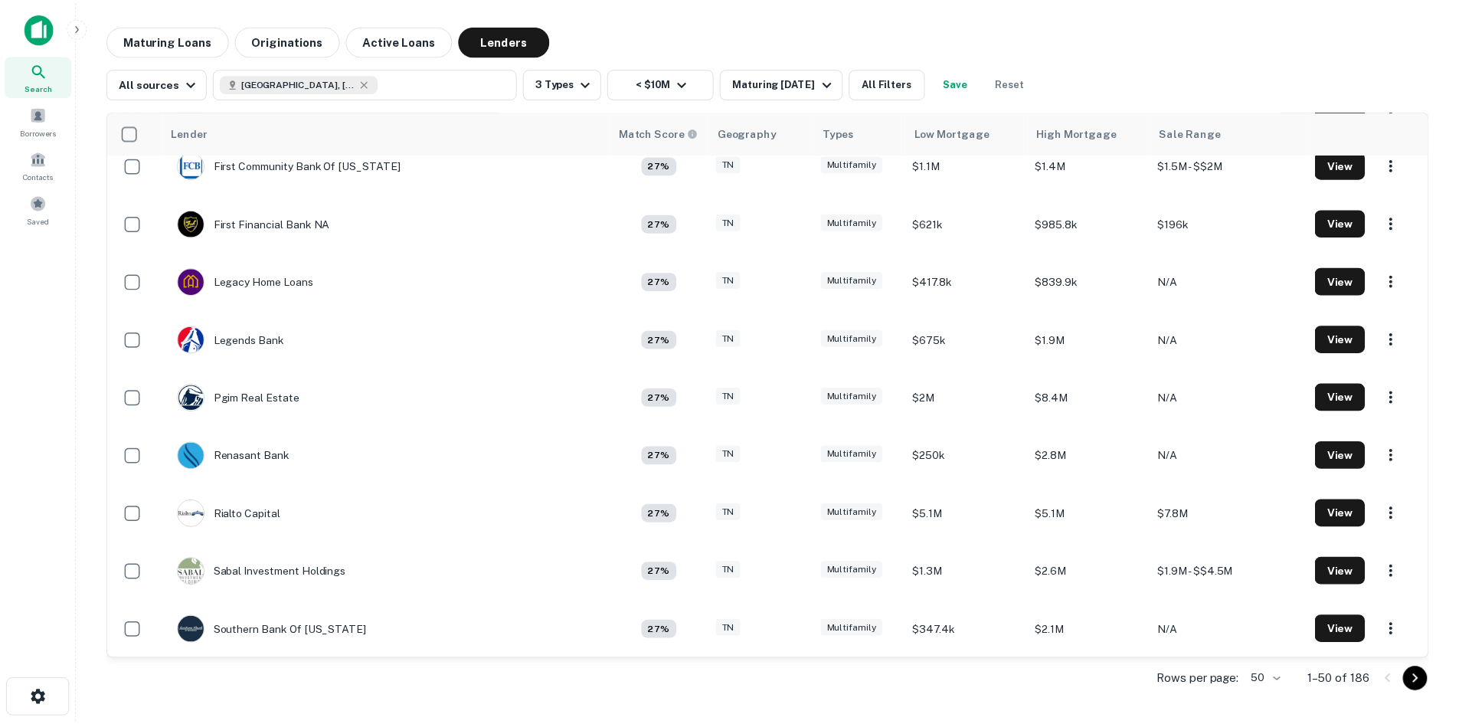
scroll to position [1685, 0]
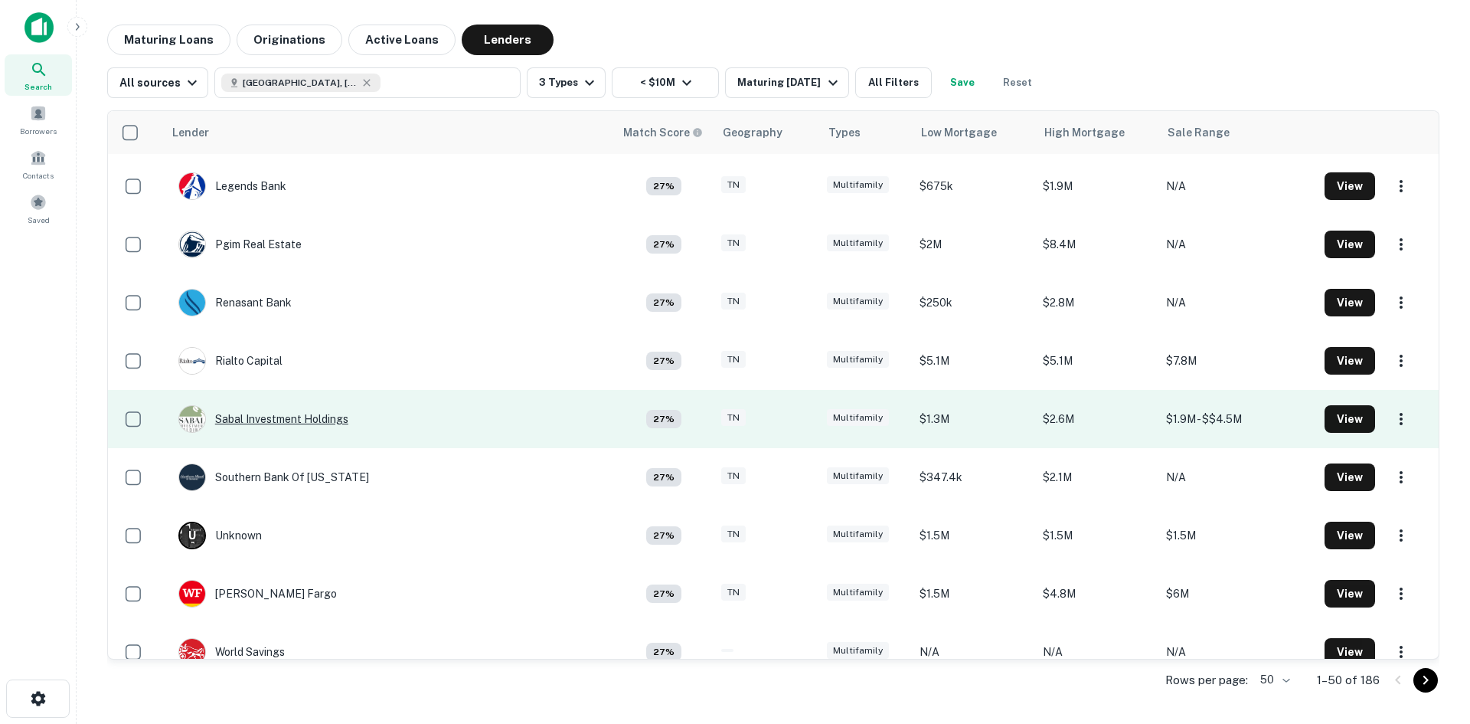
click at [304, 417] on div "Sabal Investment Holdings" at bounding box center [263, 419] width 170 height 28
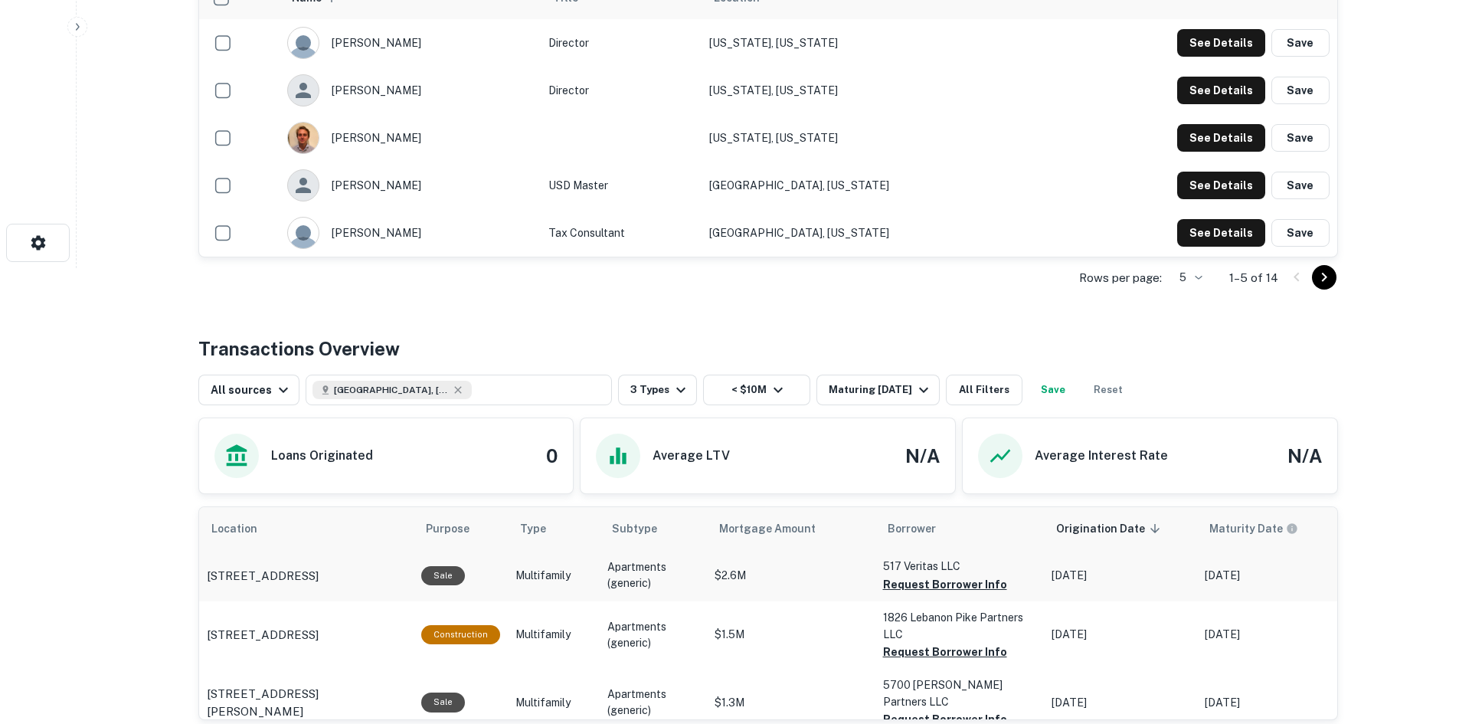
scroll to position [459, 0]
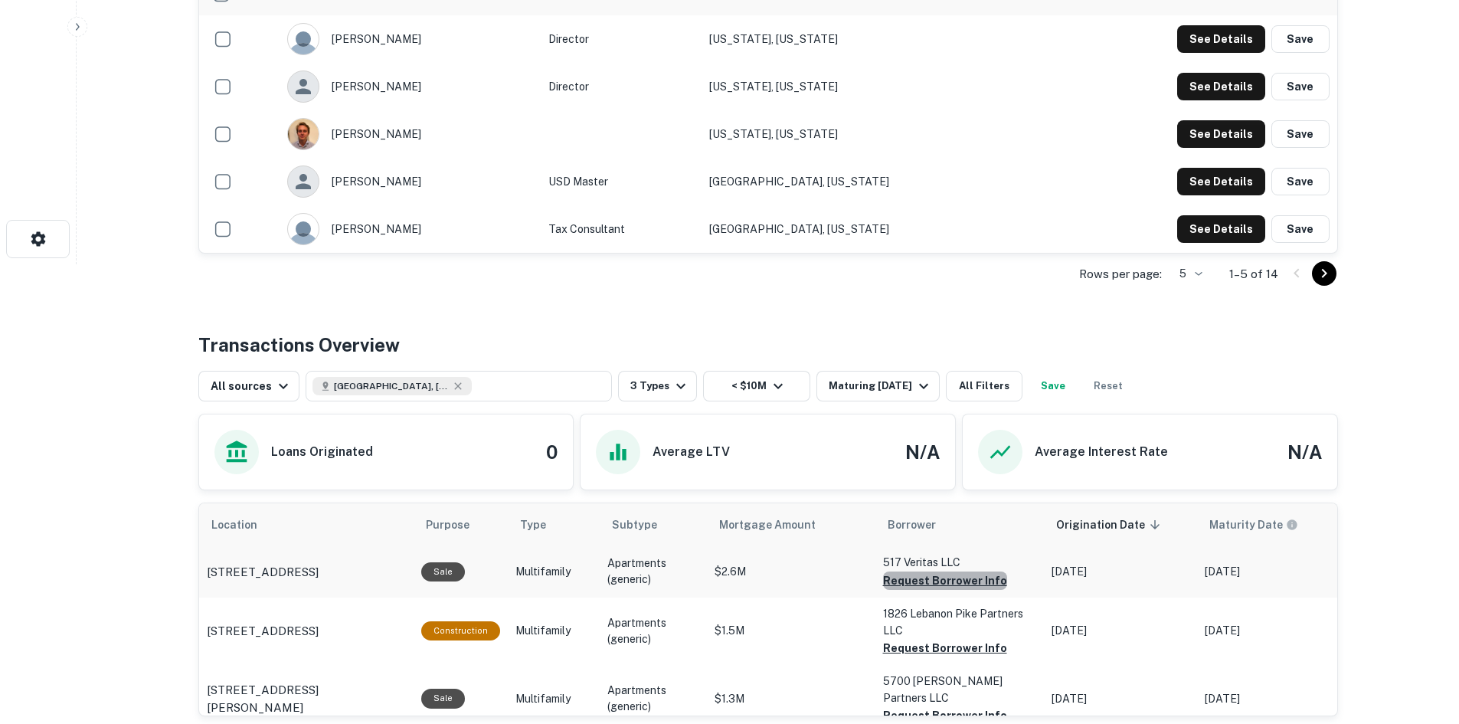
click at [958, 589] on button "Request Borrower Info" at bounding box center [945, 580] width 124 height 18
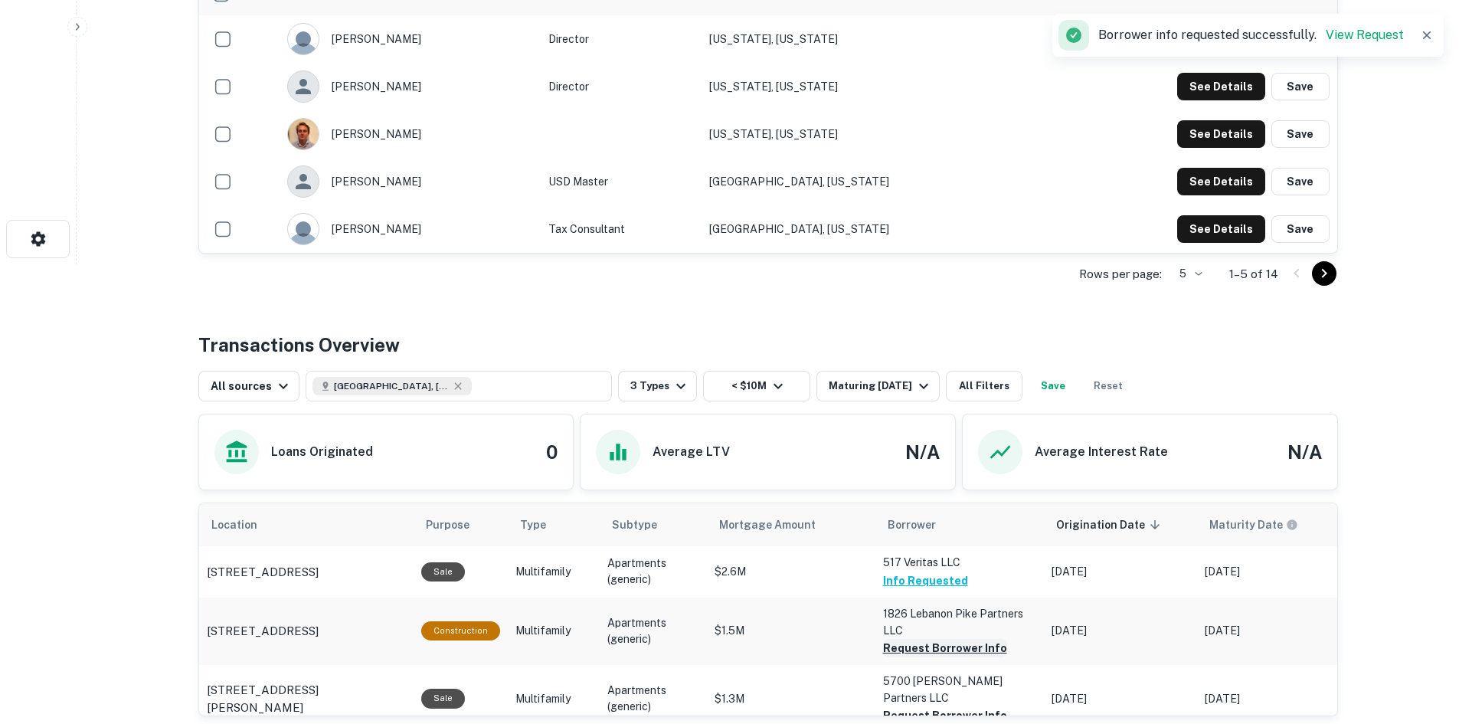
click at [961, 649] on button "Request Borrower Info" at bounding box center [945, 648] width 124 height 18
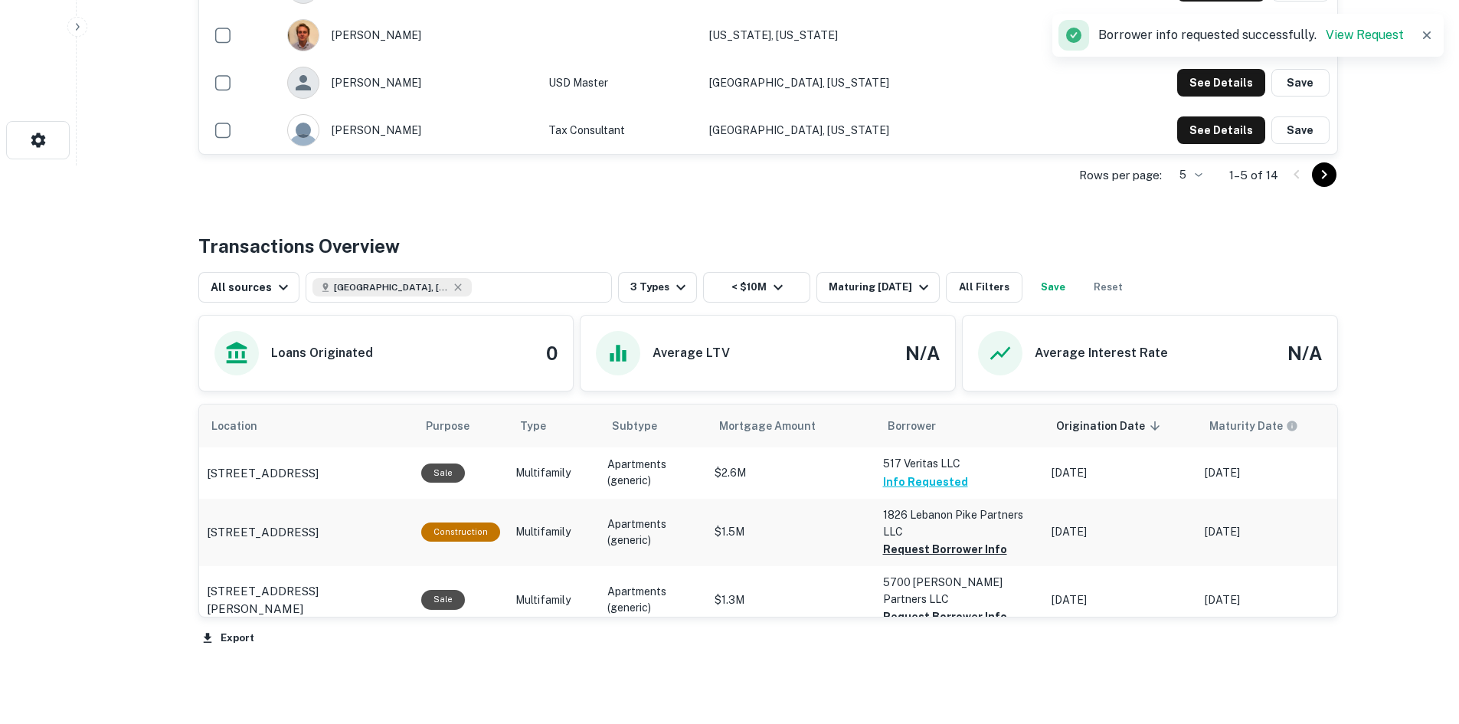
scroll to position [613, 0]
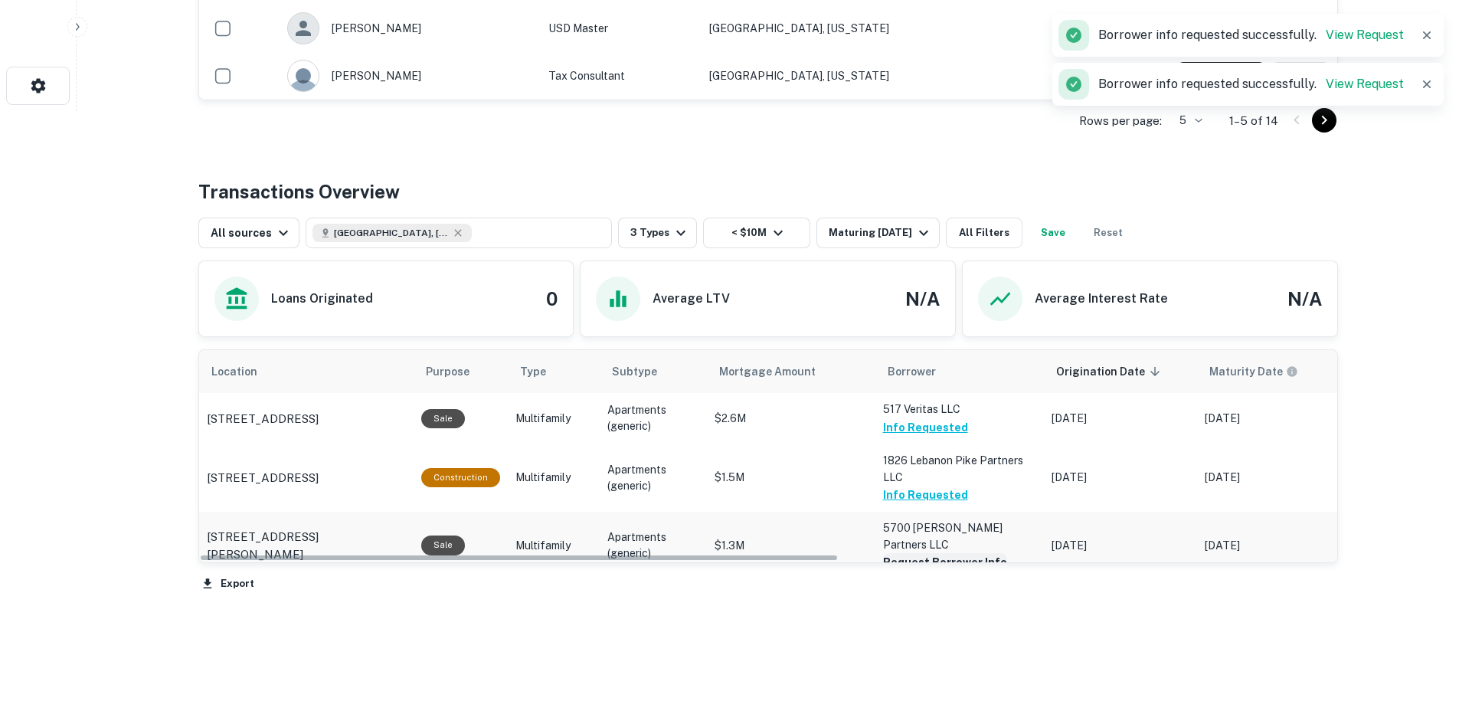
click at [954, 553] on button "Request Borrower Info" at bounding box center [945, 562] width 124 height 18
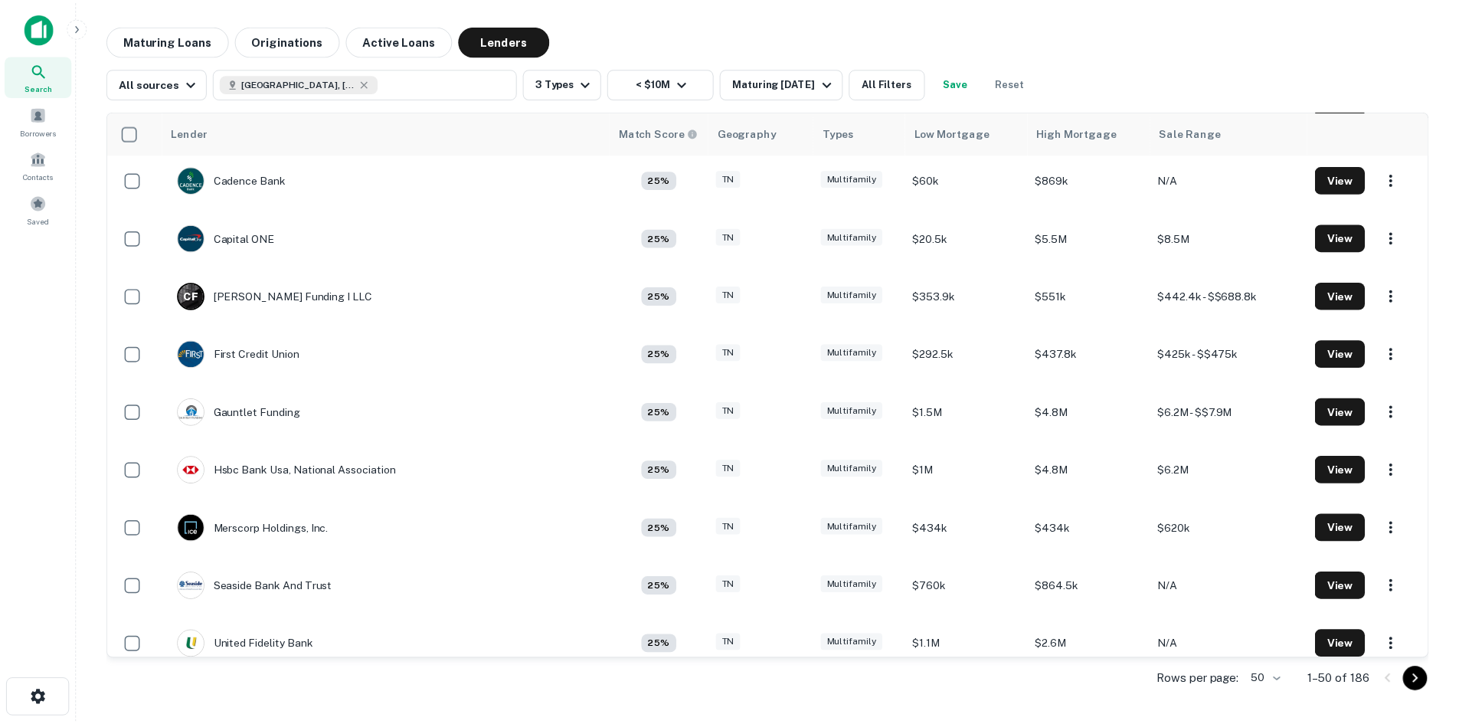
scroll to position [2405, 0]
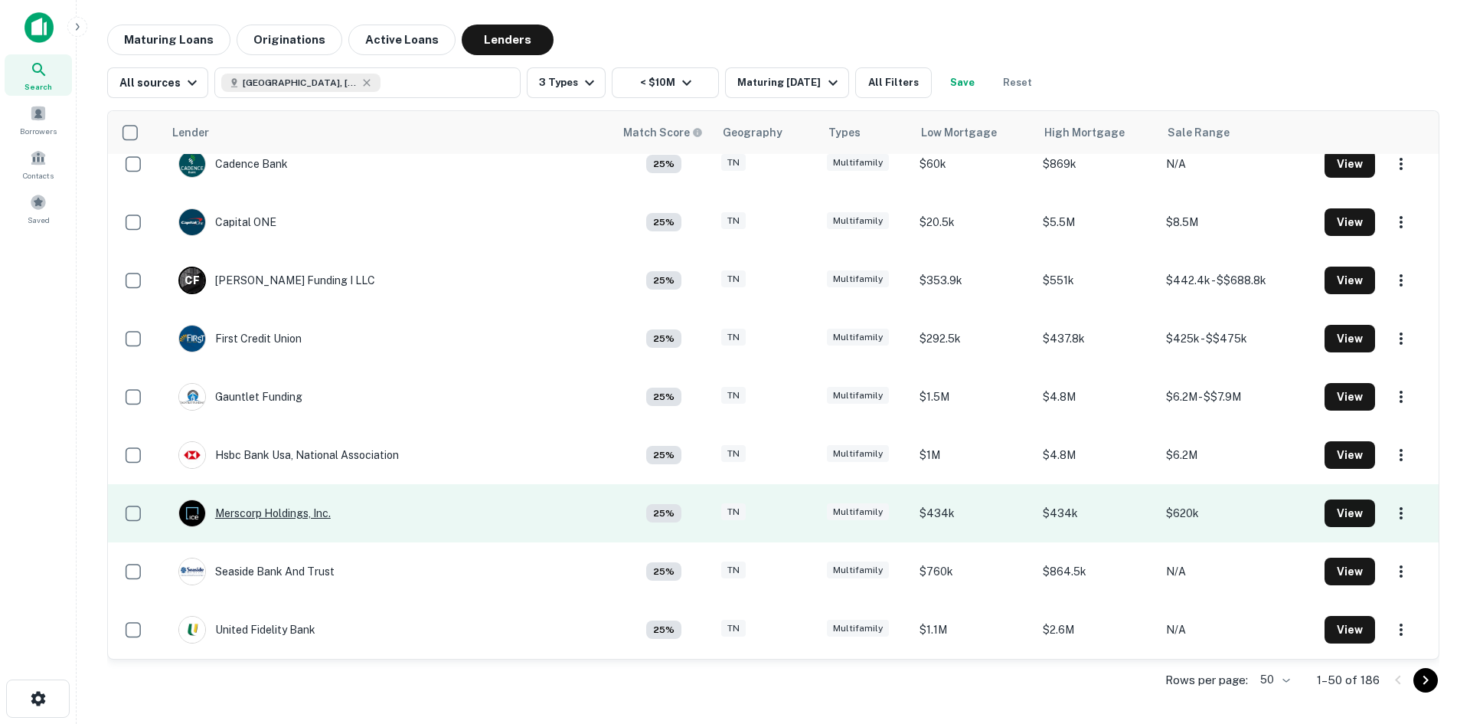
click at [283, 503] on div "Merscorp Holdings, Inc." at bounding box center [254, 513] width 152 height 28
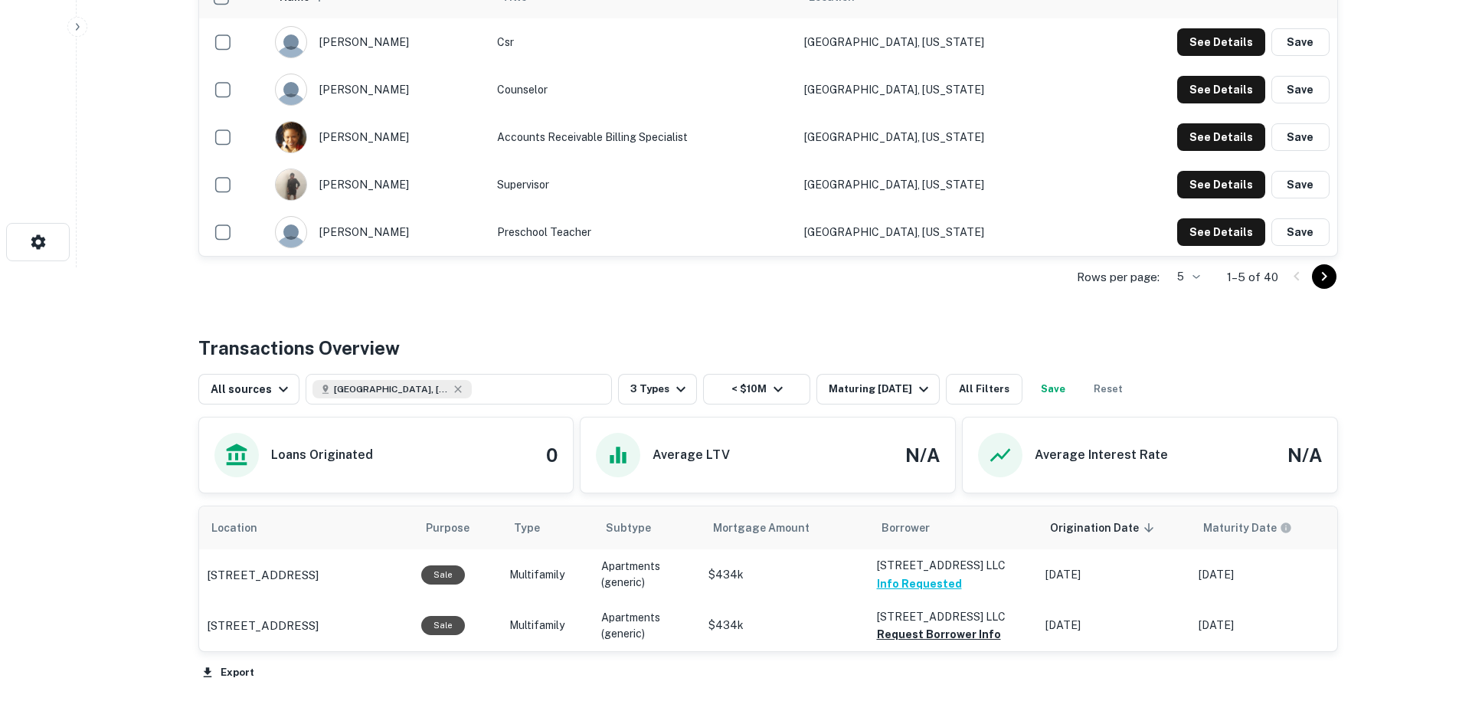
scroll to position [459, 0]
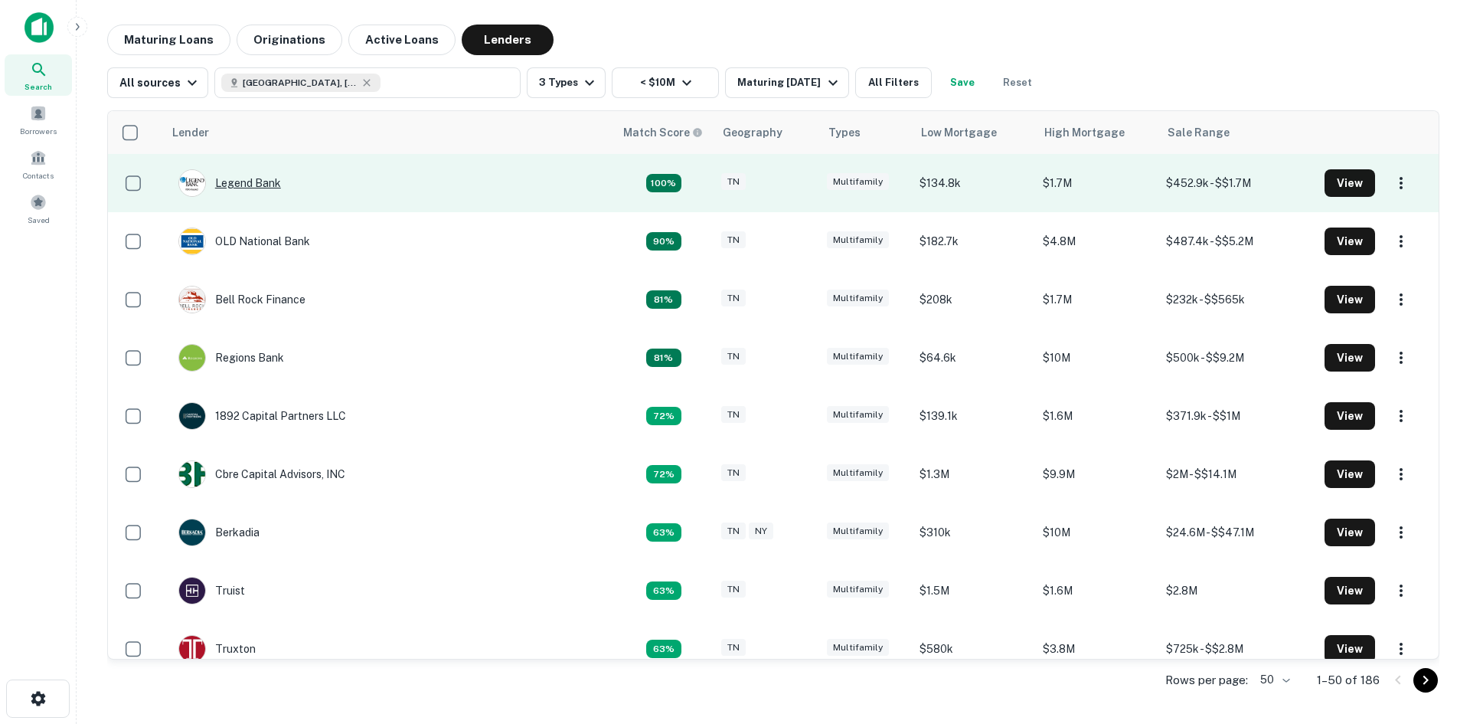
click at [259, 190] on div "Legend Bank" at bounding box center [229, 183] width 103 height 28
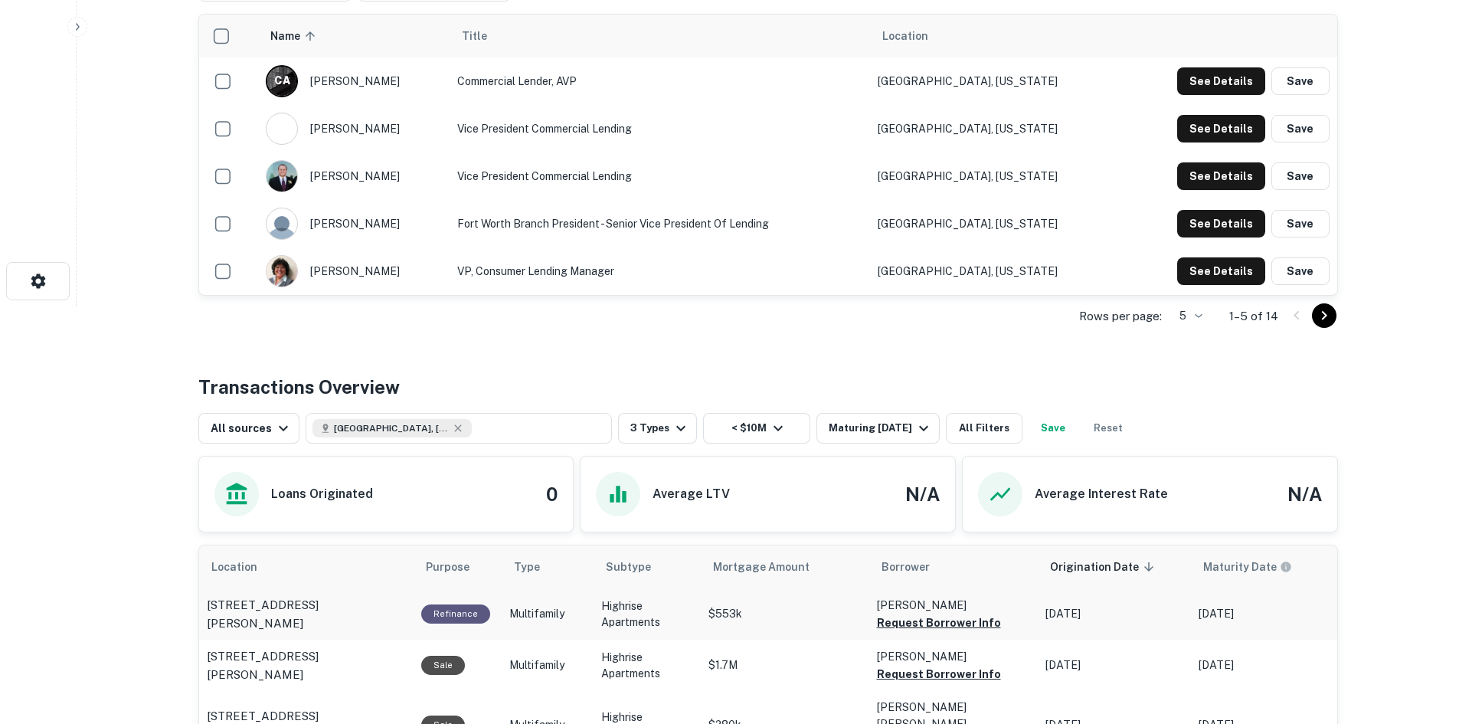
scroll to position [613, 0]
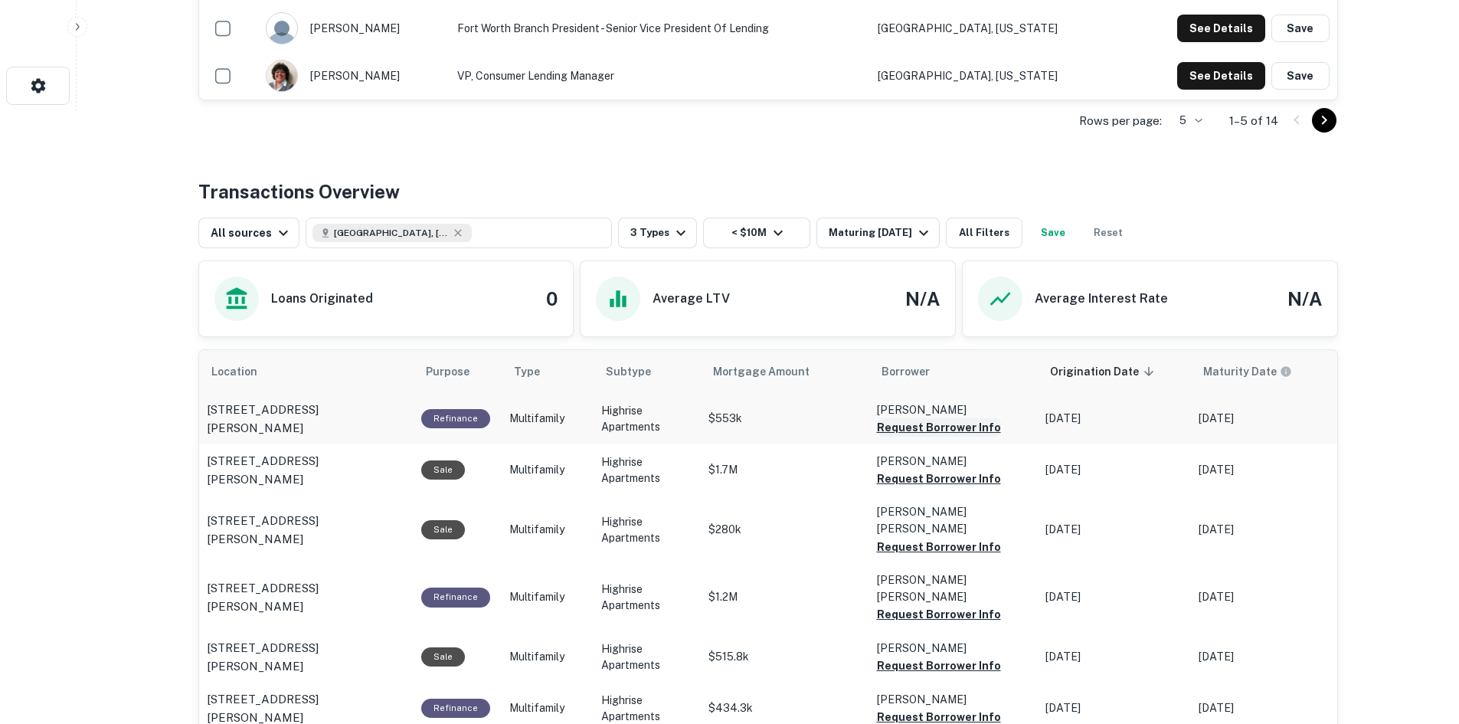
click at [922, 430] on button "Request Borrower Info" at bounding box center [939, 427] width 124 height 18
click at [930, 480] on button "Request Borrower Info" at bounding box center [939, 478] width 124 height 18
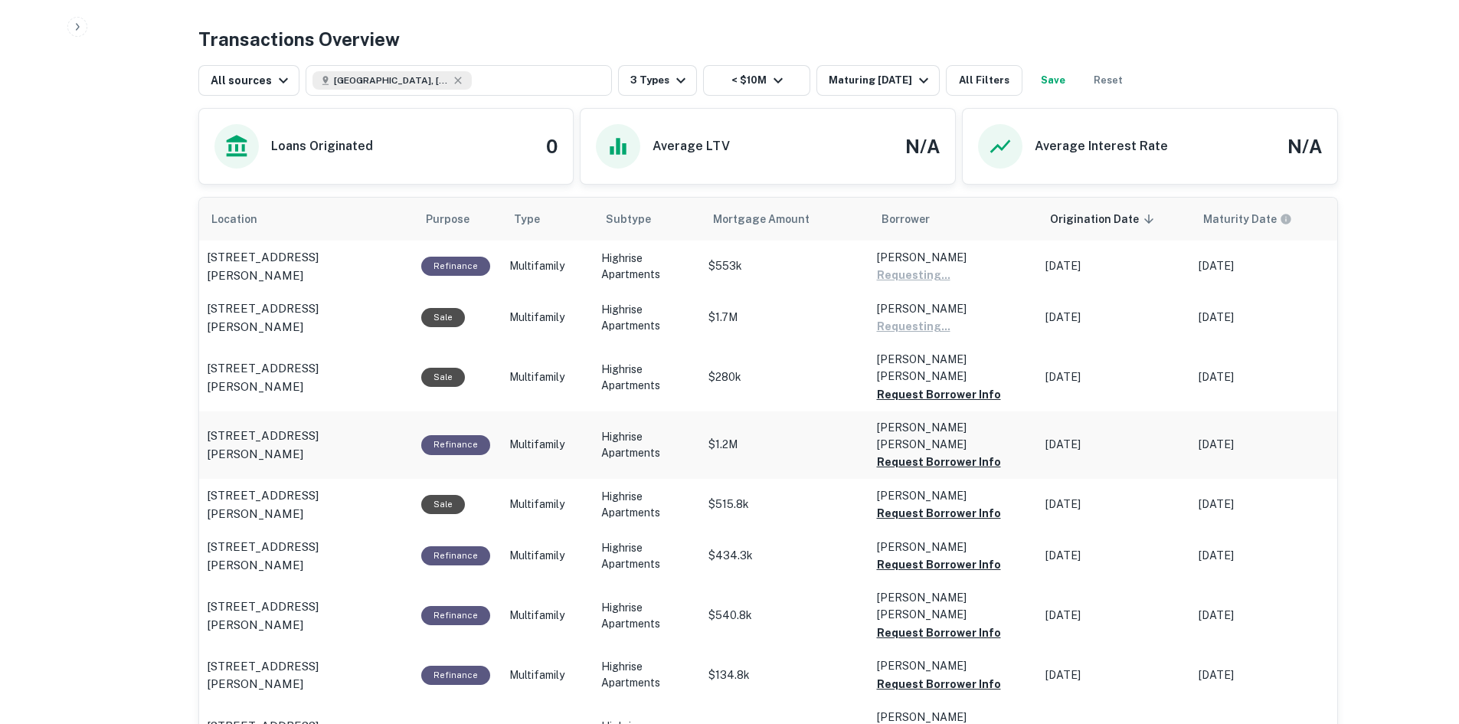
scroll to position [766, 0]
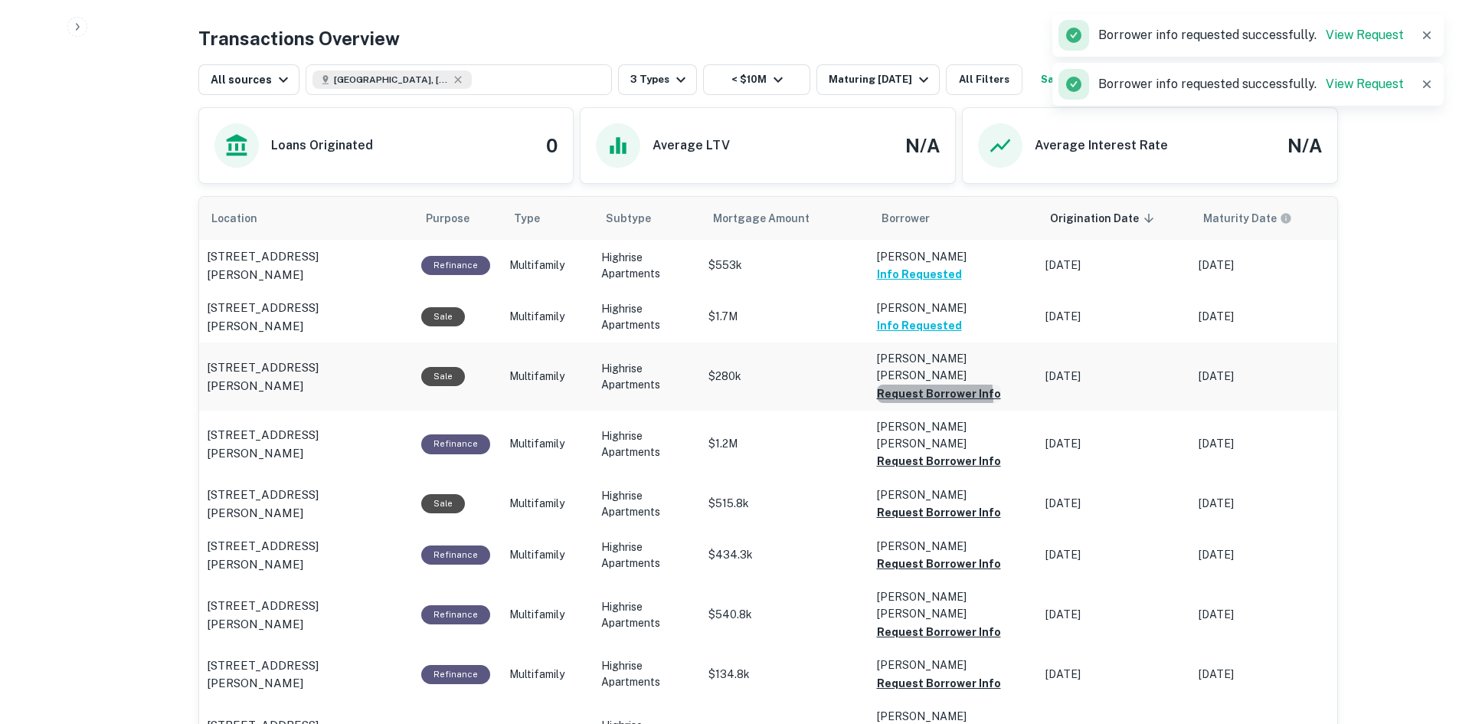
click at [902, 384] on button "Request Borrower Info" at bounding box center [939, 393] width 124 height 18
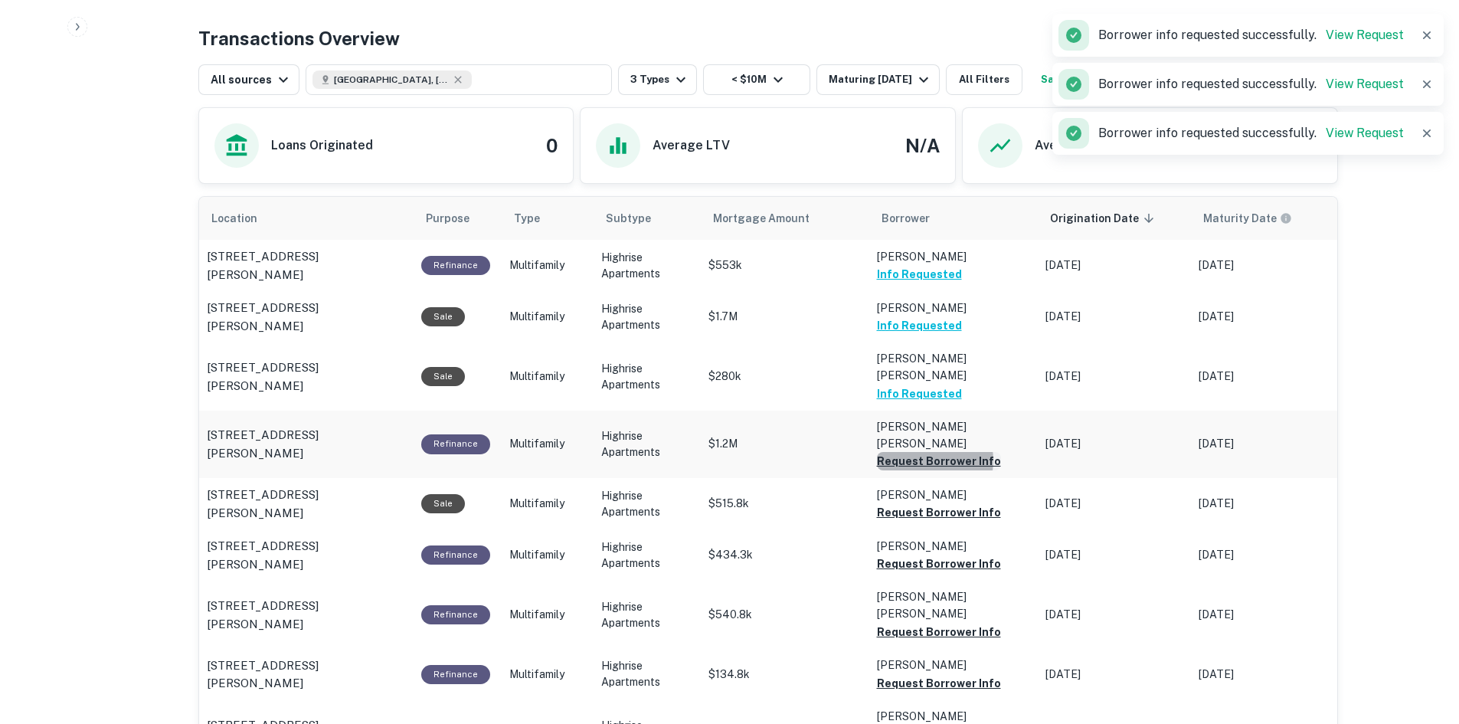
click at [921, 452] on button "Request Borrower Info" at bounding box center [939, 461] width 124 height 18
click at [920, 503] on button "Request Borrower Info" at bounding box center [939, 512] width 124 height 18
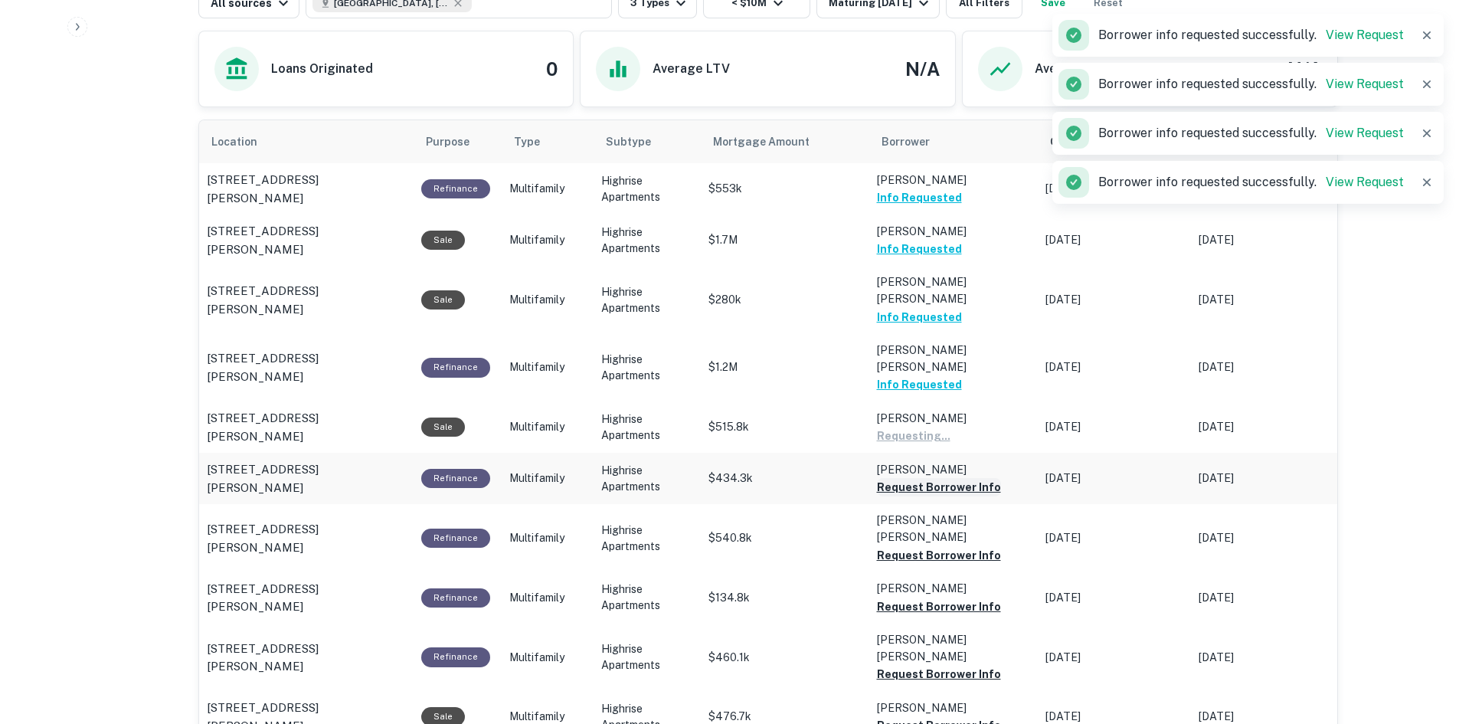
click at [917, 478] on button "Request Borrower Info" at bounding box center [939, 487] width 124 height 18
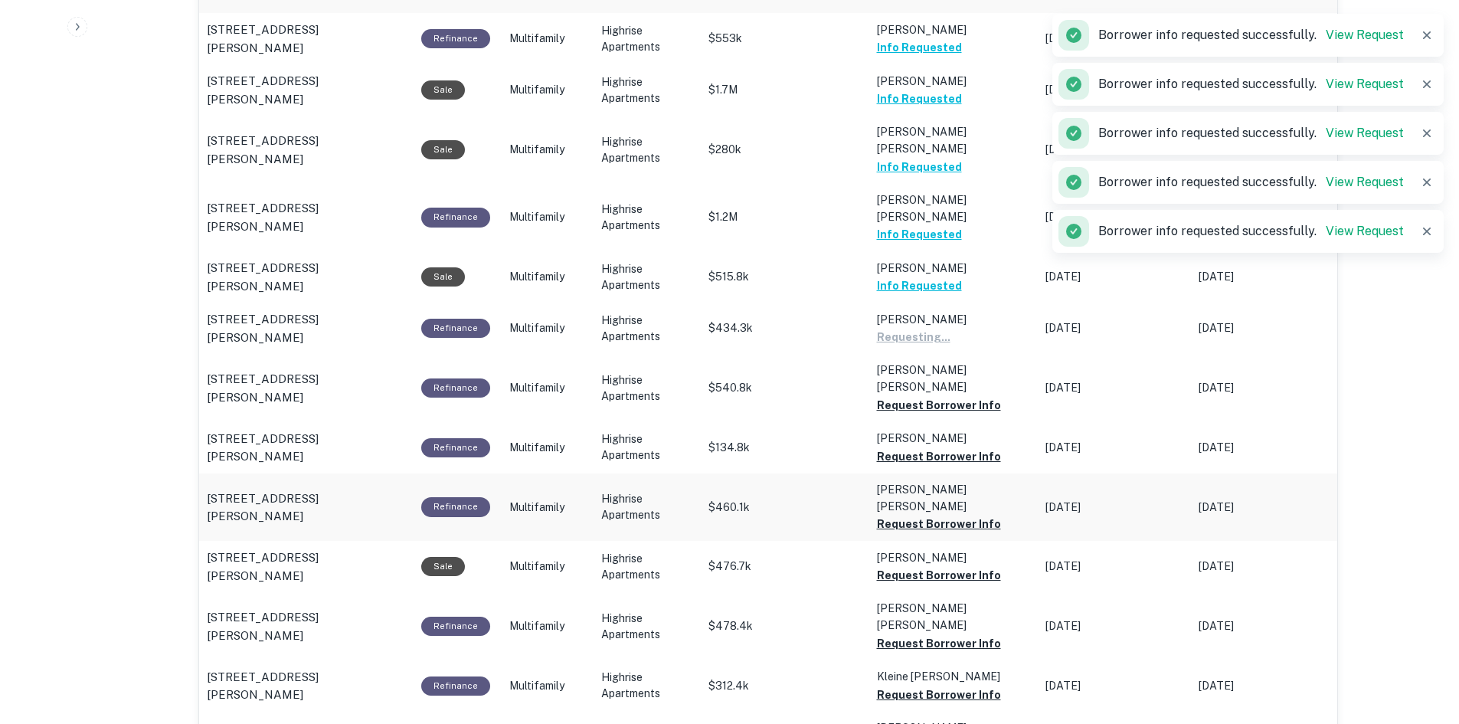
scroll to position [996, 0]
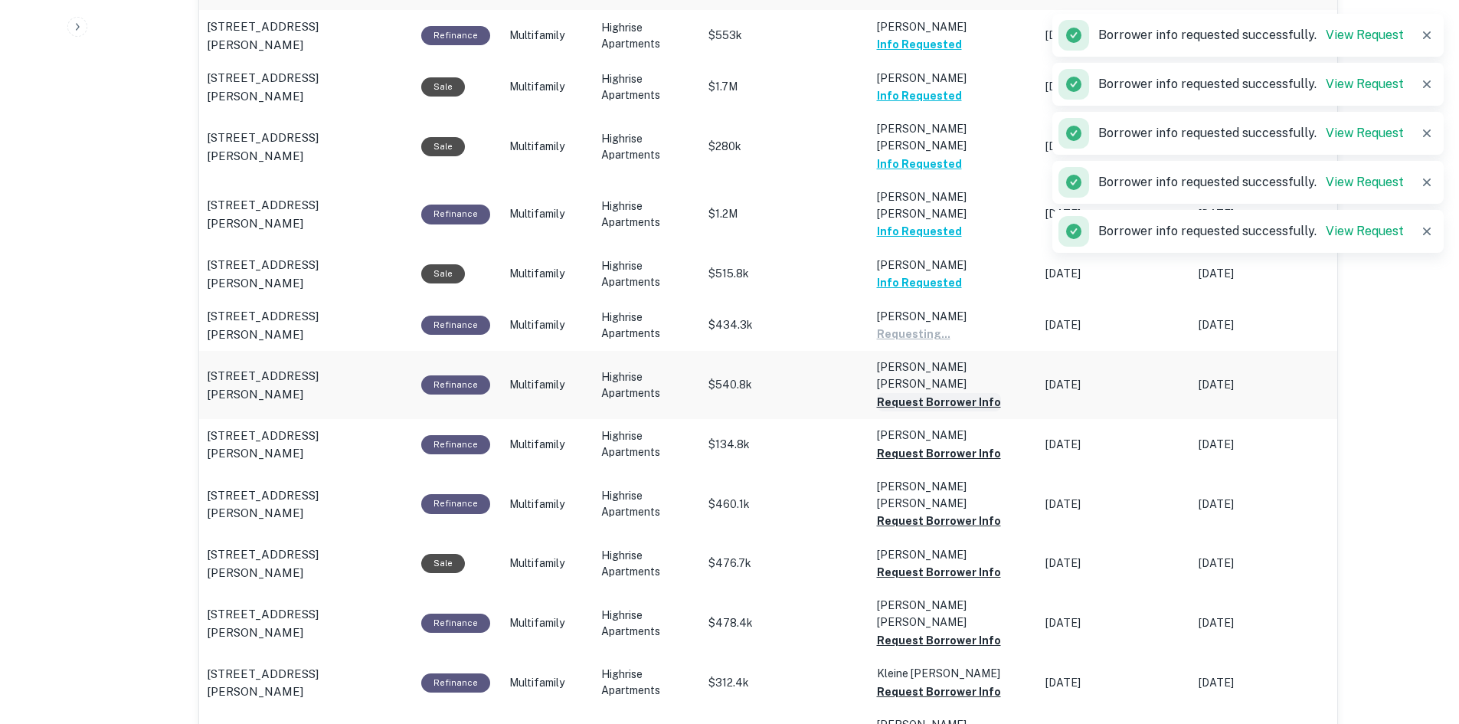
click at [911, 393] on button "Request Borrower Info" at bounding box center [939, 402] width 124 height 18
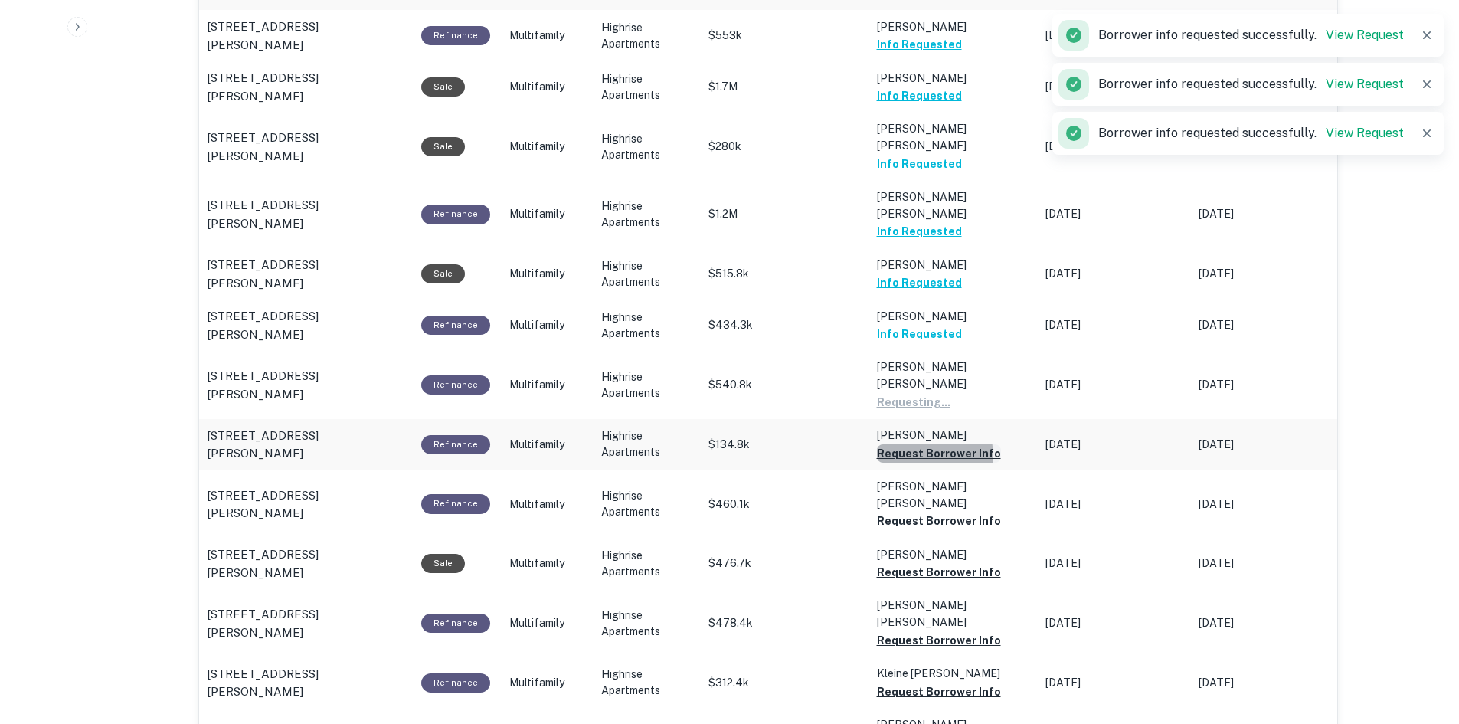
click at [923, 444] on button "Request Borrower Info" at bounding box center [939, 453] width 124 height 18
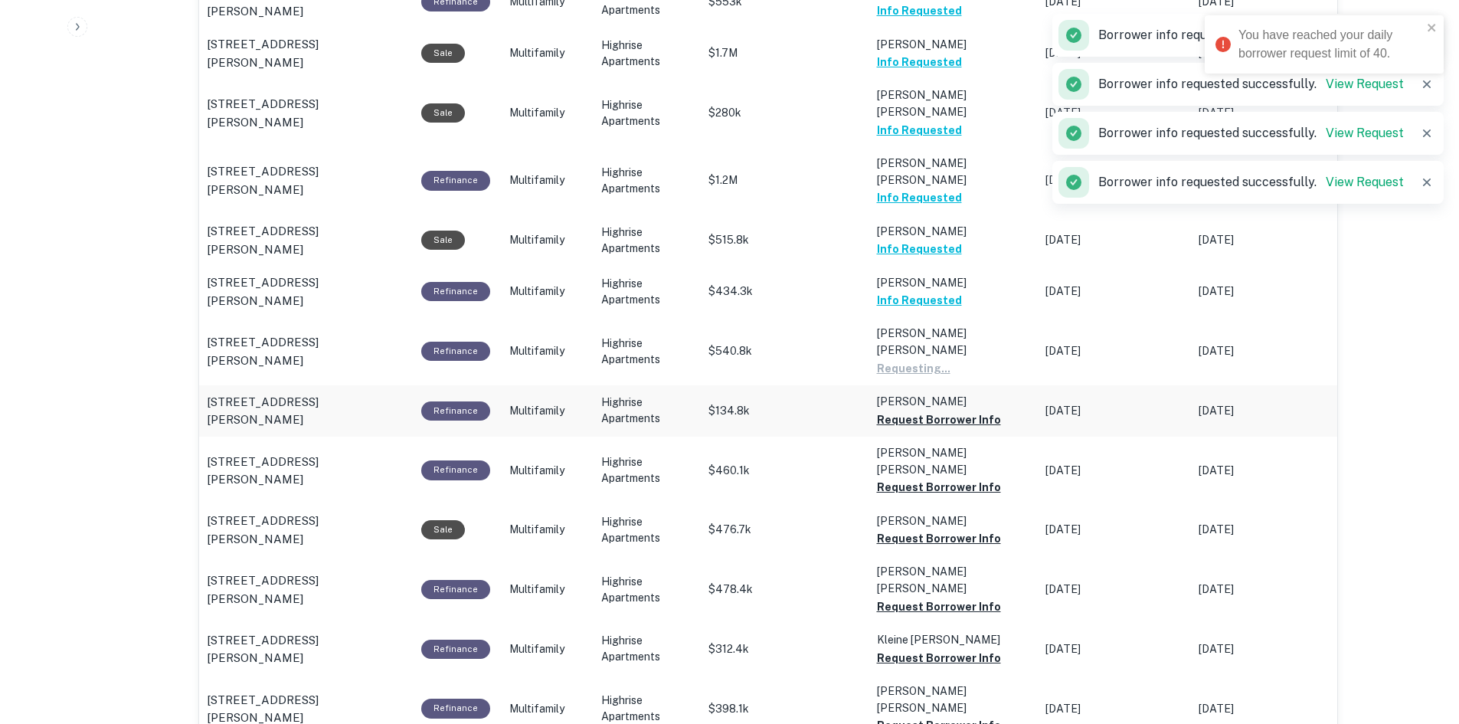
scroll to position [1072, 0]
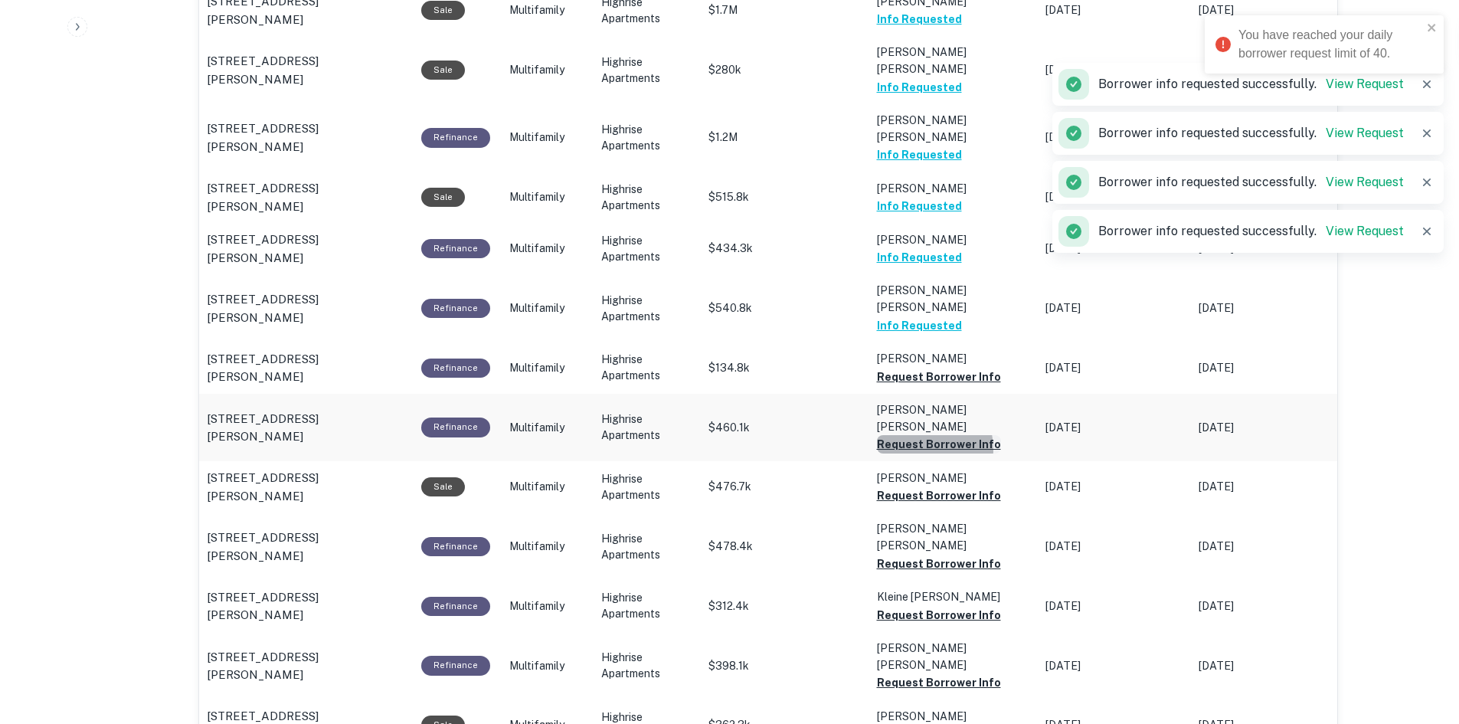
click at [913, 435] on button "Request Borrower Info" at bounding box center [939, 444] width 124 height 18
